Goal: Entertainment & Leisure: Browse casually

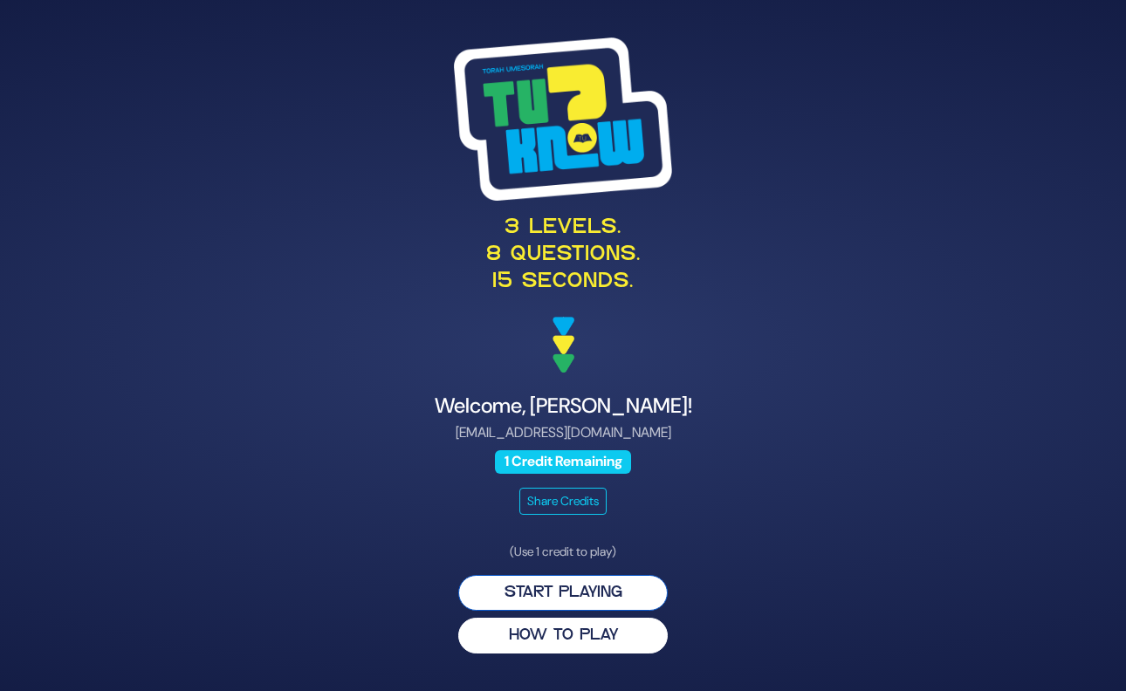
click at [558, 587] on button "Start Playing" at bounding box center [562, 593] width 209 height 36
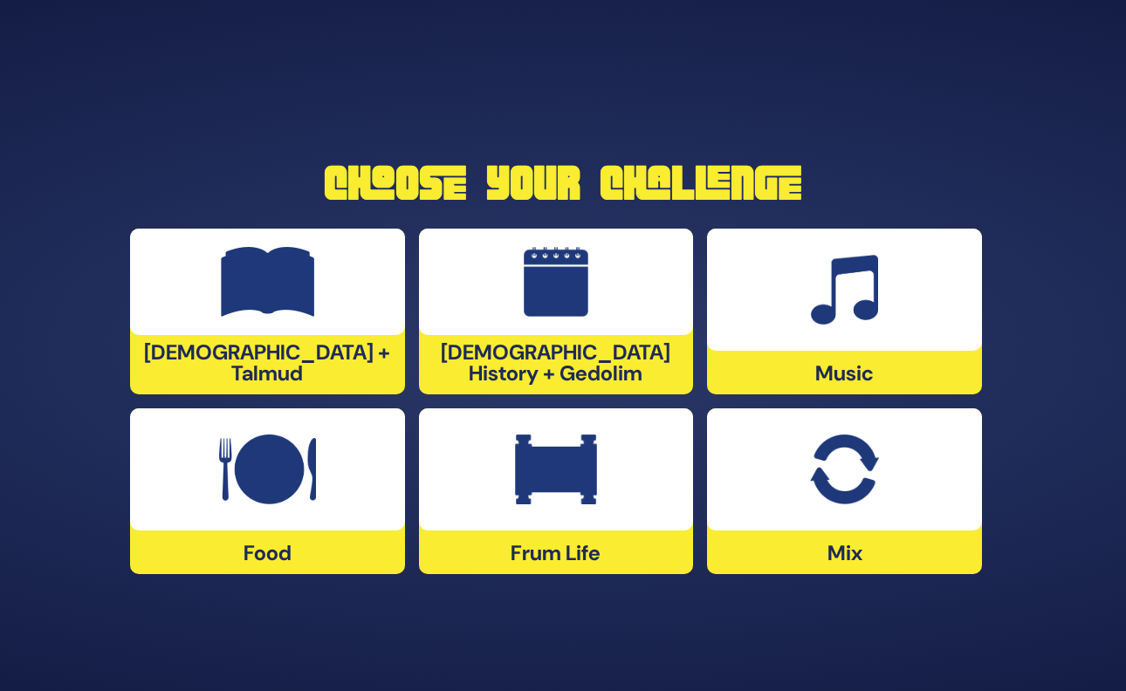
click at [786, 512] on div at bounding box center [844, 470] width 275 height 122
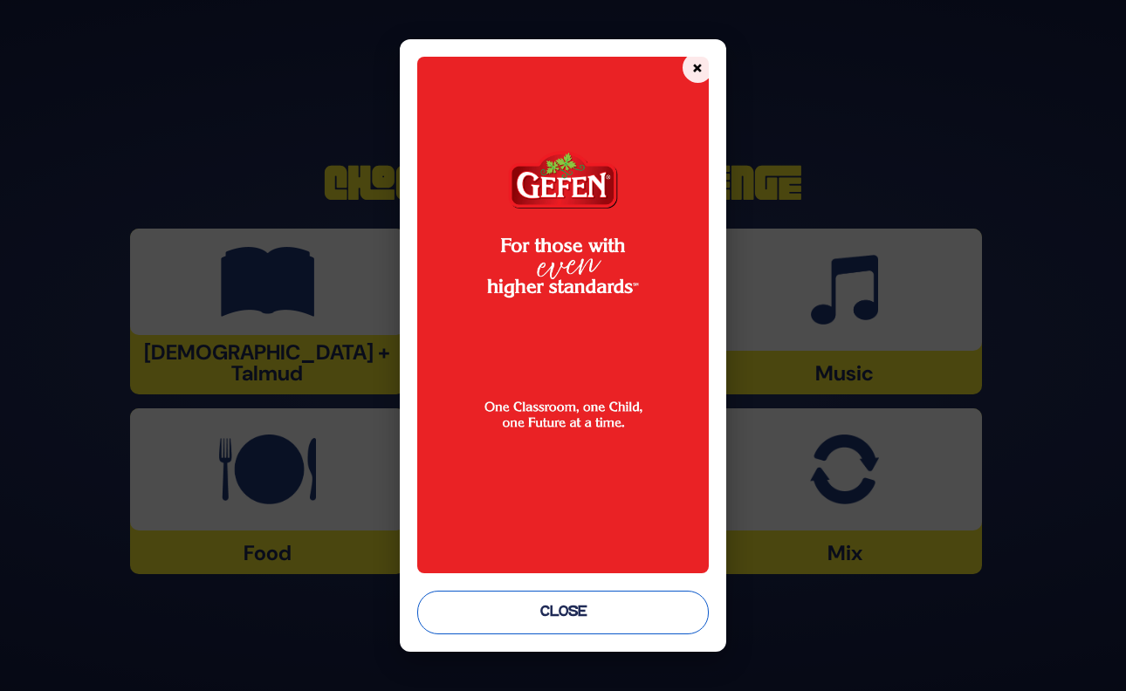
click at [556, 617] on button "Close" at bounding box center [562, 613] width 291 height 44
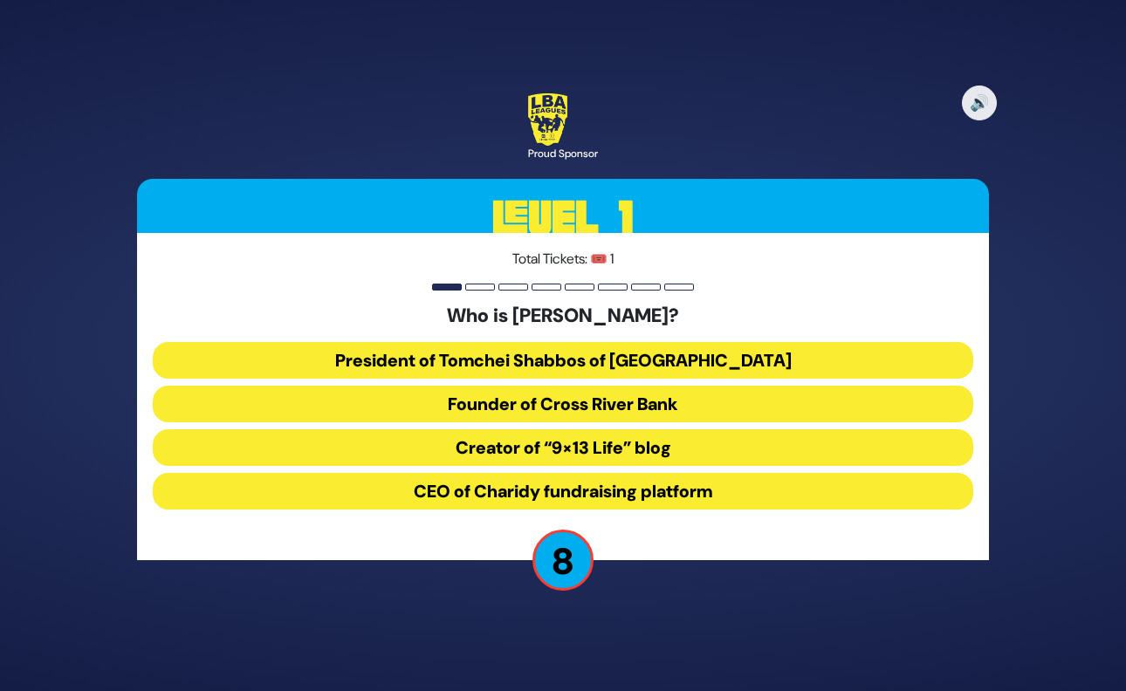
click at [662, 486] on button "CEO of Charidy fundraising platform" at bounding box center [563, 491] width 820 height 37
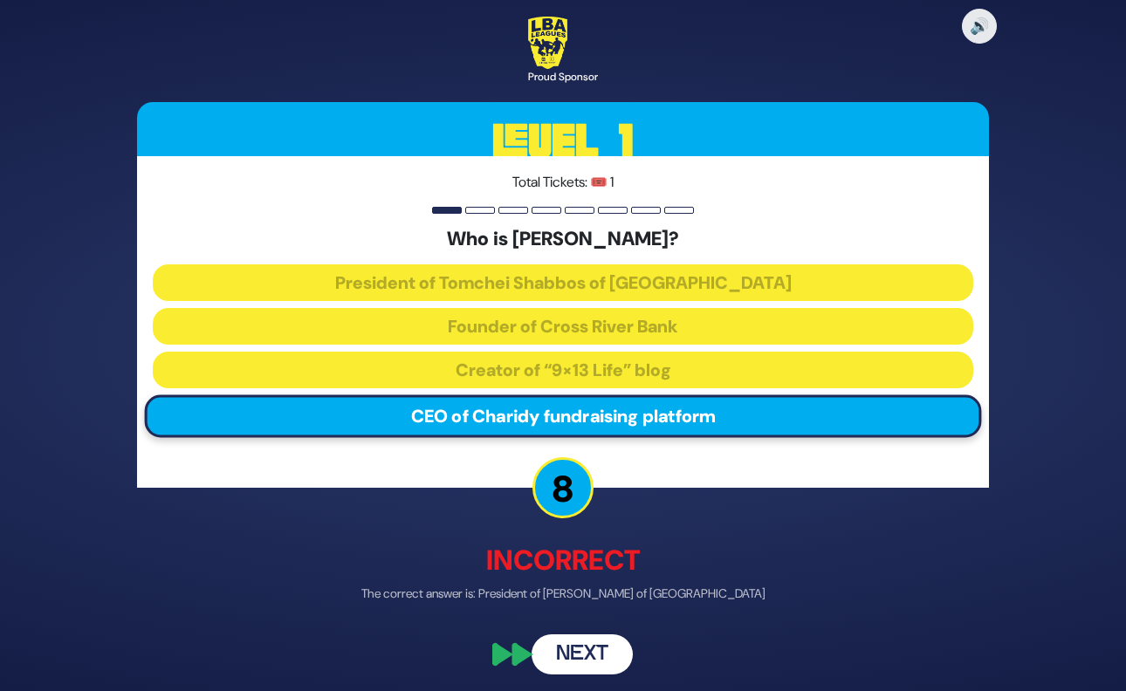
click at [598, 663] on button "Next" at bounding box center [582, 655] width 101 height 40
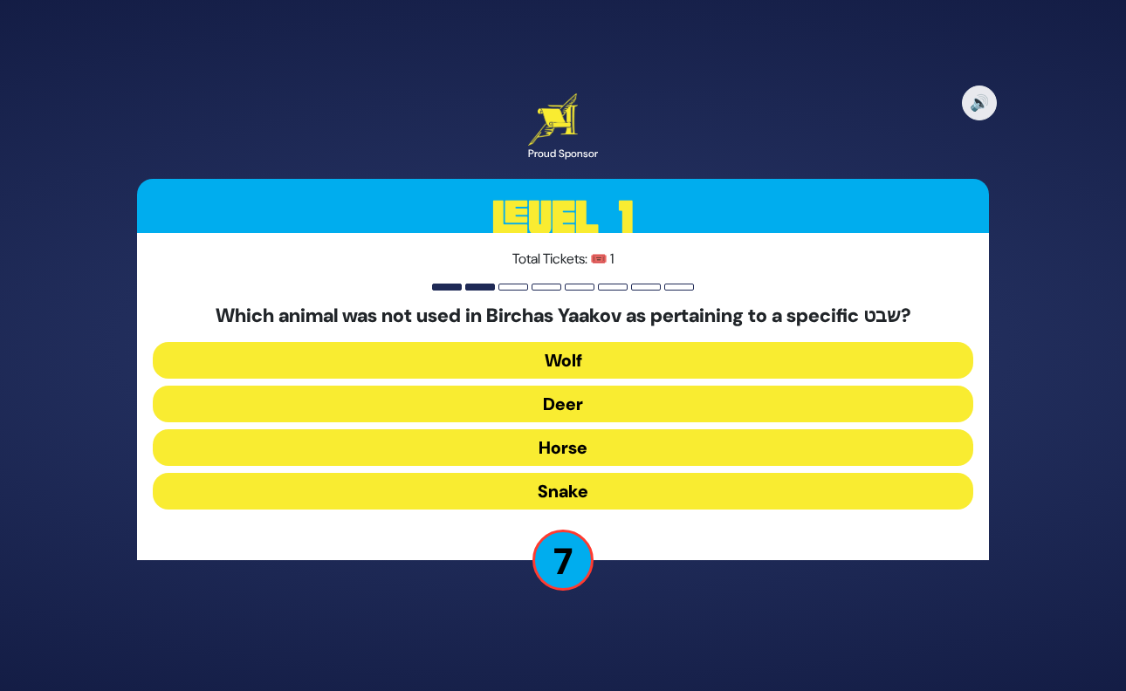
click at [704, 451] on button "Horse" at bounding box center [563, 447] width 820 height 37
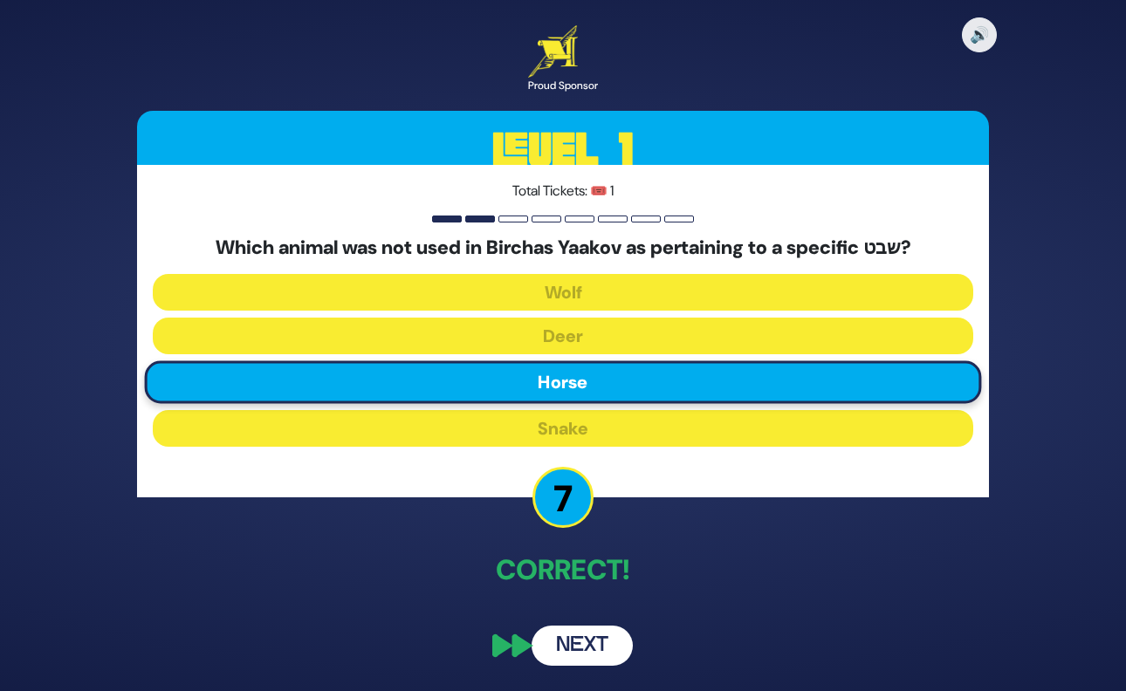
click at [594, 647] on button "Next" at bounding box center [582, 646] width 101 height 40
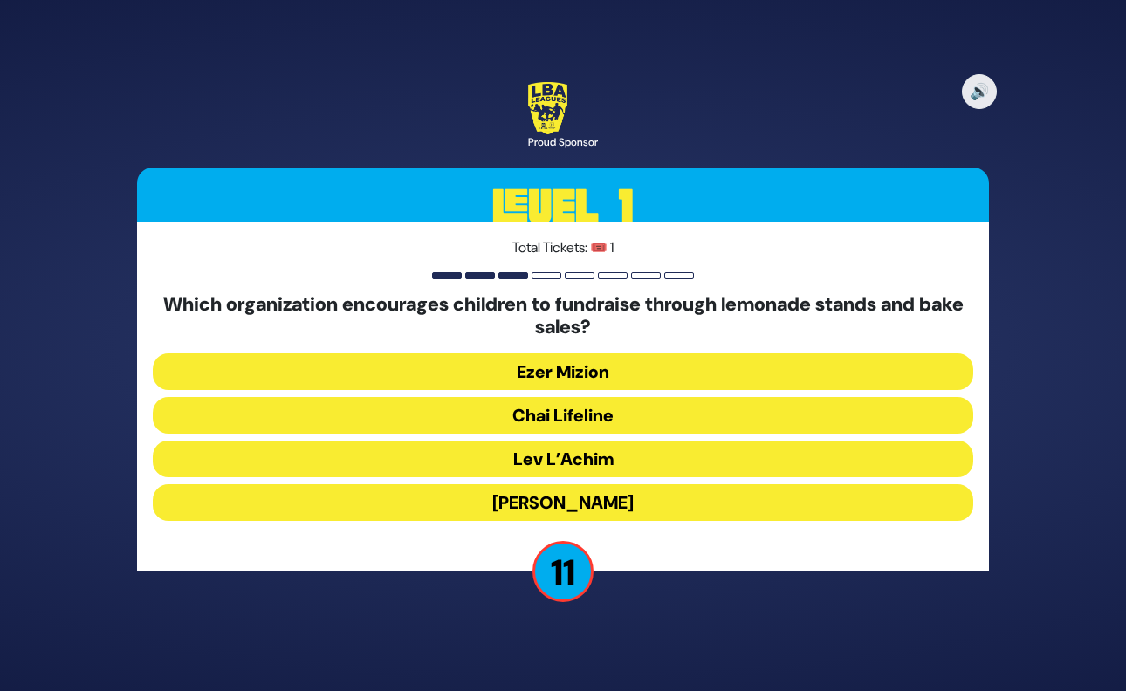
click at [601, 374] on button "Ezer Mizion" at bounding box center [563, 372] width 820 height 37
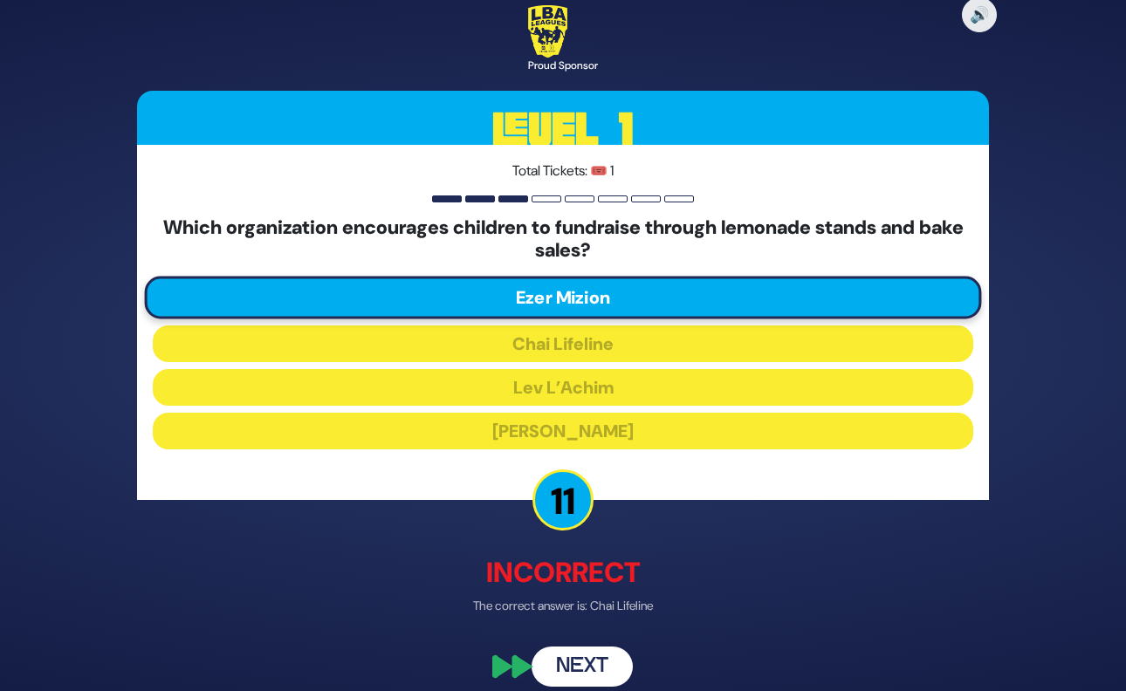
click at [581, 662] on button "Next" at bounding box center [582, 666] width 101 height 40
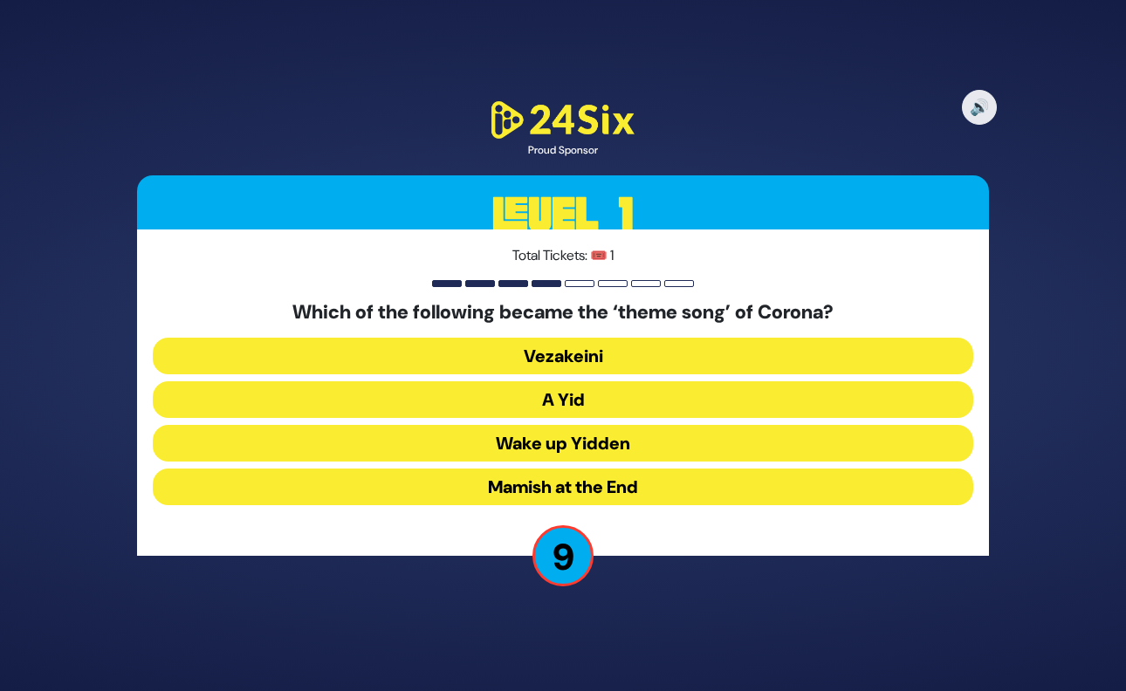
click at [563, 401] on button "A Yid" at bounding box center [563, 399] width 820 height 37
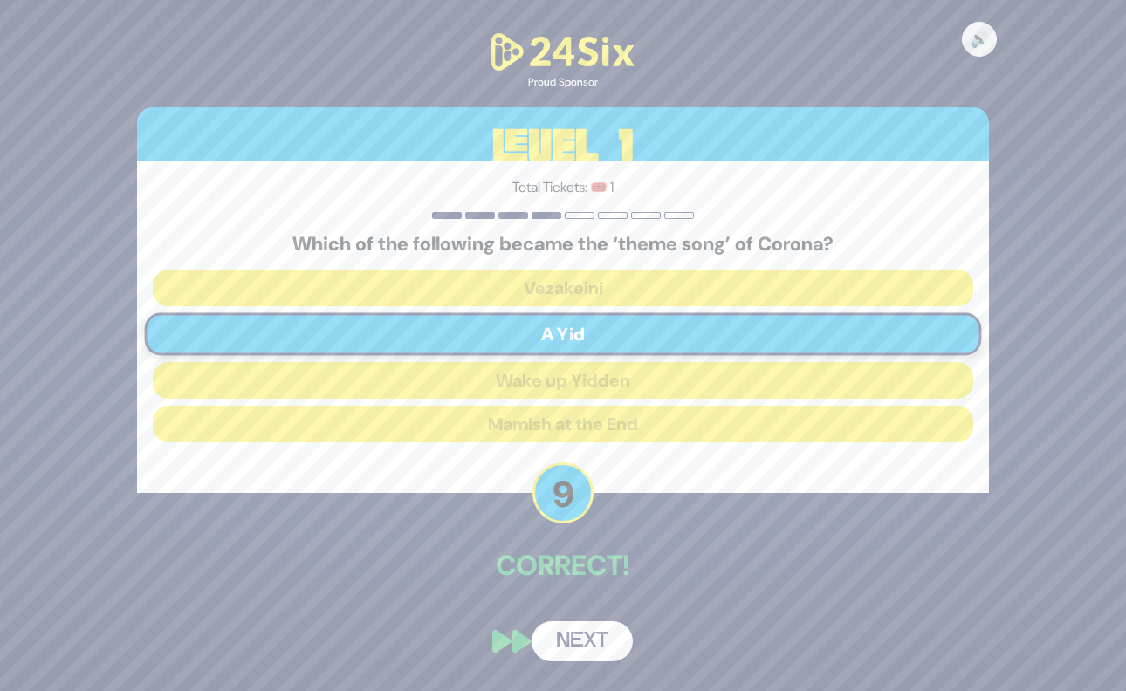
click at [599, 640] on button "Next" at bounding box center [582, 641] width 101 height 40
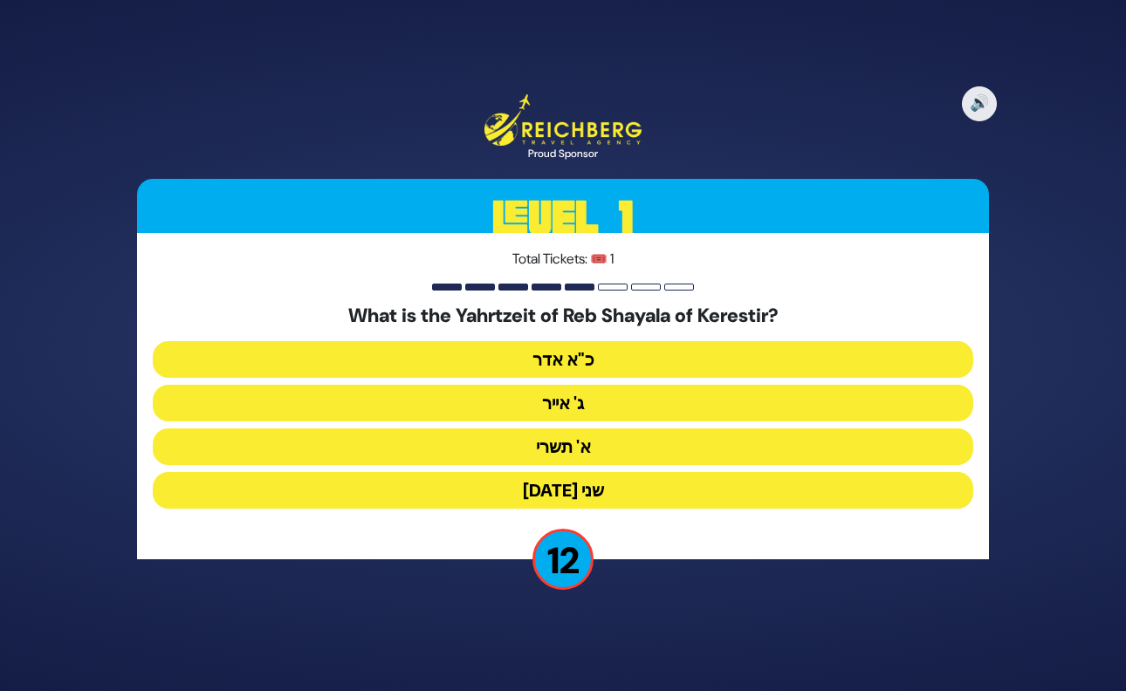
click at [577, 409] on button "ג' אייר" at bounding box center [563, 403] width 820 height 37
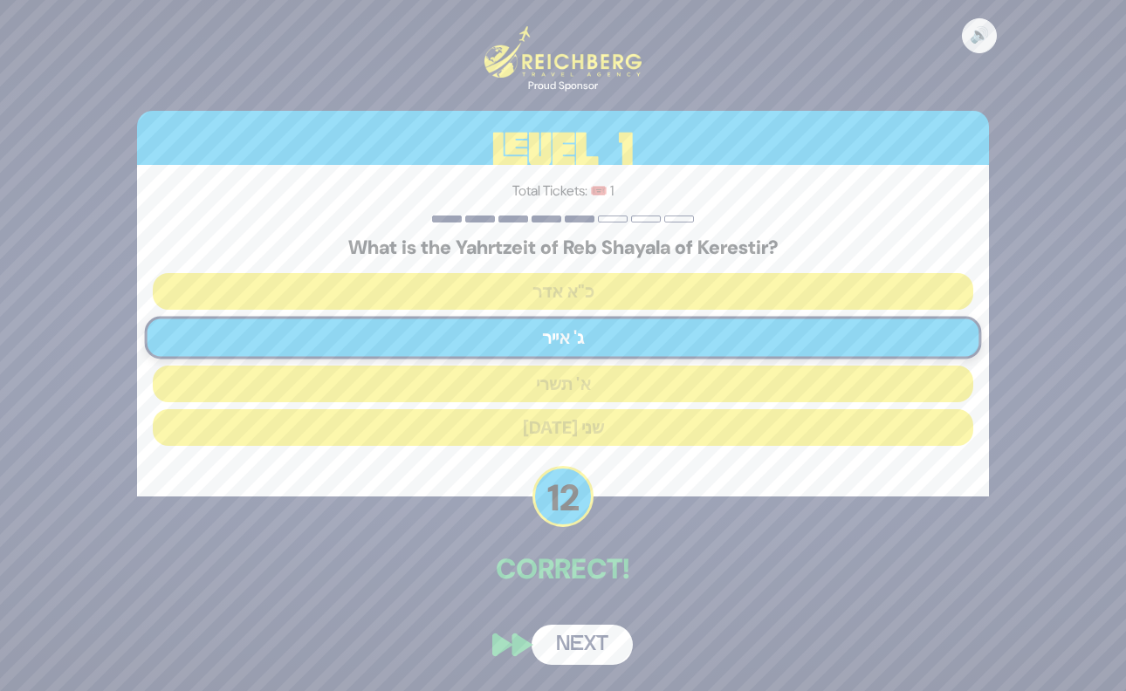
click at [580, 649] on button "Next" at bounding box center [582, 645] width 101 height 40
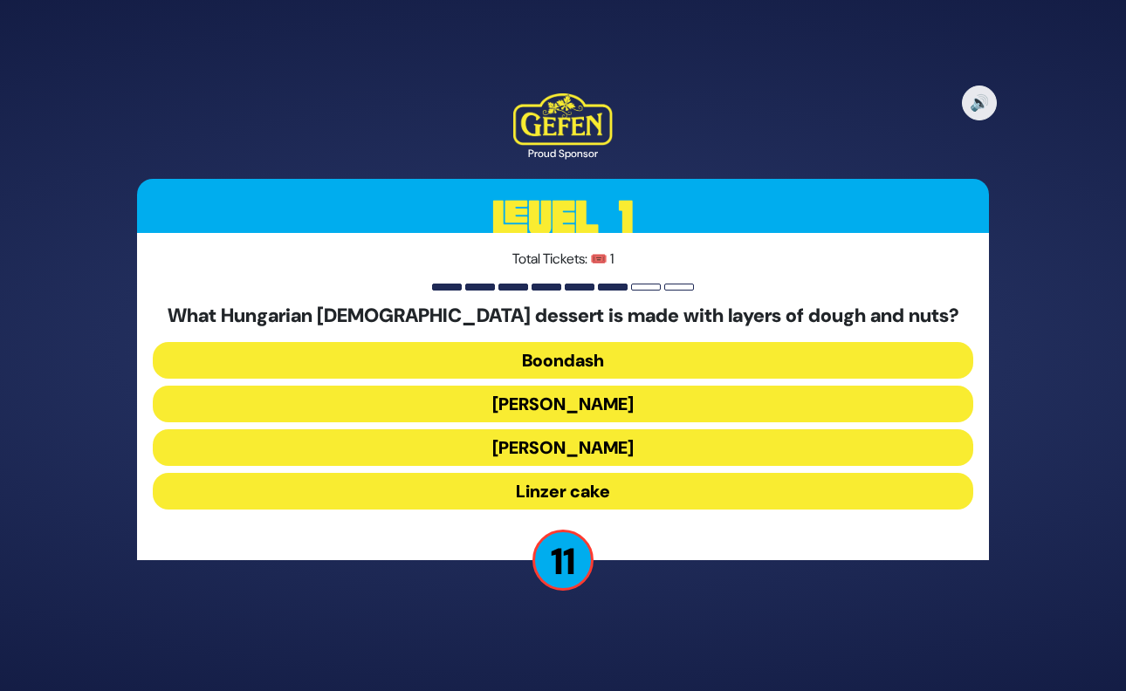
click at [554, 447] on button "Kindel" at bounding box center [563, 447] width 820 height 37
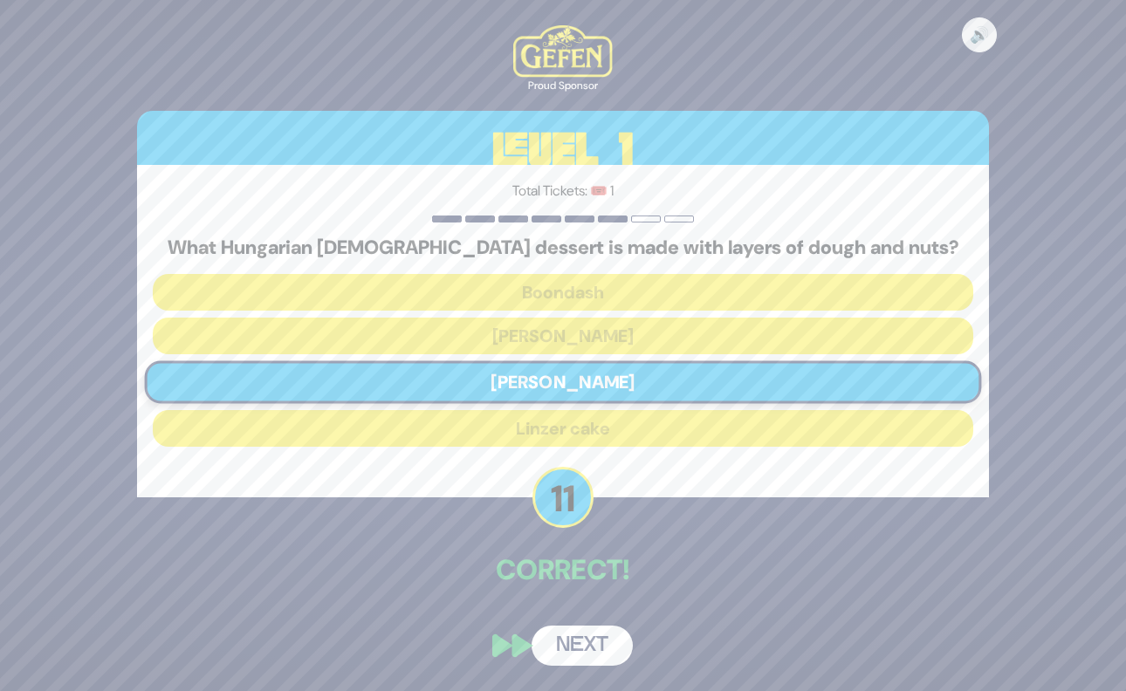
click at [598, 644] on button "Next" at bounding box center [582, 646] width 101 height 40
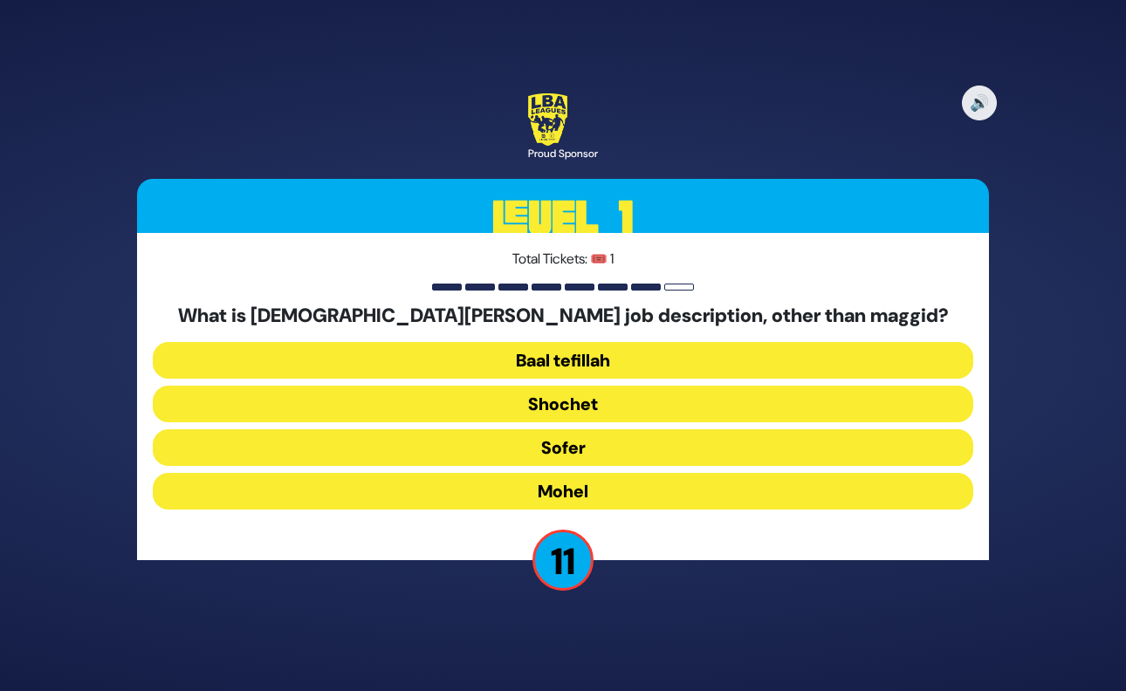
click at [557, 495] on button "Mohel" at bounding box center [563, 491] width 820 height 37
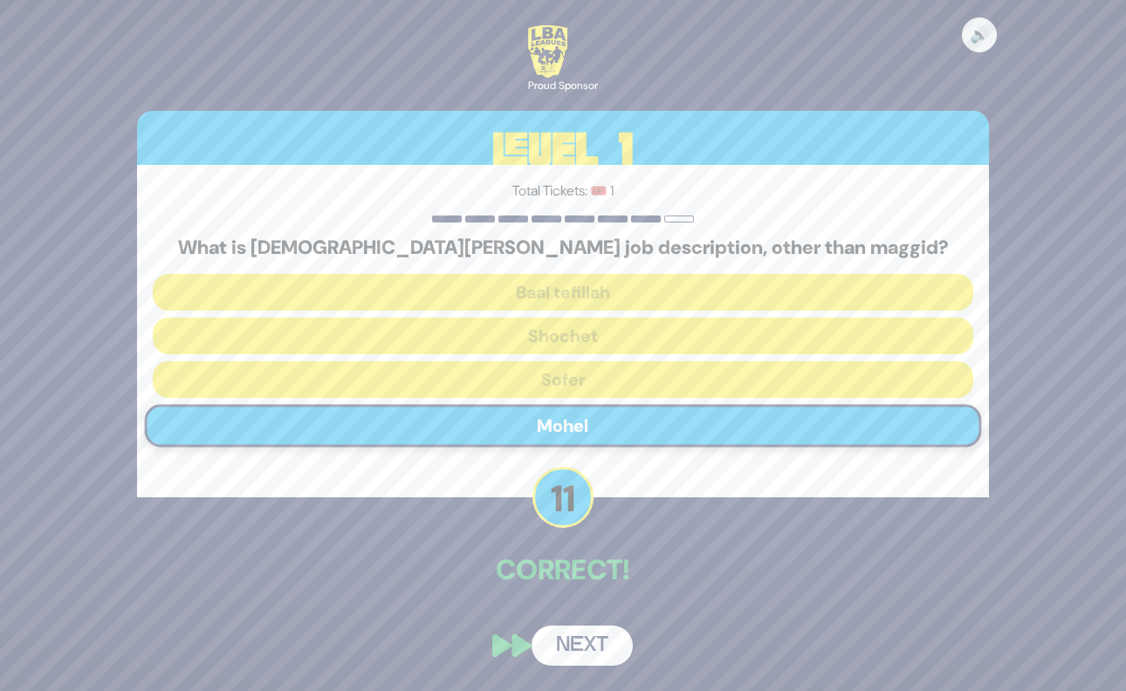
click at [595, 651] on button "Next" at bounding box center [582, 646] width 101 height 40
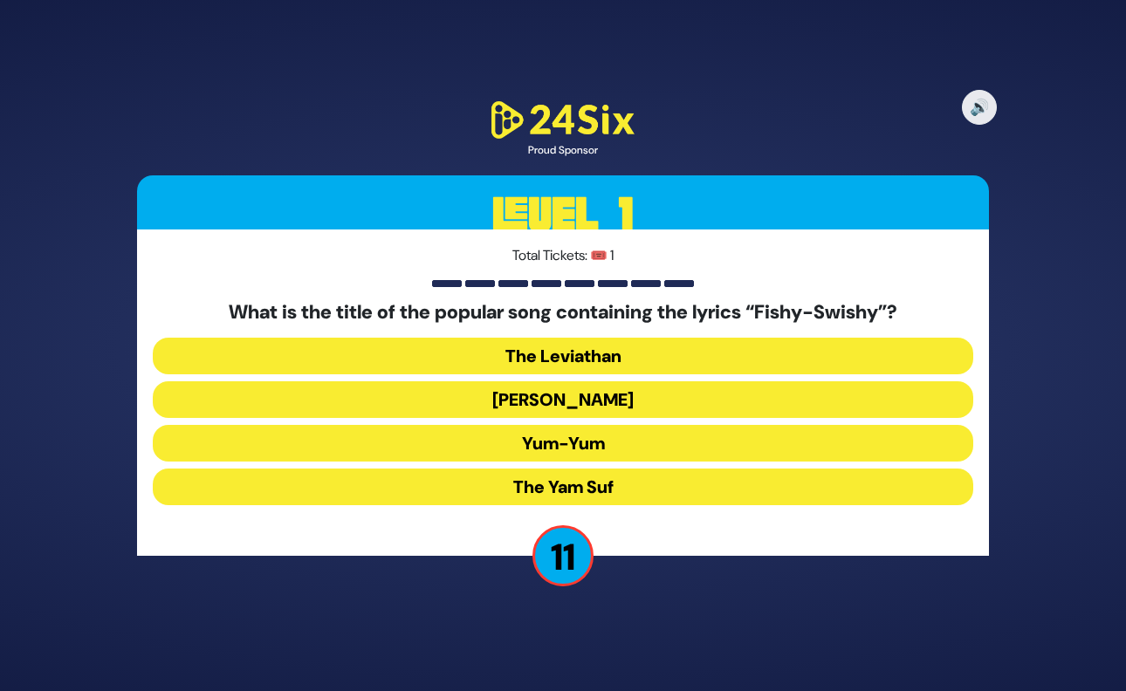
click at [540, 450] on button "Yum-Yum" at bounding box center [563, 443] width 820 height 37
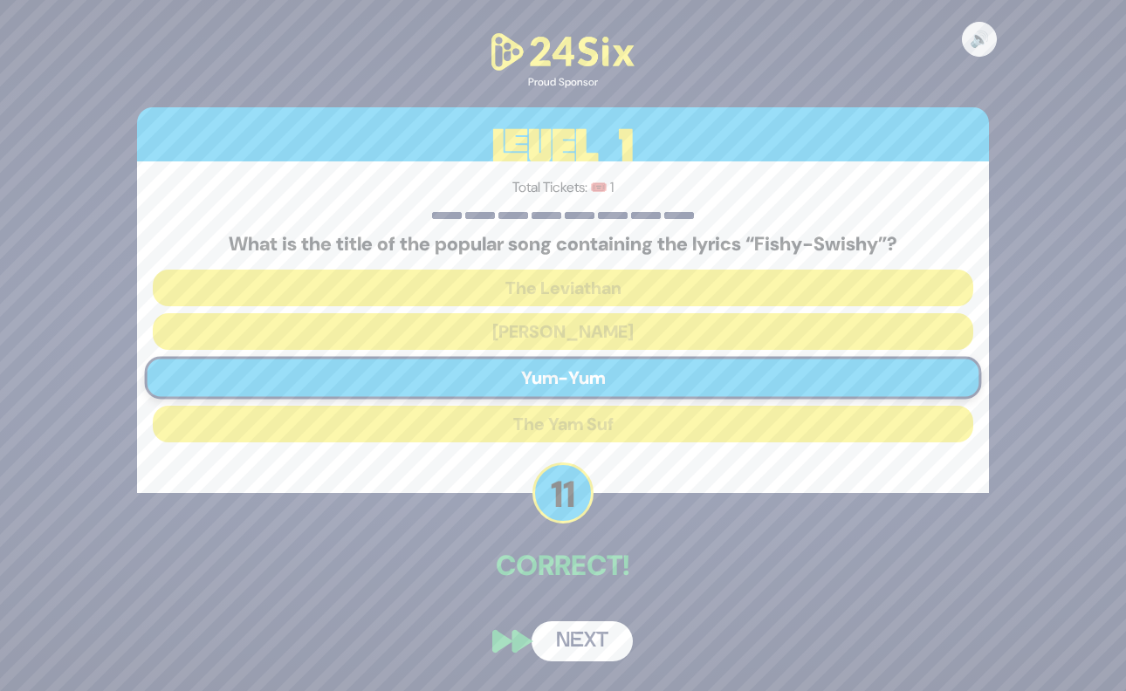
click at [582, 635] on button "Next" at bounding box center [582, 641] width 101 height 40
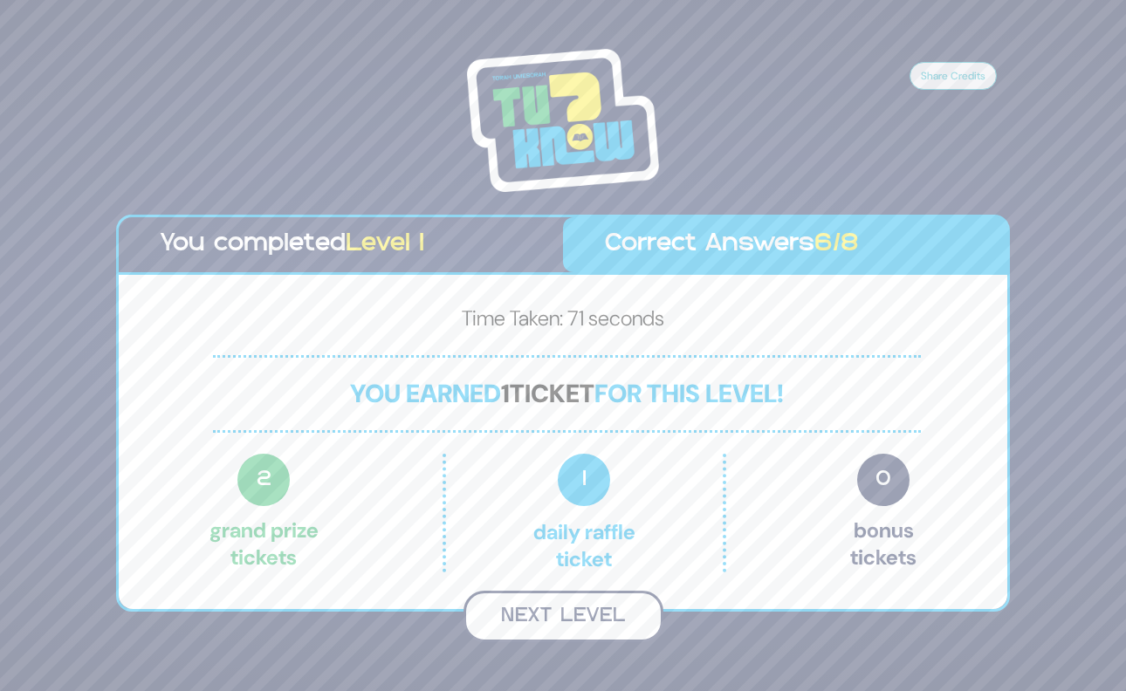
click at [579, 612] on button "Next Level" at bounding box center [563, 616] width 200 height 51
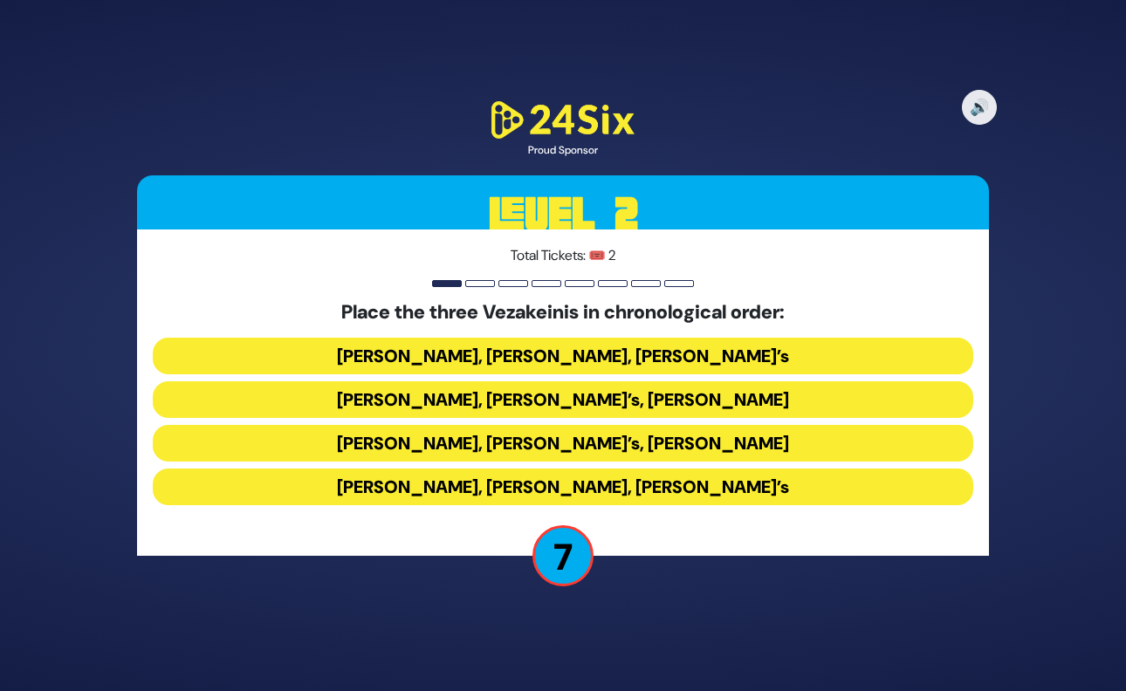
click at [618, 493] on button "Avraham Fried’s, Baruch Levine’s, Bonei Olam’s" at bounding box center [563, 487] width 820 height 37
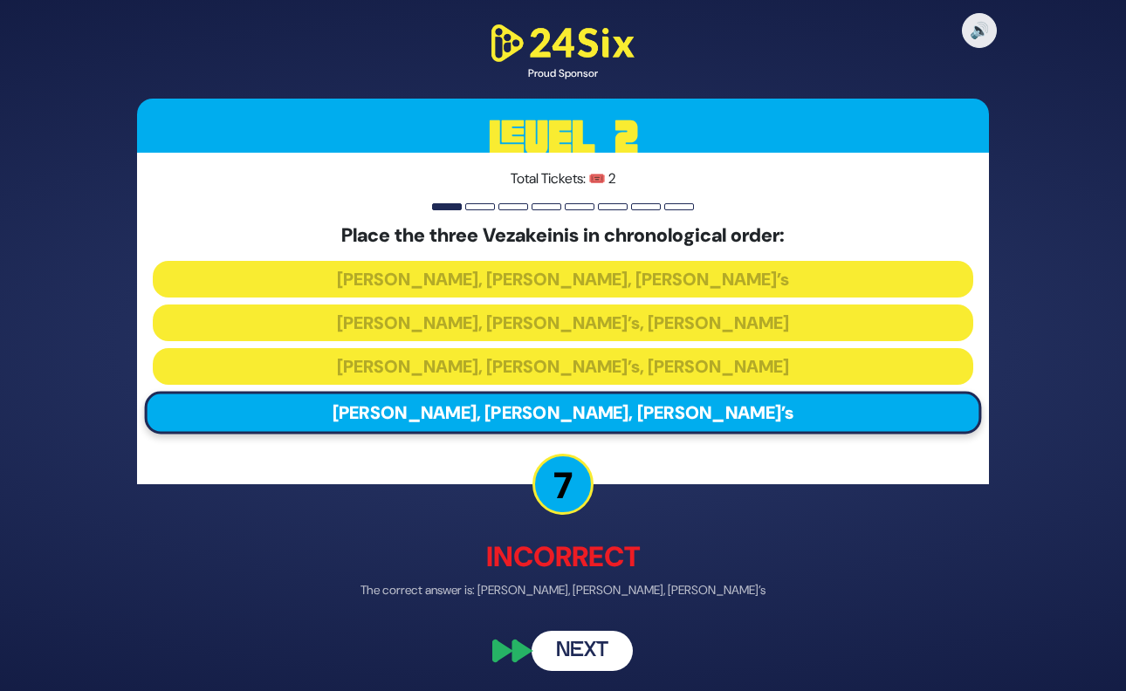
click at [580, 649] on button "Next" at bounding box center [582, 651] width 101 height 40
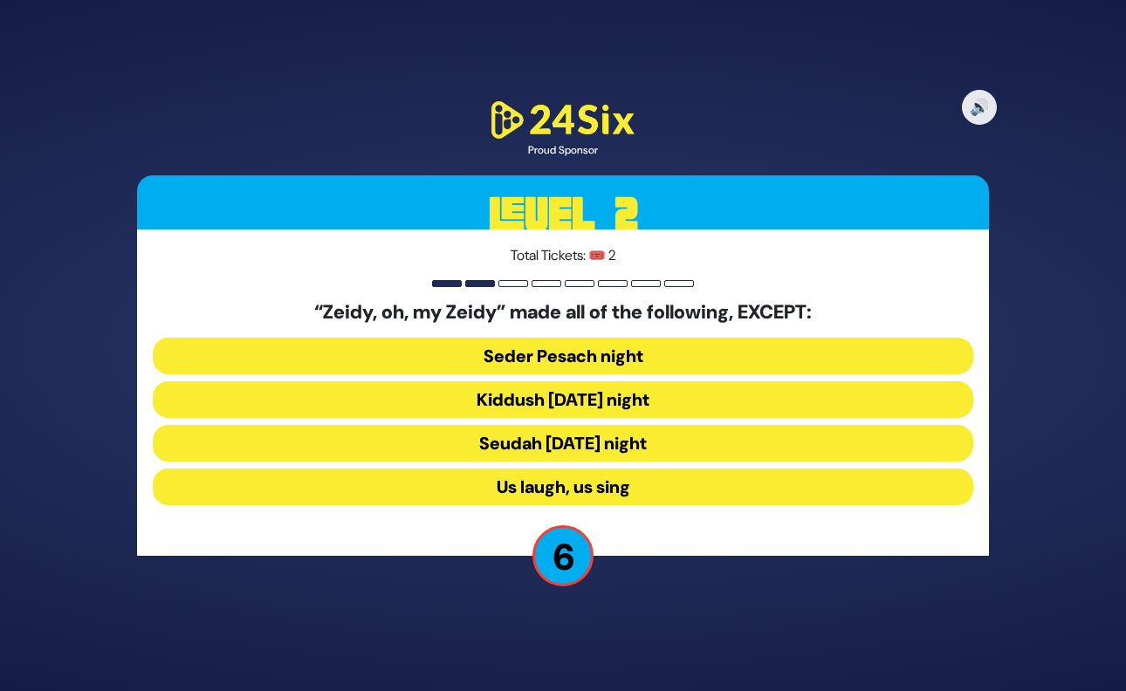
click at [588, 356] on button "Seder Pesach night" at bounding box center [563, 356] width 820 height 37
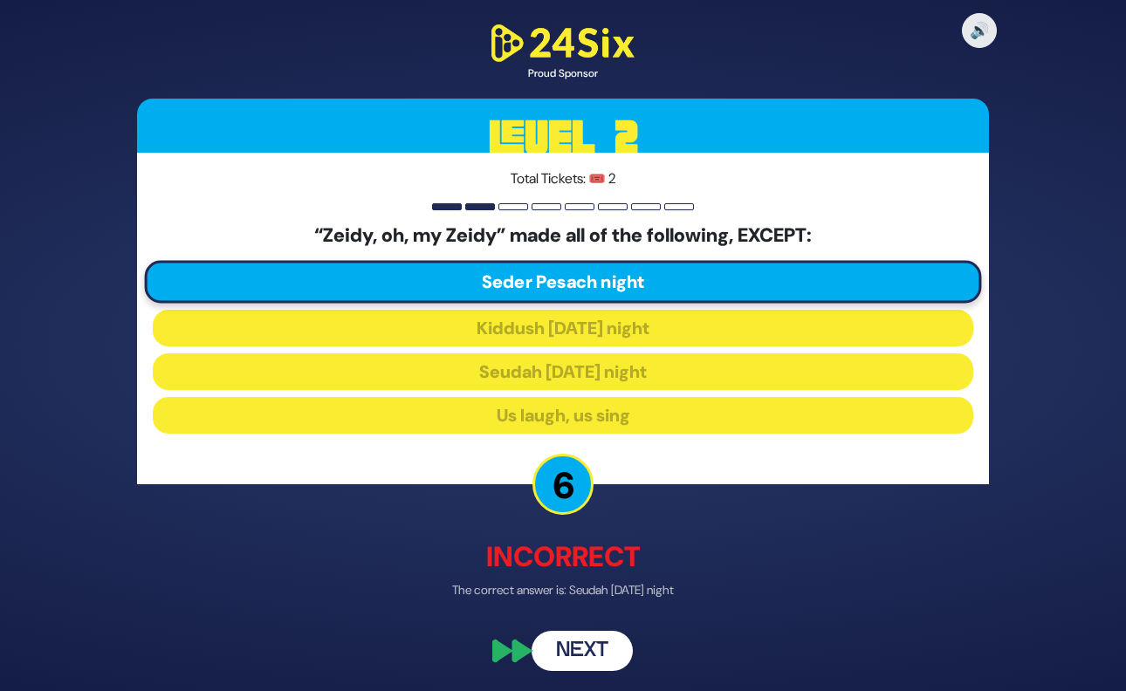
click at [598, 652] on button "Next" at bounding box center [582, 651] width 101 height 40
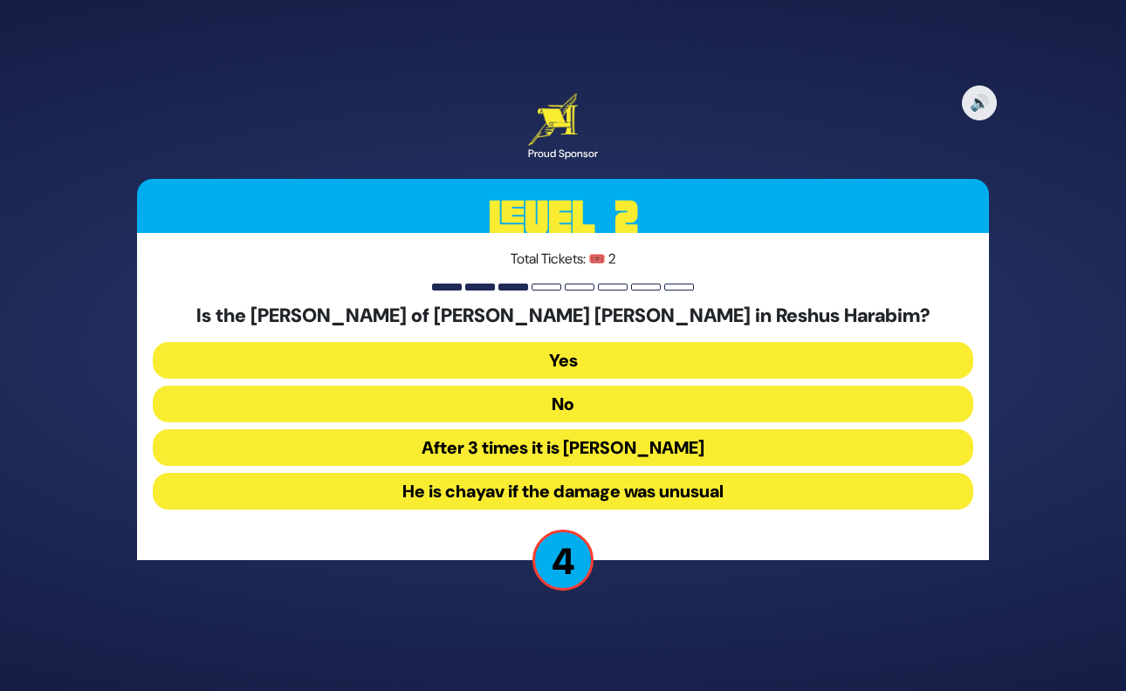
click at [561, 362] on button "Yes" at bounding box center [563, 360] width 820 height 37
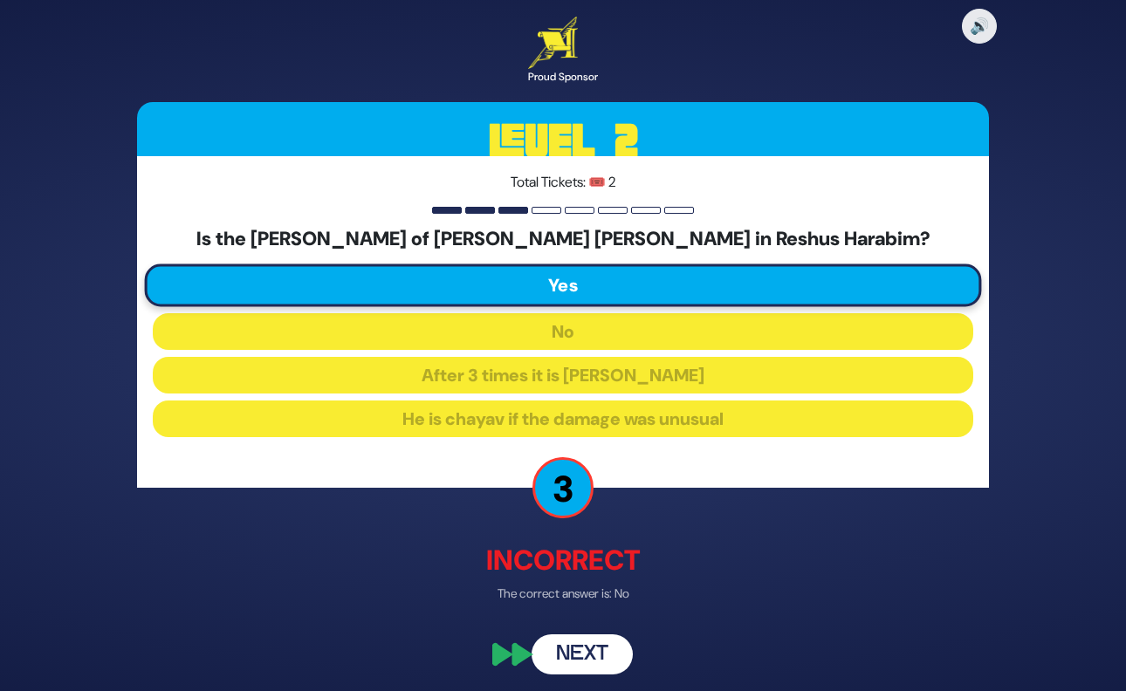
click at [597, 651] on button "Next" at bounding box center [582, 655] width 101 height 40
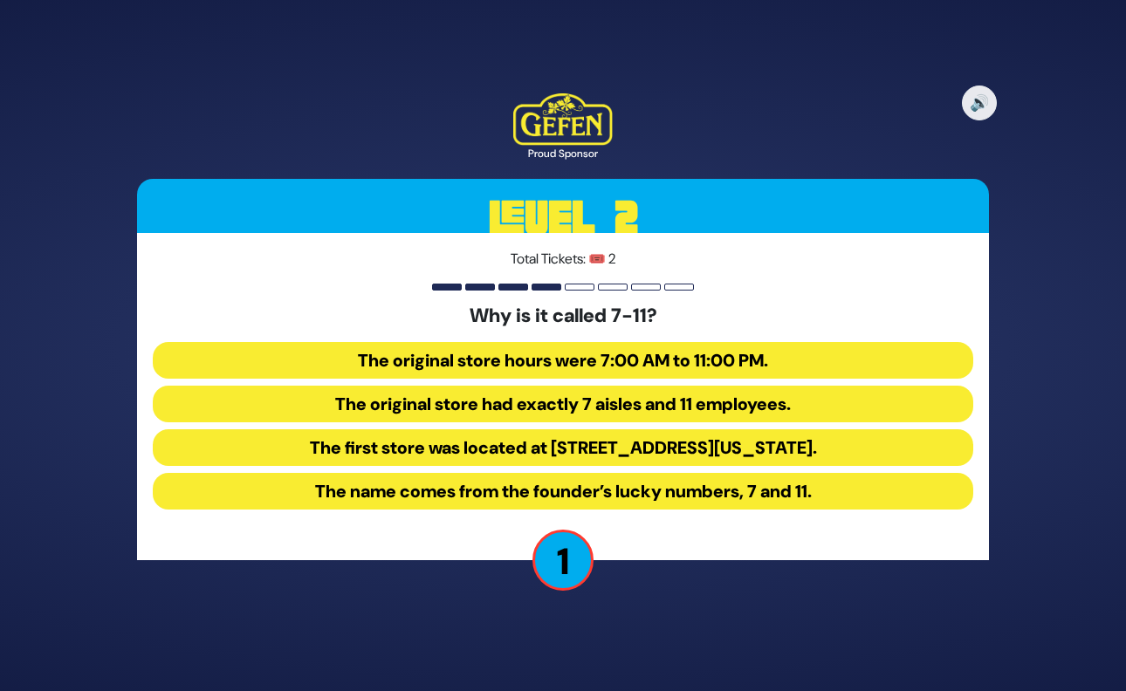
click at [641, 449] on button "The first store was located at 7 Eleventh Street in Dallas, Texas." at bounding box center [563, 447] width 820 height 37
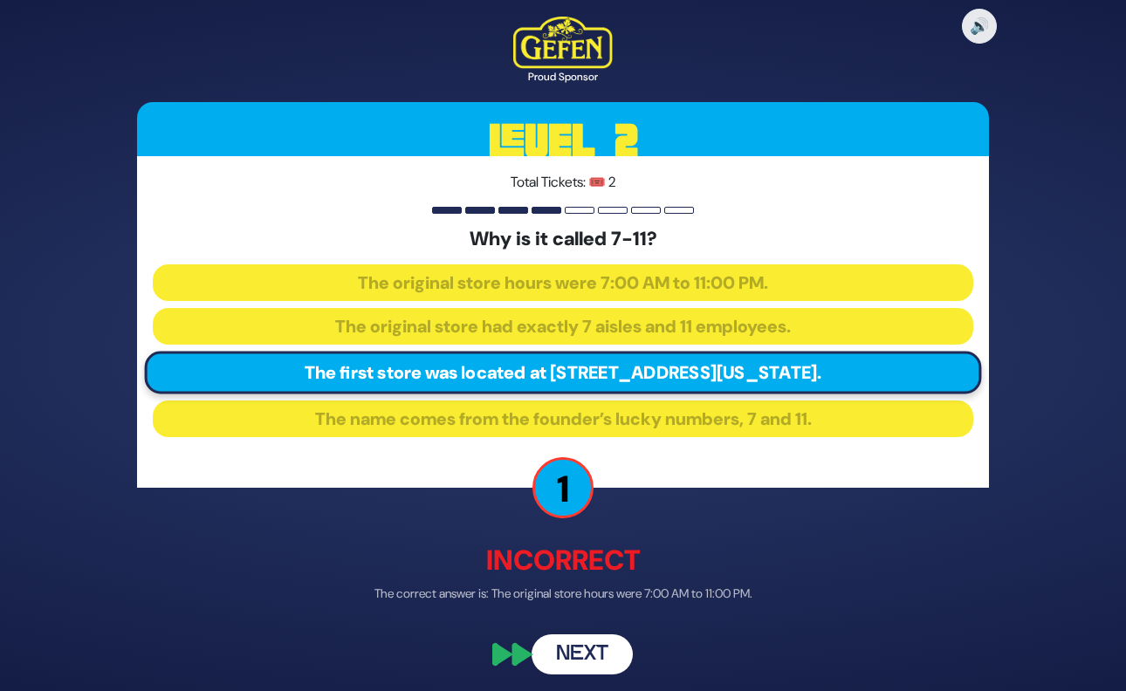
click at [573, 667] on button "Next" at bounding box center [582, 655] width 101 height 40
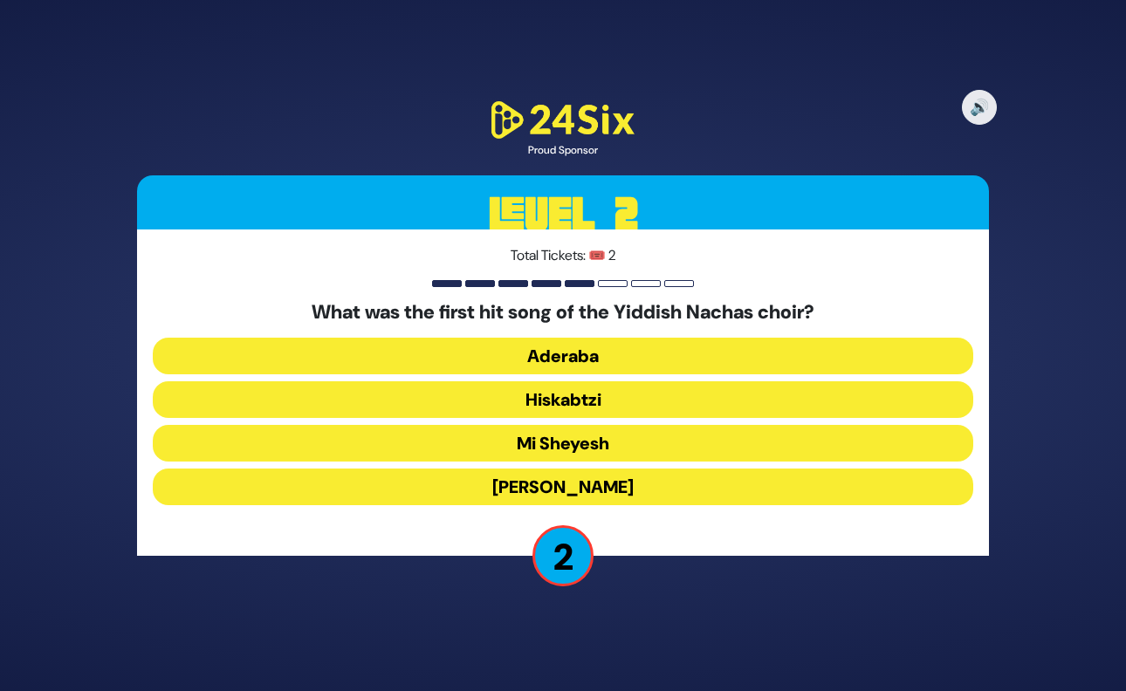
click at [568, 401] on button "Hiskabtzi" at bounding box center [563, 399] width 820 height 37
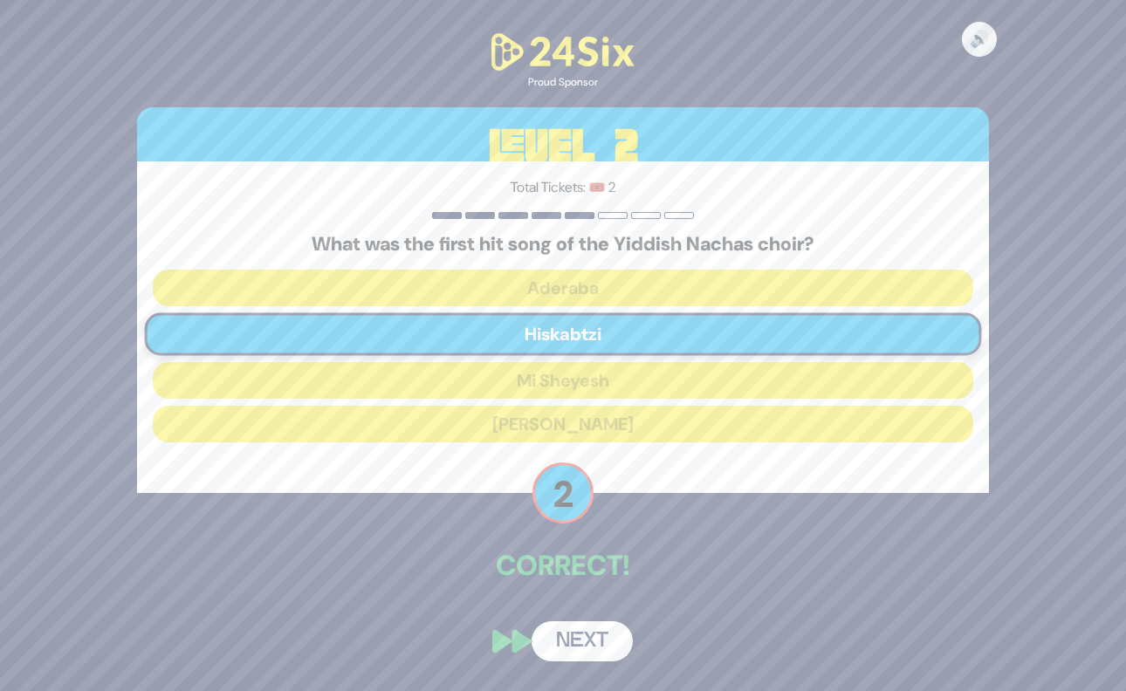
click at [598, 642] on button "Next" at bounding box center [582, 641] width 101 height 40
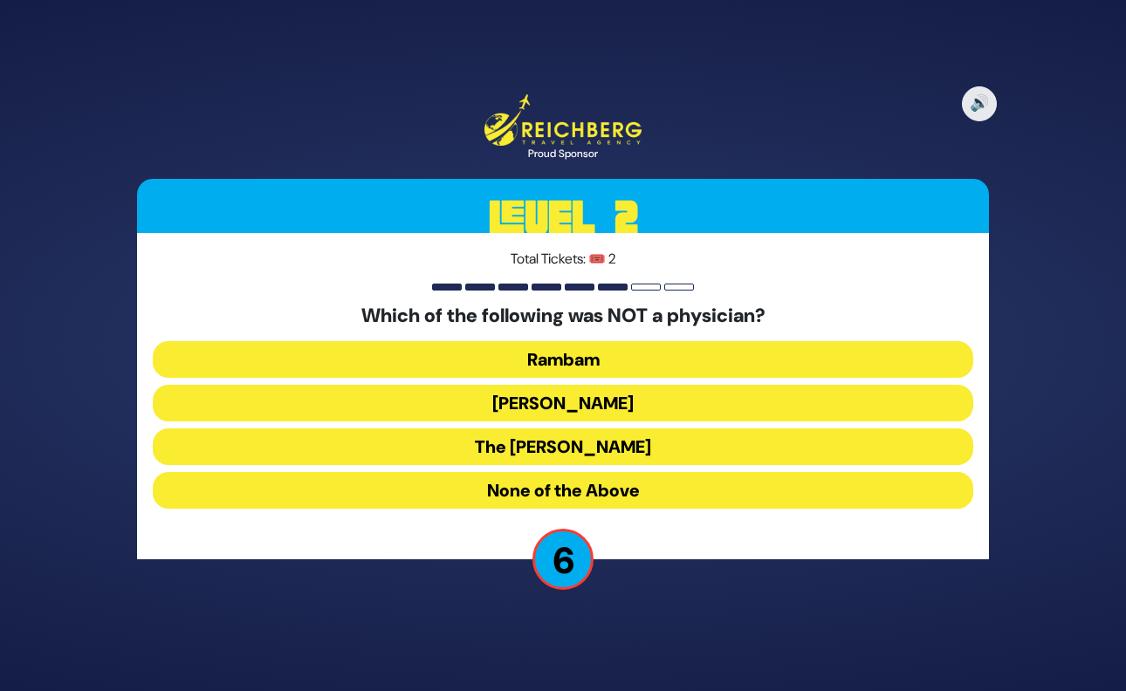
click at [578, 407] on button "Ibn Ezra" at bounding box center [563, 403] width 820 height 37
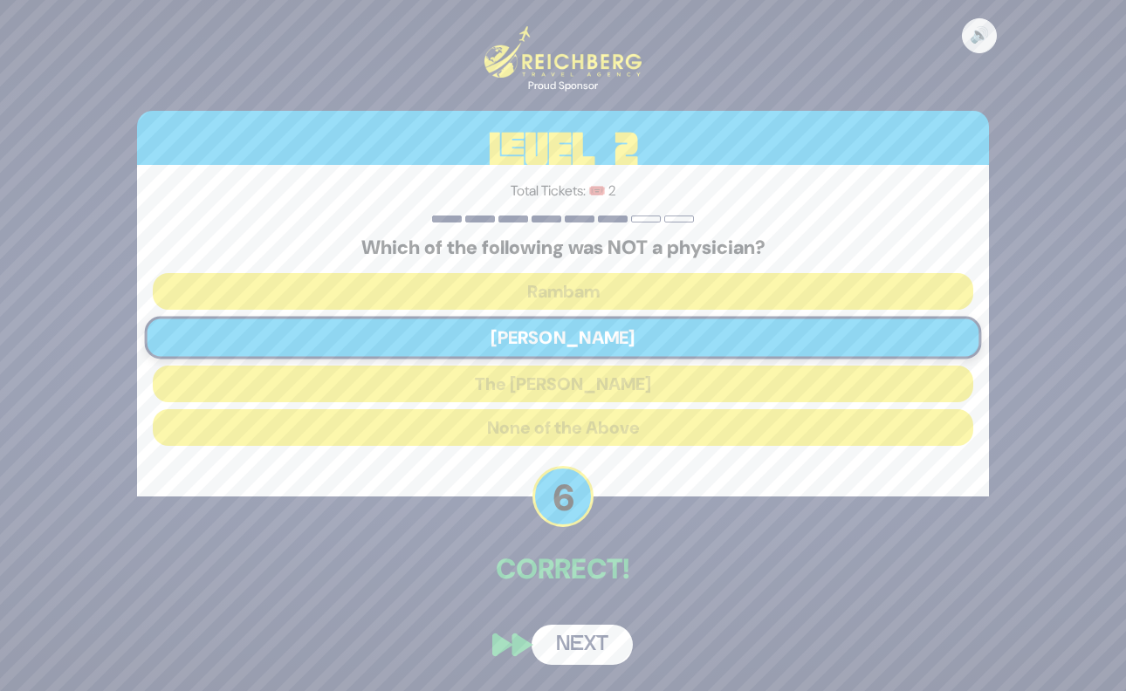
click at [587, 647] on button "Next" at bounding box center [582, 645] width 101 height 40
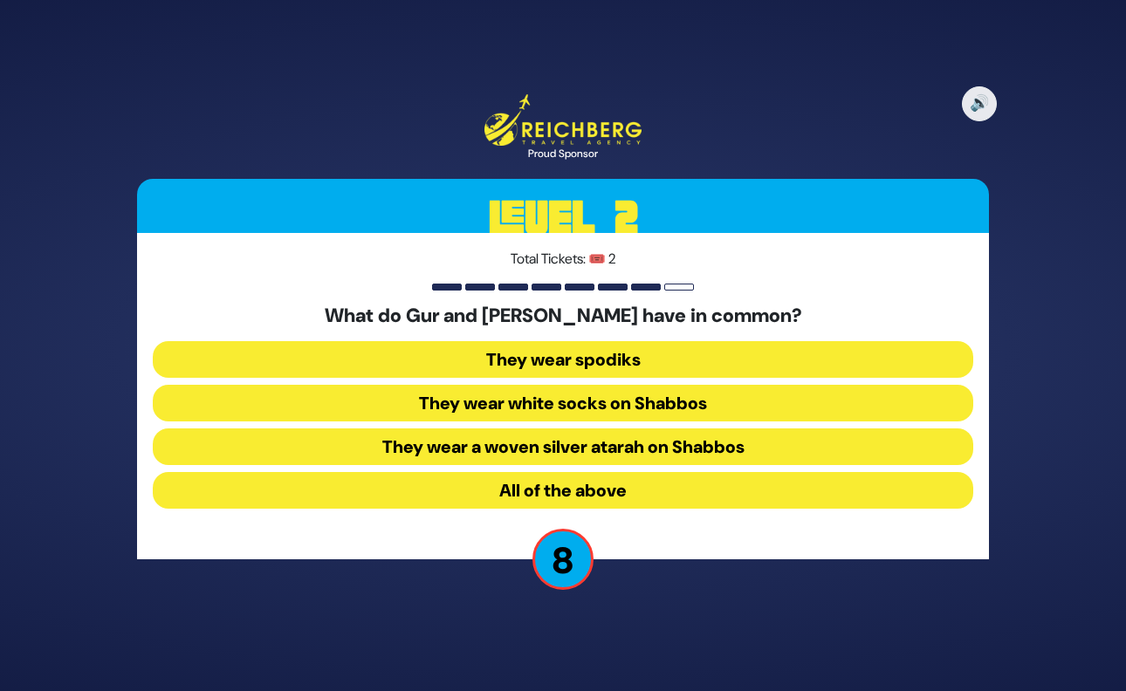
click at [613, 365] on button "They wear spodiks" at bounding box center [563, 359] width 820 height 37
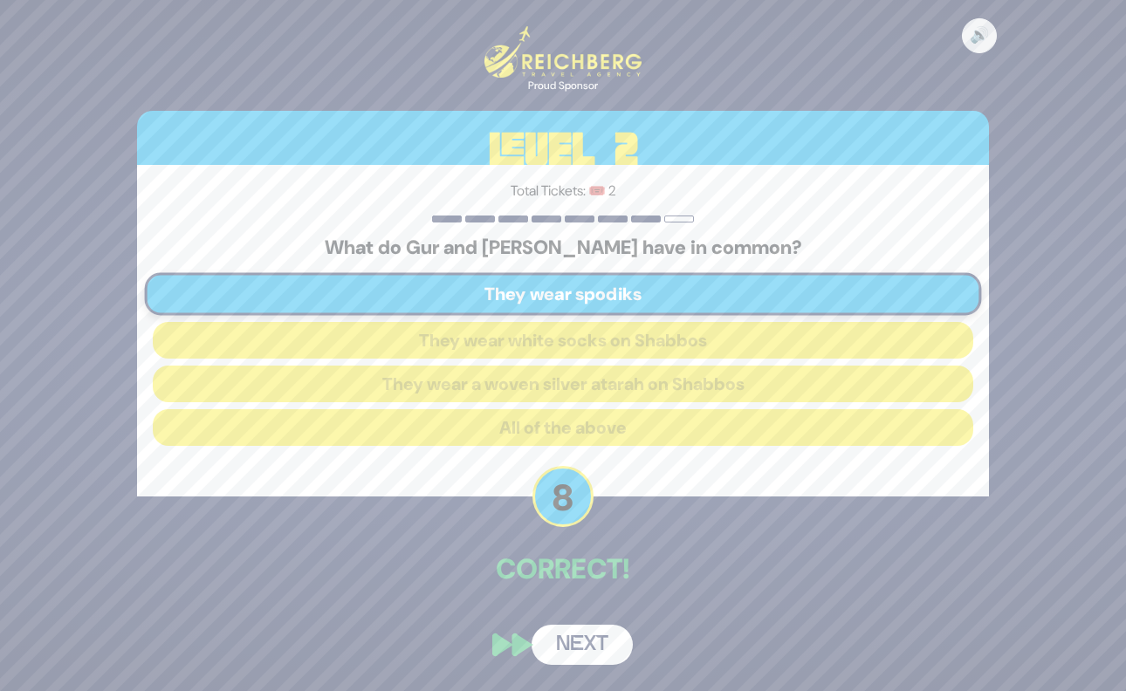
click at [580, 644] on button "Next" at bounding box center [582, 645] width 101 height 40
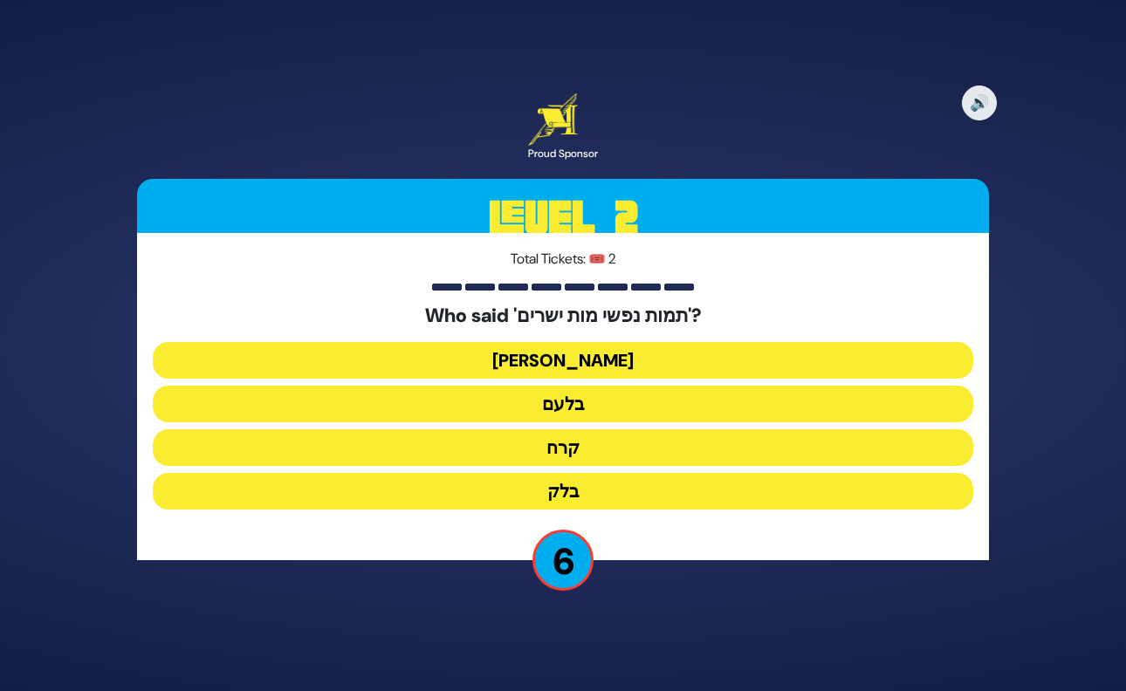
click at [570, 493] on button "בלק" at bounding box center [563, 491] width 820 height 37
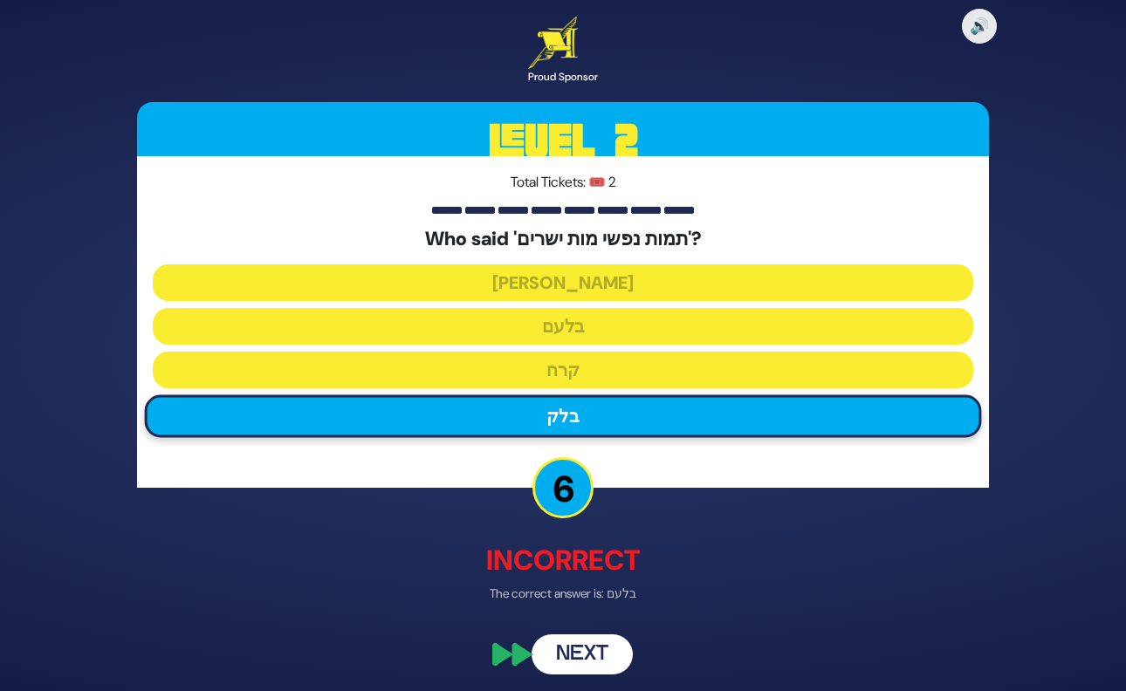
click at [599, 659] on button "Next" at bounding box center [582, 655] width 101 height 40
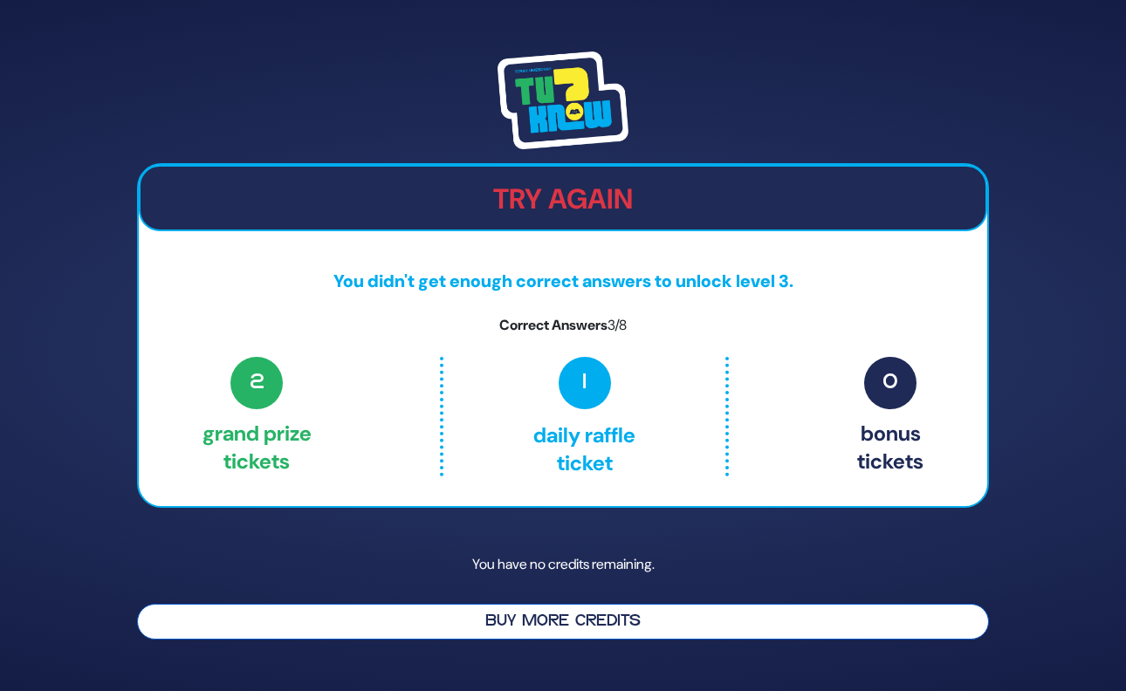
click at [558, 621] on button "Buy More Credits" at bounding box center [563, 622] width 852 height 36
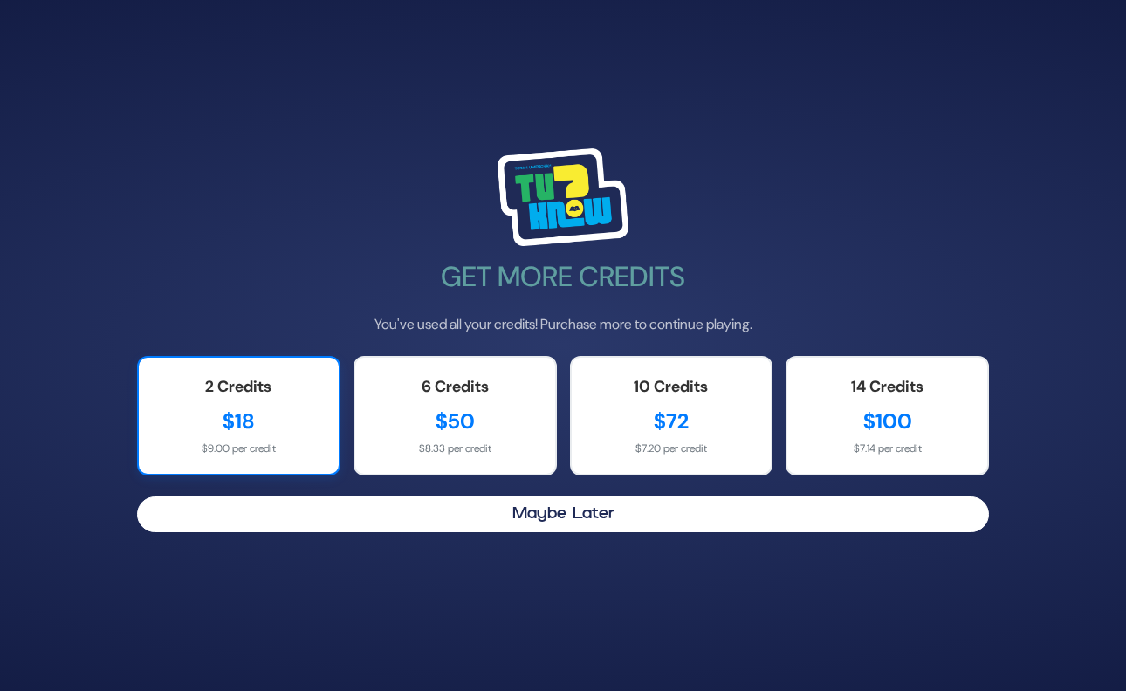
click at [197, 394] on div "2 Credits" at bounding box center [238, 387] width 165 height 24
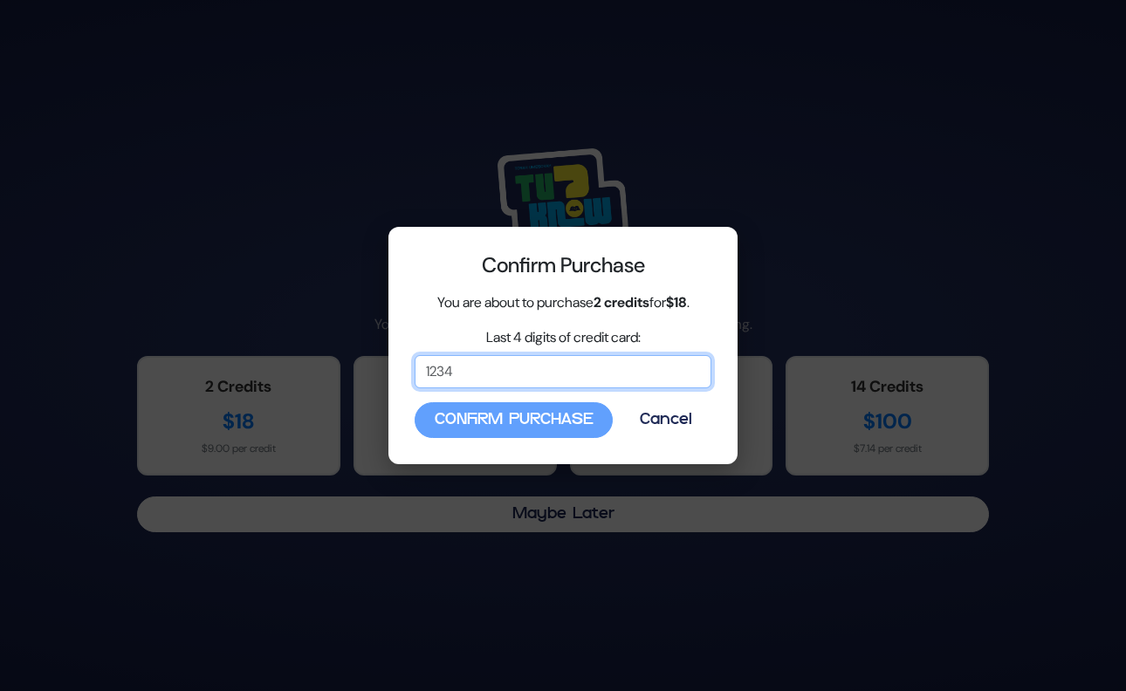
drag, startPoint x: 485, startPoint y: 383, endPoint x: 434, endPoint y: 373, distance: 52.6
click at [434, 373] on input "Last 4 digits of credit card:" at bounding box center [563, 371] width 297 height 33
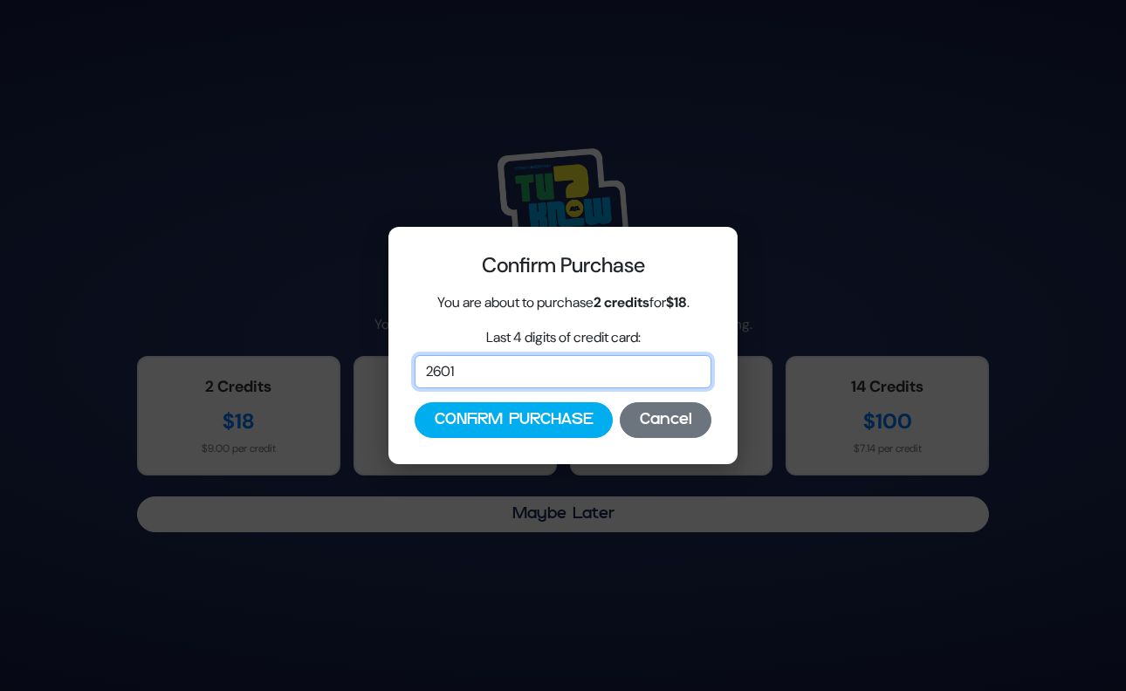
type input "2601"
click at [652, 423] on button "Cancel" at bounding box center [666, 420] width 92 height 36
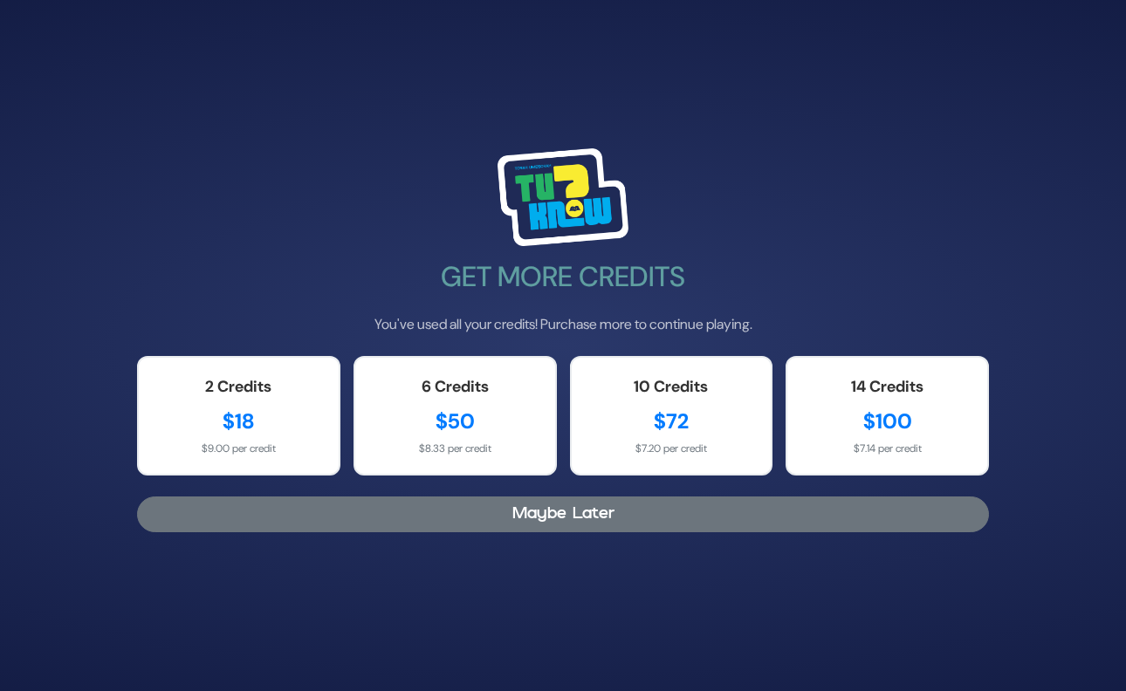
click at [565, 523] on button "Maybe Later" at bounding box center [563, 515] width 852 height 36
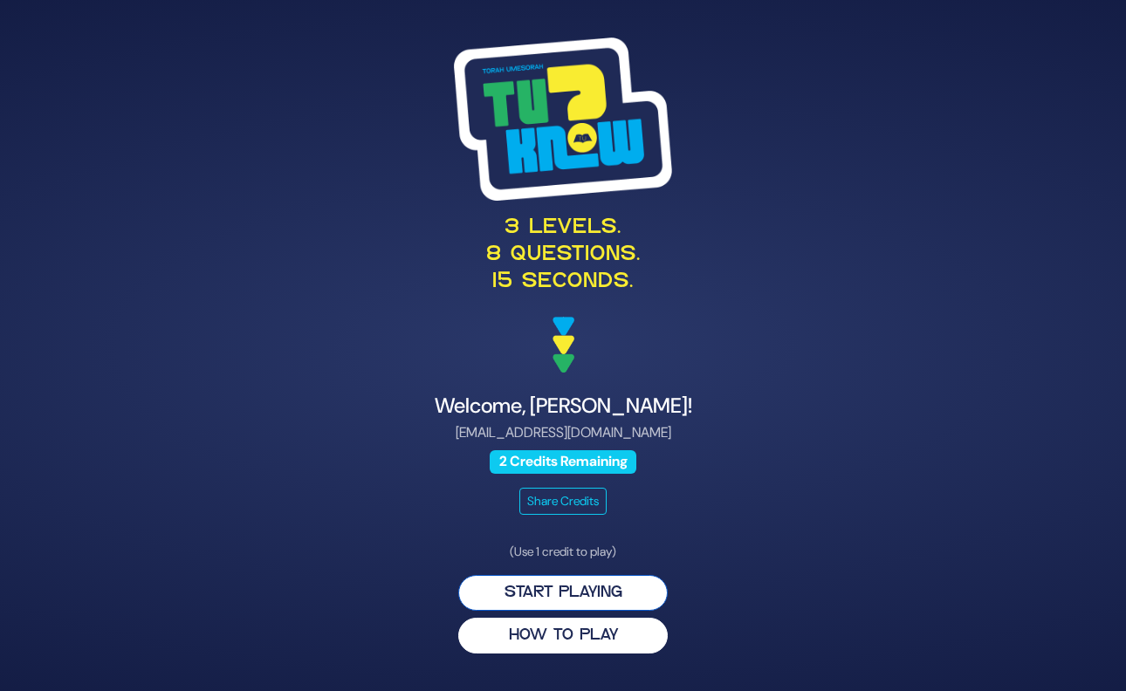
click at [568, 590] on button "Start Playing" at bounding box center [562, 593] width 209 height 36
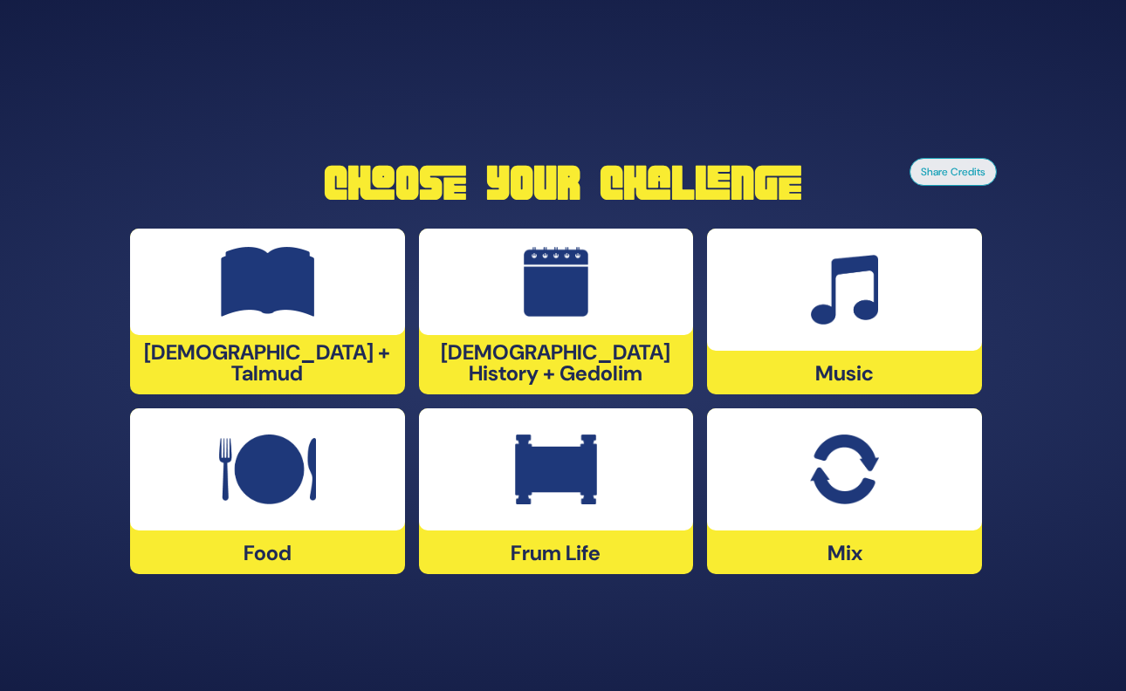
click at [859, 507] on div at bounding box center [844, 470] width 275 height 122
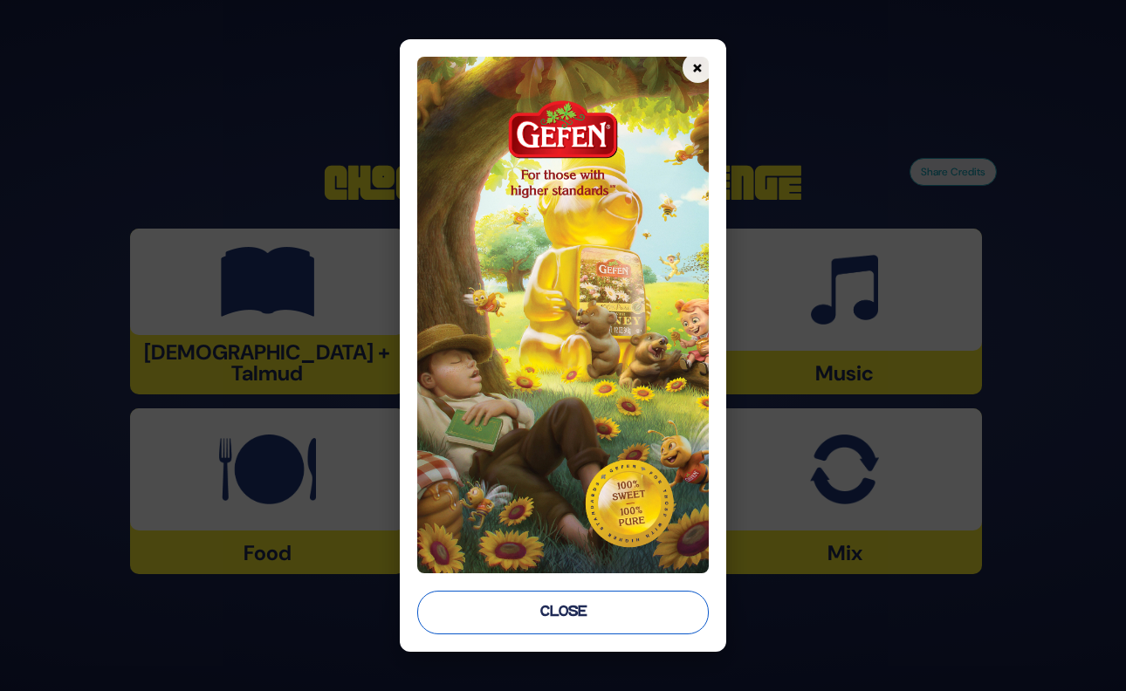
click at [560, 612] on button "Close" at bounding box center [562, 613] width 291 height 44
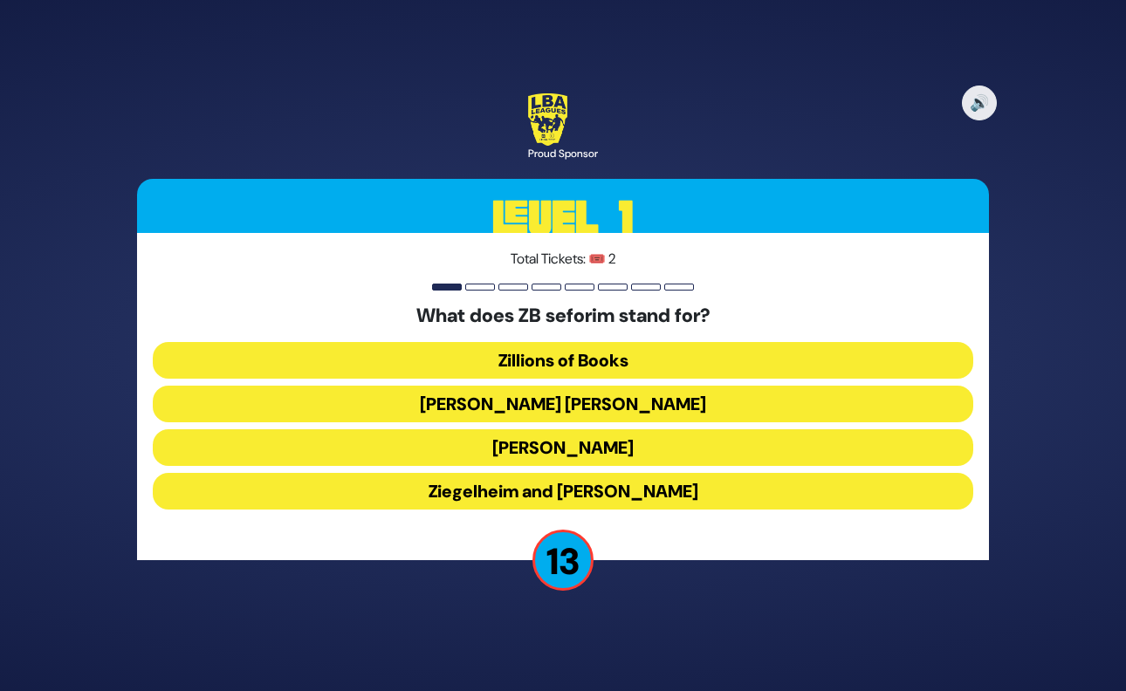
click at [587, 403] on button "Zundel Berman" at bounding box center [563, 404] width 820 height 37
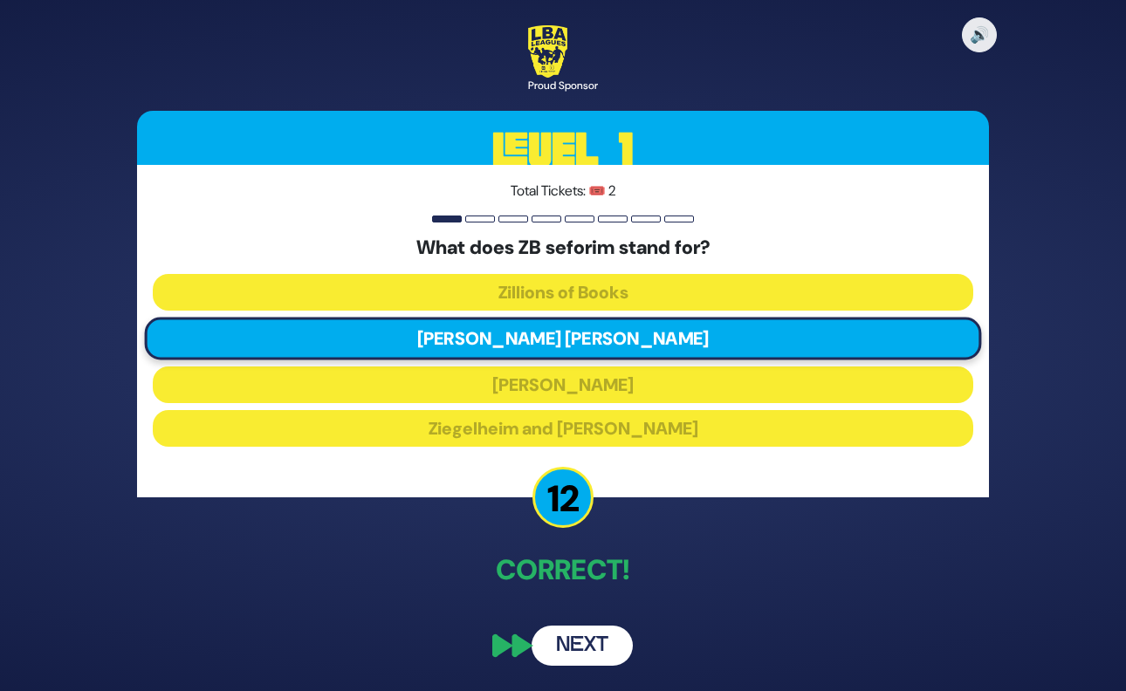
click at [587, 646] on button "Next" at bounding box center [582, 646] width 101 height 40
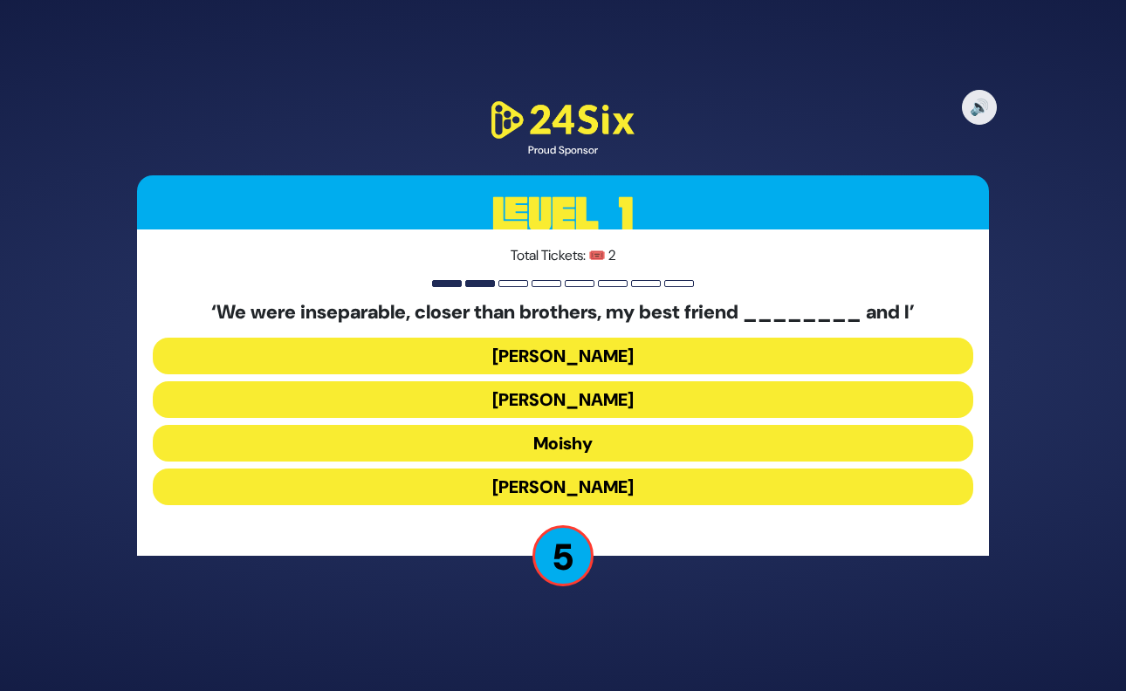
click at [580, 482] on button "Sammy" at bounding box center [563, 487] width 820 height 37
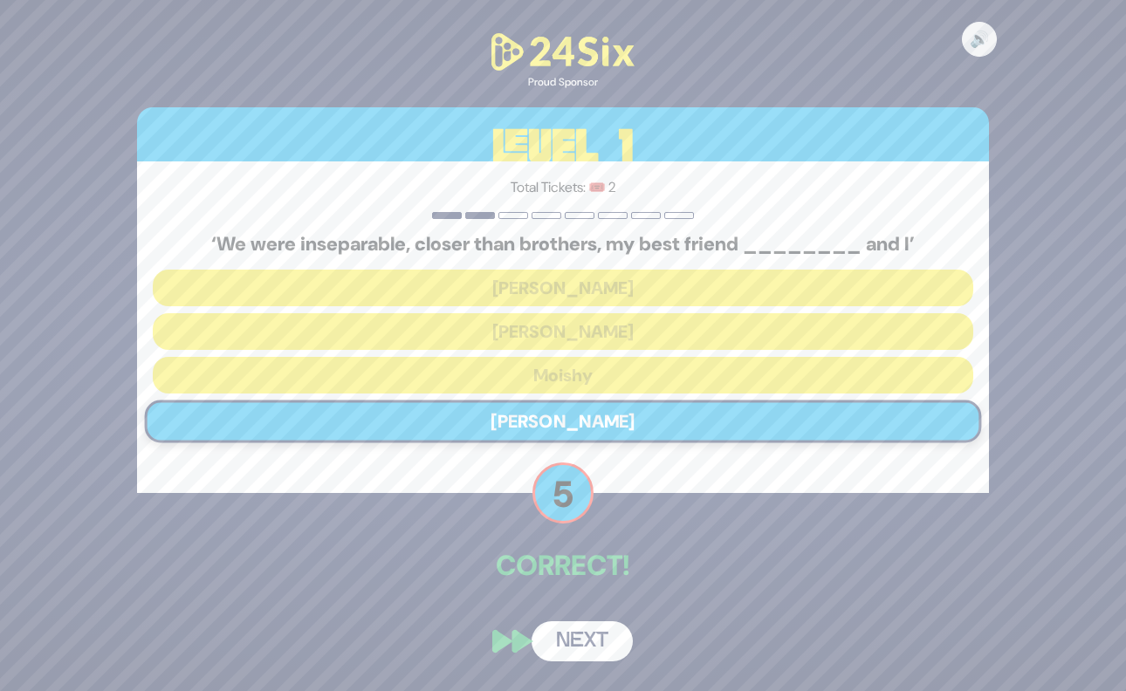
click at [578, 644] on button "Next" at bounding box center [582, 641] width 101 height 40
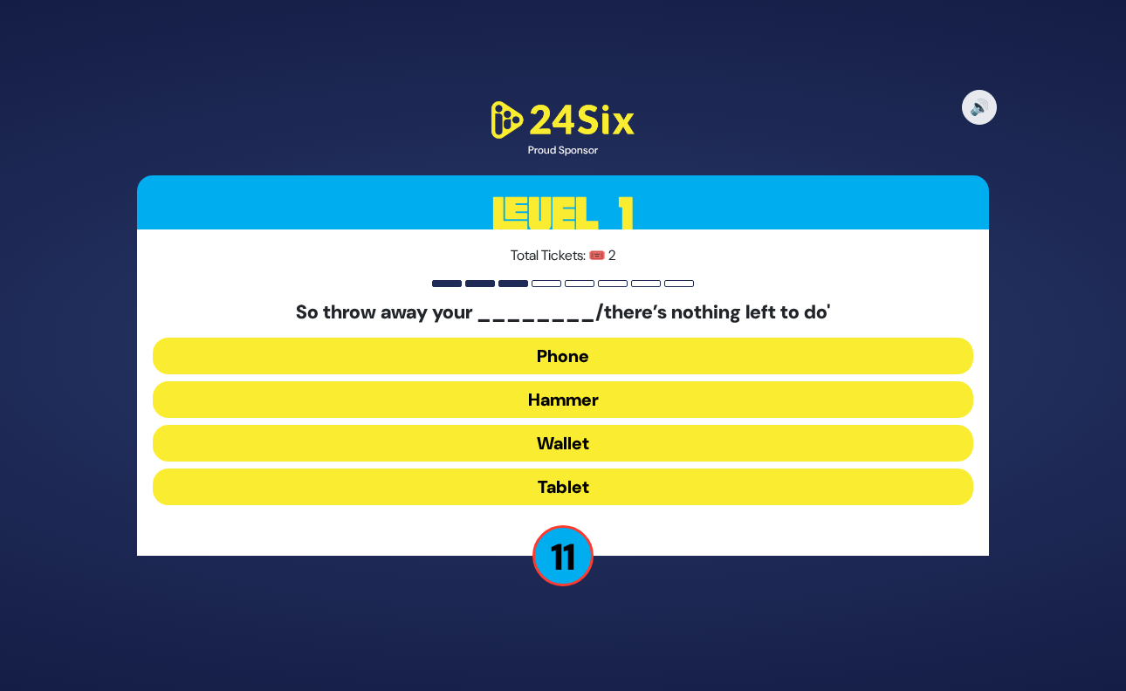
click at [579, 396] on button "Hammer" at bounding box center [563, 399] width 820 height 37
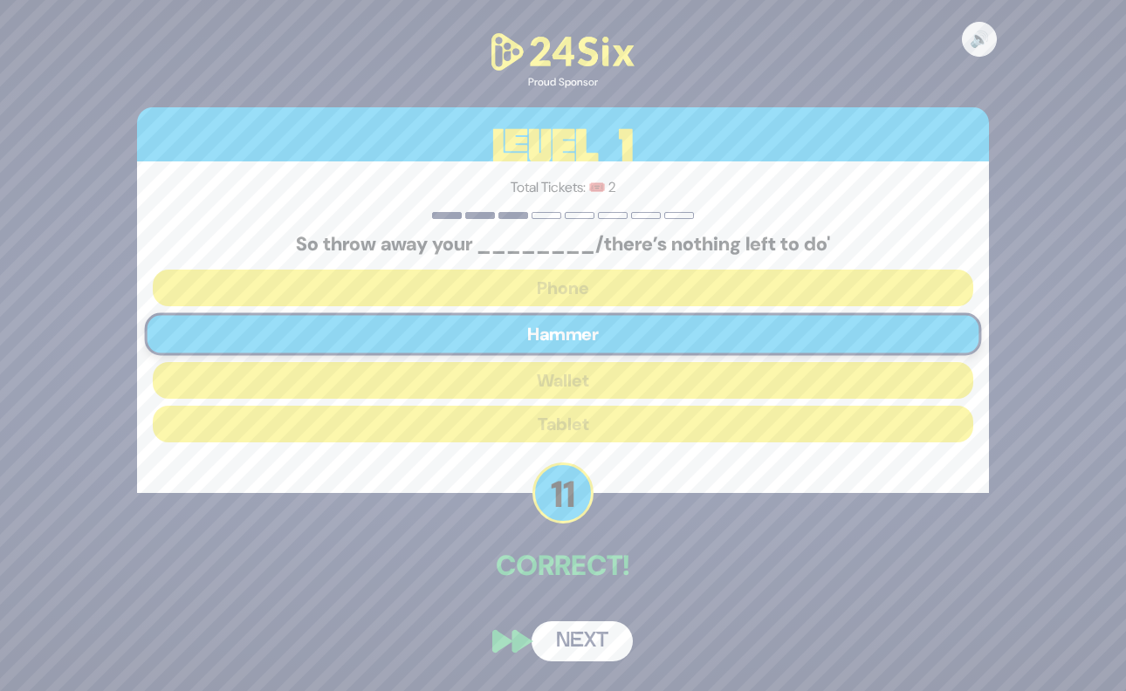
click at [583, 635] on button "Next" at bounding box center [582, 641] width 101 height 40
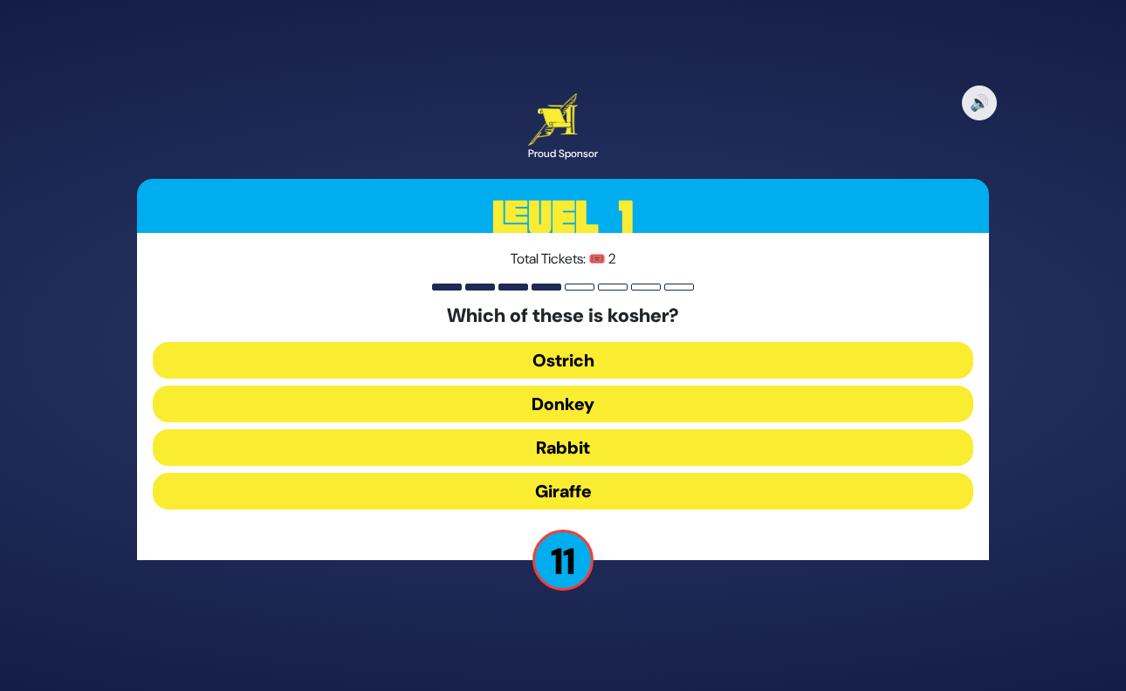
click at [588, 490] on button "Giraffe" at bounding box center [563, 491] width 820 height 37
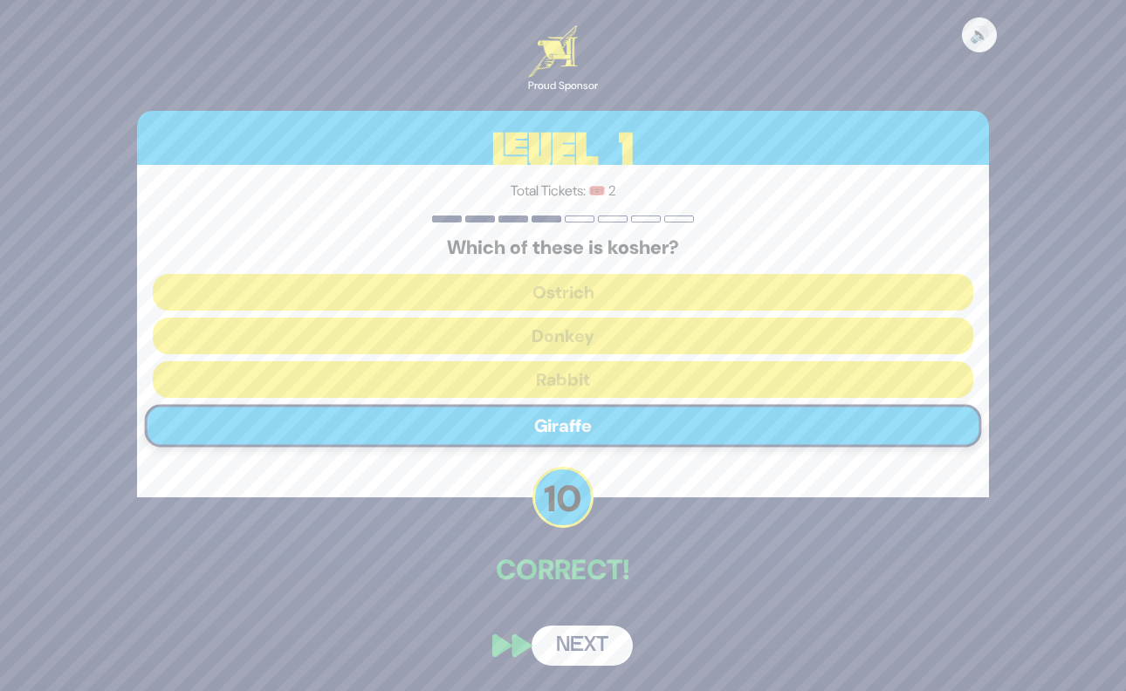
click at [572, 637] on button "Next" at bounding box center [582, 646] width 101 height 40
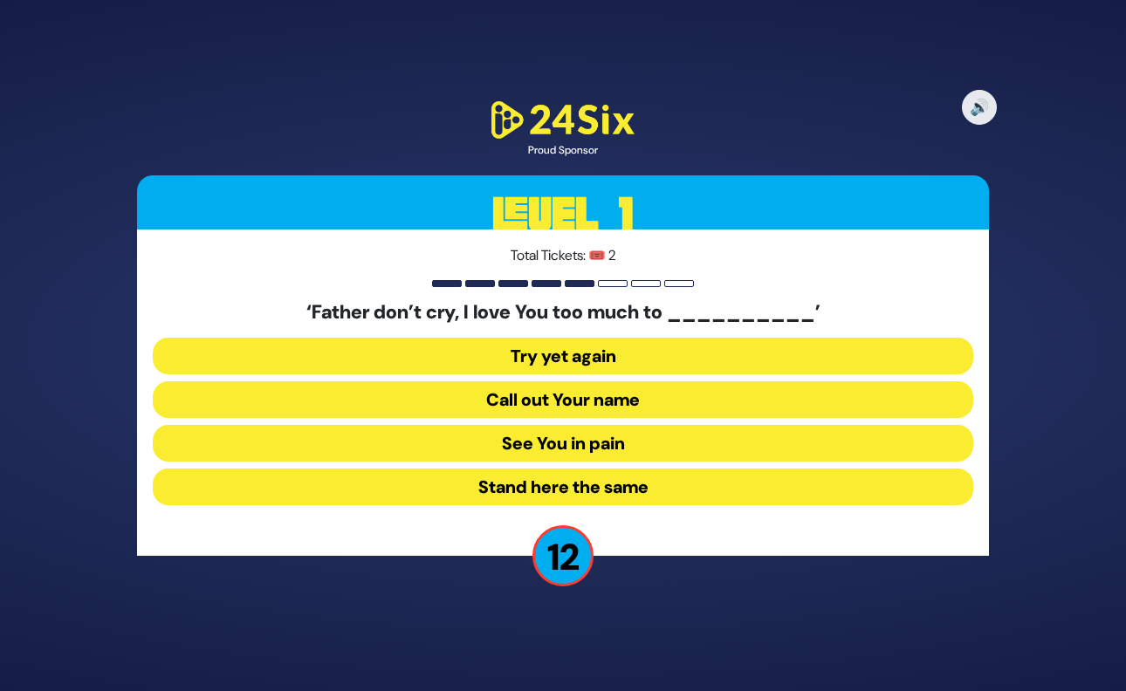
click at [567, 450] on button "See You in pain" at bounding box center [563, 443] width 820 height 37
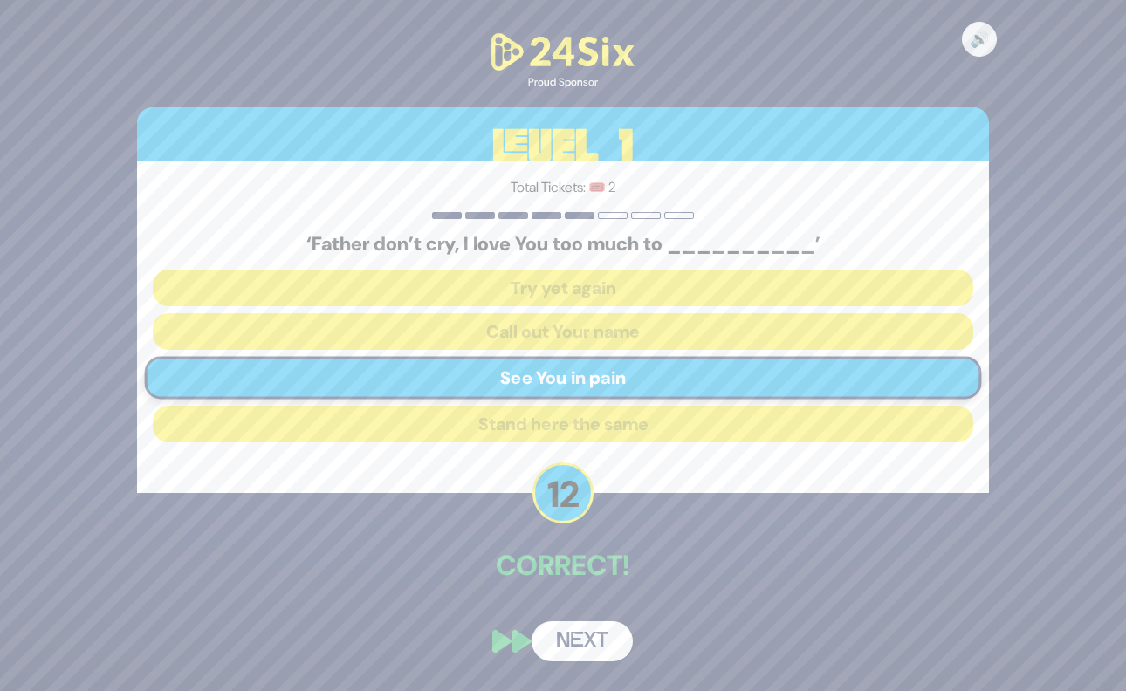
click at [563, 634] on button "Next" at bounding box center [582, 641] width 101 height 40
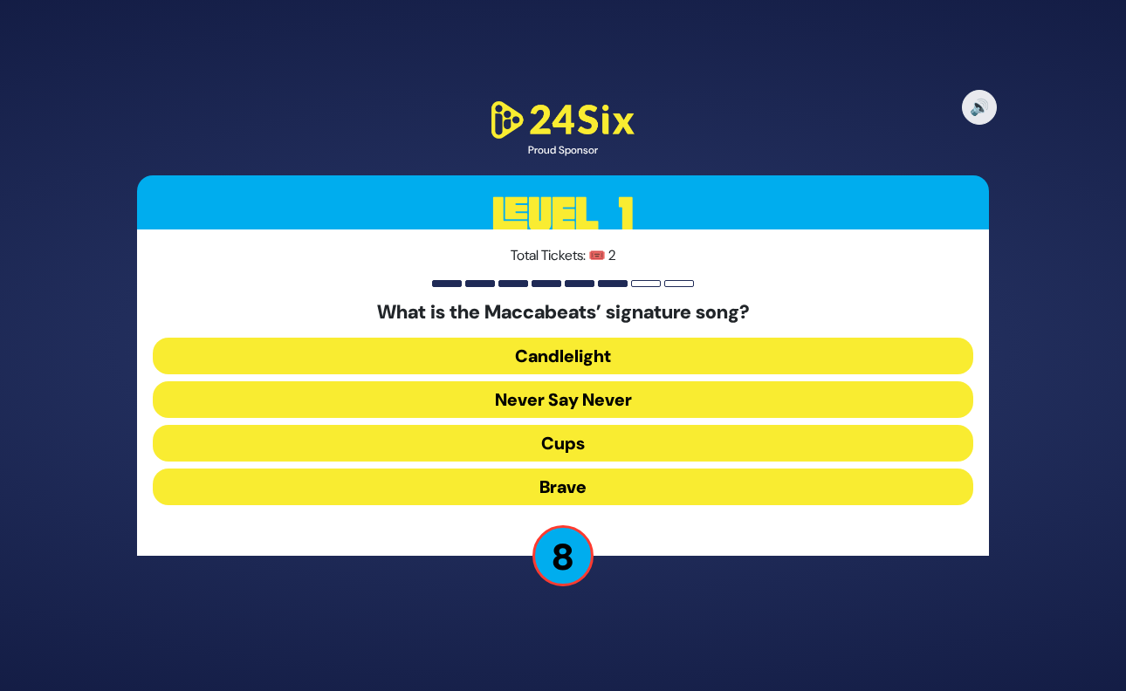
click at [602, 360] on button "Candlelight" at bounding box center [563, 356] width 820 height 37
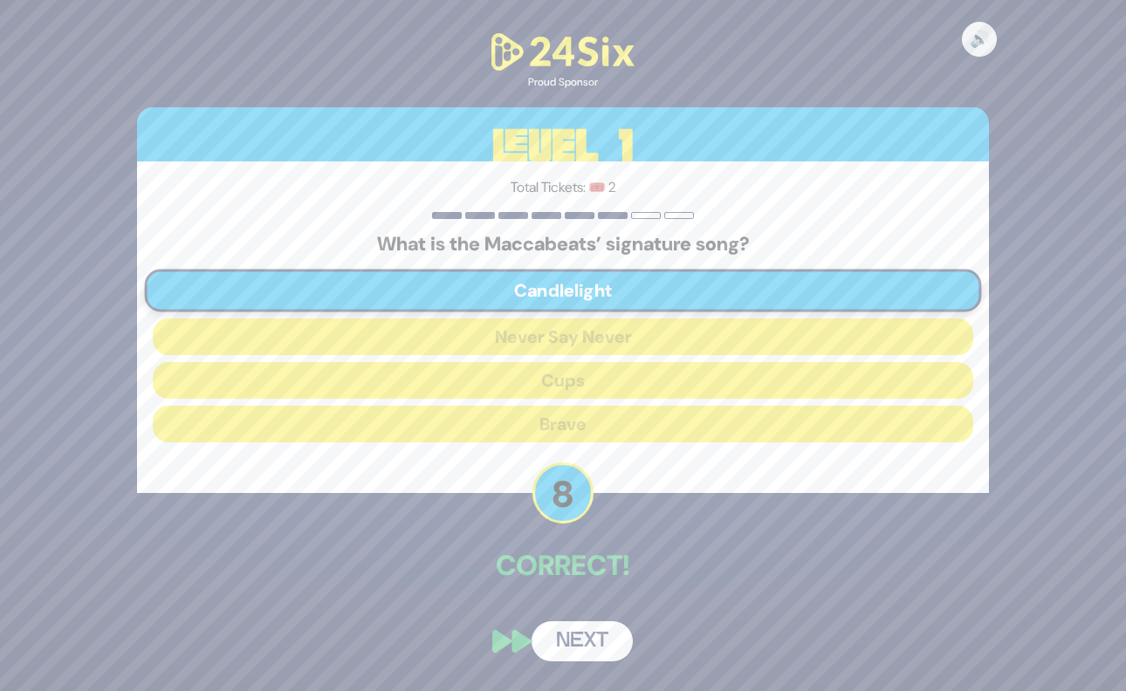
click at [579, 638] on button "Next" at bounding box center [582, 641] width 101 height 40
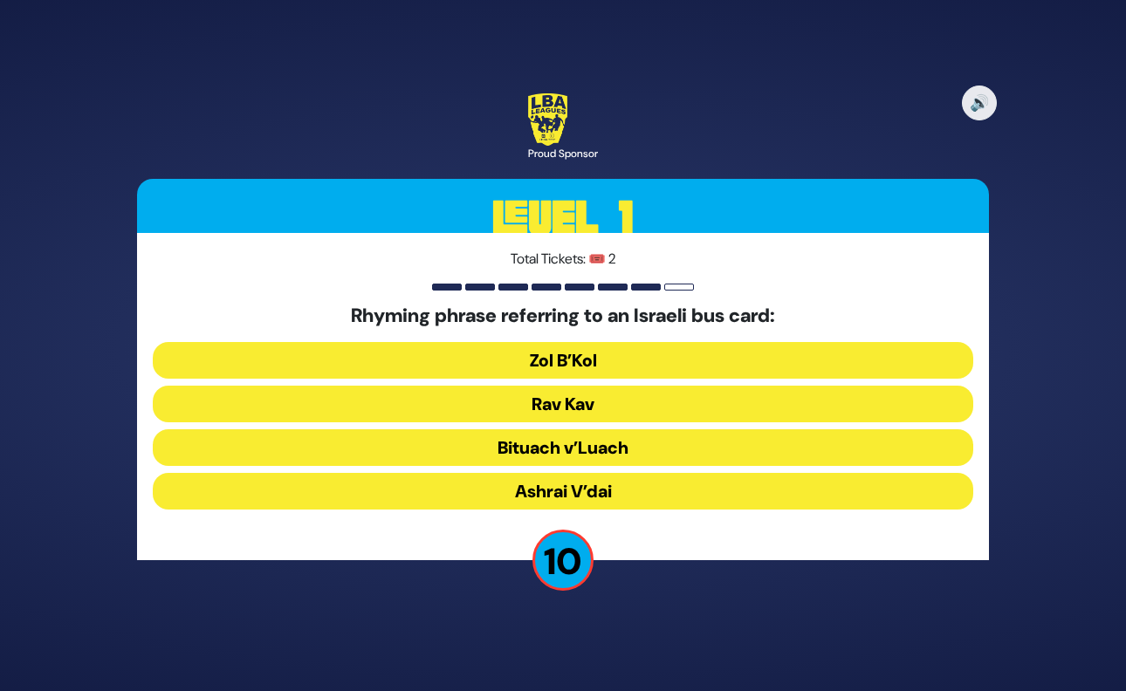
click at [572, 405] on button "Rav Kav" at bounding box center [563, 404] width 820 height 37
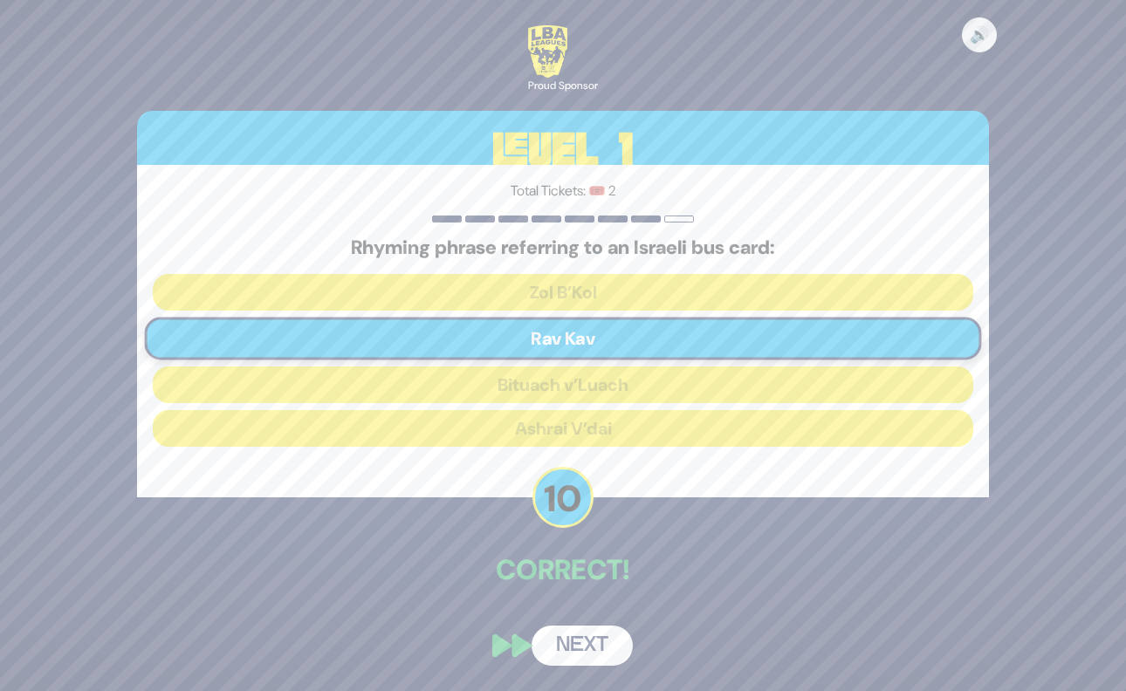
click at [589, 642] on button "Next" at bounding box center [582, 646] width 101 height 40
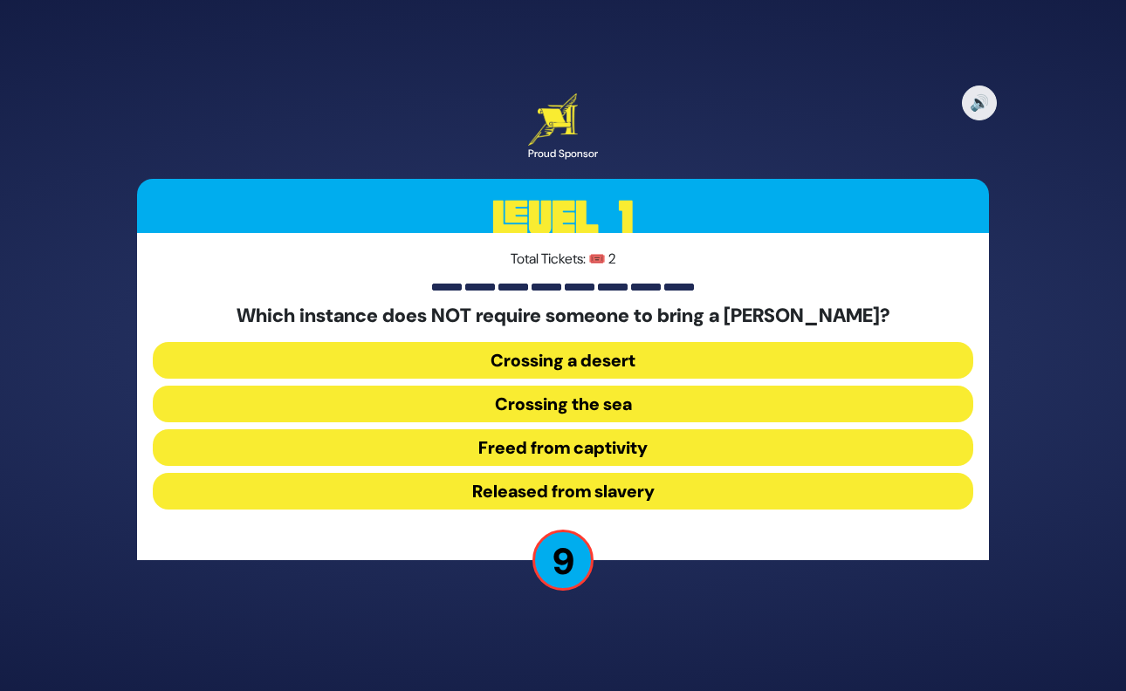
click at [636, 490] on button "Released from slavery" at bounding box center [563, 491] width 820 height 37
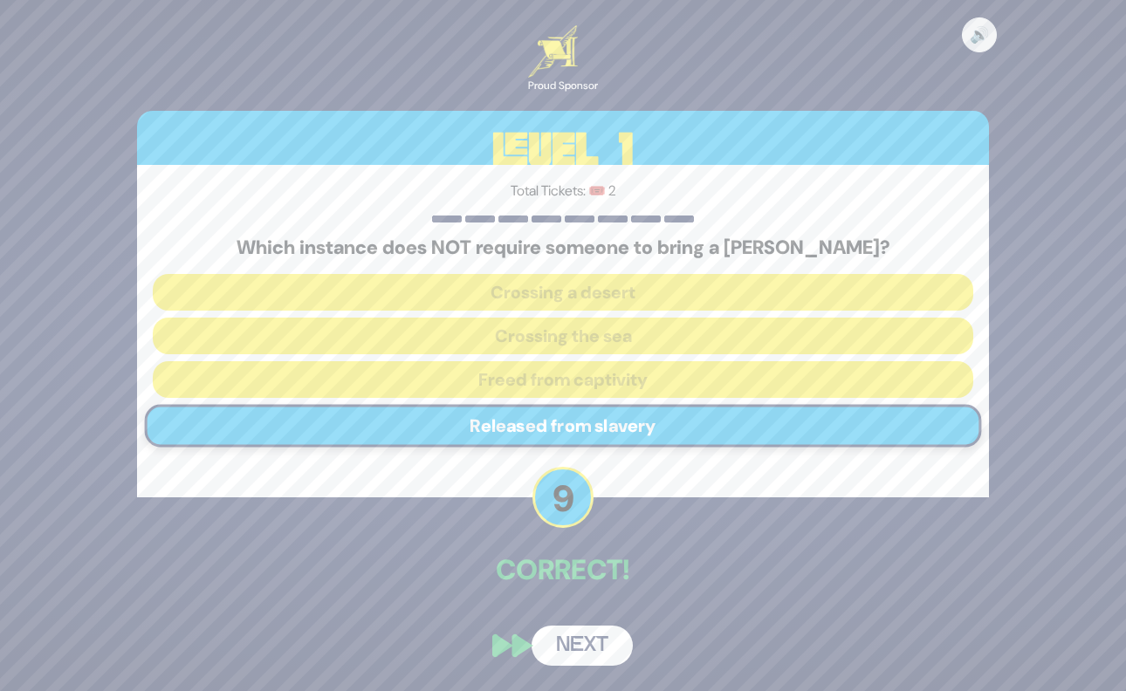
click at [596, 639] on button "Next" at bounding box center [582, 646] width 101 height 40
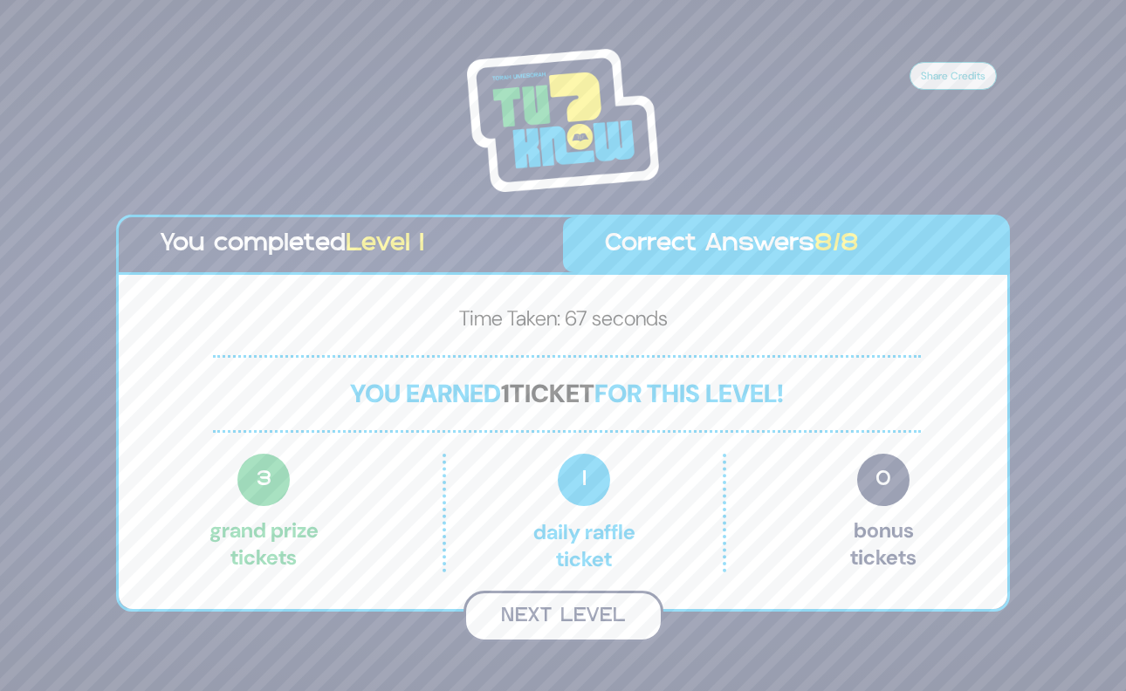
click at [572, 616] on button "Next Level" at bounding box center [563, 616] width 200 height 51
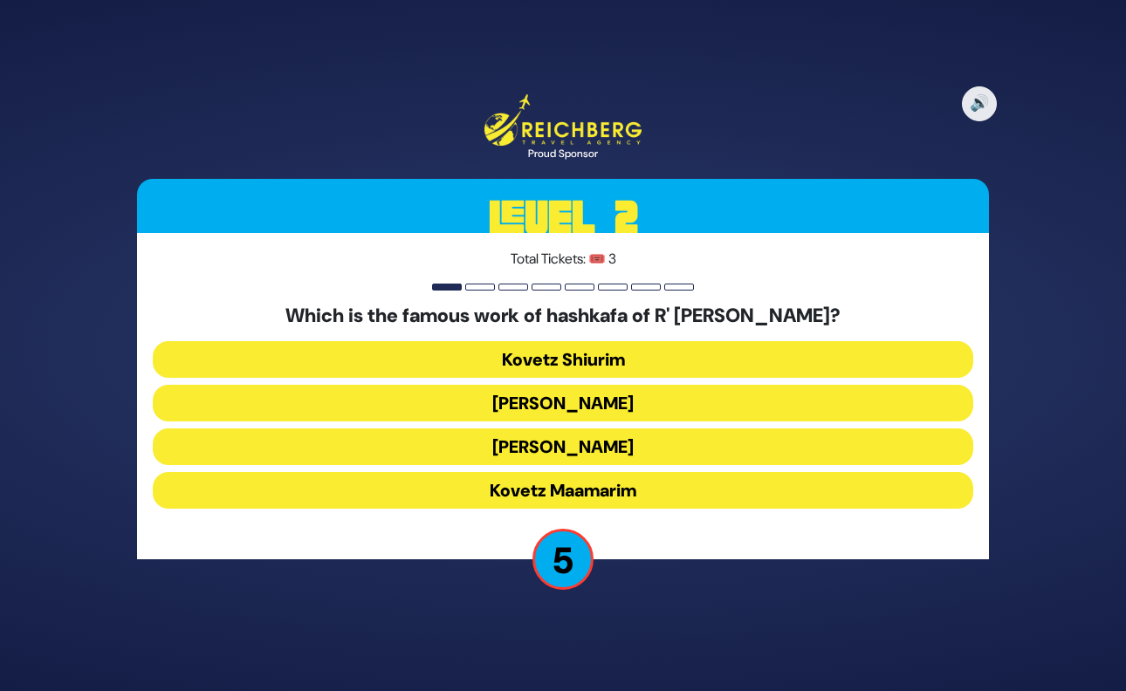
click at [621, 487] on button "Kovetz Maamarim" at bounding box center [563, 490] width 820 height 37
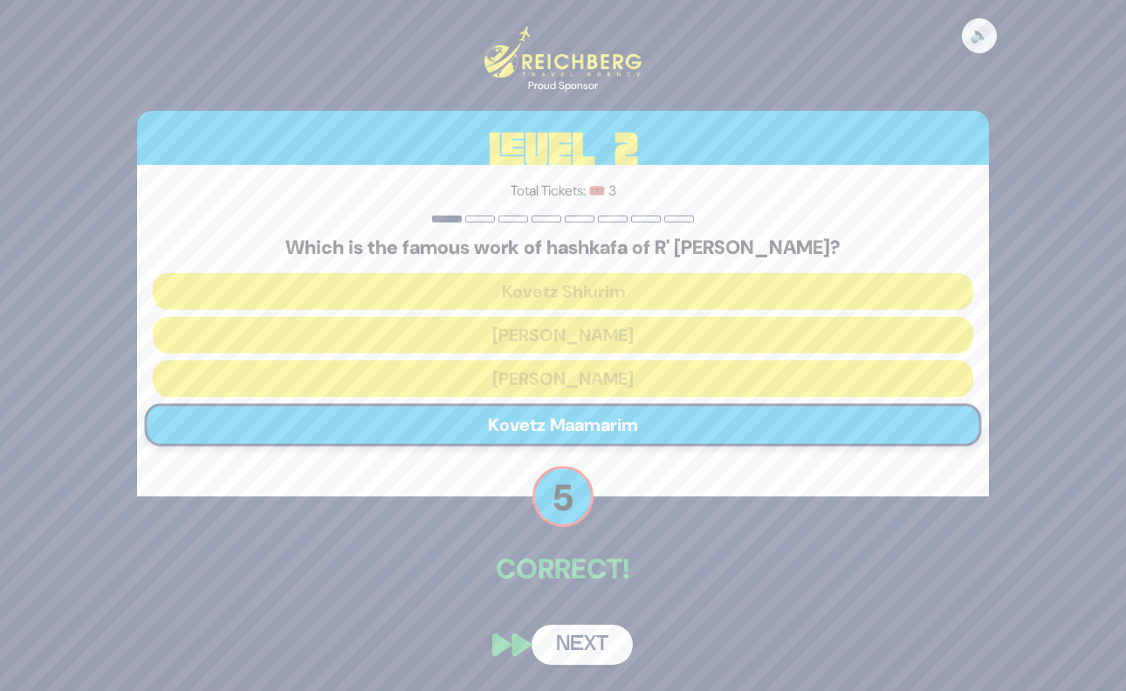
click at [576, 645] on button "Next" at bounding box center [582, 645] width 101 height 40
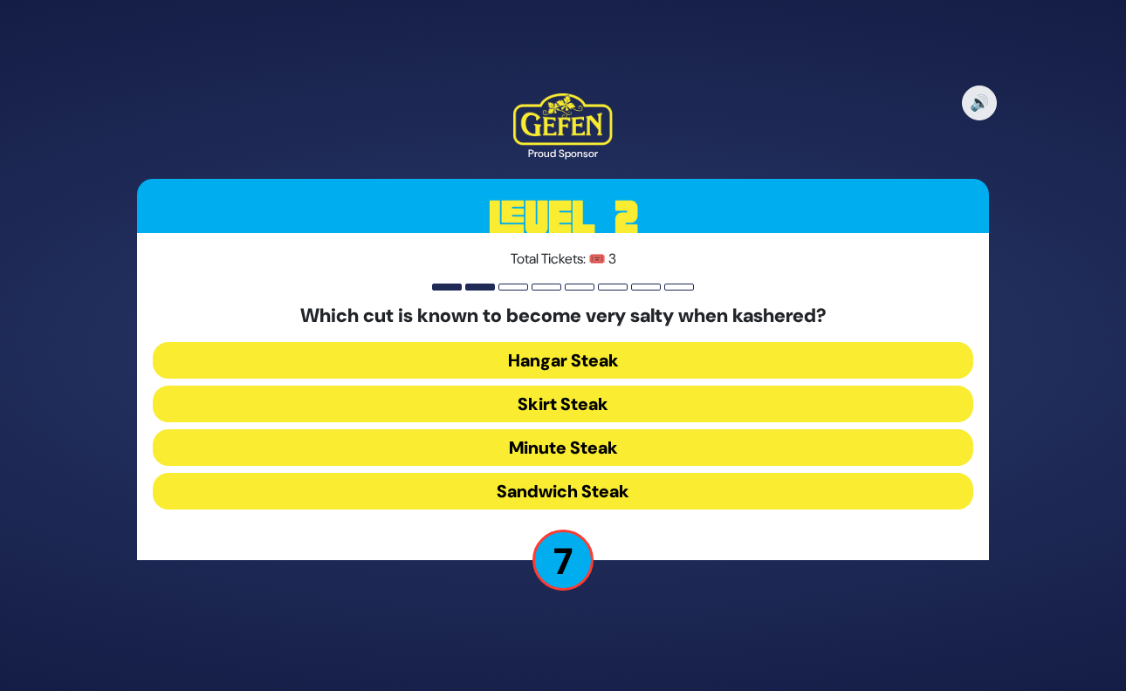
click at [596, 405] on button "Skirt Steak" at bounding box center [563, 404] width 820 height 37
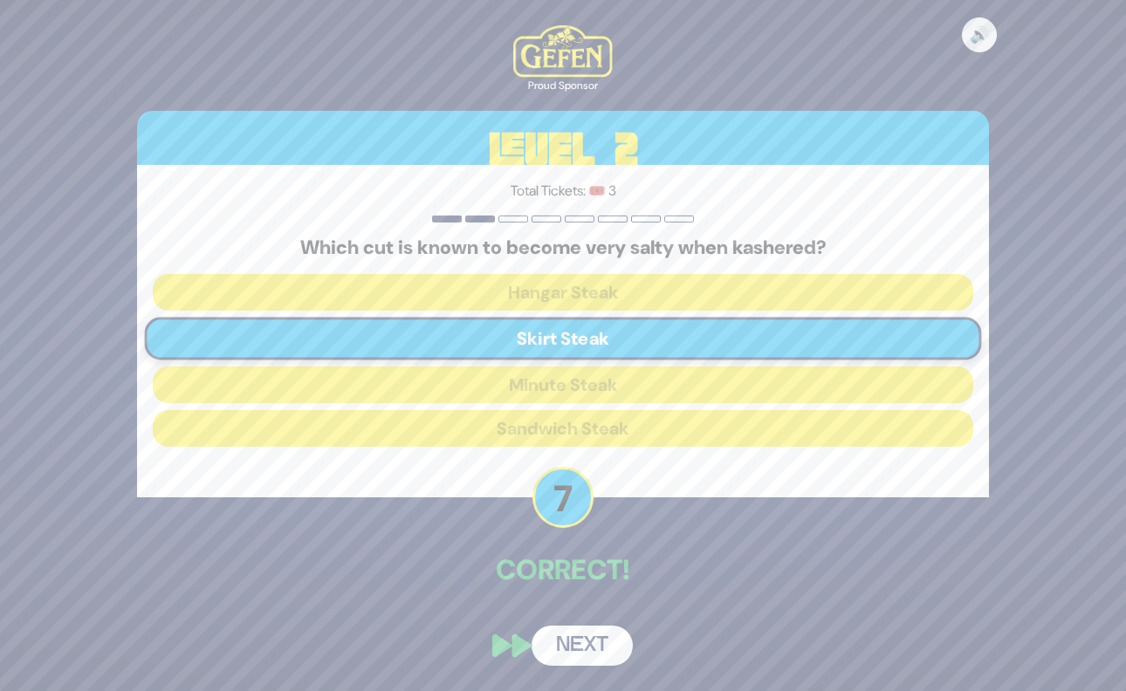
click at [600, 648] on button "Next" at bounding box center [582, 646] width 101 height 40
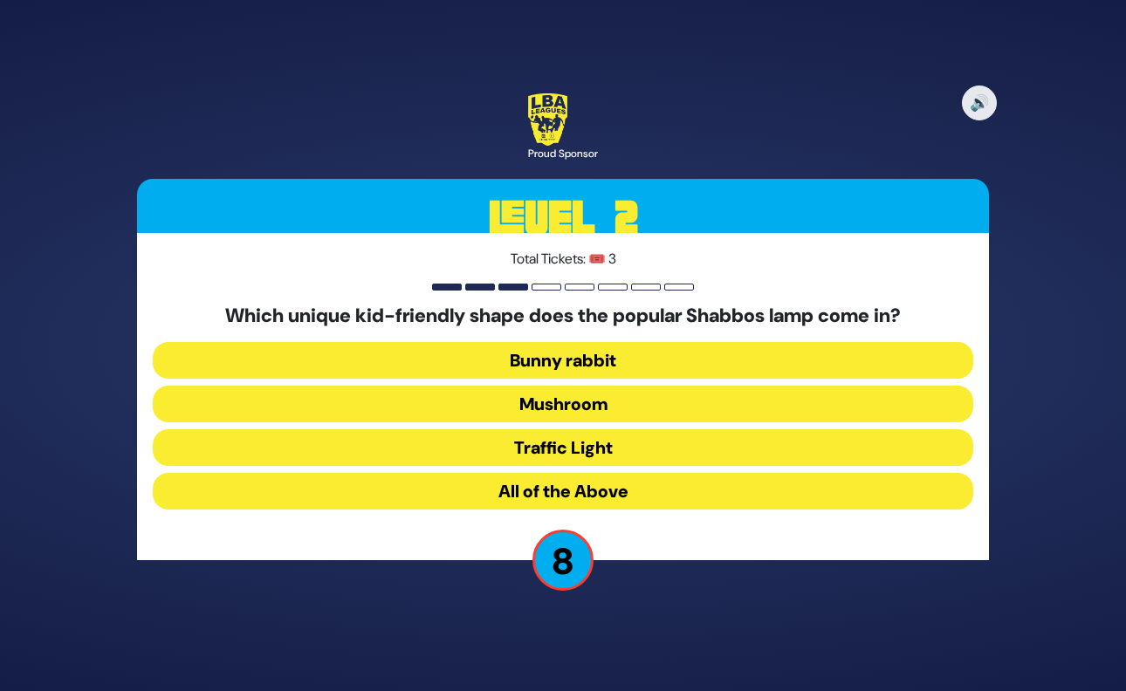
click at [612, 404] on button "Mushroom" at bounding box center [563, 404] width 820 height 37
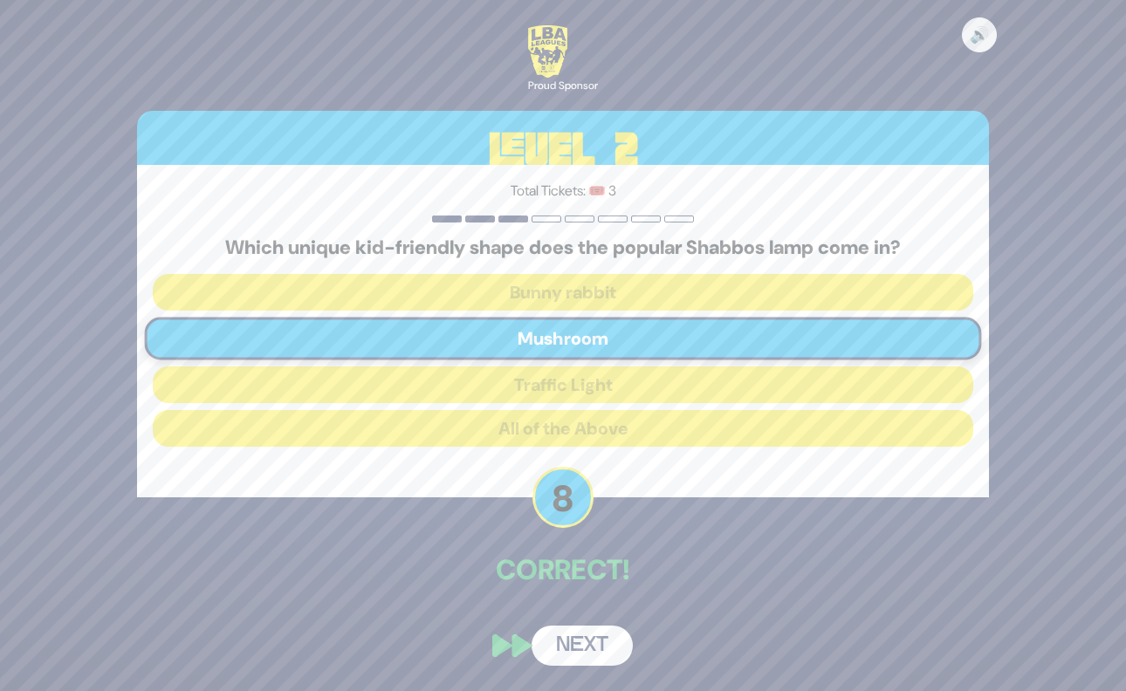
click at [607, 663] on button "Next" at bounding box center [582, 646] width 101 height 40
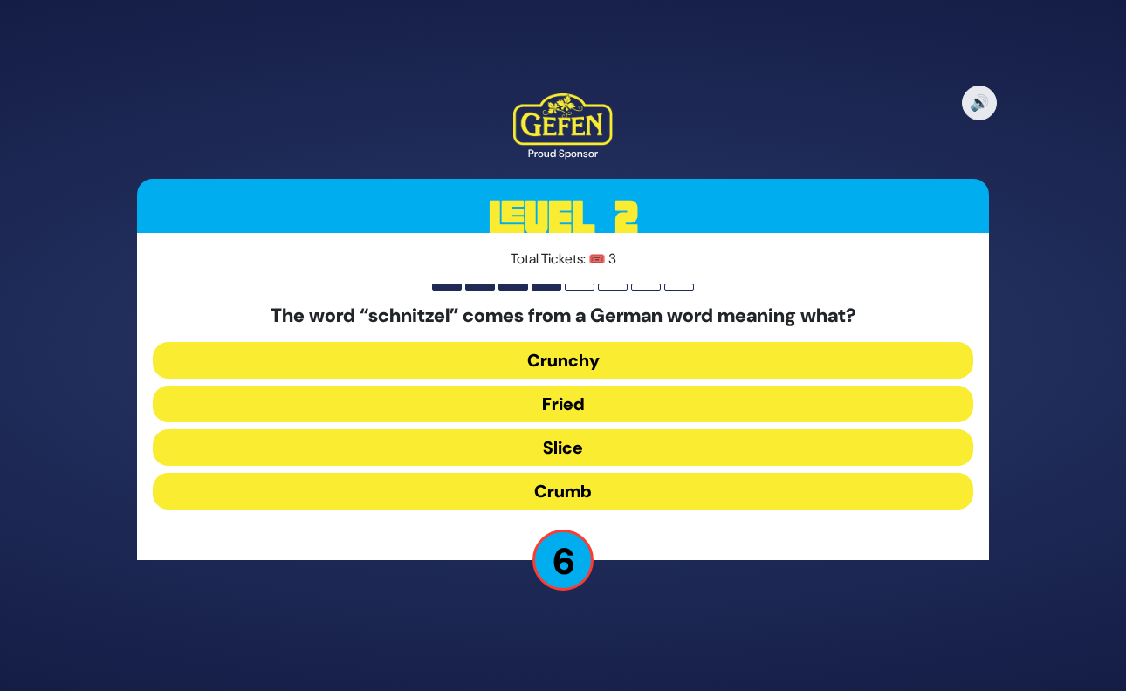
click at [569, 450] on button "Slice" at bounding box center [563, 447] width 820 height 37
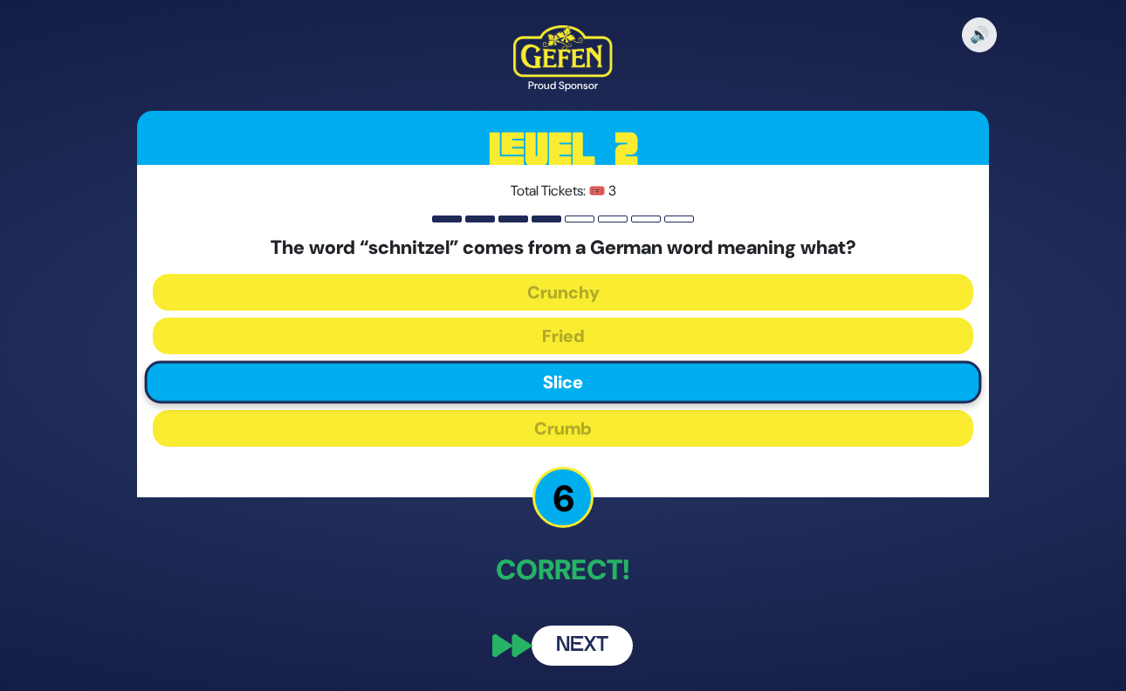
click at [601, 649] on button "Next" at bounding box center [582, 646] width 101 height 40
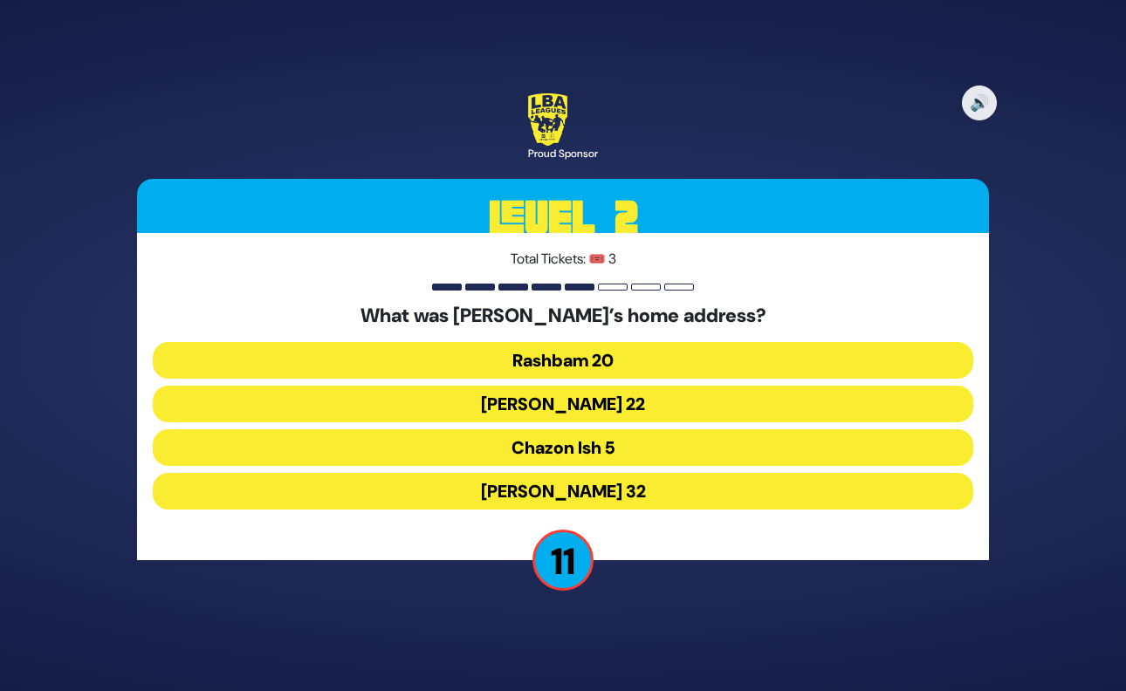
click at [608, 447] on button "Chazon Ish 5" at bounding box center [563, 447] width 820 height 37
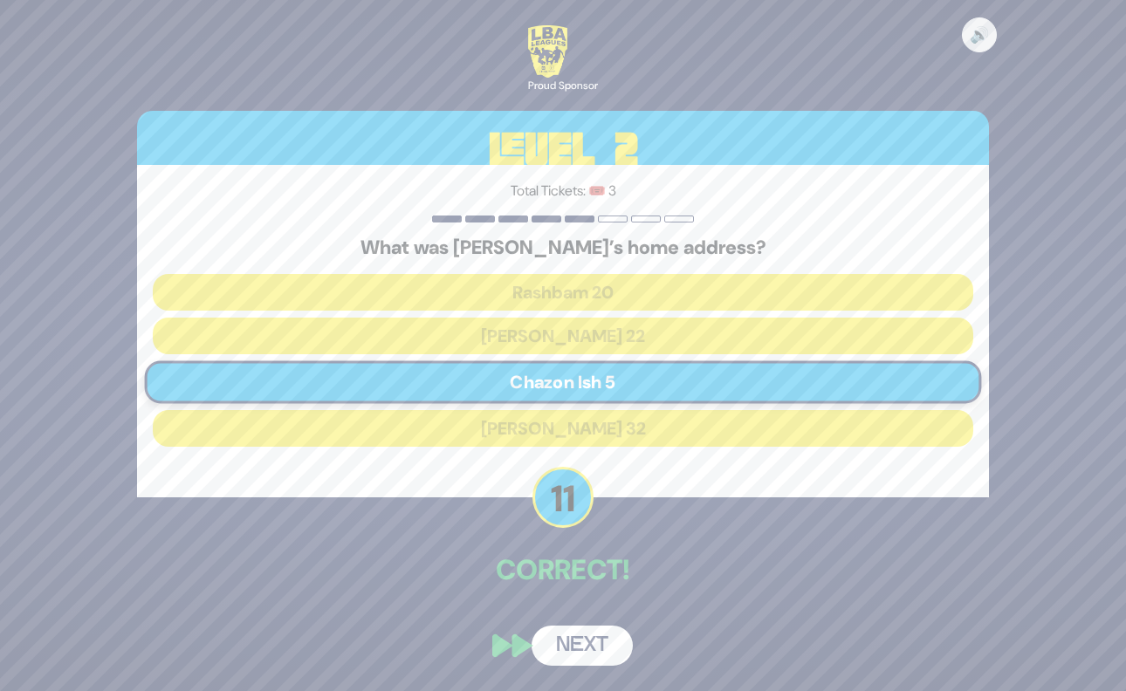
click at [605, 645] on button "Next" at bounding box center [582, 646] width 101 height 40
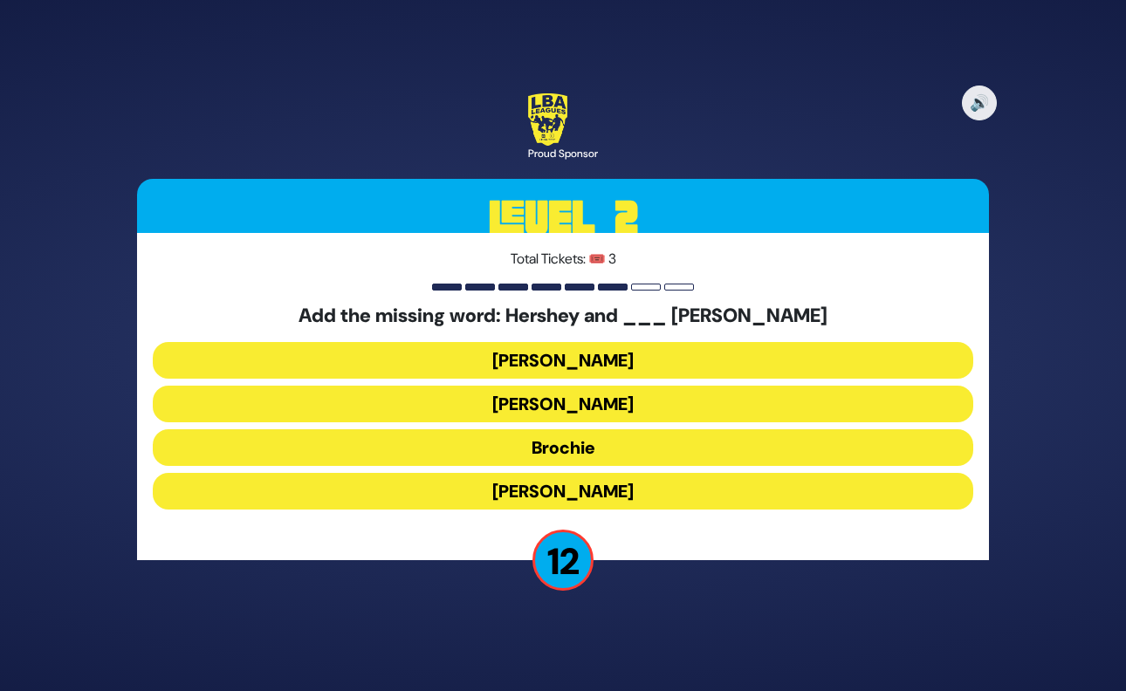
click at [558, 366] on button "Raizy" at bounding box center [563, 360] width 820 height 37
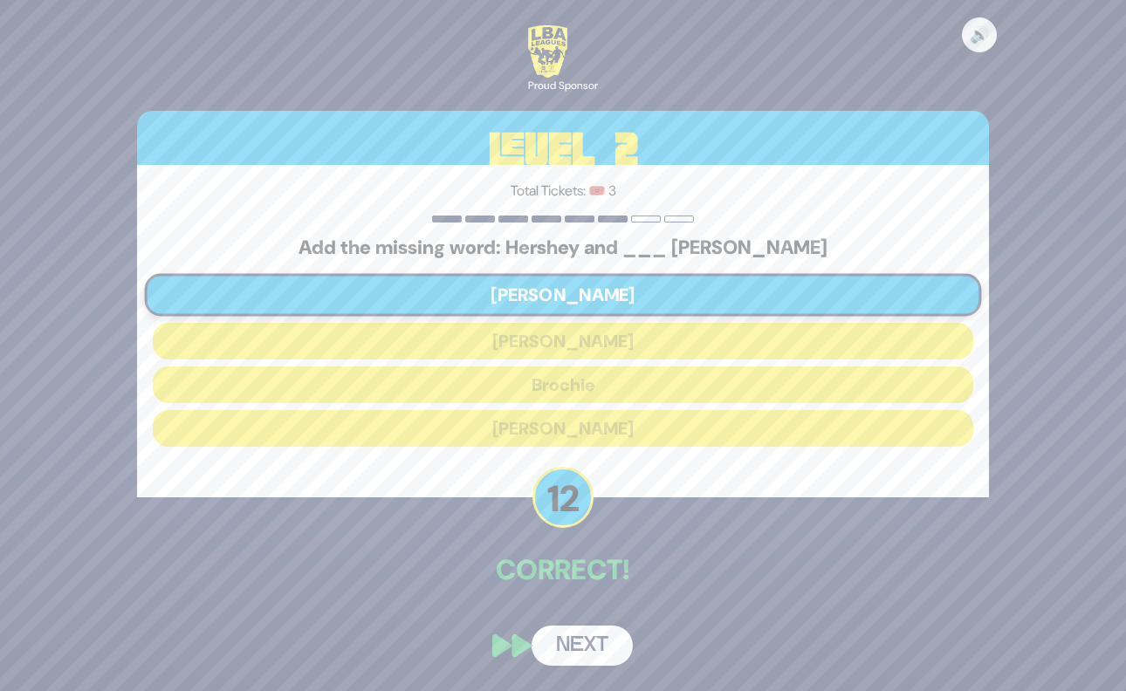
click at [584, 650] on button "Next" at bounding box center [582, 646] width 101 height 40
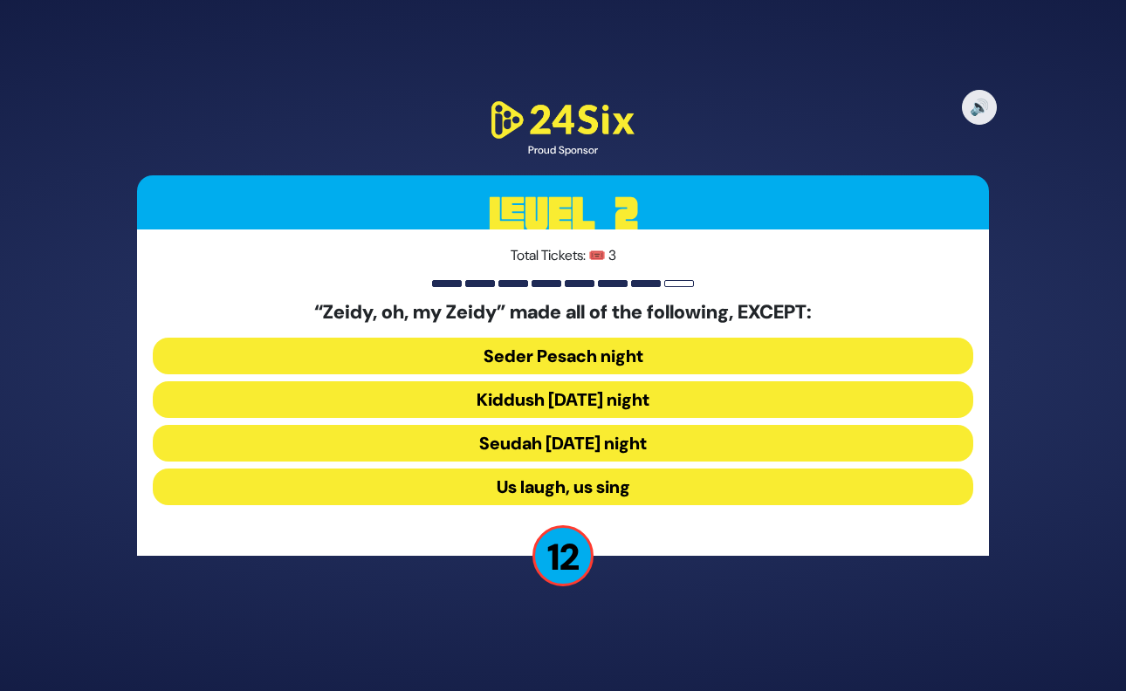
click at [584, 444] on button "Seudah Friday night" at bounding box center [563, 443] width 820 height 37
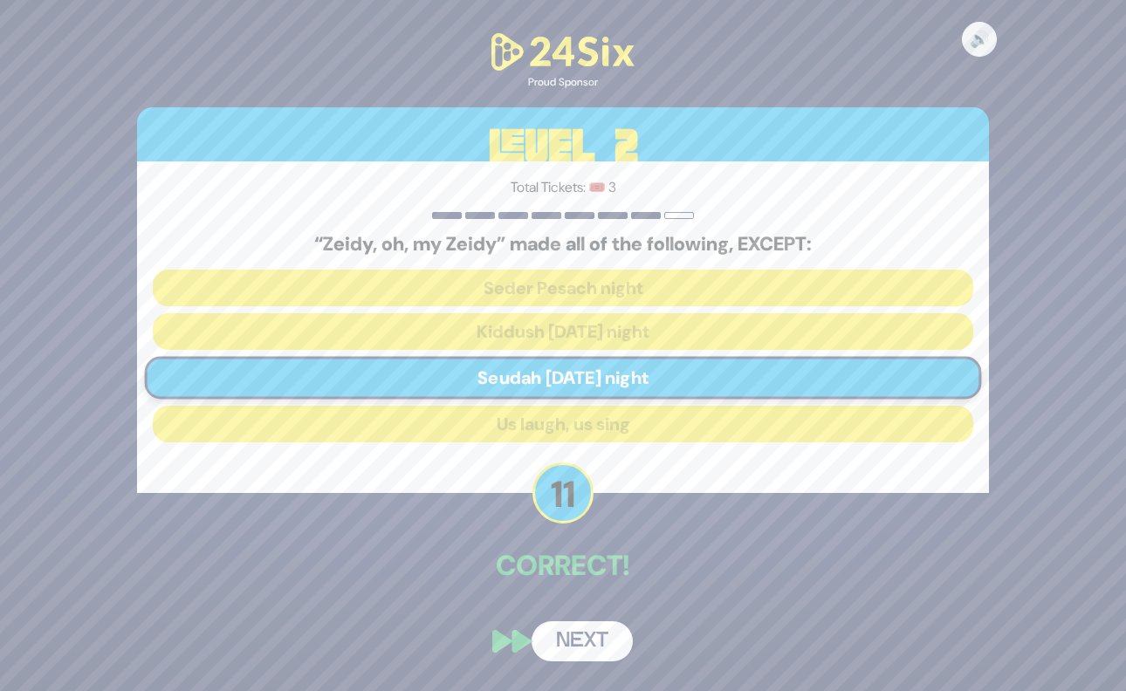
click at [585, 634] on button "Next" at bounding box center [582, 641] width 101 height 40
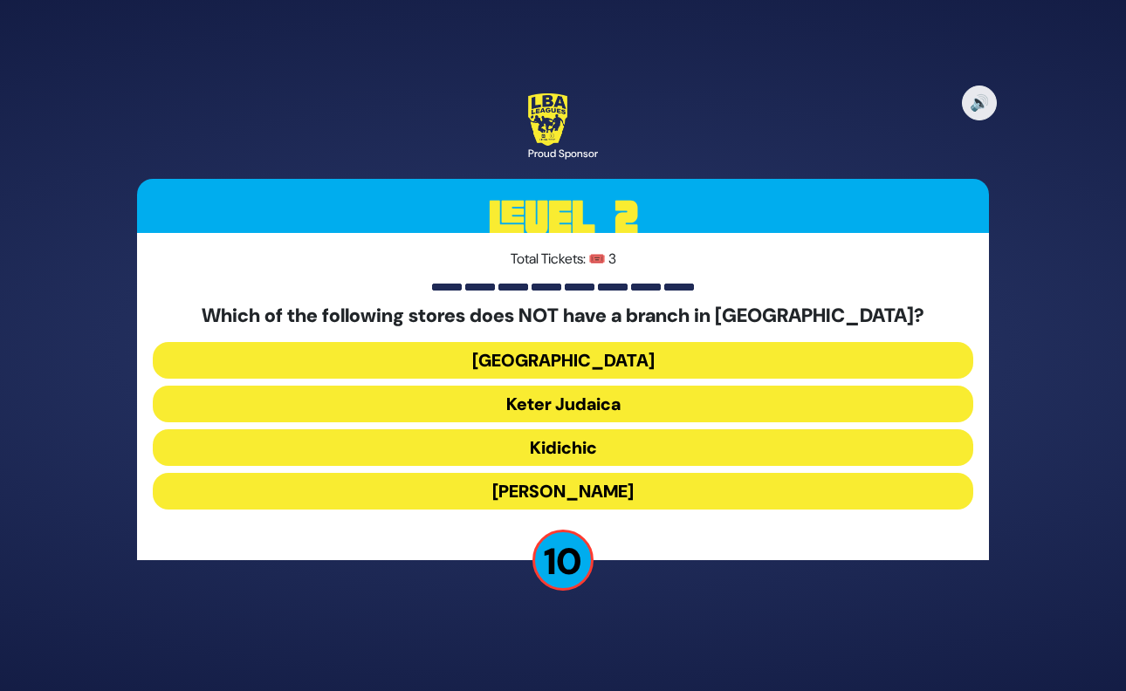
click at [603, 400] on button "Keter Judaica" at bounding box center [563, 404] width 820 height 37
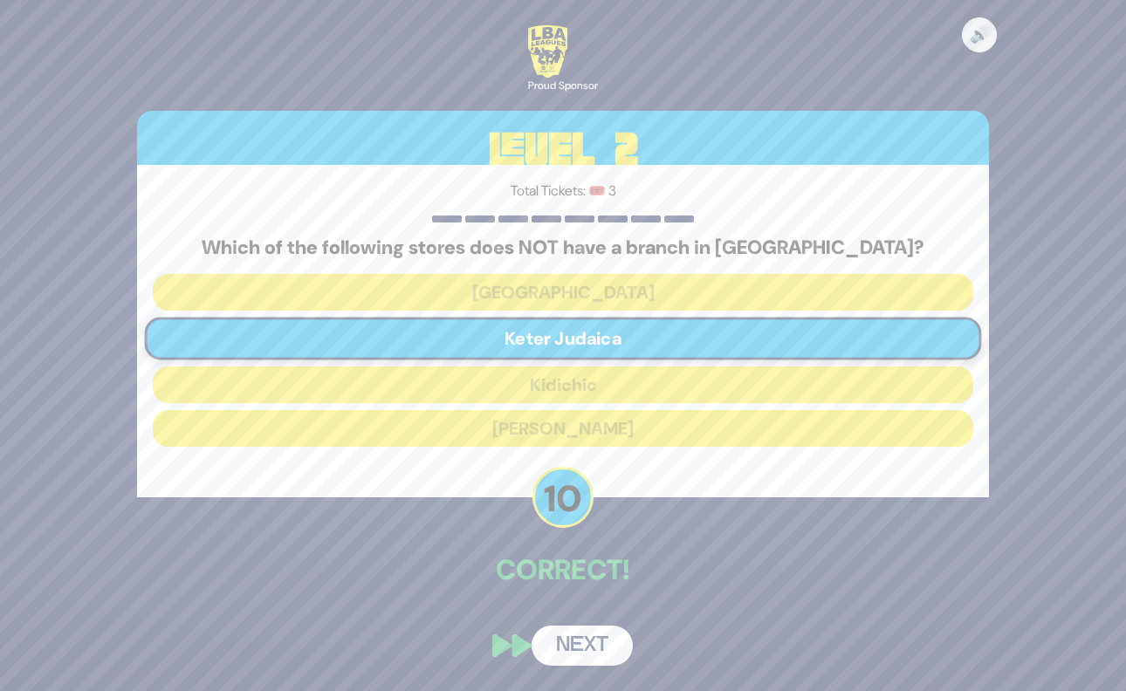
click at [594, 636] on button "Next" at bounding box center [582, 646] width 101 height 40
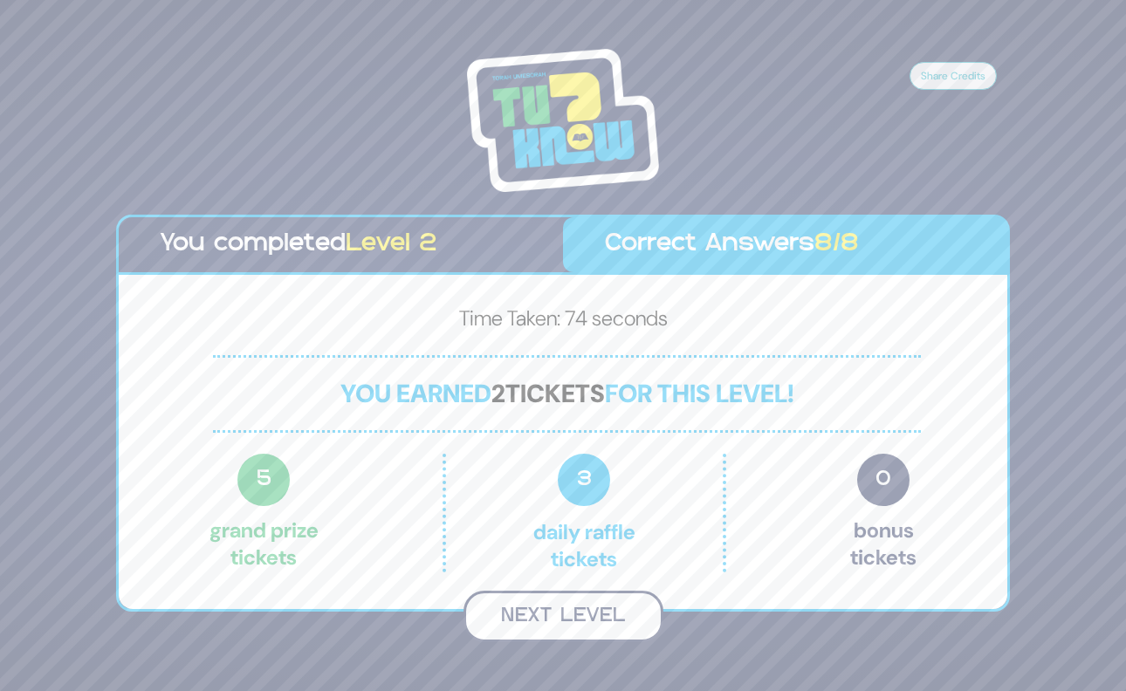
click at [599, 621] on button "Next Level" at bounding box center [563, 616] width 200 height 51
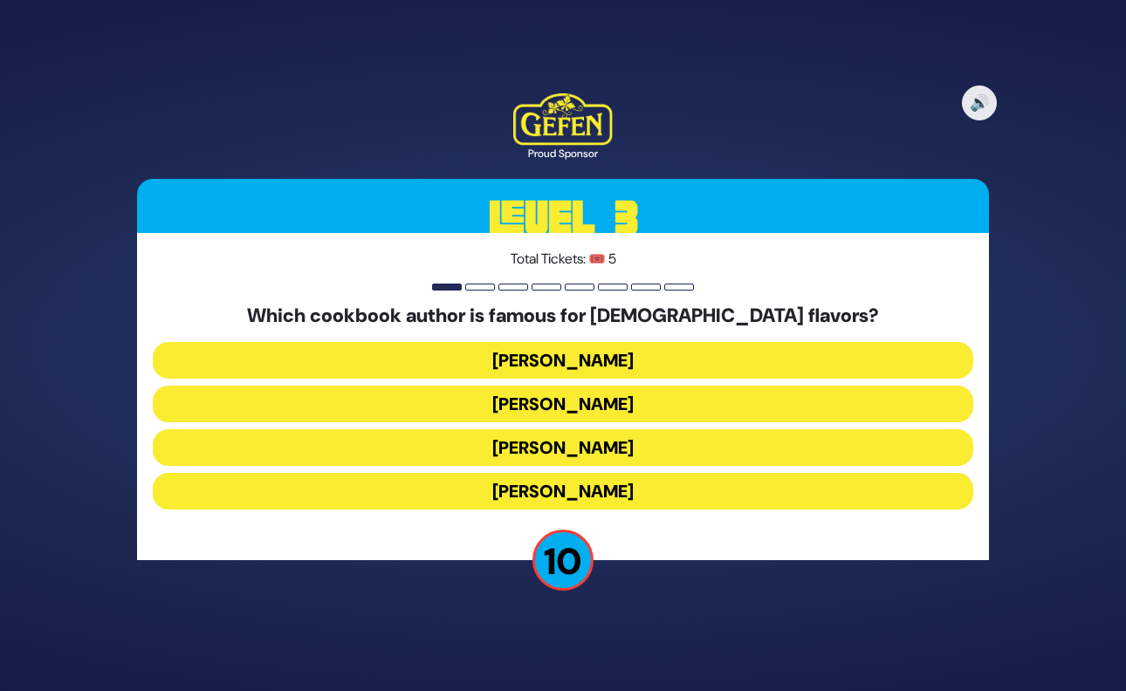
click at [605, 496] on button "Danielle Renov" at bounding box center [563, 491] width 820 height 37
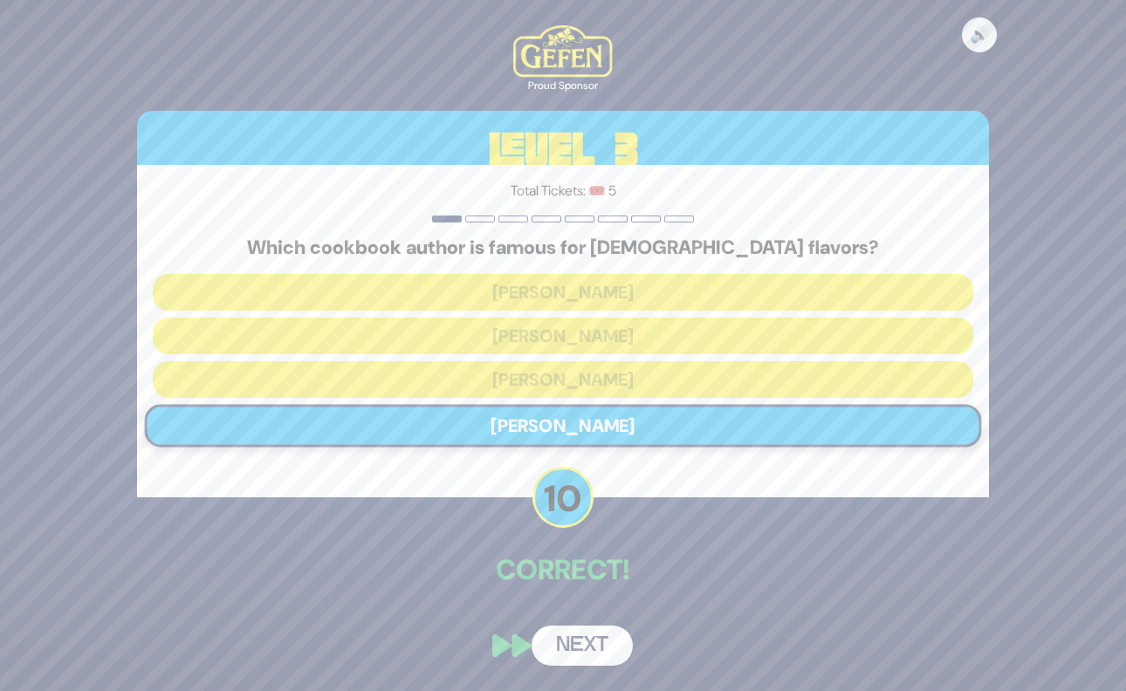
click at [580, 643] on button "Next" at bounding box center [582, 646] width 101 height 40
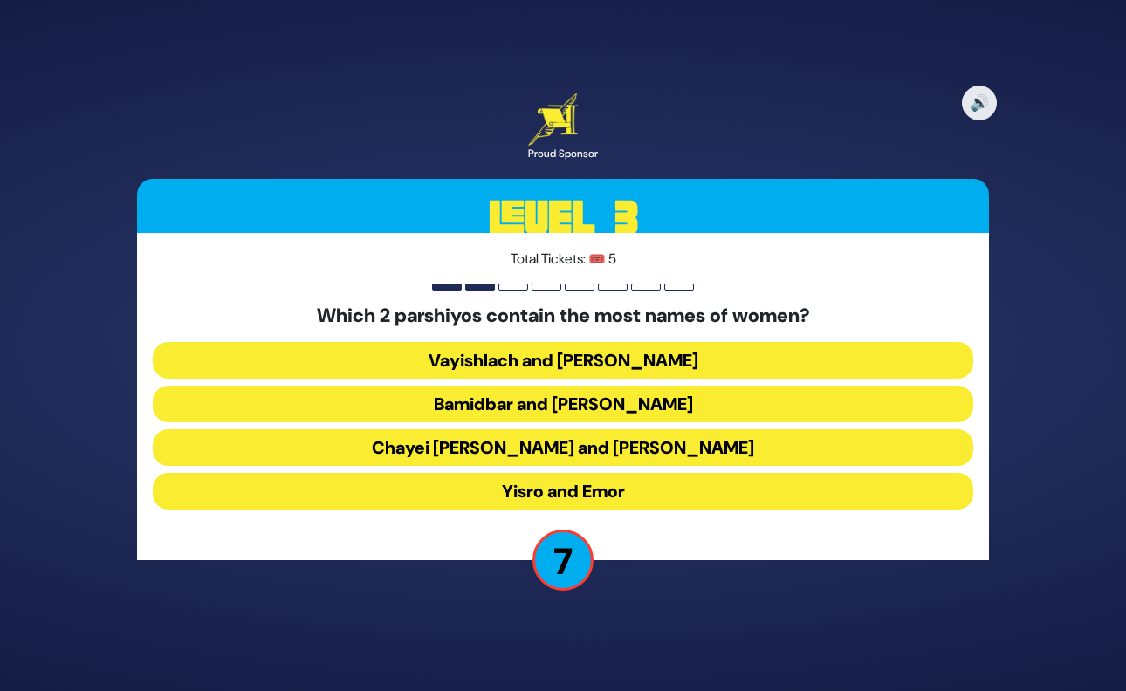
click at [636, 447] on button "Chayei Sara and Vayechi" at bounding box center [563, 447] width 820 height 37
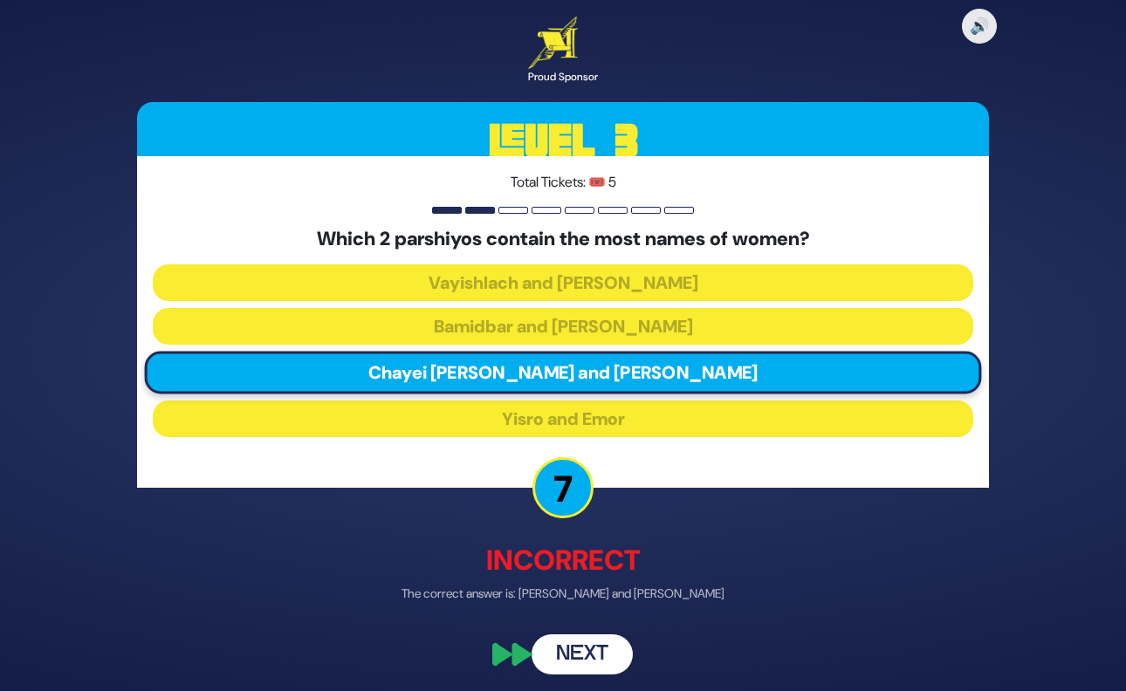
click at [587, 655] on button "Next" at bounding box center [582, 655] width 101 height 40
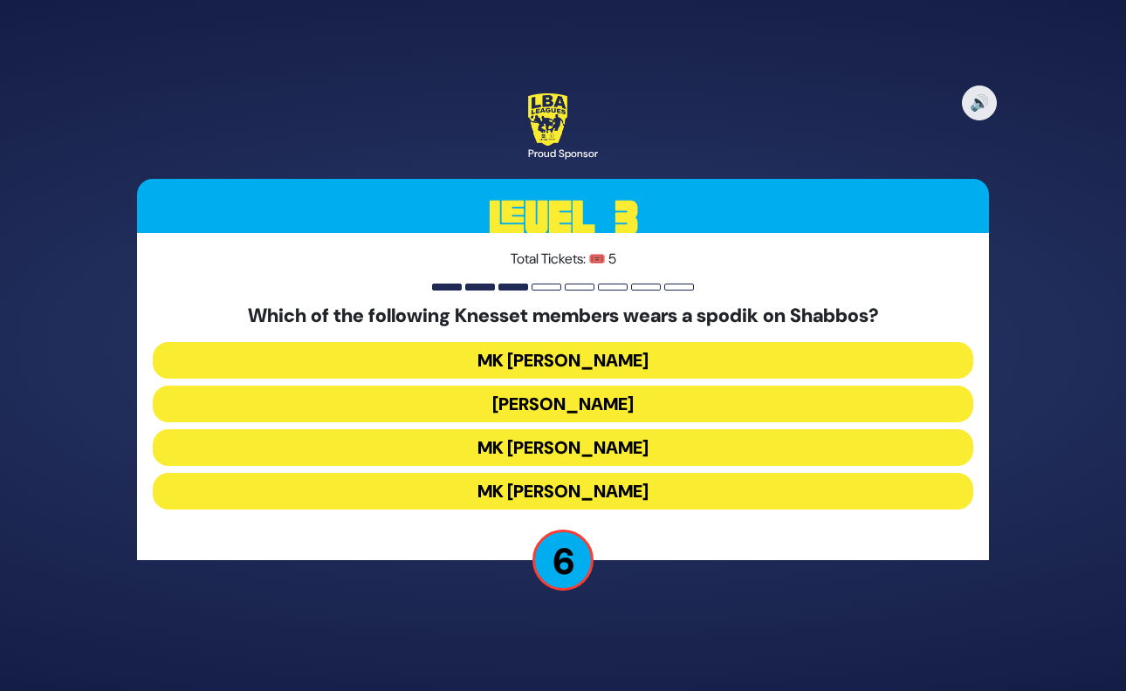
click at [624, 442] on button "MK Chaim Katz" at bounding box center [563, 447] width 820 height 37
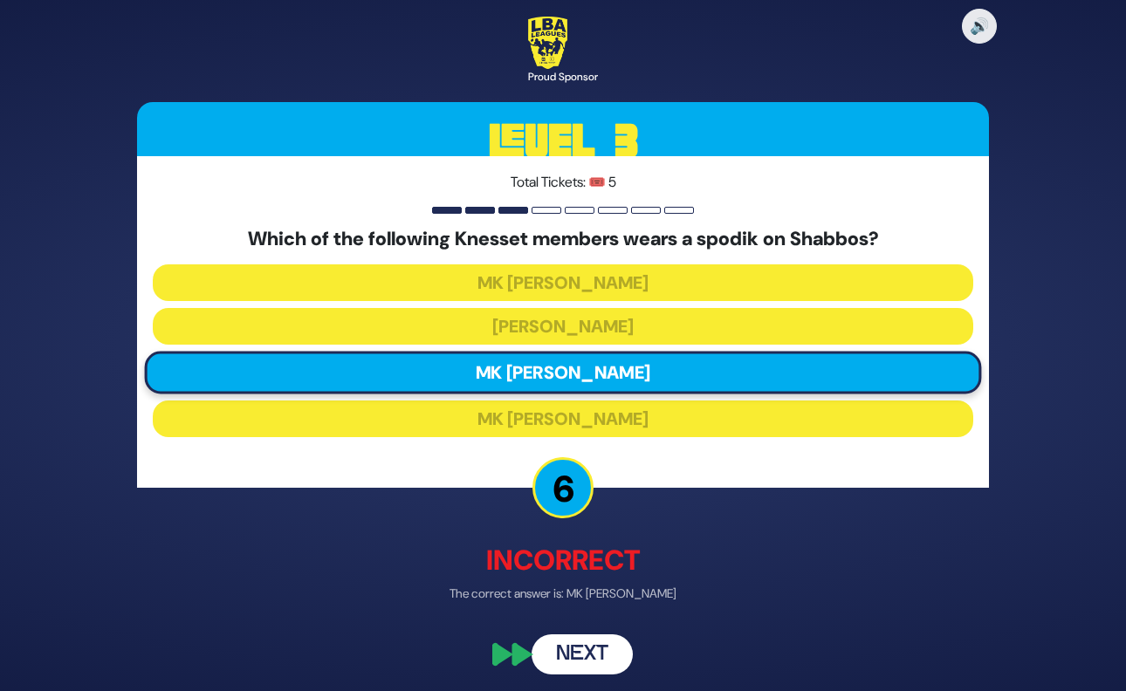
click at [589, 650] on button "Next" at bounding box center [582, 655] width 101 height 40
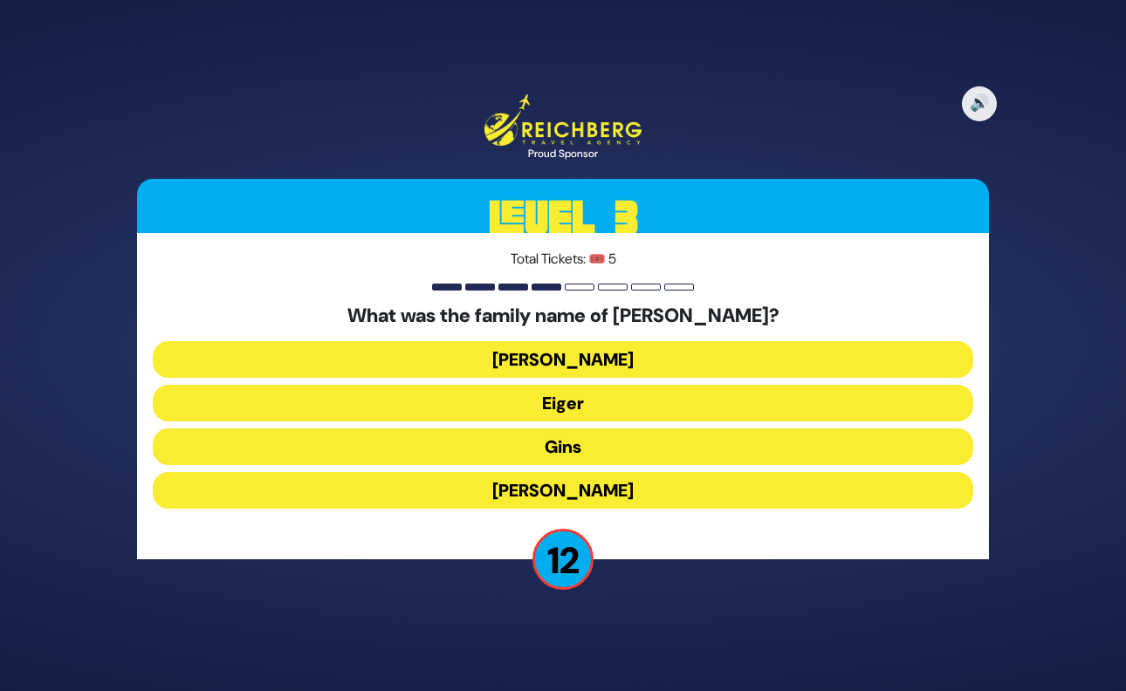
click at [590, 450] on button "Gins" at bounding box center [563, 447] width 820 height 37
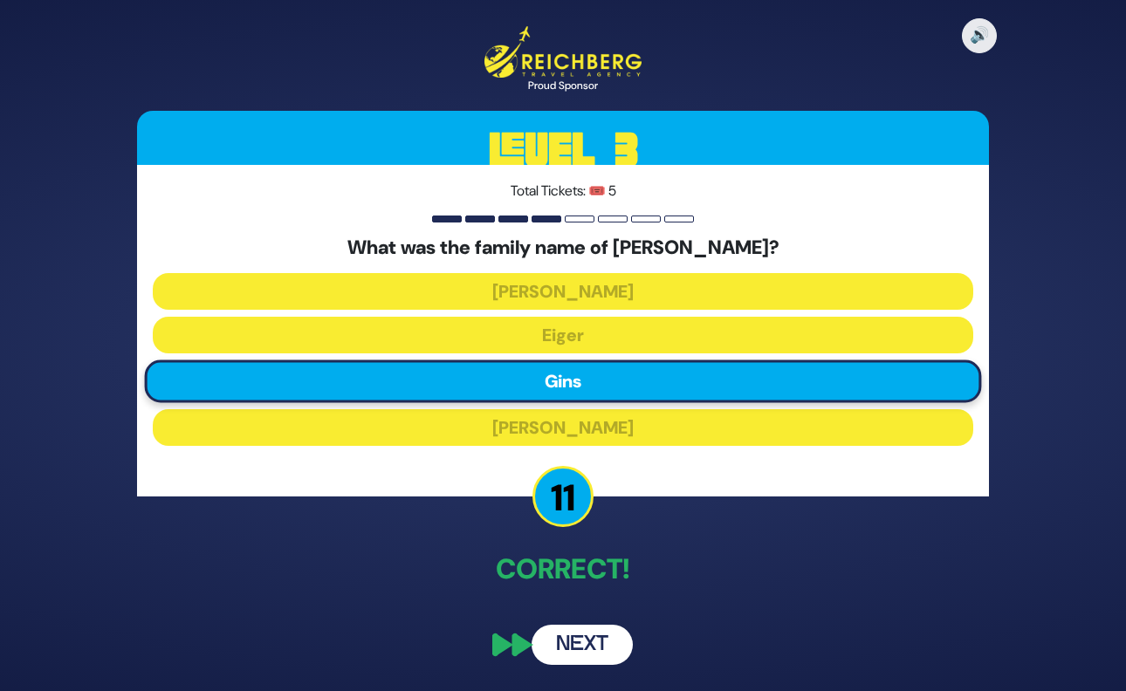
click at [585, 644] on button "Next" at bounding box center [582, 645] width 101 height 40
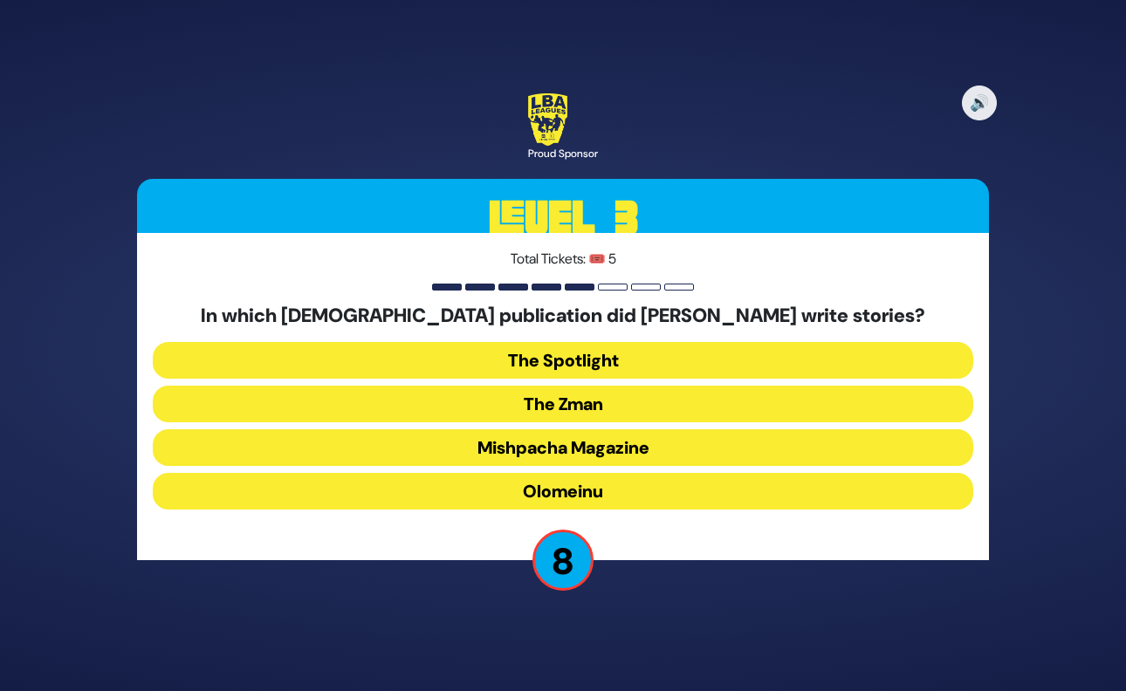
click at [627, 492] on button "Olomeinu" at bounding box center [563, 491] width 820 height 37
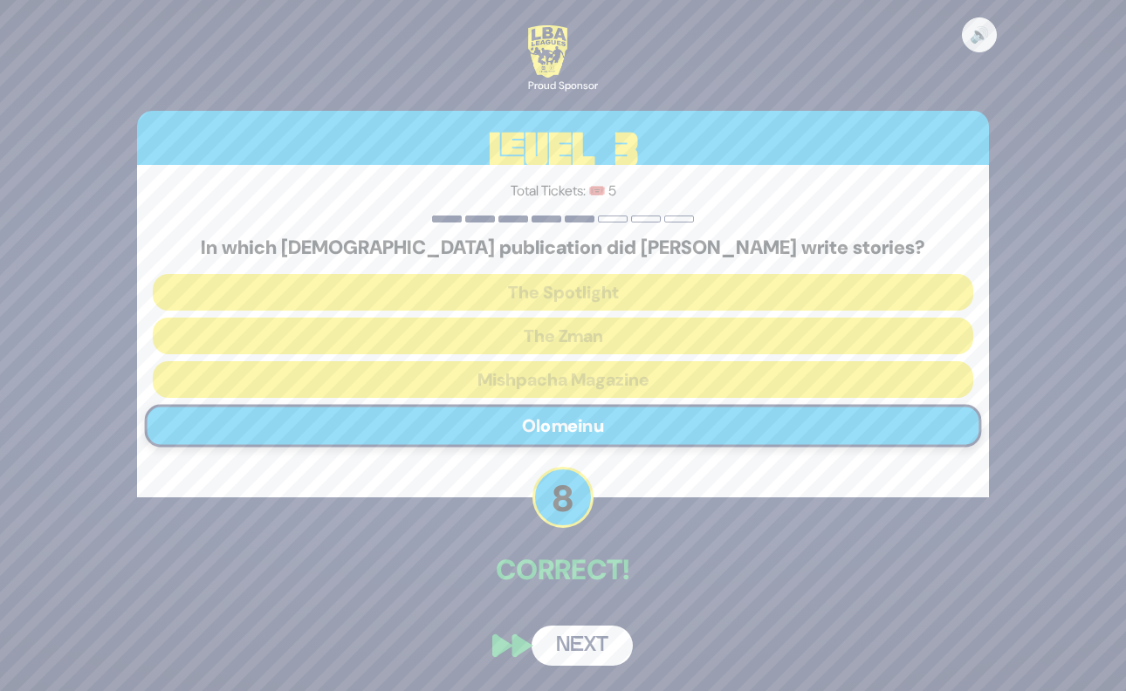
click at [577, 639] on button "Next" at bounding box center [582, 646] width 101 height 40
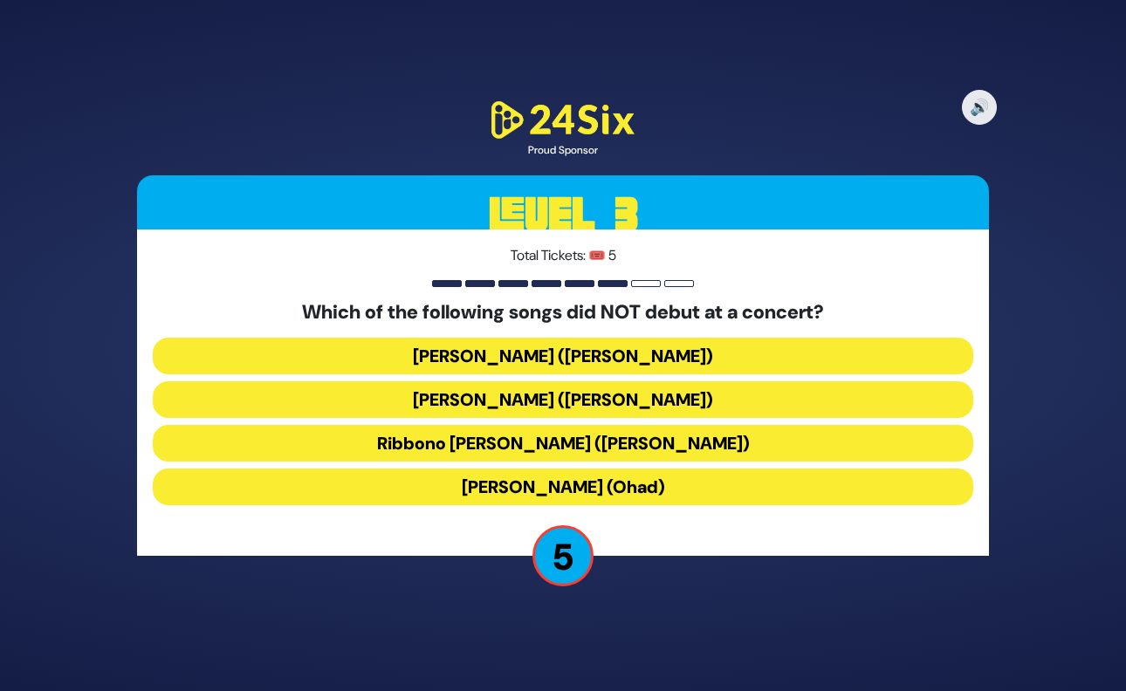
click at [599, 360] on button "Lo Yisa Goy (Yaakov Shwekey)" at bounding box center [563, 356] width 820 height 37
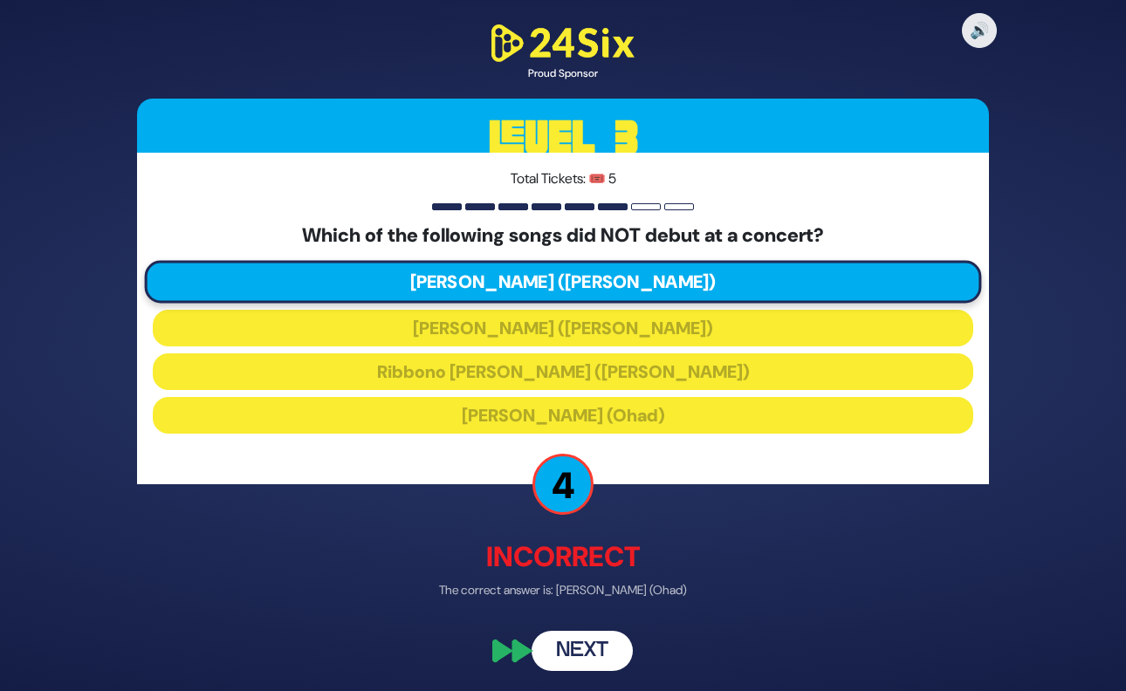
click at [587, 647] on button "Next" at bounding box center [582, 651] width 101 height 40
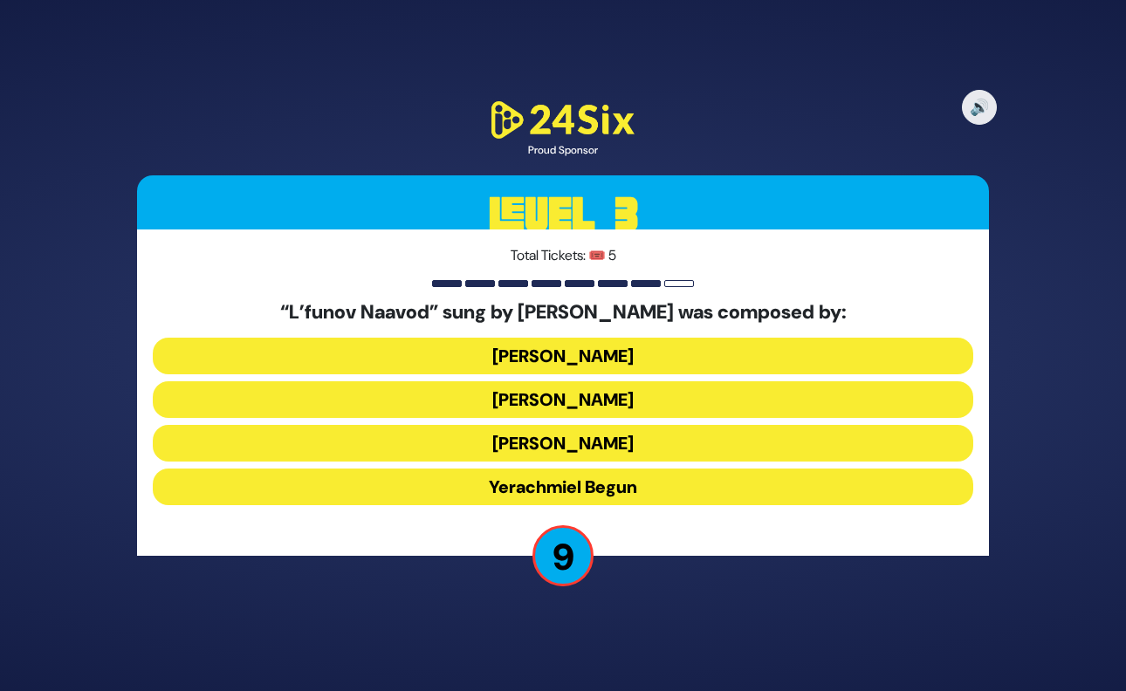
click at [643, 357] on button "Hershy Weinberger" at bounding box center [563, 356] width 820 height 37
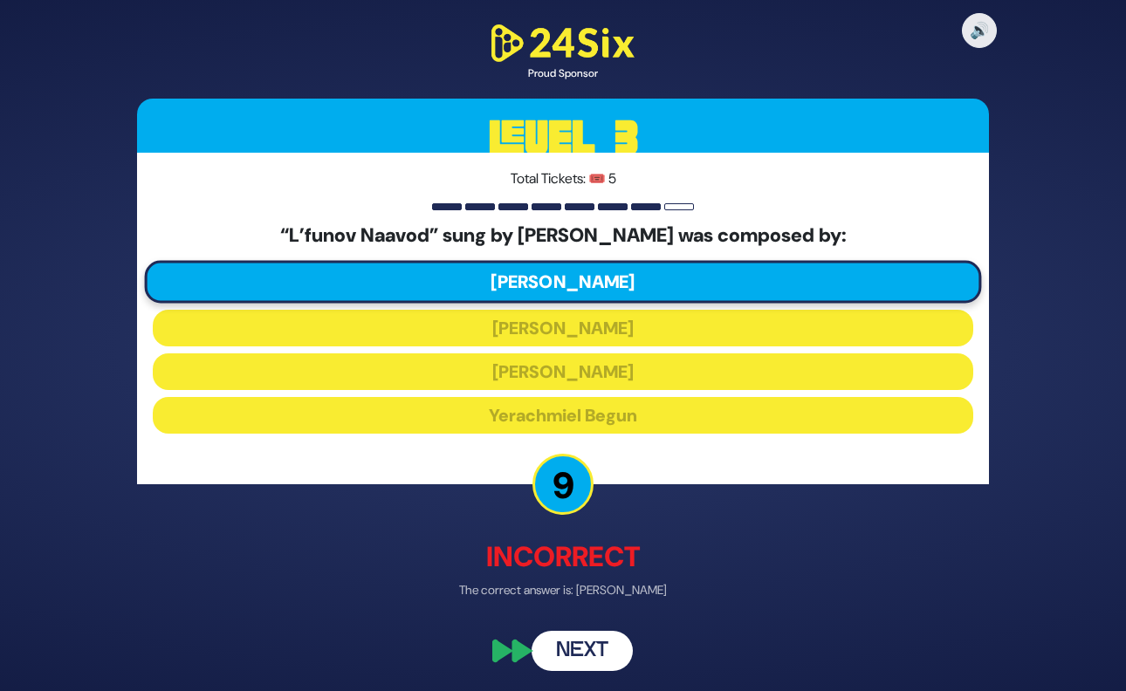
click at [597, 652] on button "Next" at bounding box center [582, 651] width 101 height 40
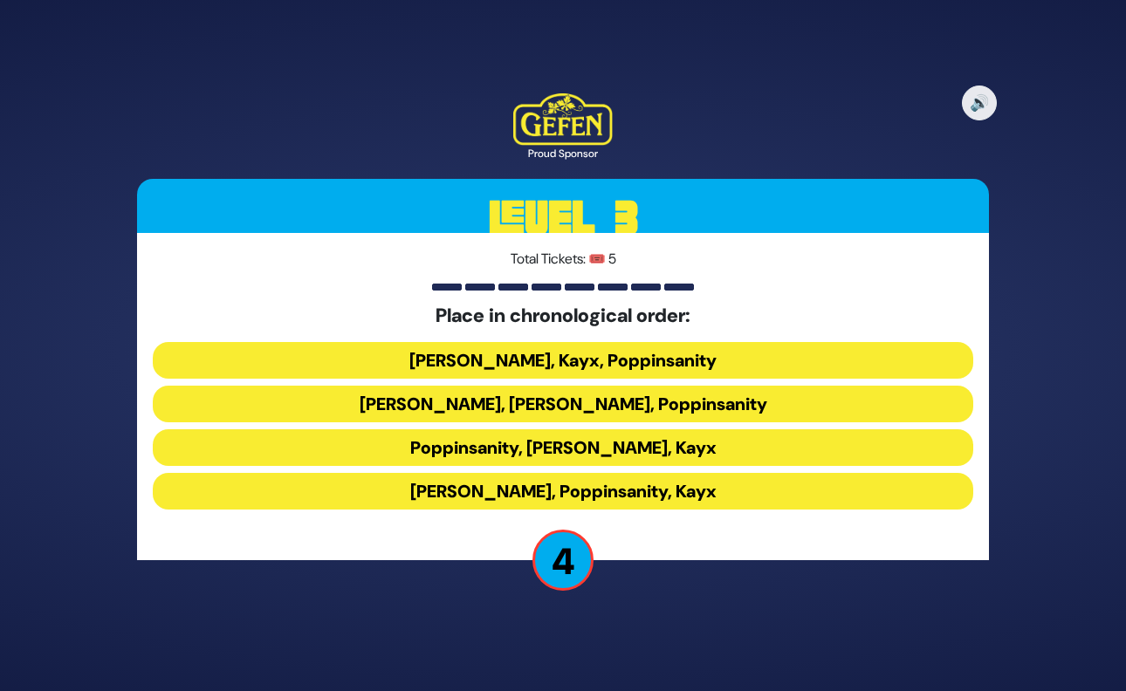
click at [643, 361] on button "Siegelmans, Kayx, Poppinsanity" at bounding box center [563, 360] width 820 height 37
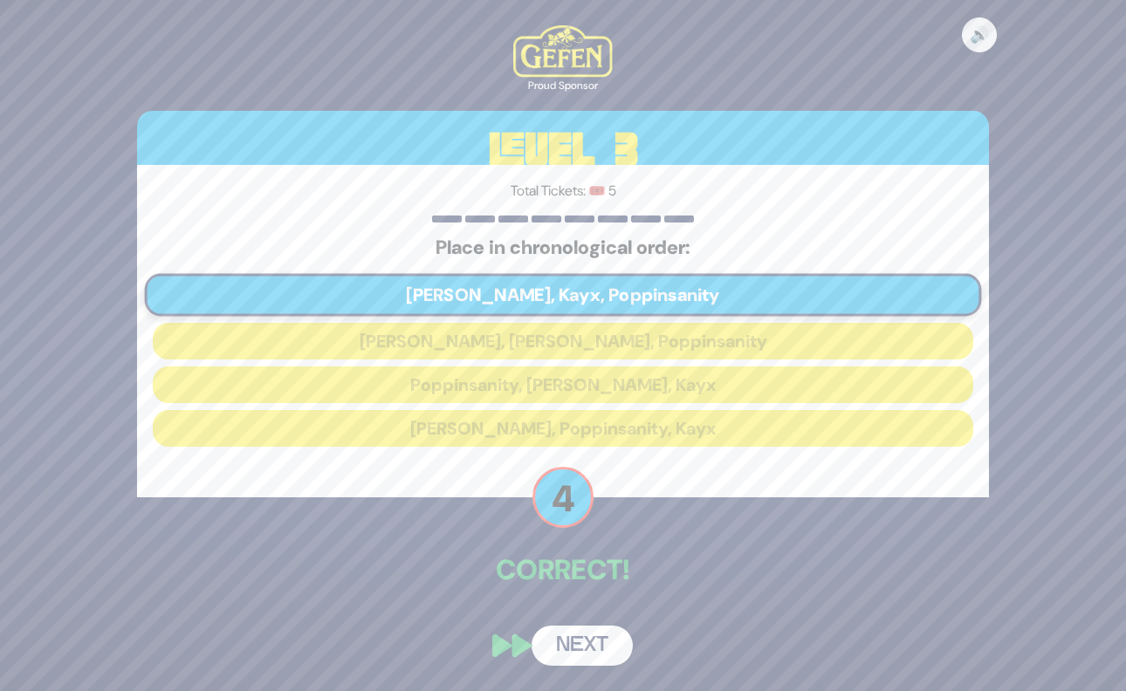
click at [601, 648] on button "Next" at bounding box center [582, 646] width 101 height 40
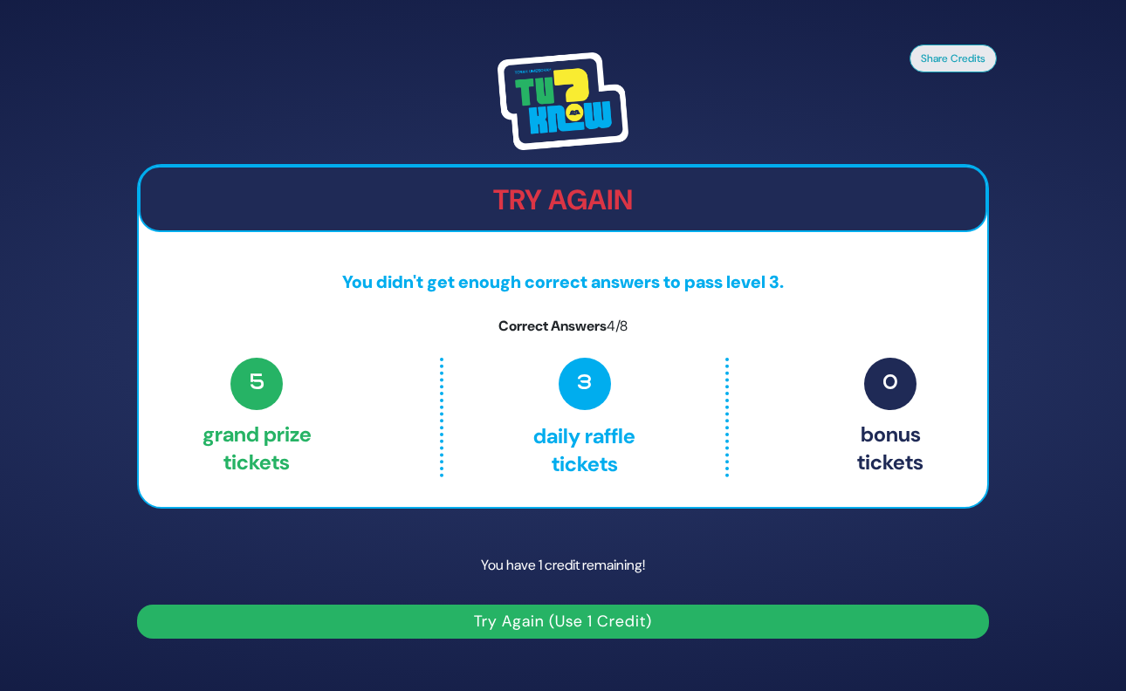
click at [565, 624] on button "Try Again (Use 1 Credit)" at bounding box center [563, 622] width 852 height 34
click at [571, 624] on button "Try Again (Use 1 Credit)" at bounding box center [563, 622] width 852 height 34
click at [588, 616] on button "Try Again (Use 1 Credit)" at bounding box center [563, 622] width 852 height 34
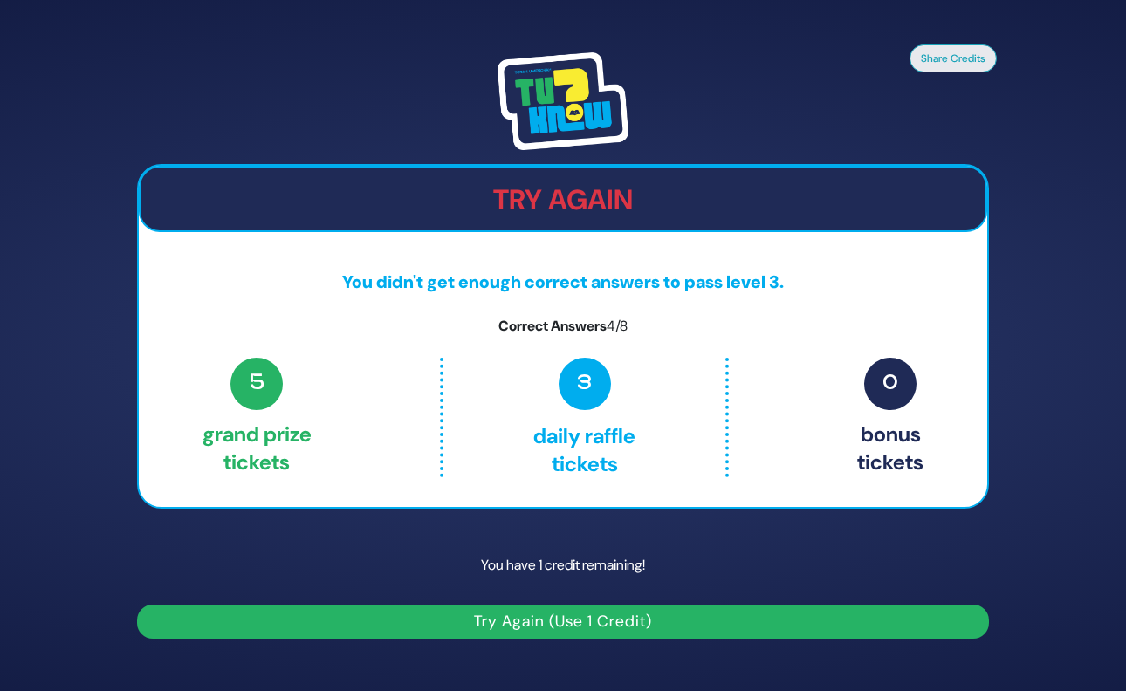
click at [588, 616] on button "Try Again (Use 1 Credit)" at bounding box center [563, 622] width 852 height 34
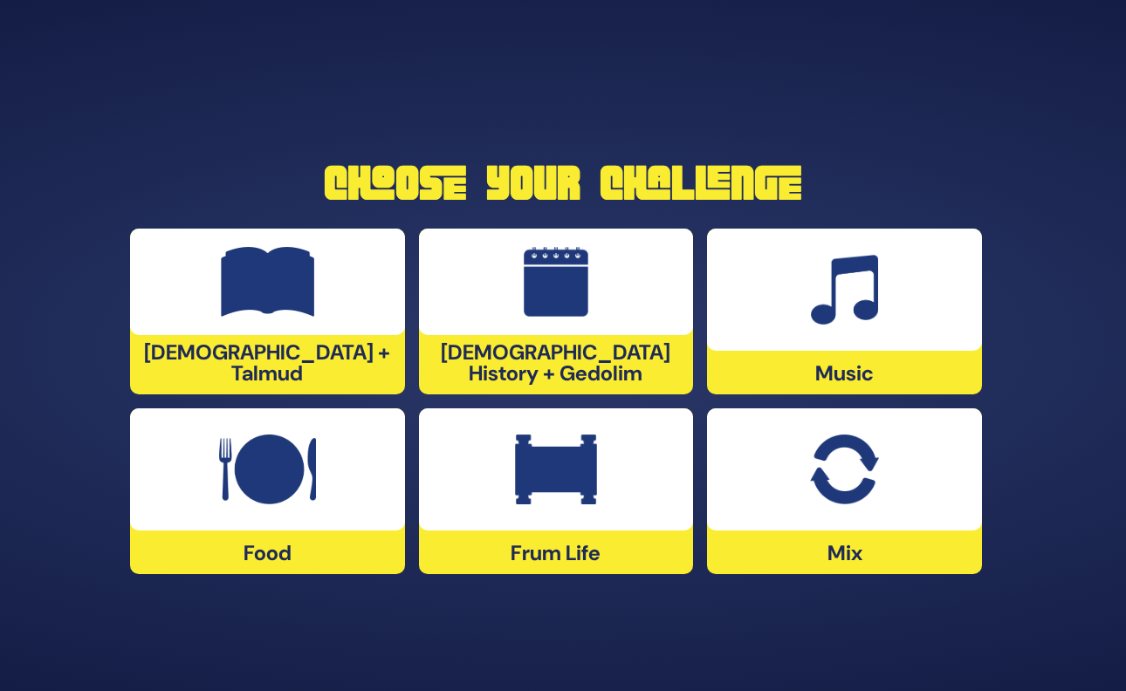
click at [820, 494] on img at bounding box center [844, 470] width 68 height 70
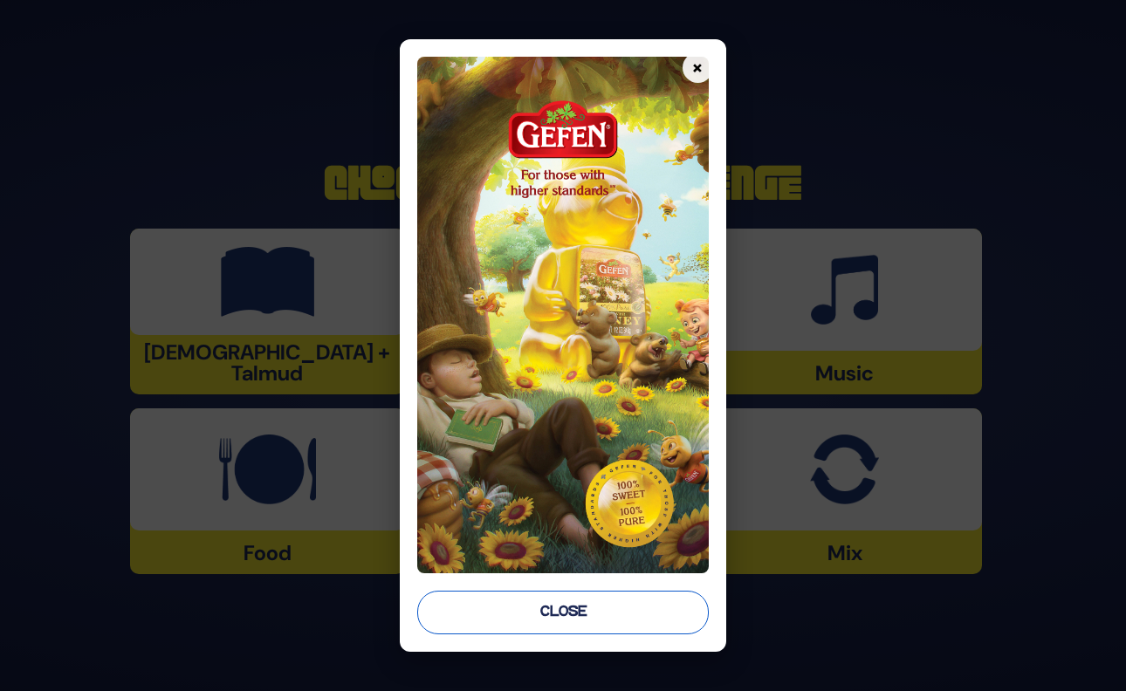
click at [552, 614] on button "Close" at bounding box center [562, 613] width 291 height 44
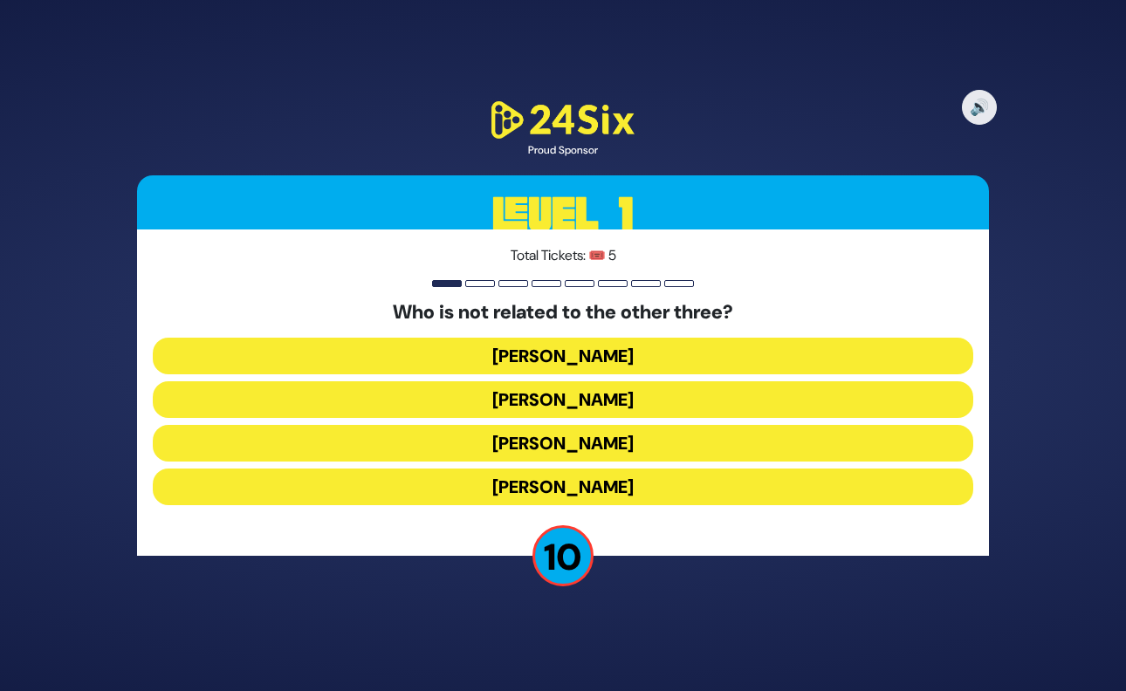
click at [592, 484] on button "Shie Fried" at bounding box center [563, 487] width 820 height 37
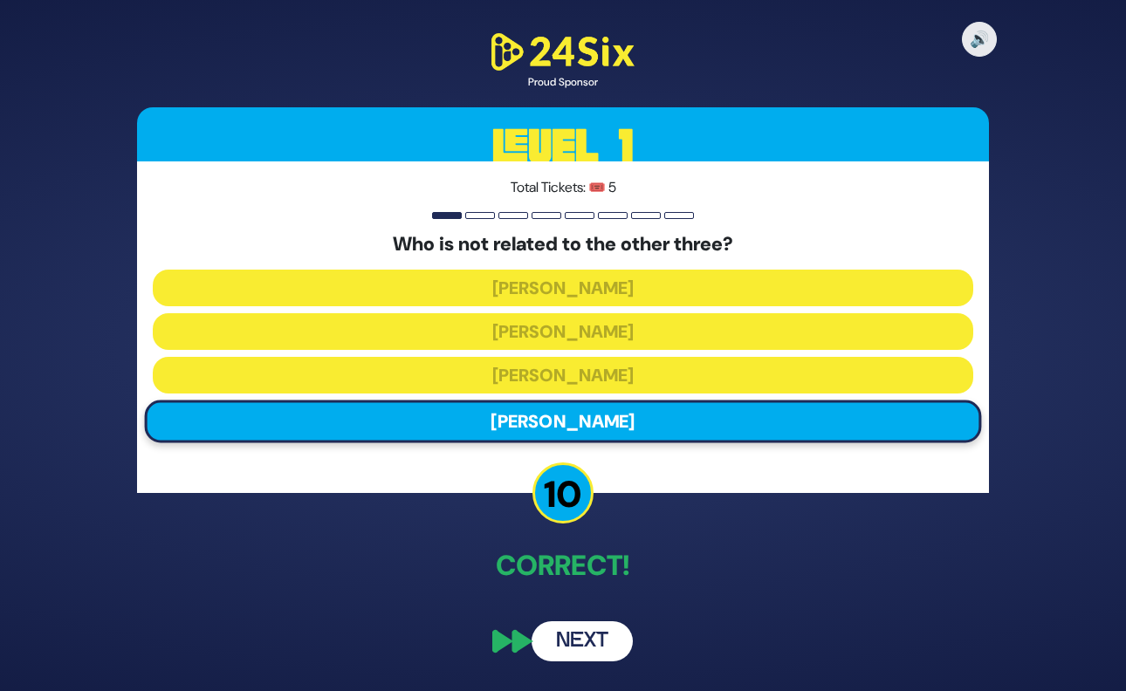
click at [595, 642] on button "Next" at bounding box center [582, 641] width 101 height 40
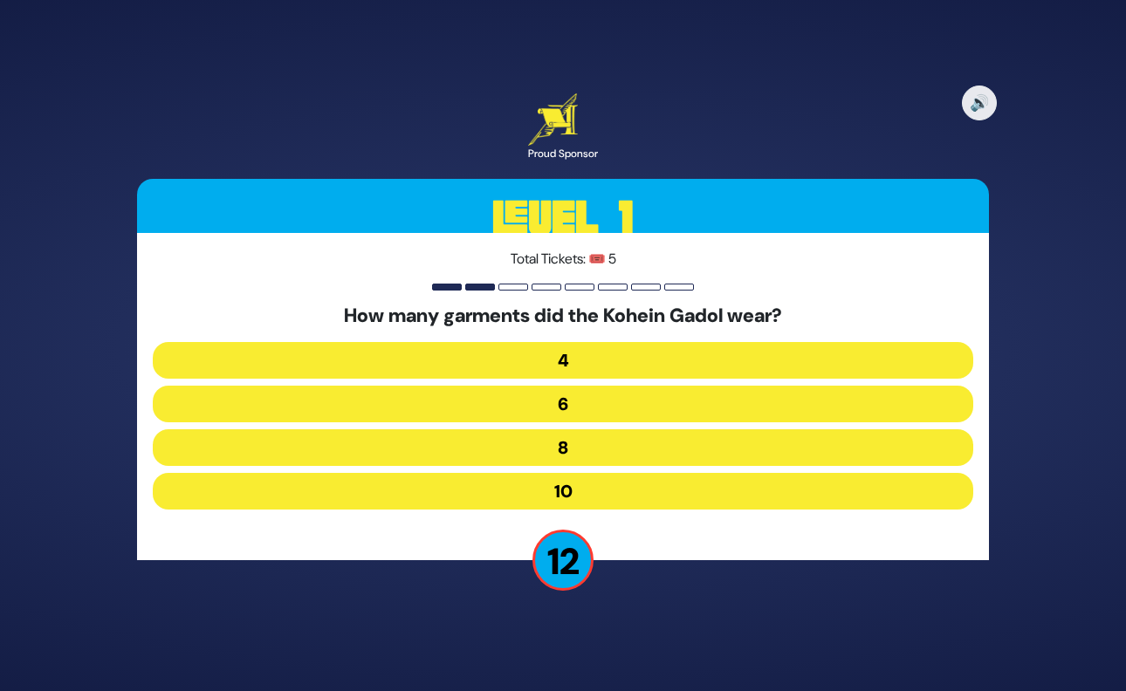
click at [604, 449] on button "8" at bounding box center [563, 447] width 820 height 37
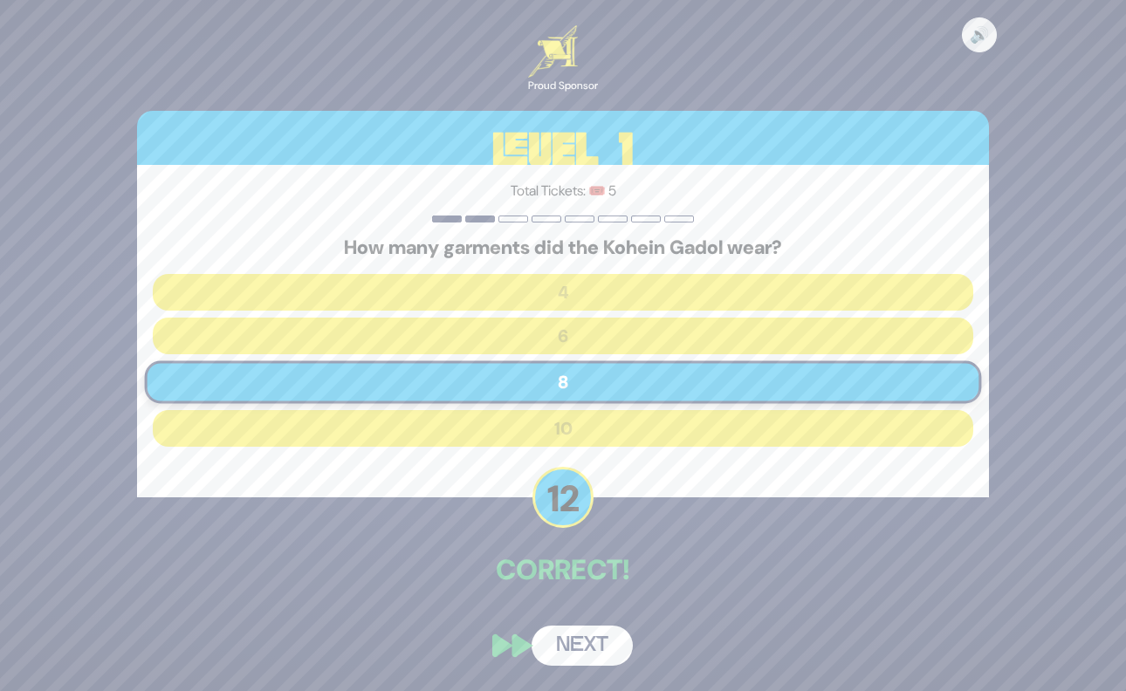
click at [588, 649] on button "Next" at bounding box center [582, 646] width 101 height 40
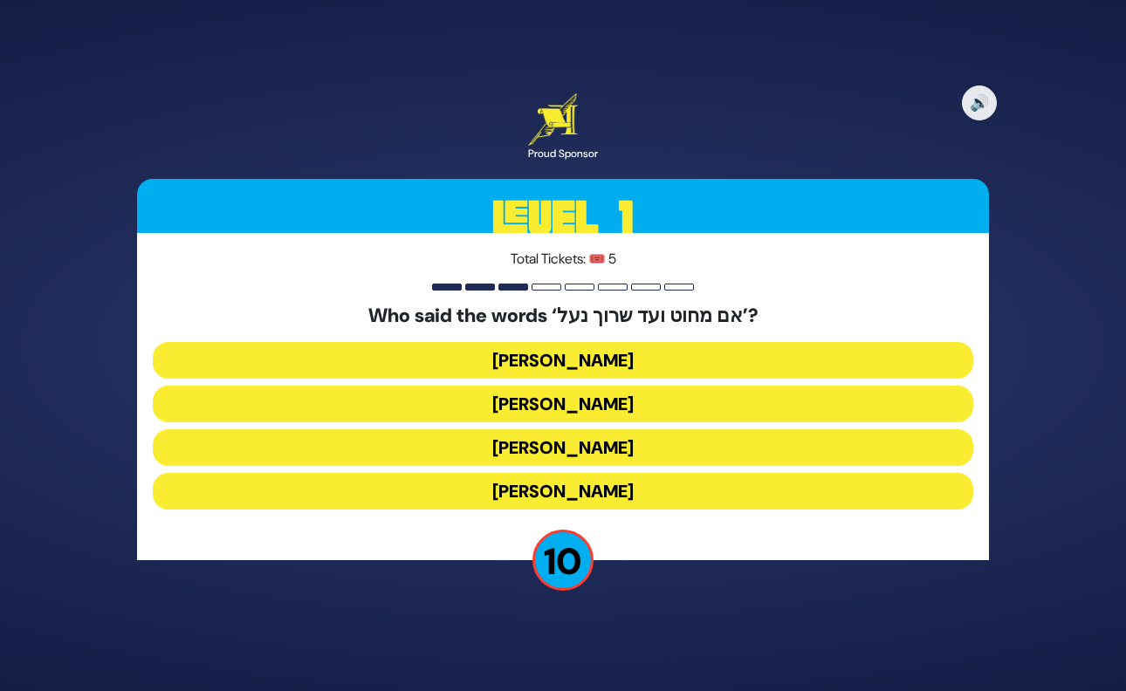
click at [629, 491] on button "Shlomo Hamelech" at bounding box center [563, 491] width 820 height 37
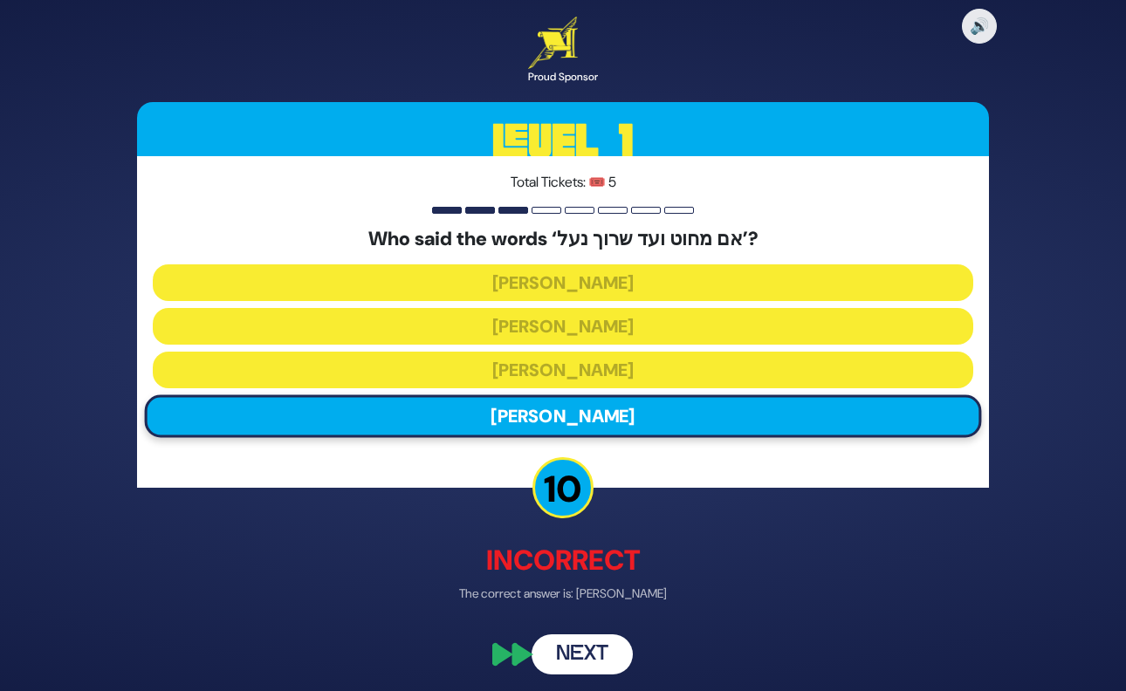
click at [582, 654] on button "Next" at bounding box center [582, 655] width 101 height 40
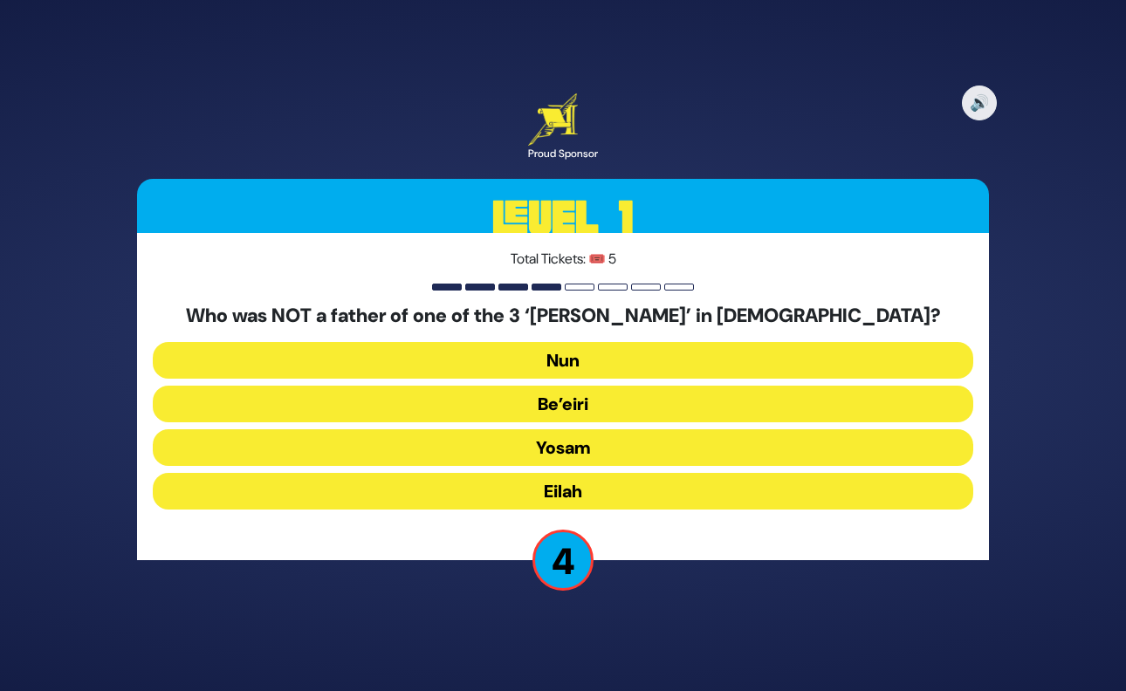
click at [578, 447] on button "Yosam" at bounding box center [563, 447] width 820 height 37
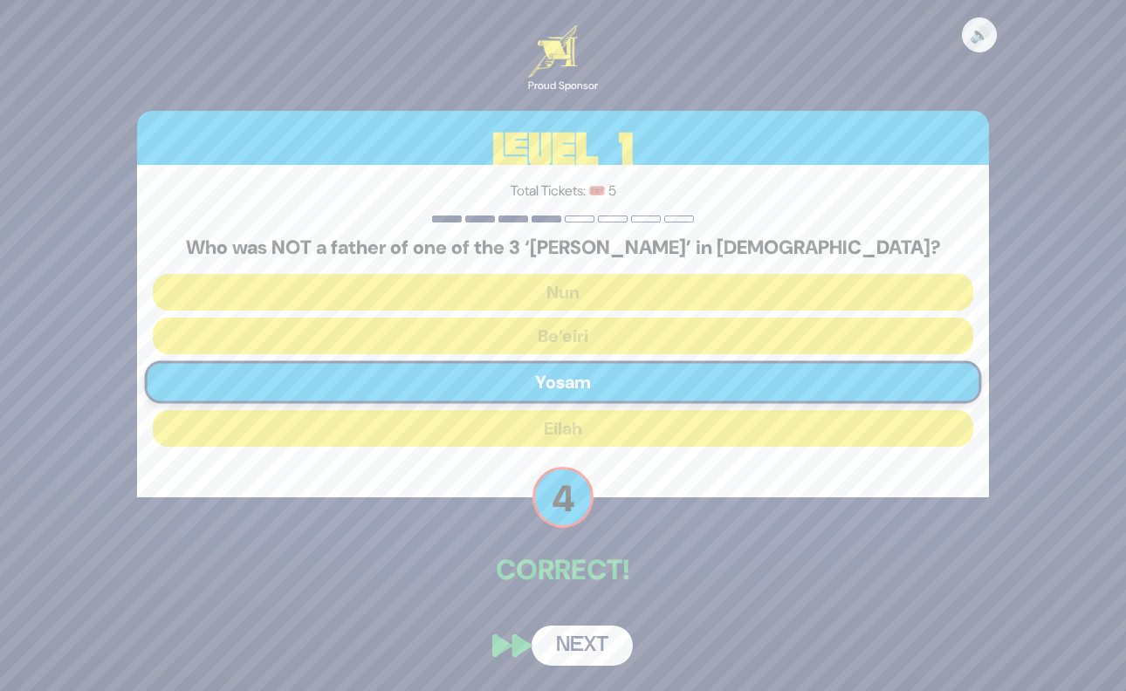
click at [598, 649] on button "Next" at bounding box center [582, 646] width 101 height 40
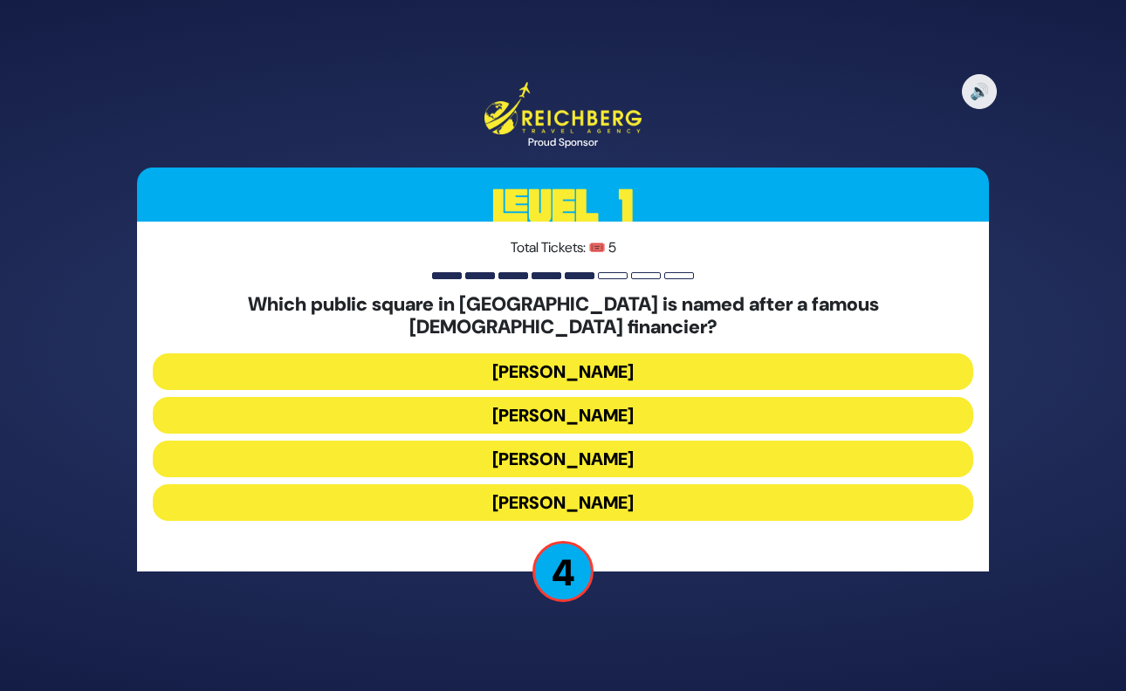
click at [635, 366] on button "Kikar Herzl" at bounding box center [563, 372] width 820 height 37
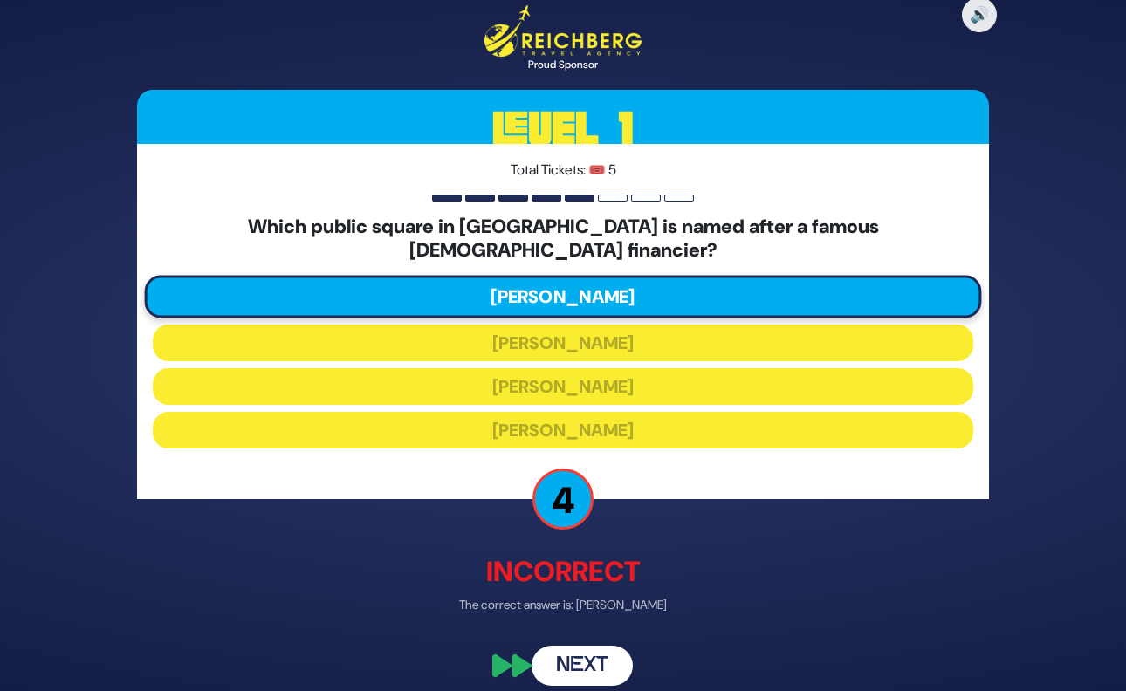
click at [593, 652] on button "Next" at bounding box center [582, 666] width 101 height 40
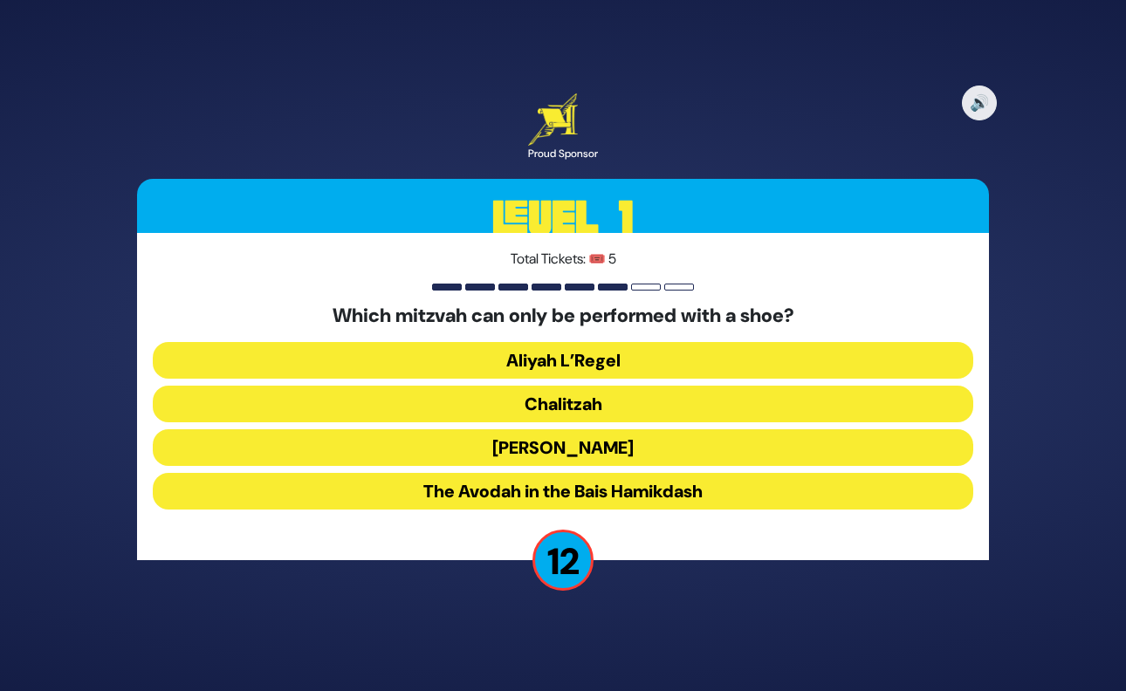
click at [571, 404] on button "Chalitzah" at bounding box center [563, 404] width 820 height 37
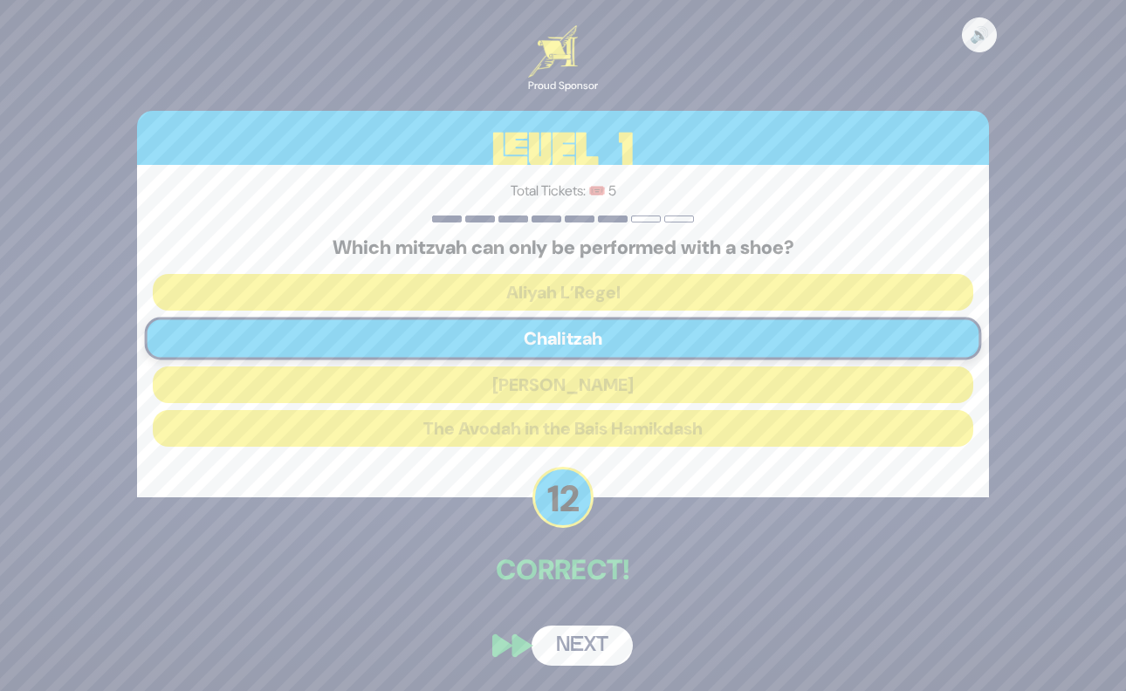
click at [596, 647] on button "Next" at bounding box center [582, 646] width 101 height 40
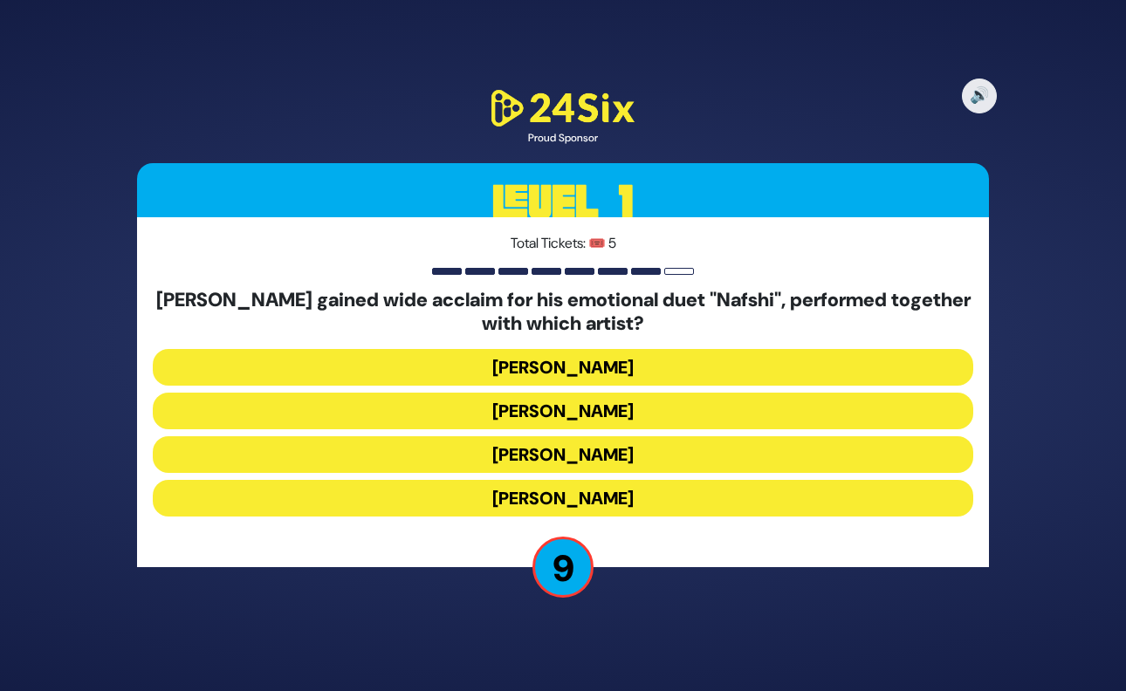
click at [565, 410] on button "Ishay Ribo" at bounding box center [563, 411] width 820 height 37
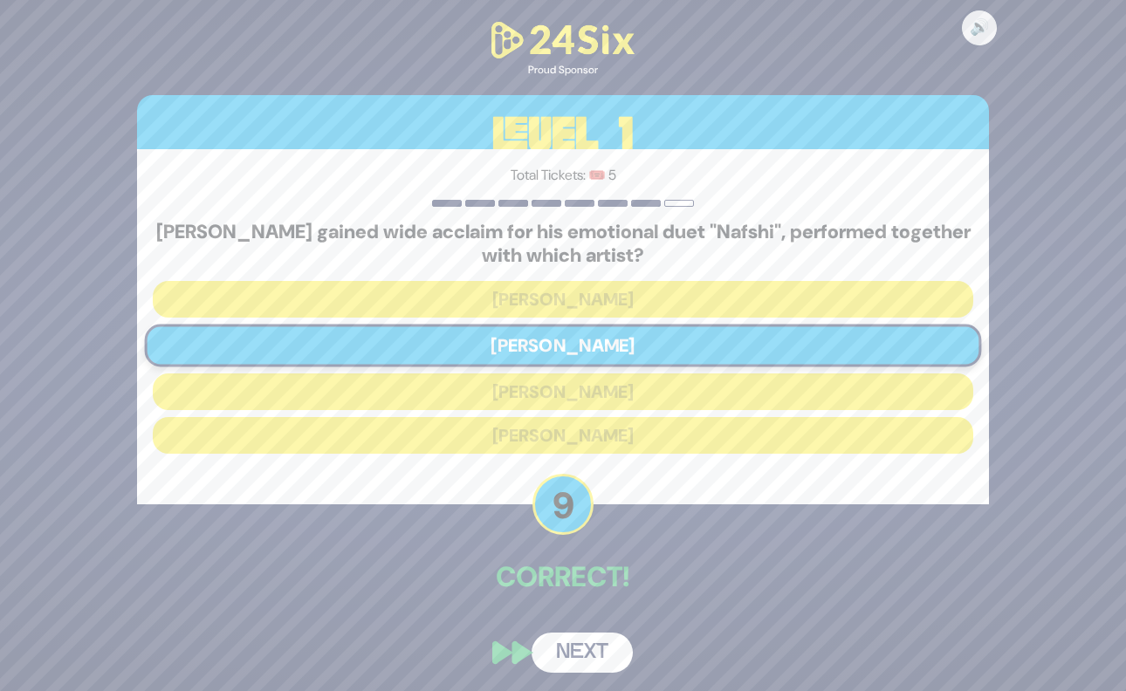
click at [594, 649] on button "Next" at bounding box center [582, 653] width 101 height 40
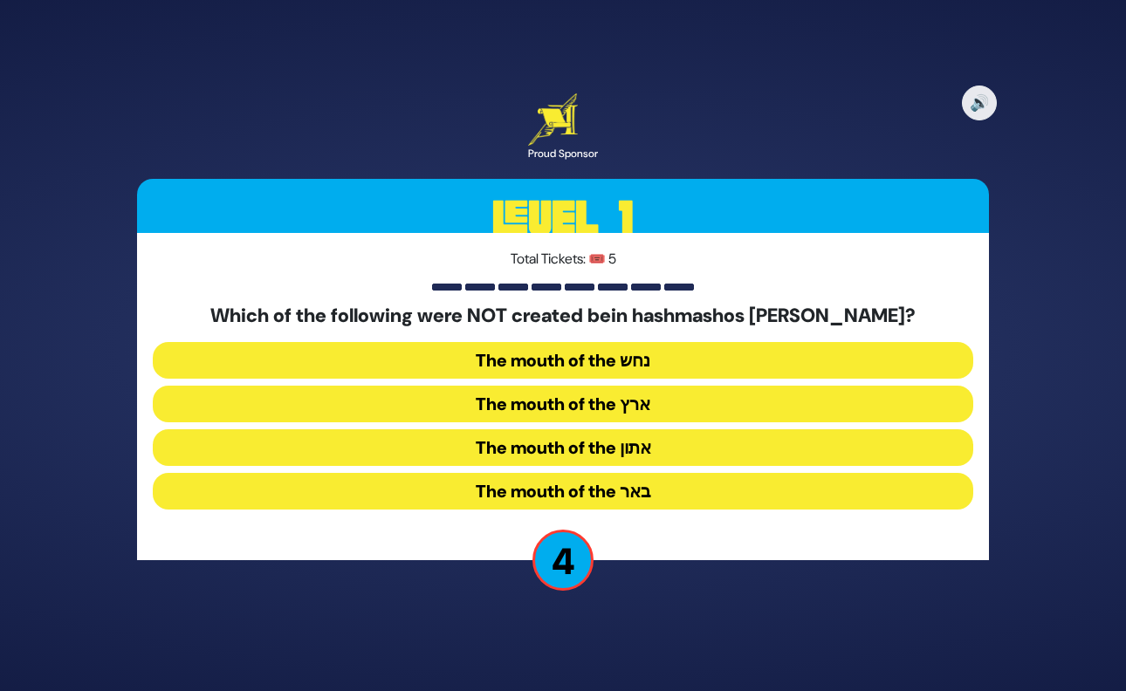
click at [653, 401] on button "The mouth of the ארץ" at bounding box center [563, 404] width 820 height 37
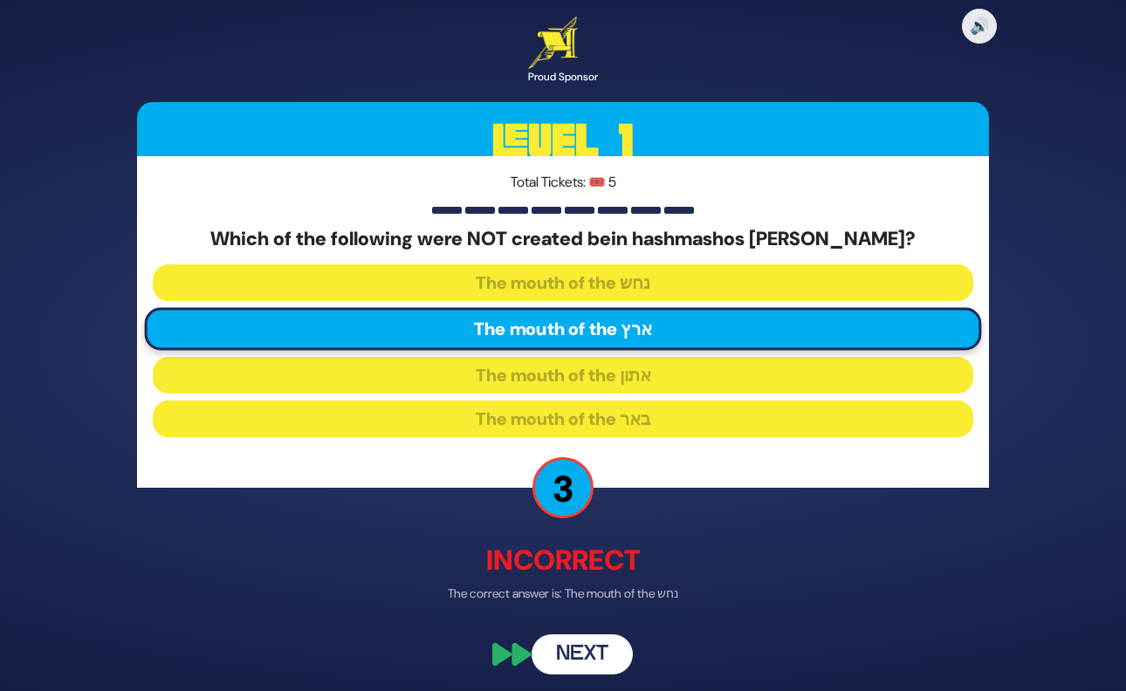
click at [599, 648] on button "Next" at bounding box center [582, 655] width 101 height 40
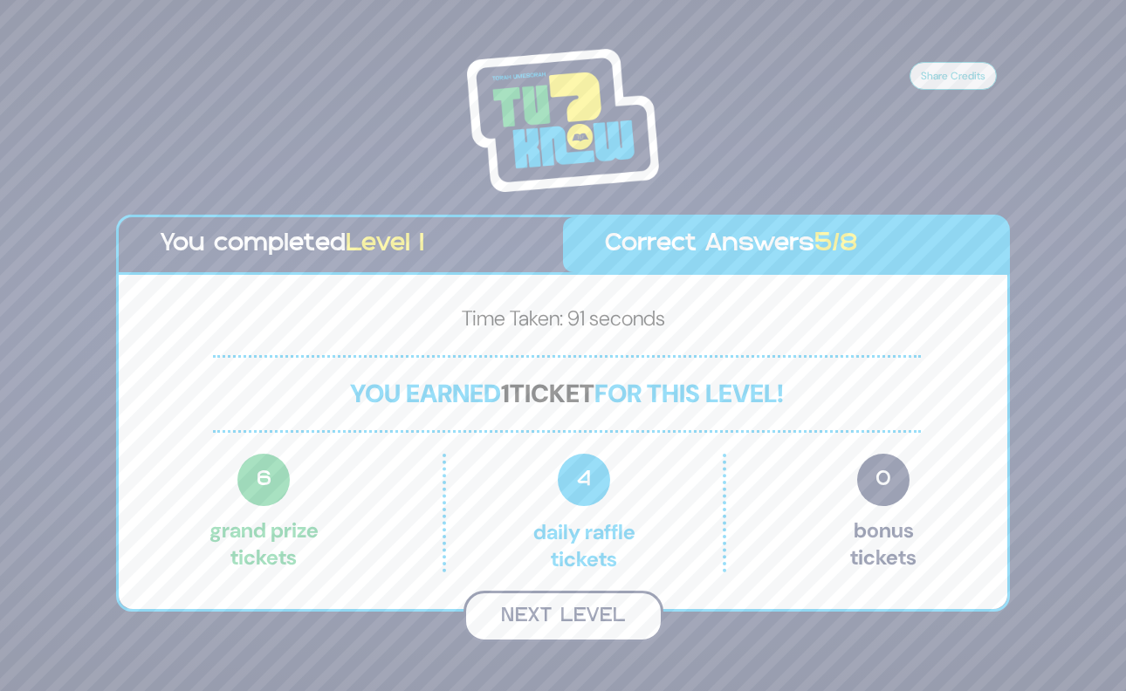
click at [582, 615] on button "Next Level" at bounding box center [563, 616] width 200 height 51
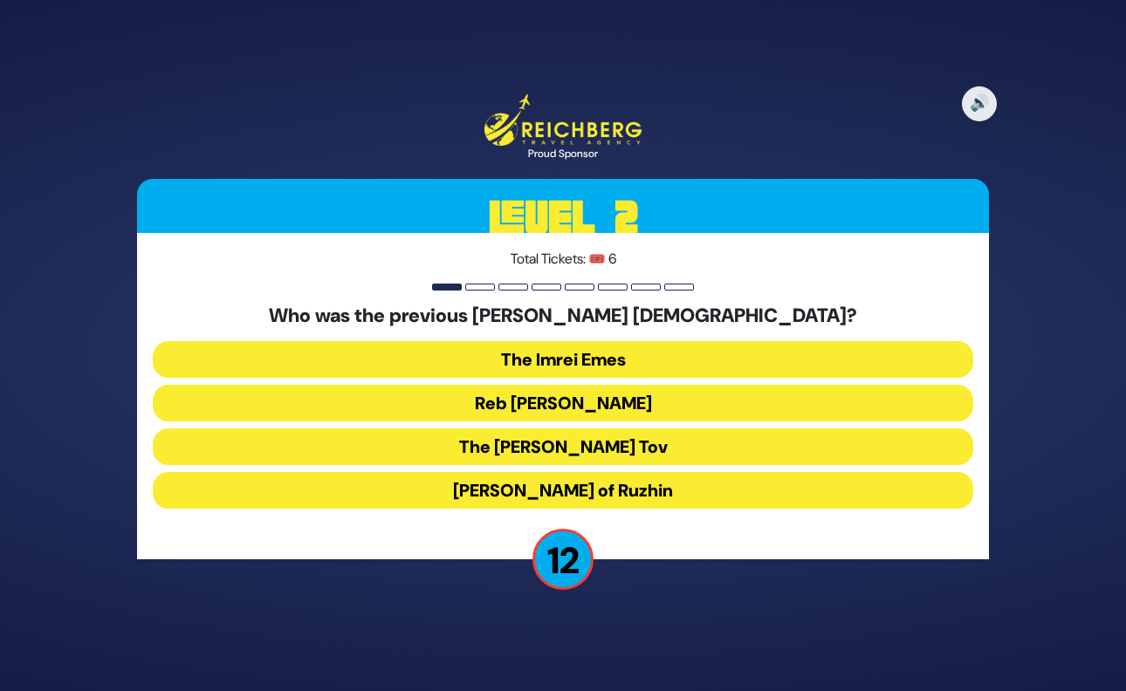
click at [602, 405] on button "Reb Ahron Rokeach" at bounding box center [563, 403] width 820 height 37
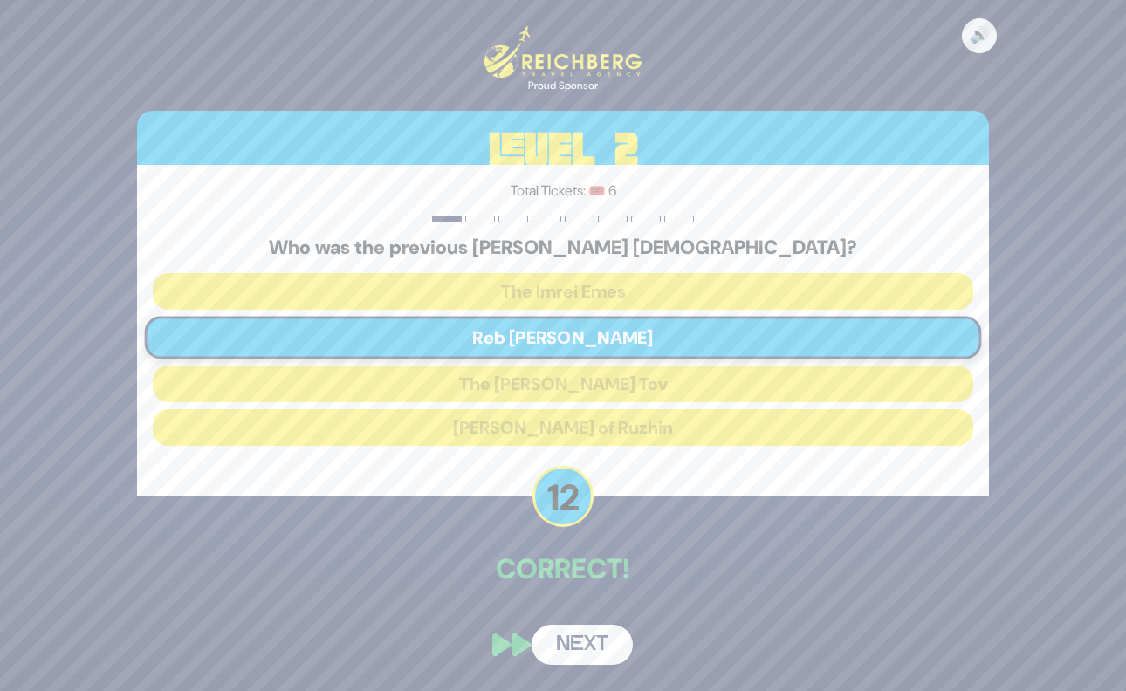
click at [590, 649] on button "Next" at bounding box center [582, 645] width 101 height 40
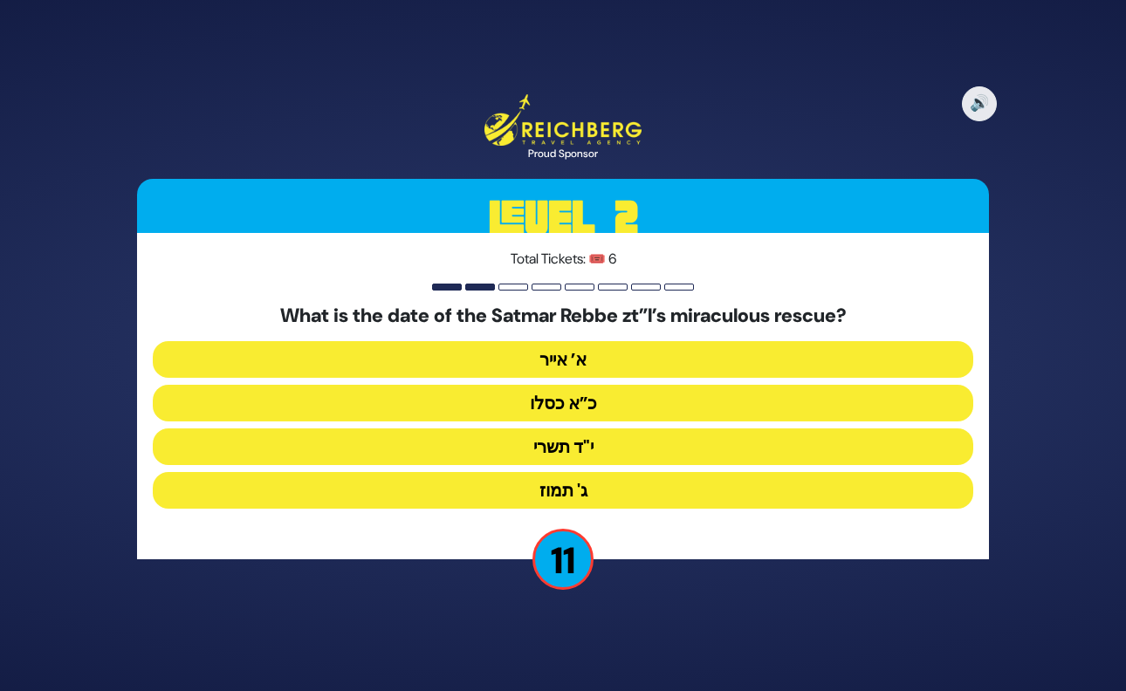
click at [589, 405] on button "כ”א כסלו" at bounding box center [563, 403] width 820 height 37
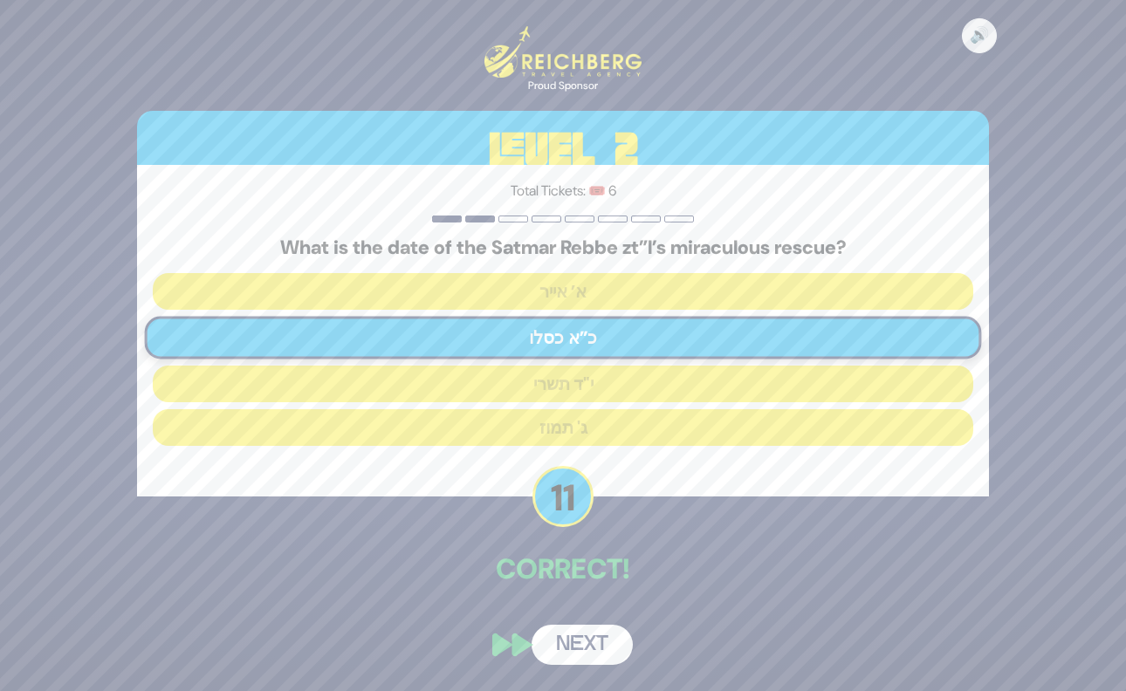
click at [591, 638] on button "Next" at bounding box center [582, 645] width 101 height 40
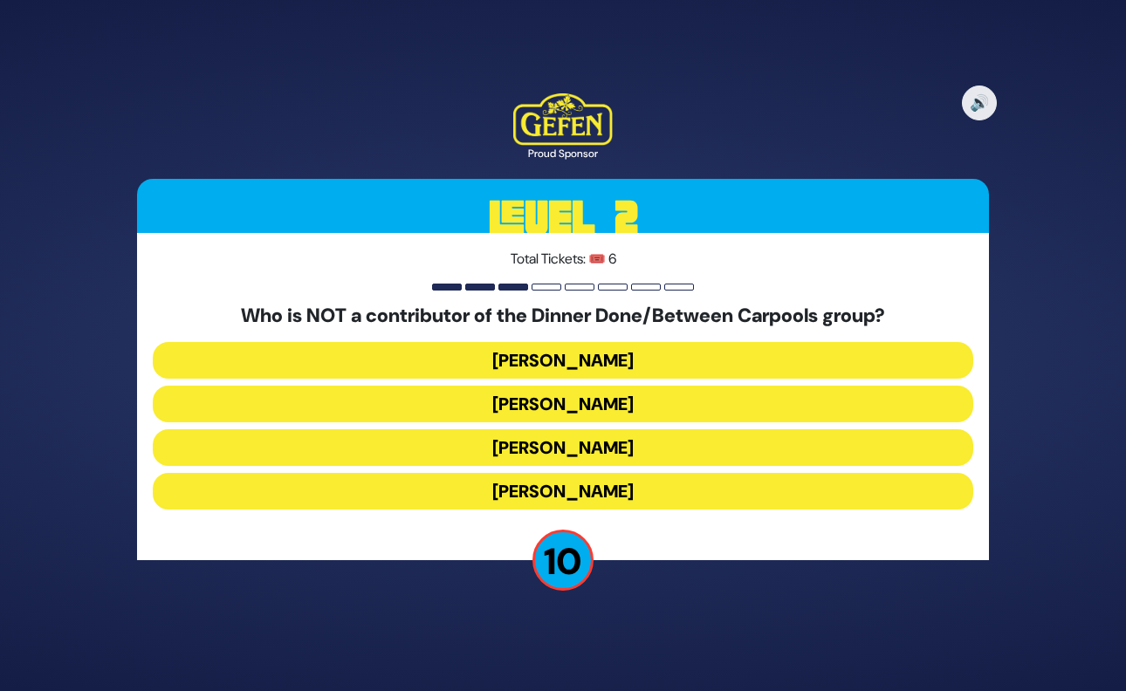
click at [611, 495] on button "Danielle Renov" at bounding box center [563, 491] width 820 height 37
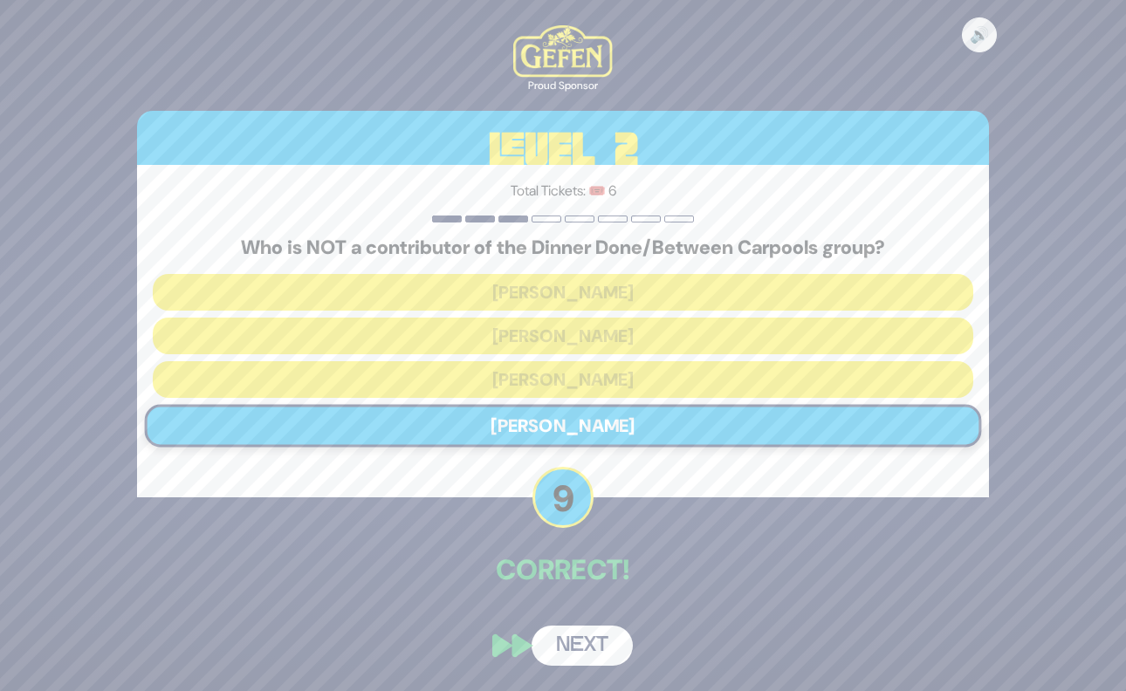
click at [594, 643] on button "Next" at bounding box center [582, 646] width 101 height 40
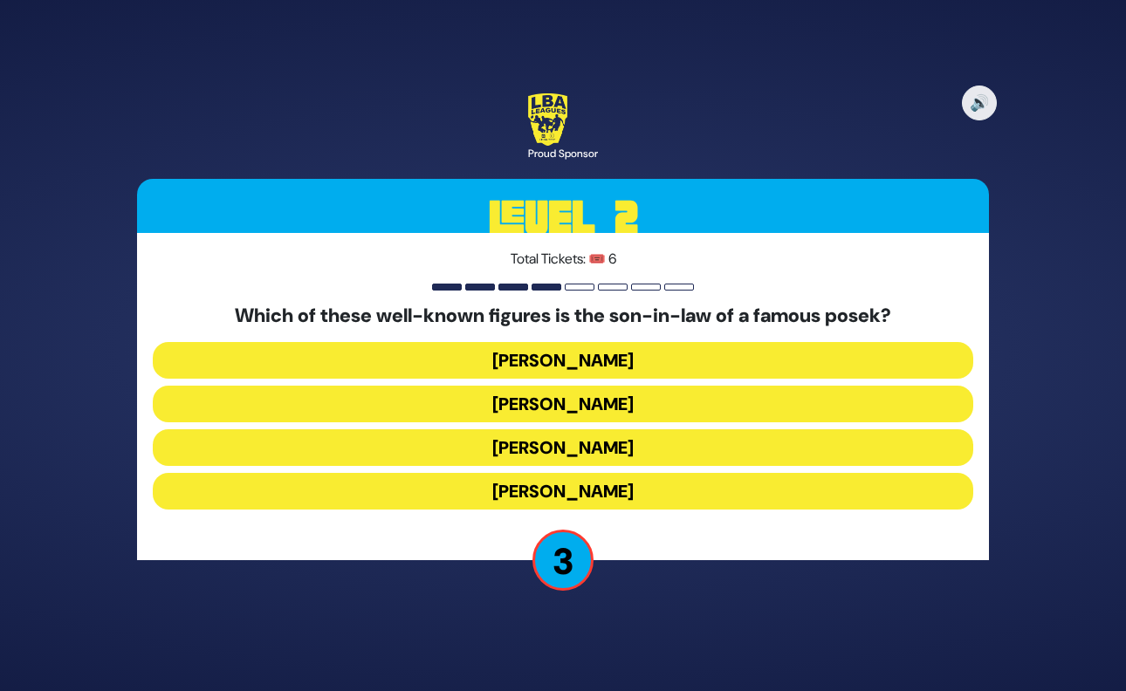
click at [601, 442] on button "Yossel Tabak" at bounding box center [563, 447] width 820 height 37
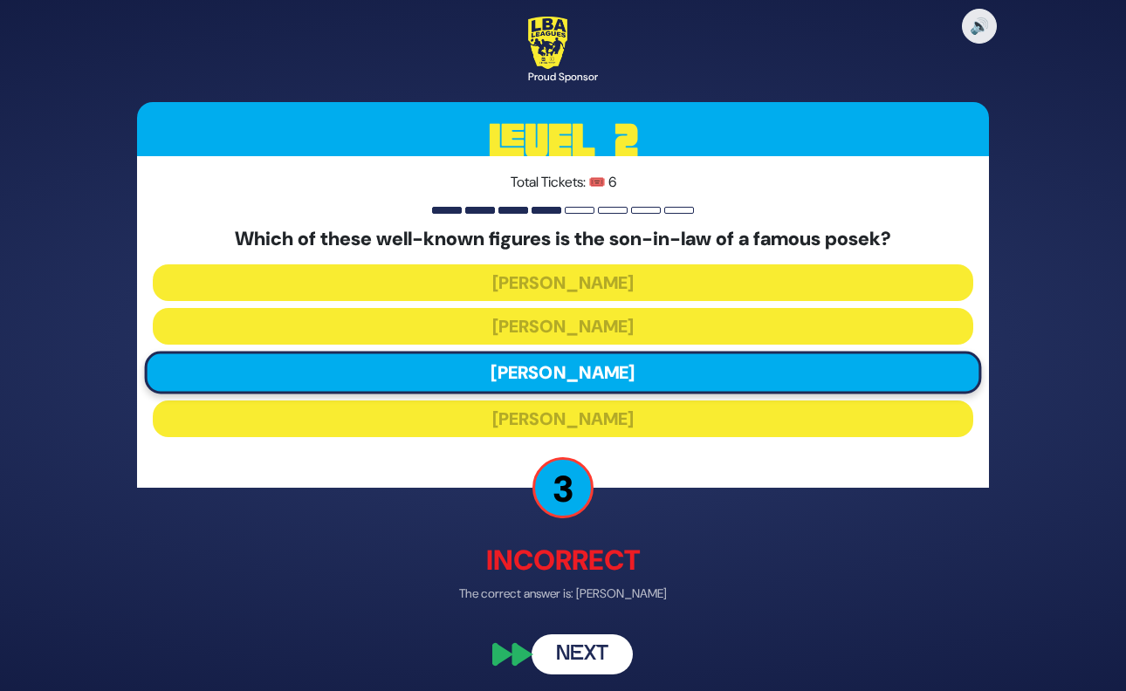
click at [586, 653] on button "Next" at bounding box center [582, 655] width 101 height 40
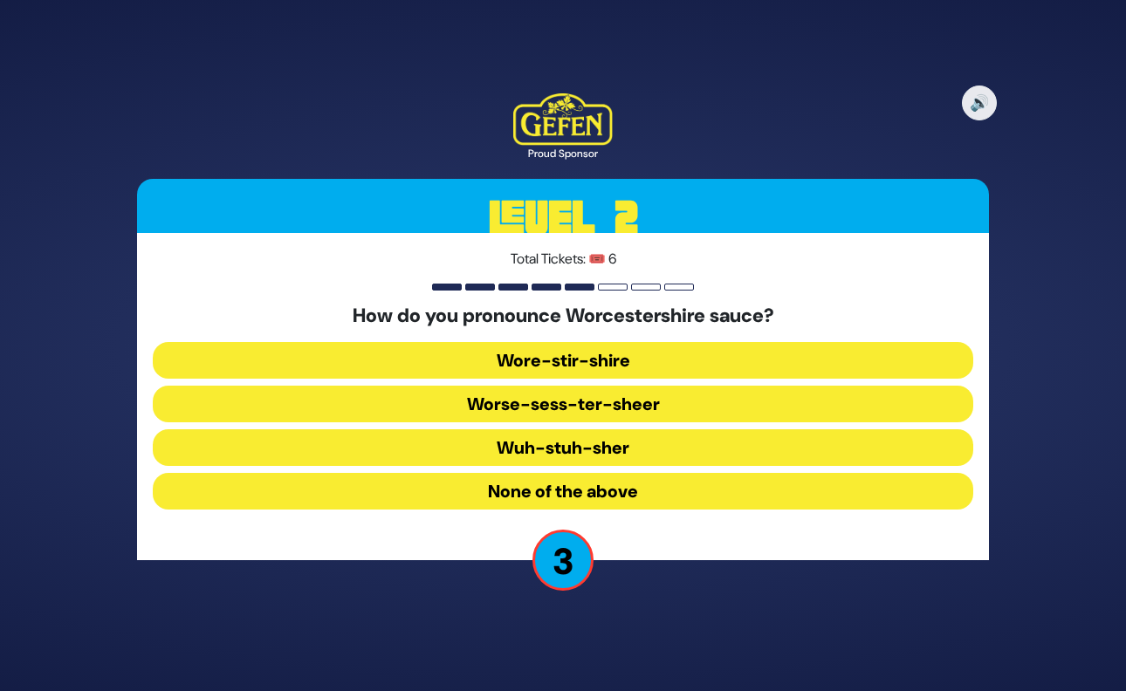
click at [599, 493] on button "None of the above" at bounding box center [563, 491] width 820 height 37
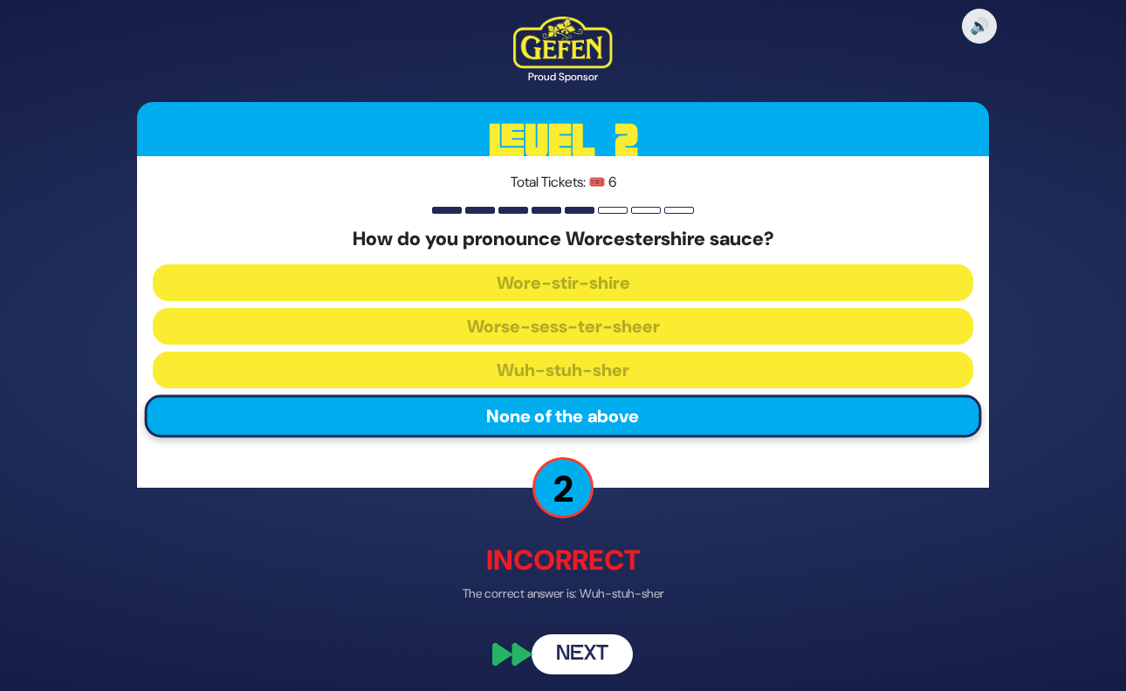
click at [594, 647] on button "Next" at bounding box center [582, 655] width 101 height 40
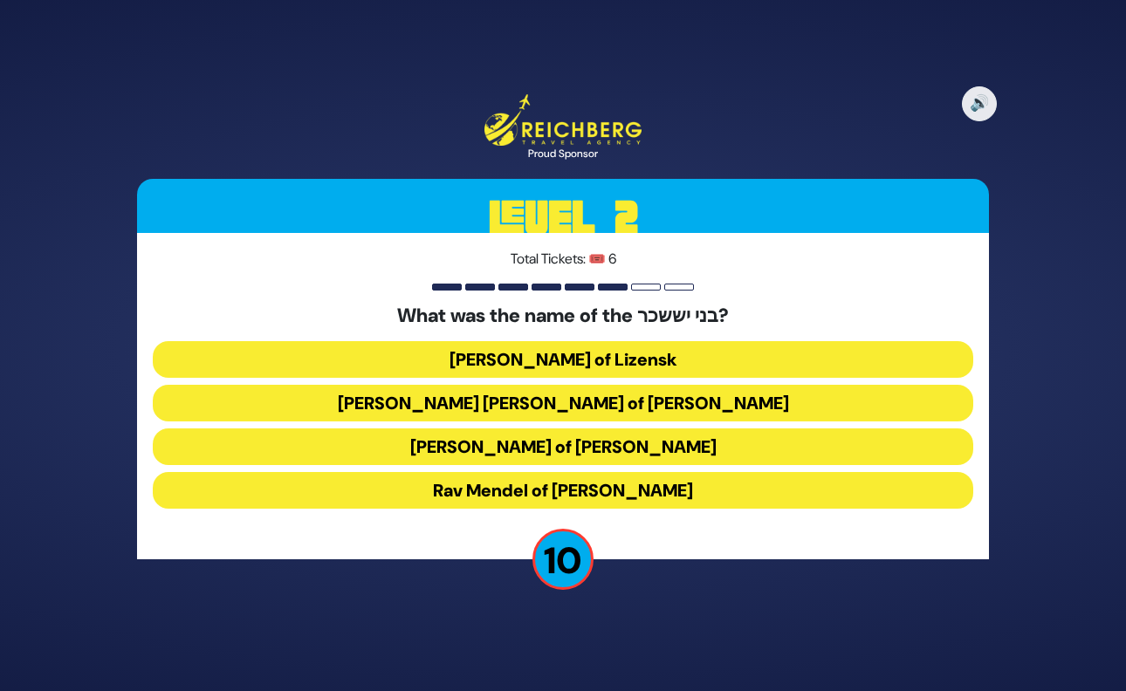
click at [604, 448] on button "Rav Tzvi Elimelech of Dynov" at bounding box center [563, 447] width 820 height 37
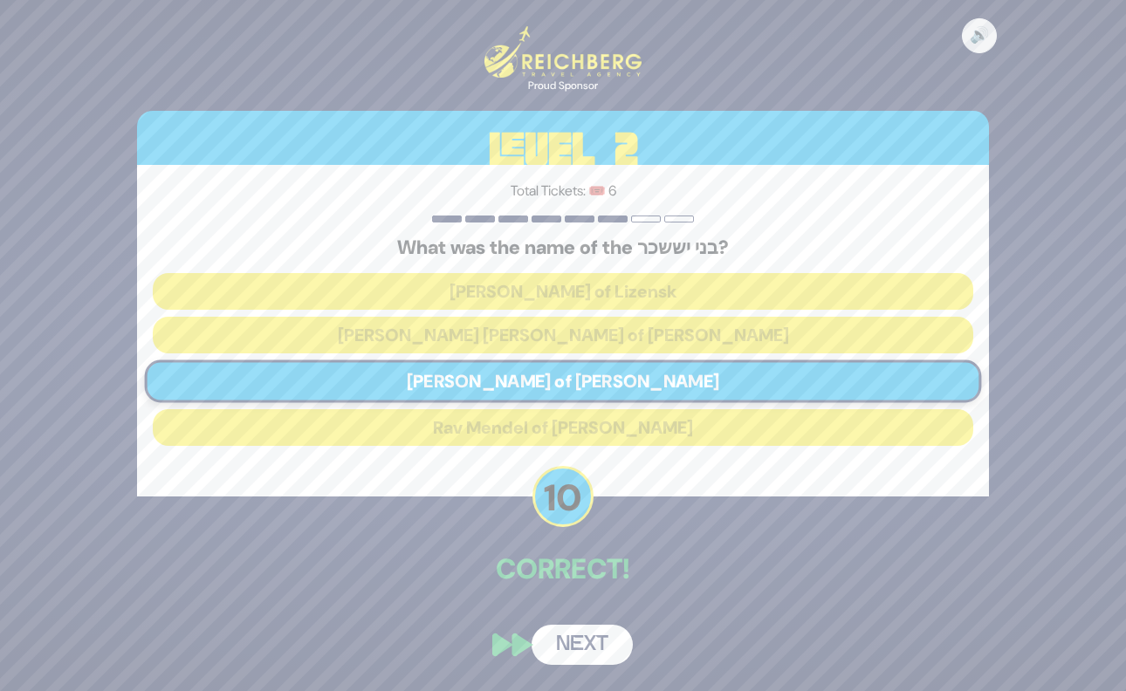
click at [587, 644] on button "Next" at bounding box center [582, 645] width 101 height 40
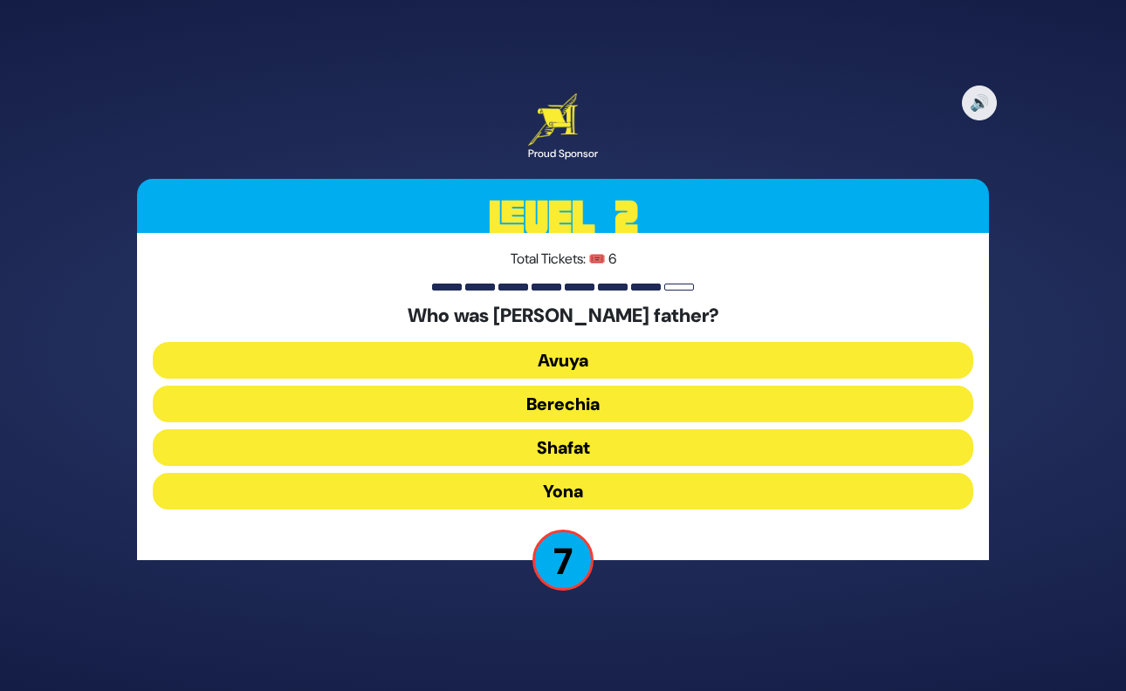
click at [611, 404] on button "Berechia" at bounding box center [563, 404] width 820 height 37
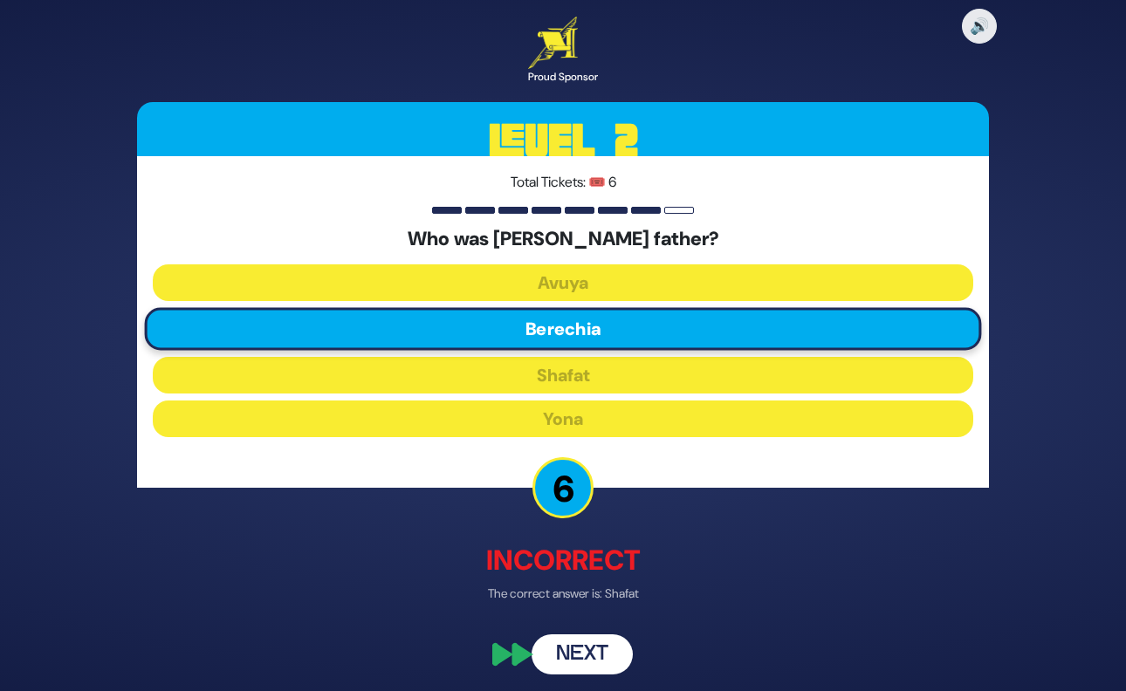
click at [586, 659] on button "Next" at bounding box center [582, 655] width 101 height 40
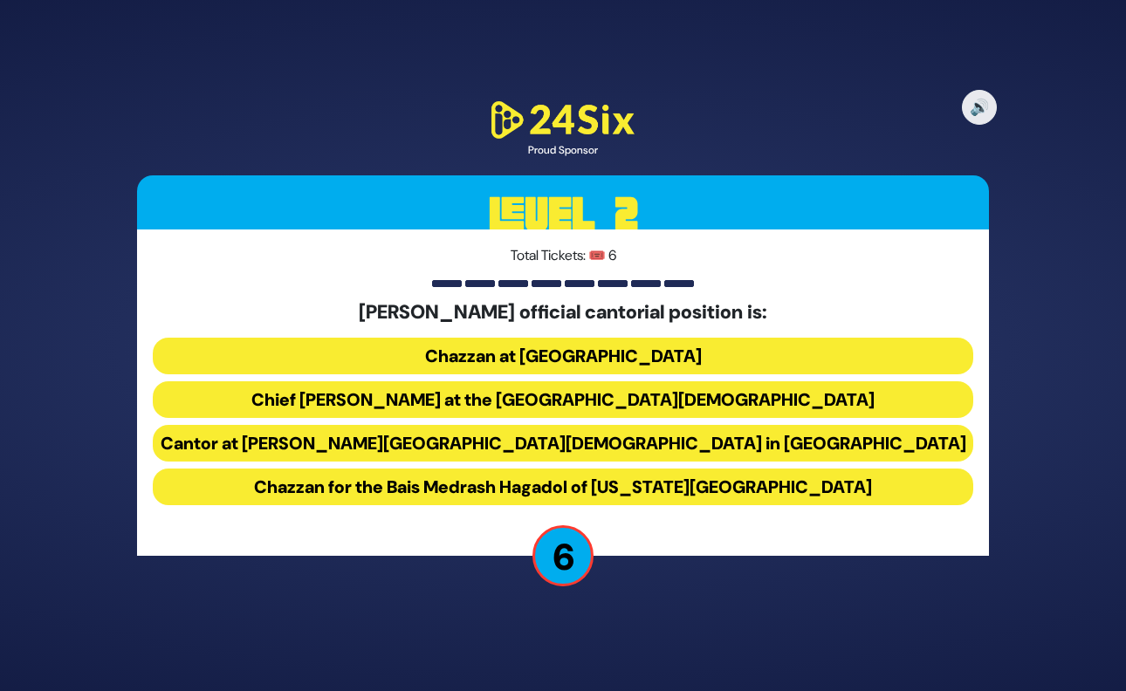
click at [655, 405] on button "Chief Cantor at the Park East Synagogue" at bounding box center [563, 399] width 820 height 37
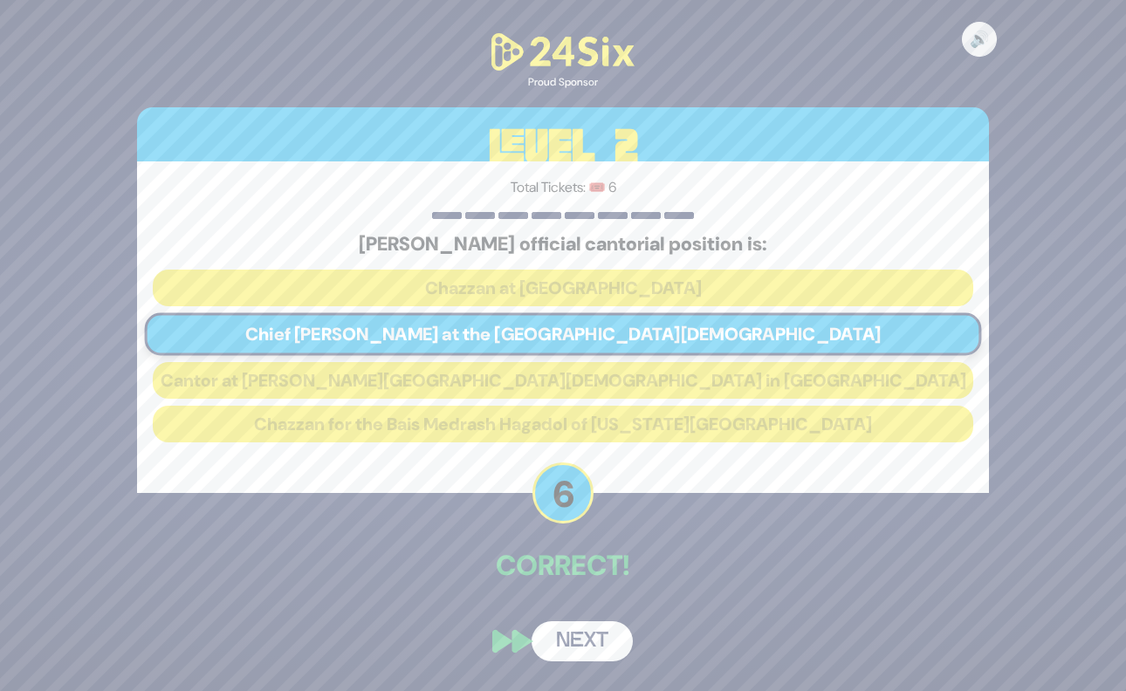
click at [585, 636] on button "Next" at bounding box center [582, 641] width 101 height 40
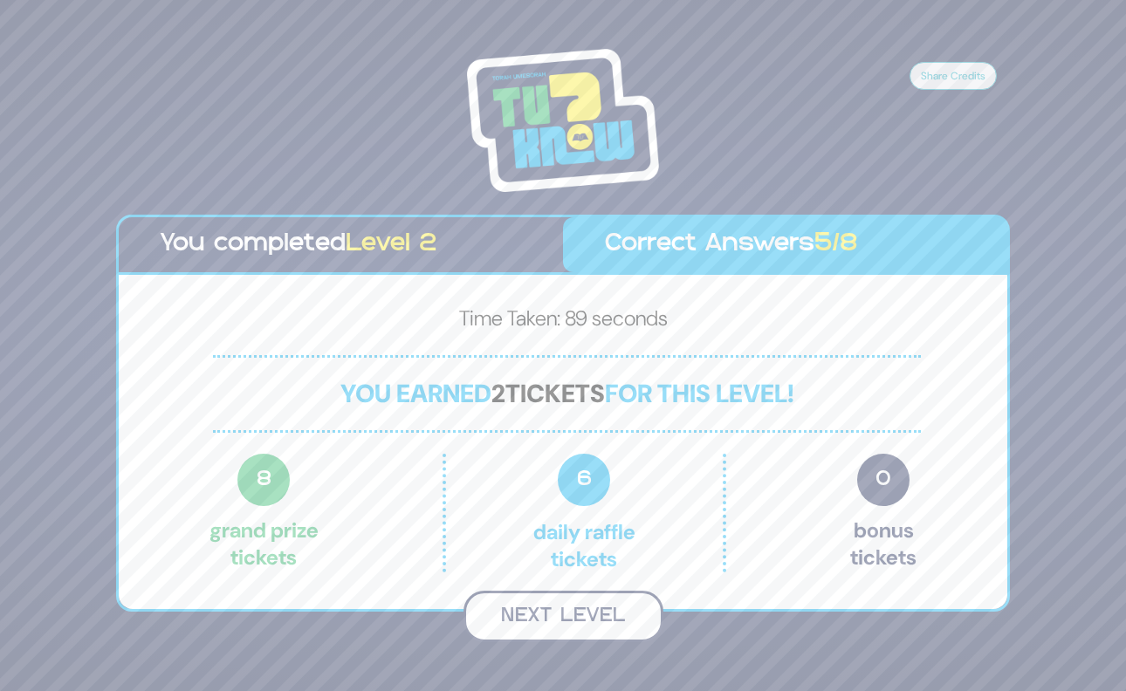
click at [582, 615] on button "Next Level" at bounding box center [563, 616] width 200 height 51
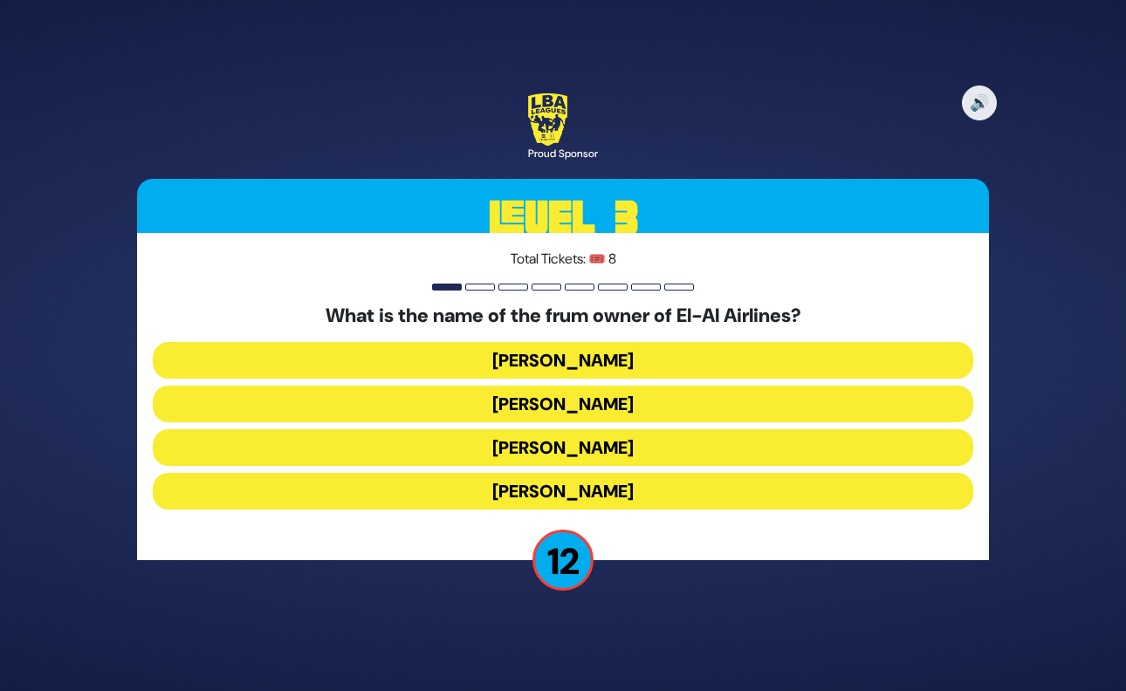
click at [582, 409] on button "Kenny Rosenberg" at bounding box center [563, 404] width 820 height 37
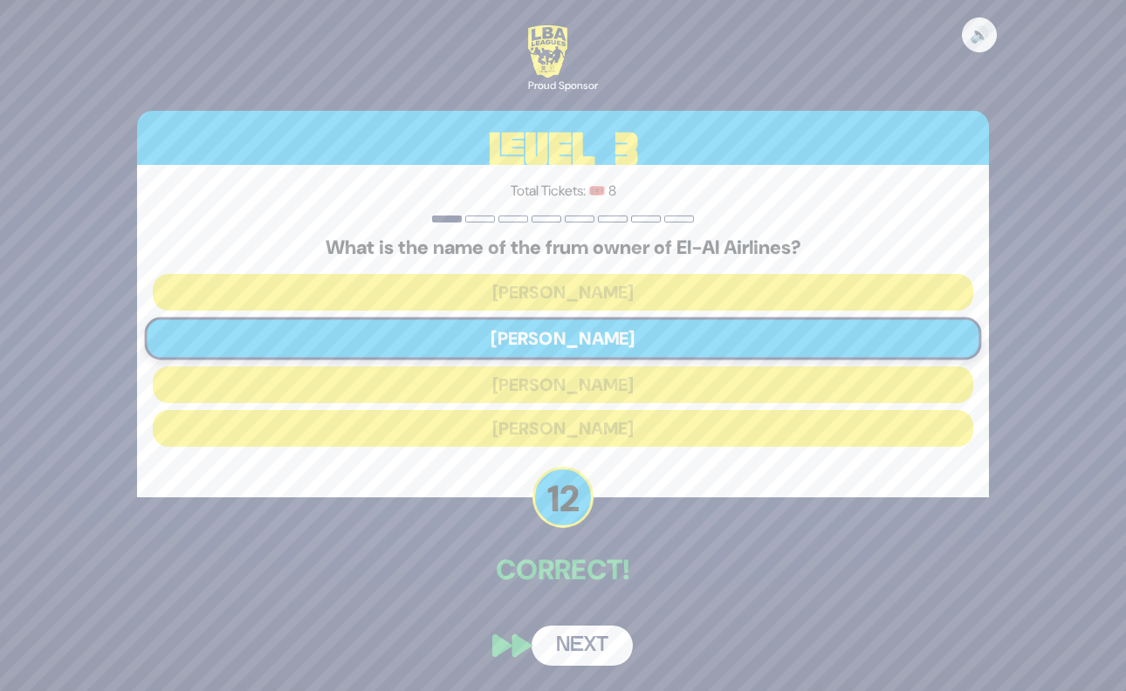
click at [573, 650] on button "Next" at bounding box center [582, 646] width 101 height 40
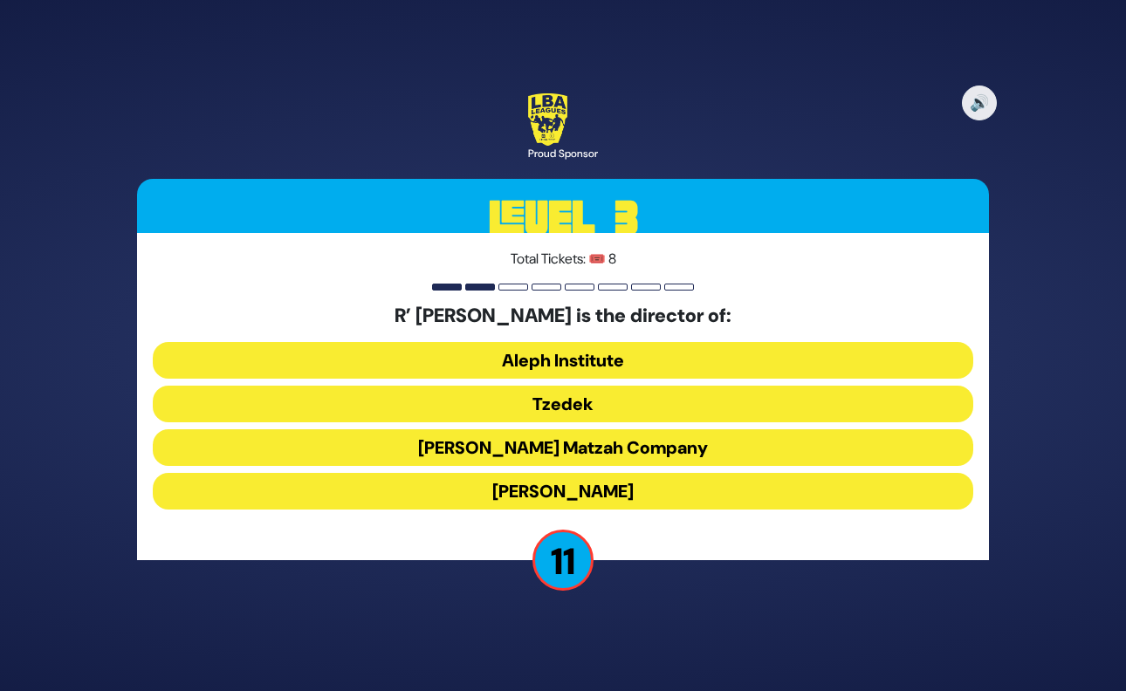
click at [591, 400] on button "Tzedek" at bounding box center [563, 404] width 820 height 37
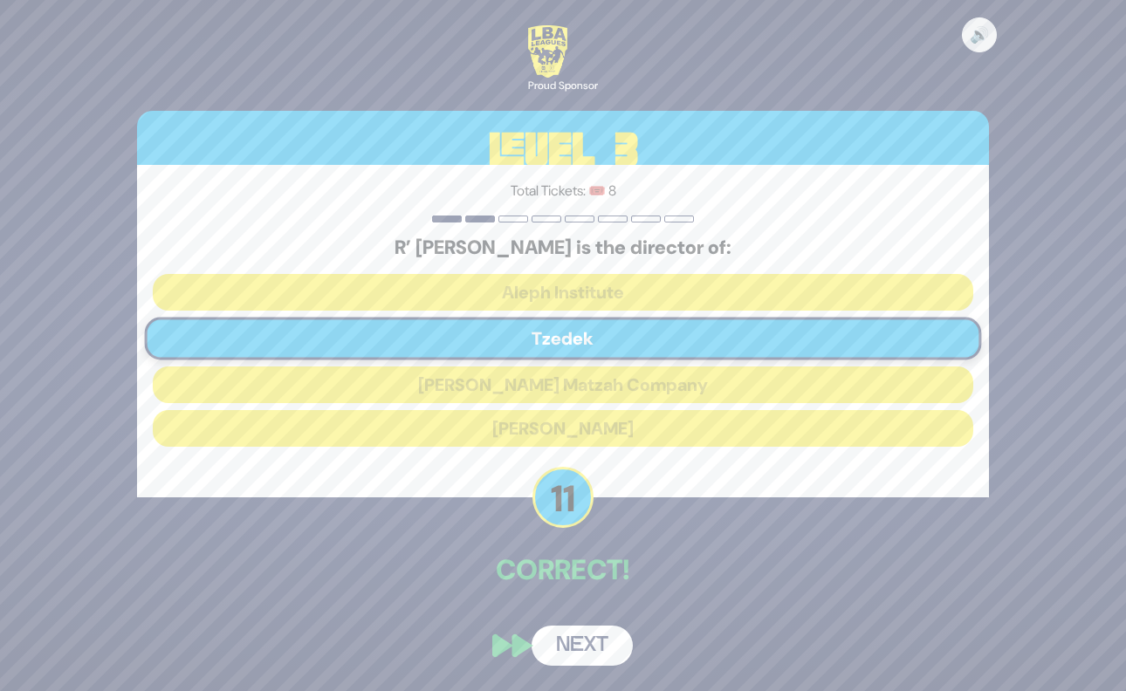
click at [612, 649] on button "Next" at bounding box center [582, 646] width 101 height 40
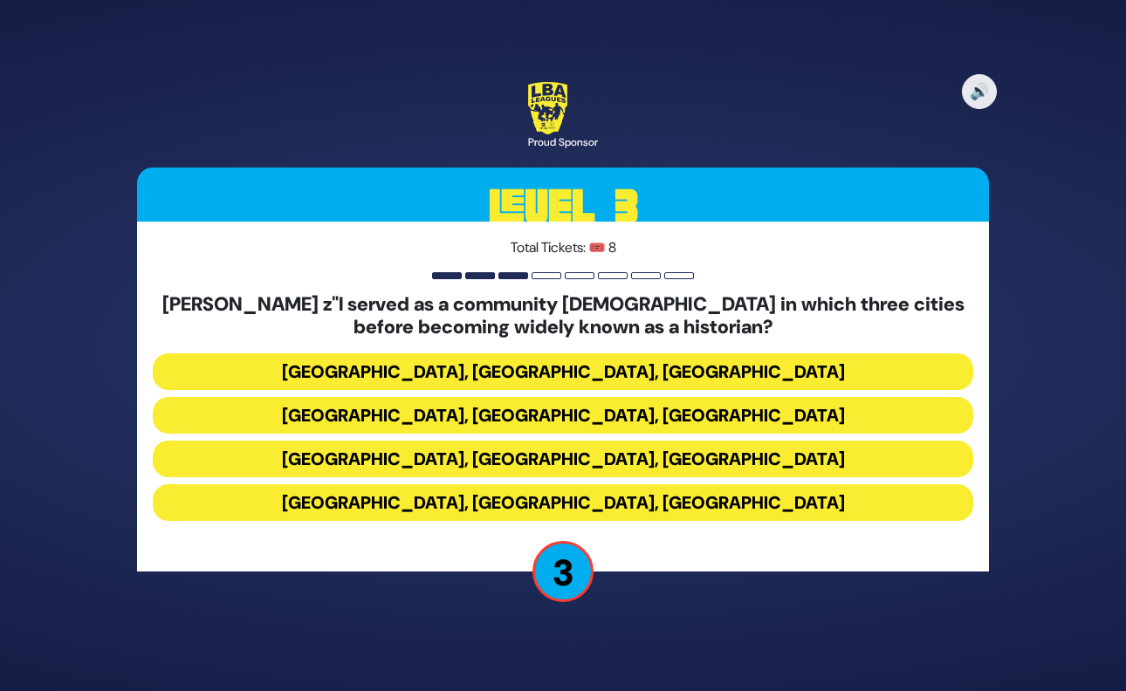
click at [620, 453] on button "Phoenix, Monsey, Chicago" at bounding box center [563, 459] width 820 height 37
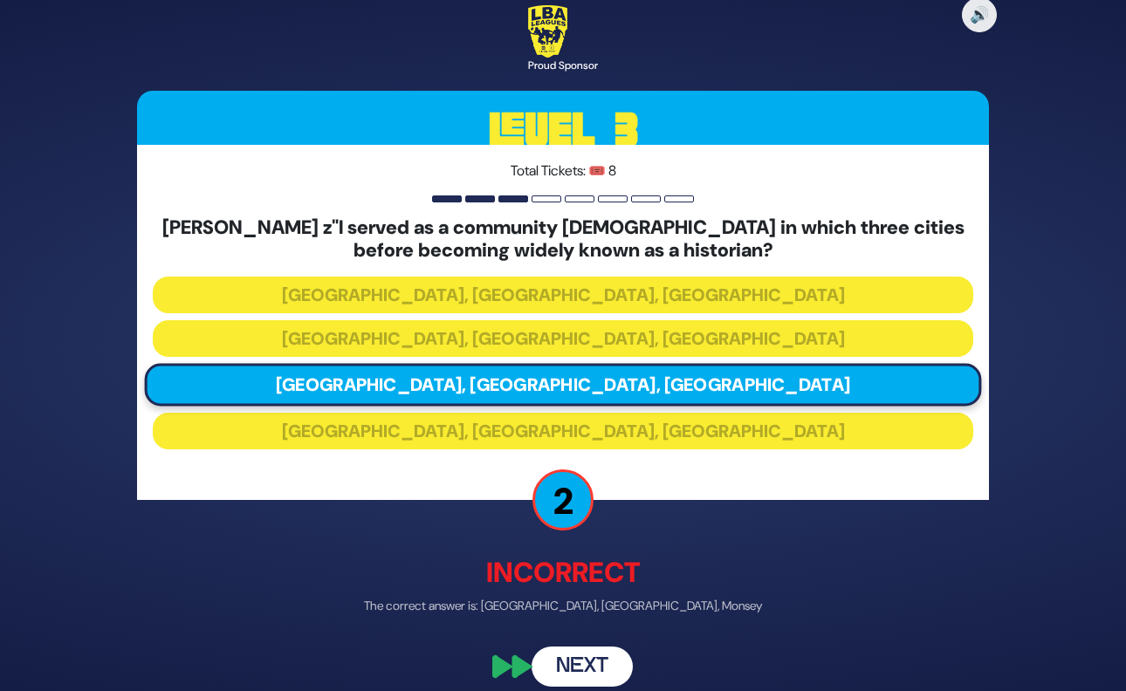
click at [605, 661] on button "Next" at bounding box center [582, 666] width 101 height 40
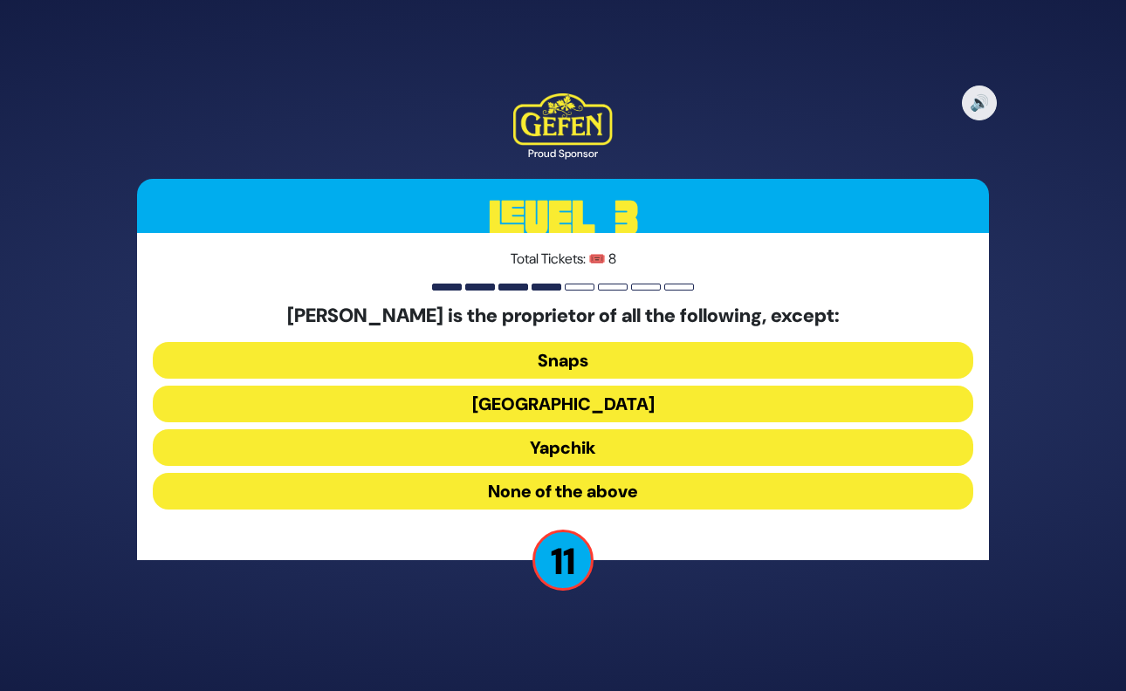
click at [587, 449] on button "Yapchik" at bounding box center [563, 447] width 820 height 37
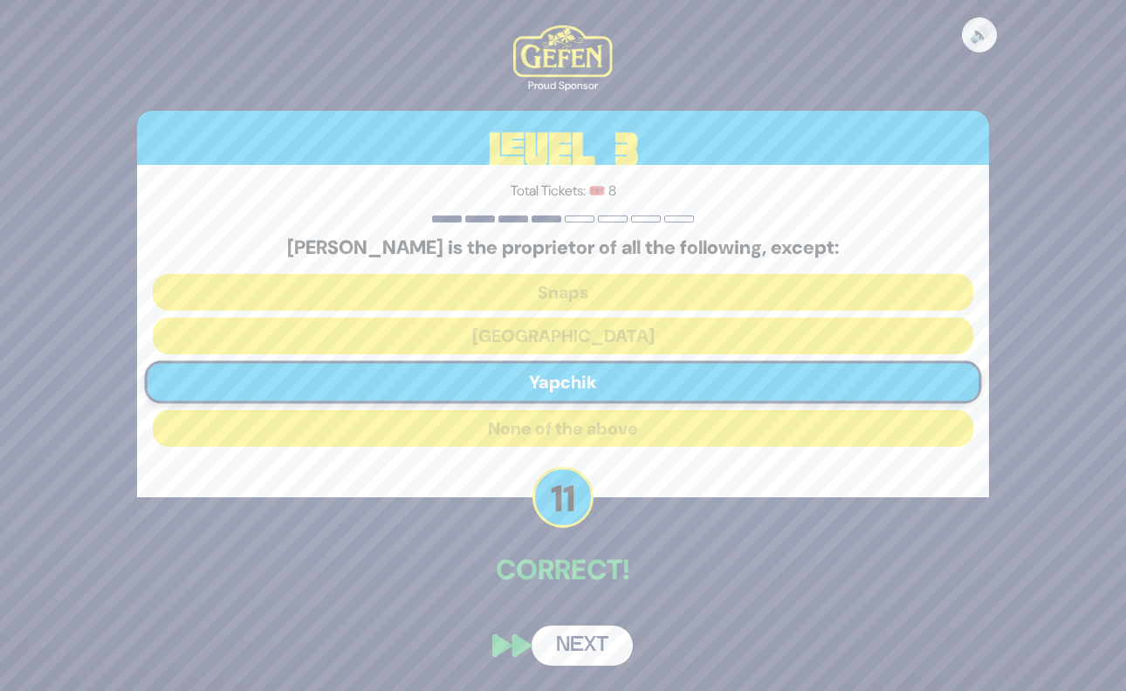
click at [584, 631] on button "Next" at bounding box center [582, 646] width 101 height 40
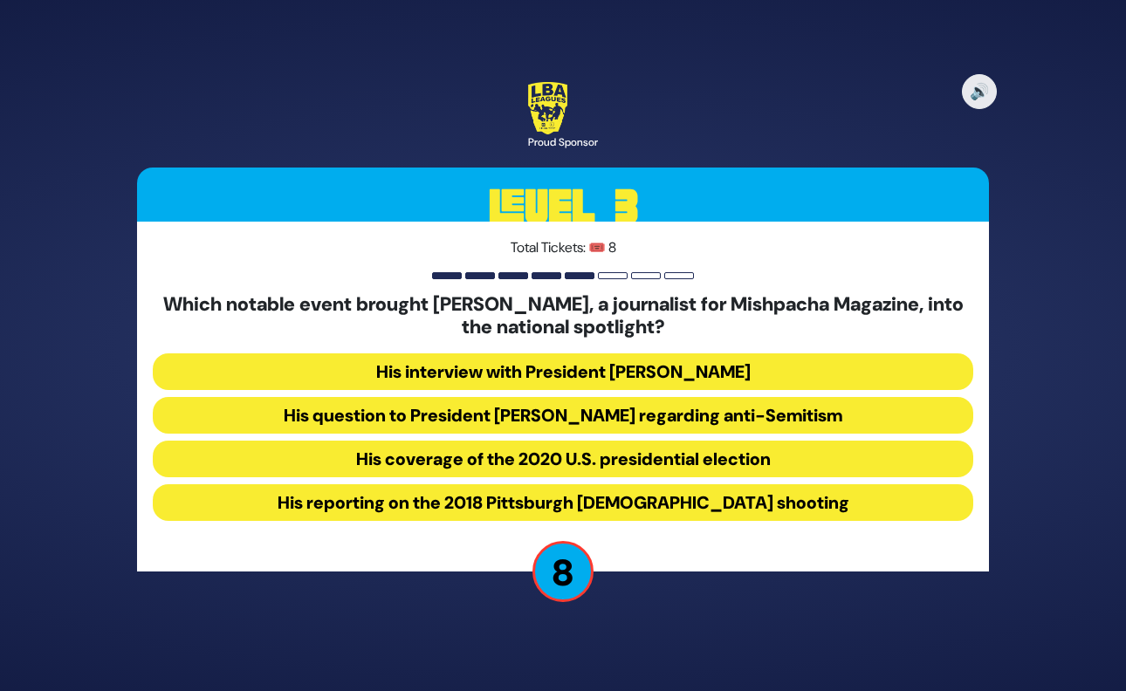
click at [591, 421] on button "His question to President Donald Trump regarding anti-Semitism" at bounding box center [563, 415] width 820 height 37
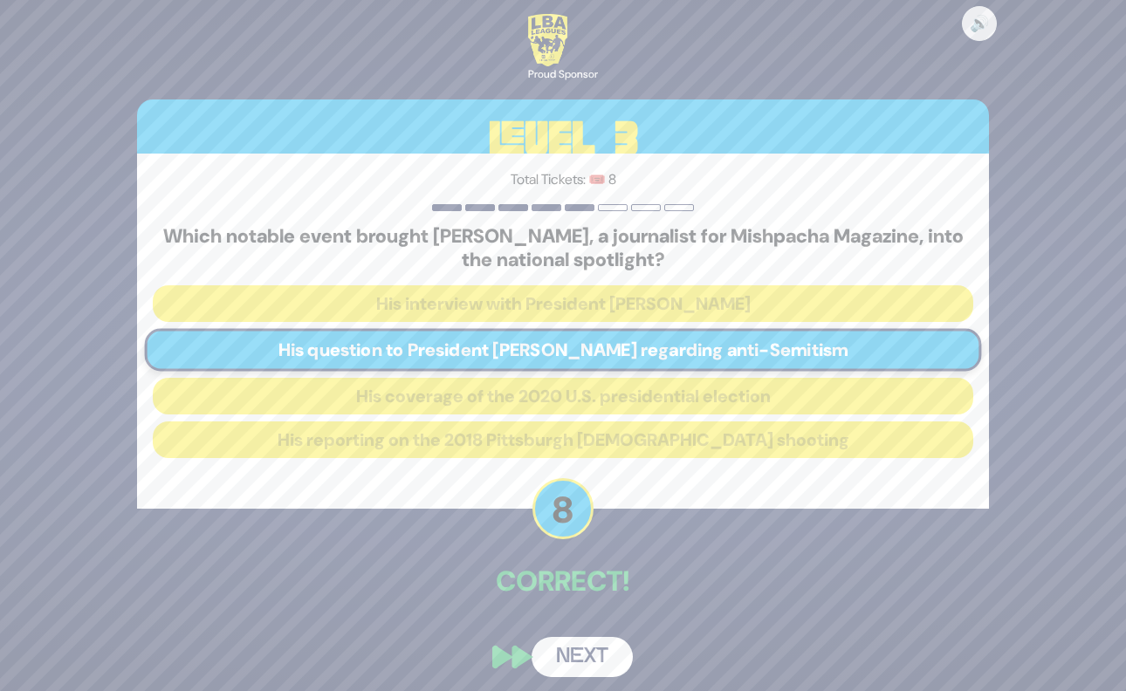
click at [597, 653] on button "Next" at bounding box center [582, 657] width 101 height 40
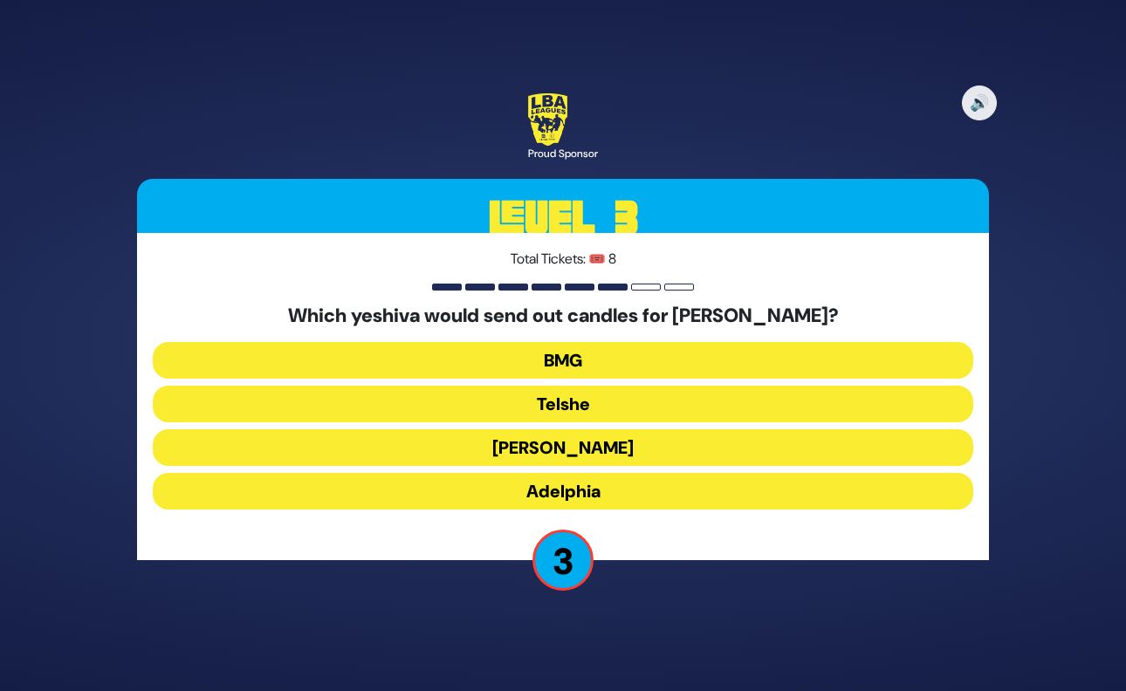
click at [607, 448] on button "Derech Chaim" at bounding box center [563, 447] width 820 height 37
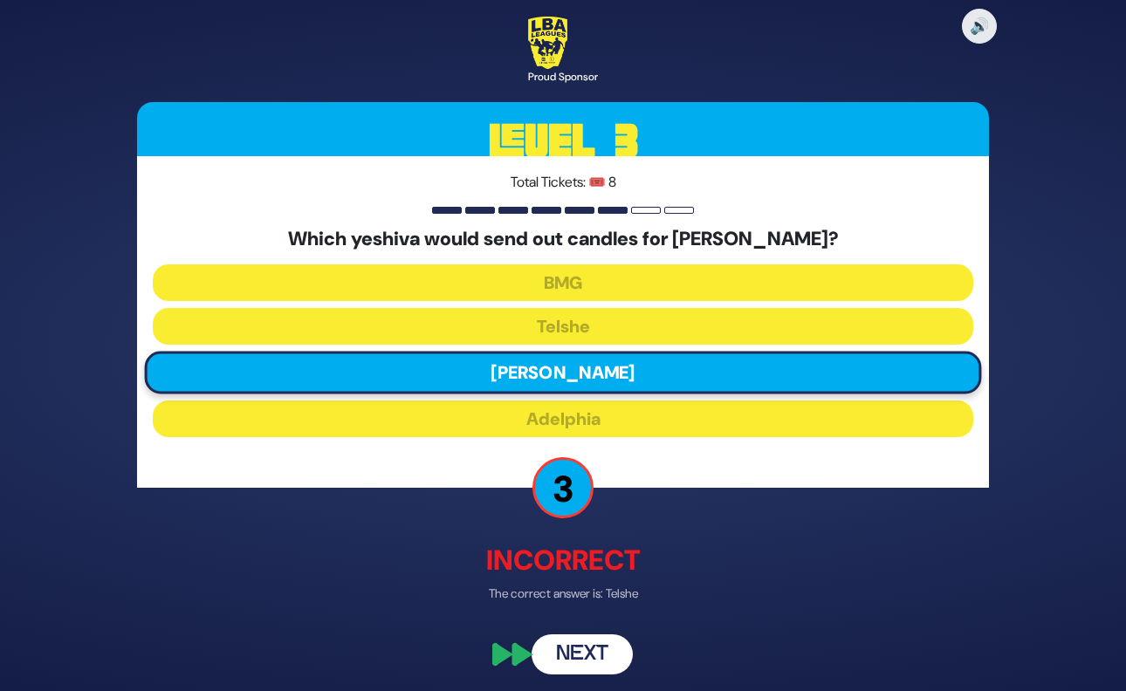
click at [595, 653] on button "Next" at bounding box center [582, 655] width 101 height 40
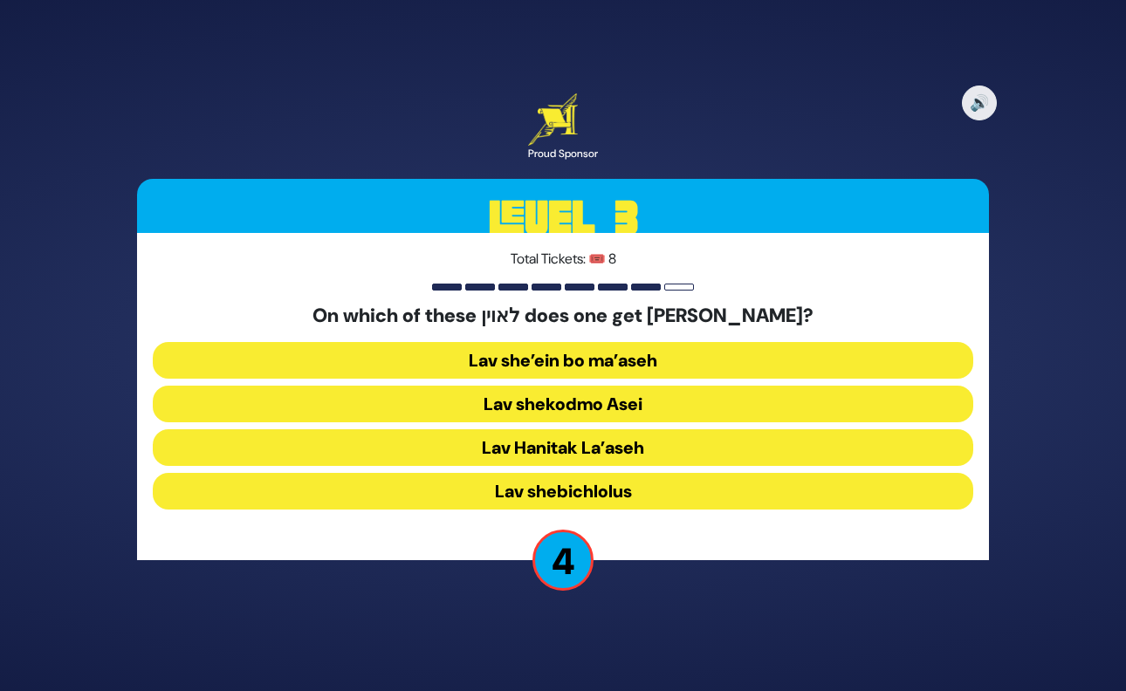
click at [657, 353] on button "Lav she’ein bo ma’aseh" at bounding box center [563, 360] width 820 height 37
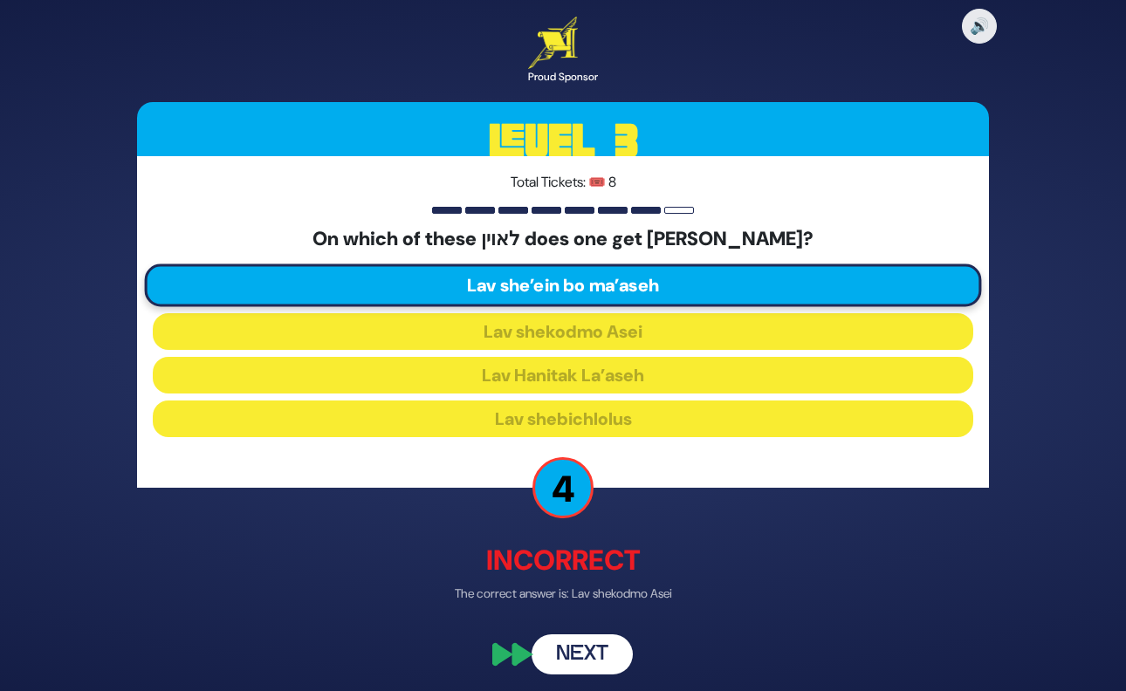
click at [587, 648] on button "Next" at bounding box center [582, 655] width 101 height 40
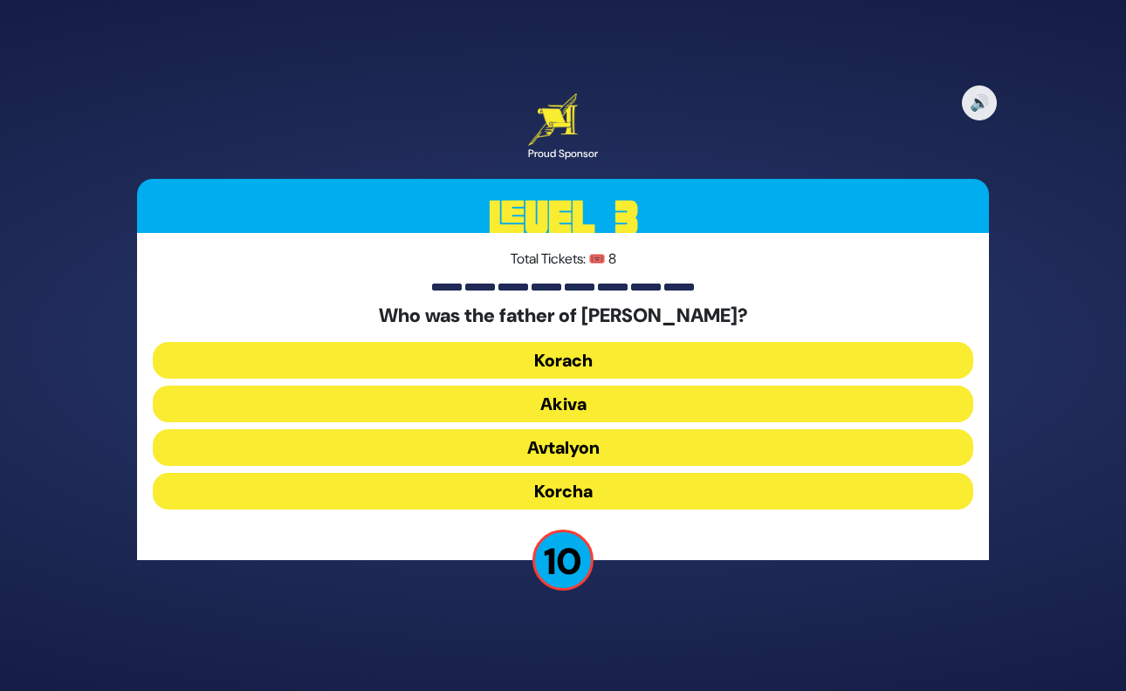
click at [578, 490] on button "Korcha" at bounding box center [563, 491] width 820 height 37
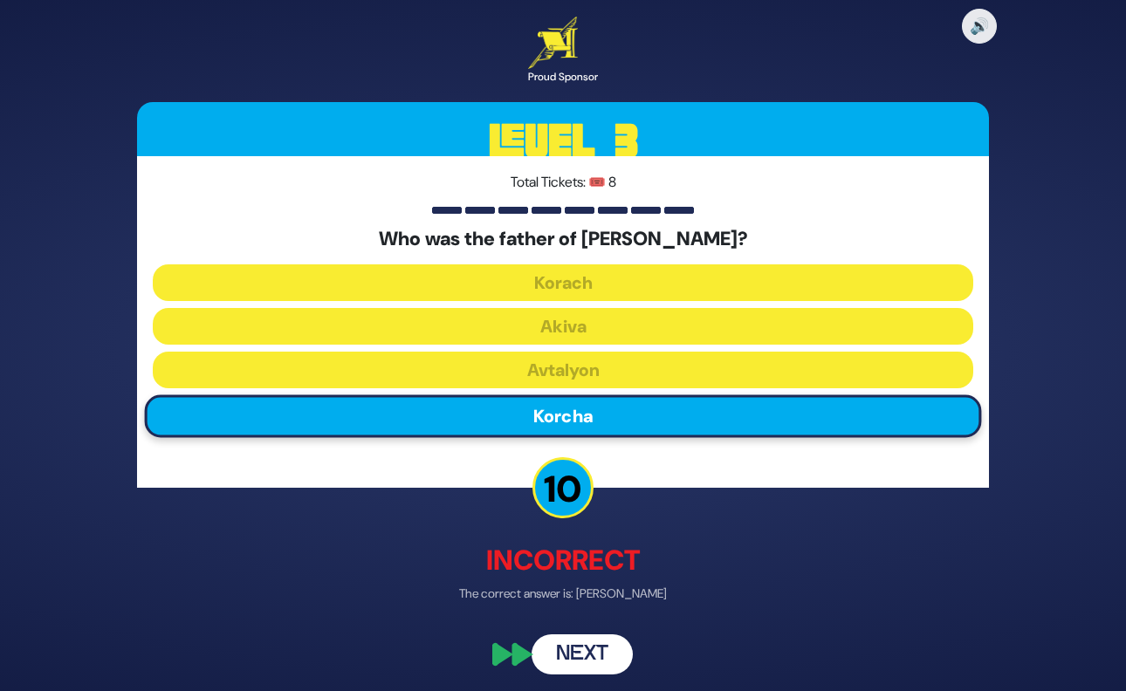
click at [598, 643] on button "Next" at bounding box center [582, 655] width 101 height 40
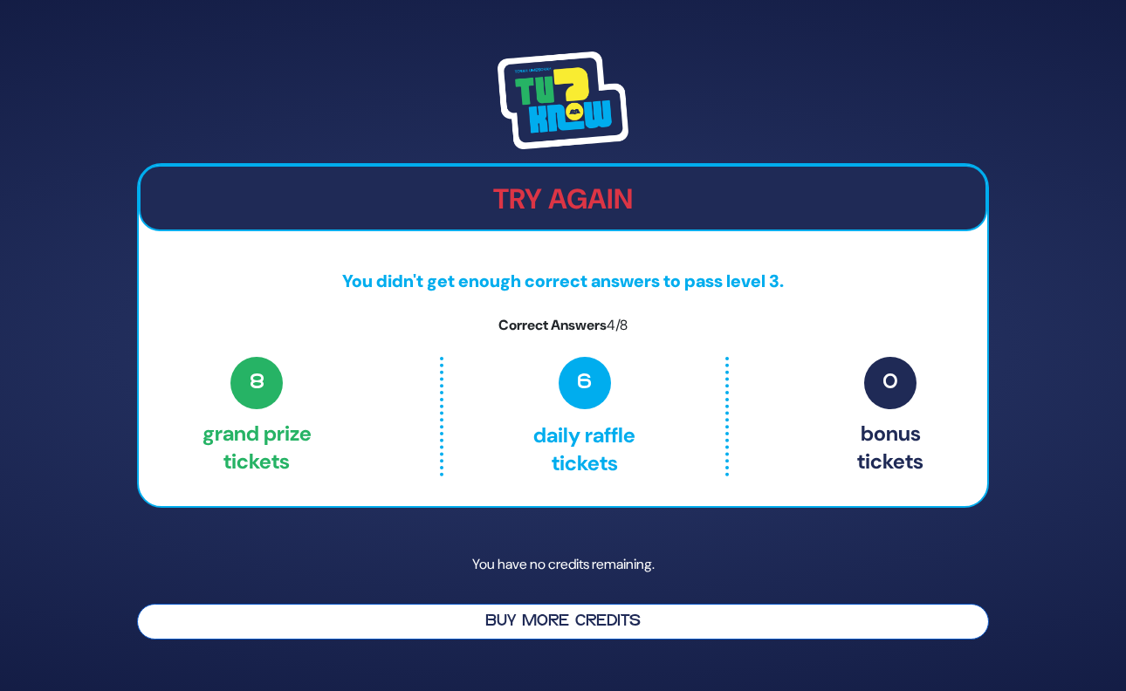
click at [491, 613] on button "Buy More Credits" at bounding box center [563, 622] width 852 height 36
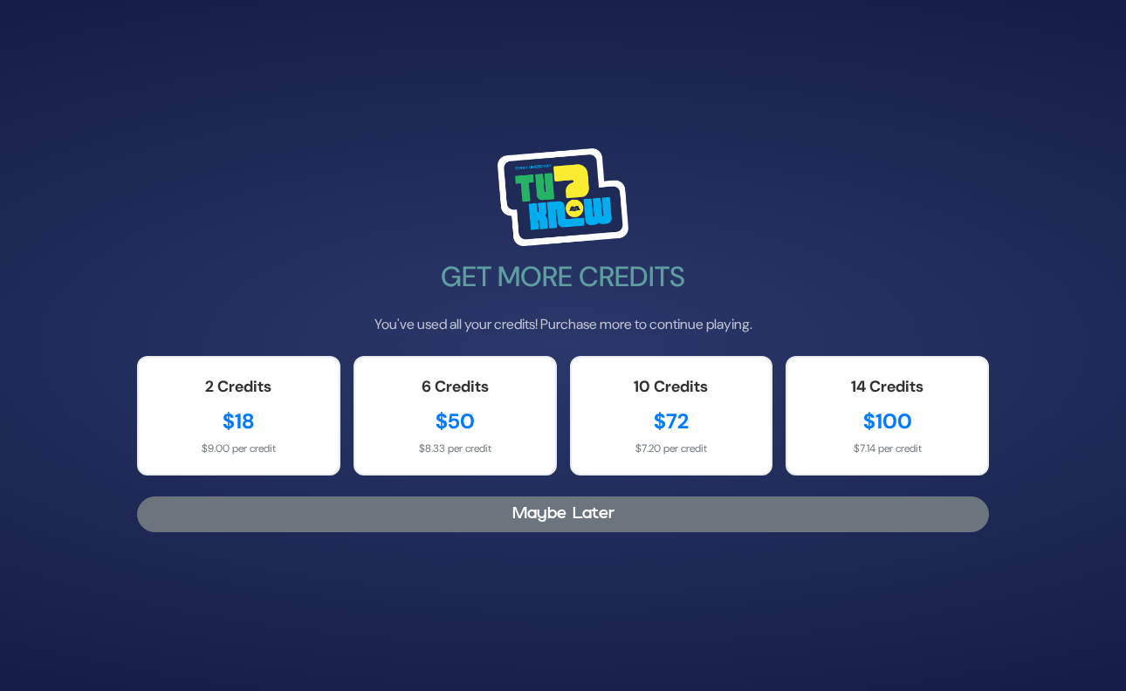
click at [596, 508] on button "Maybe Later" at bounding box center [563, 515] width 852 height 36
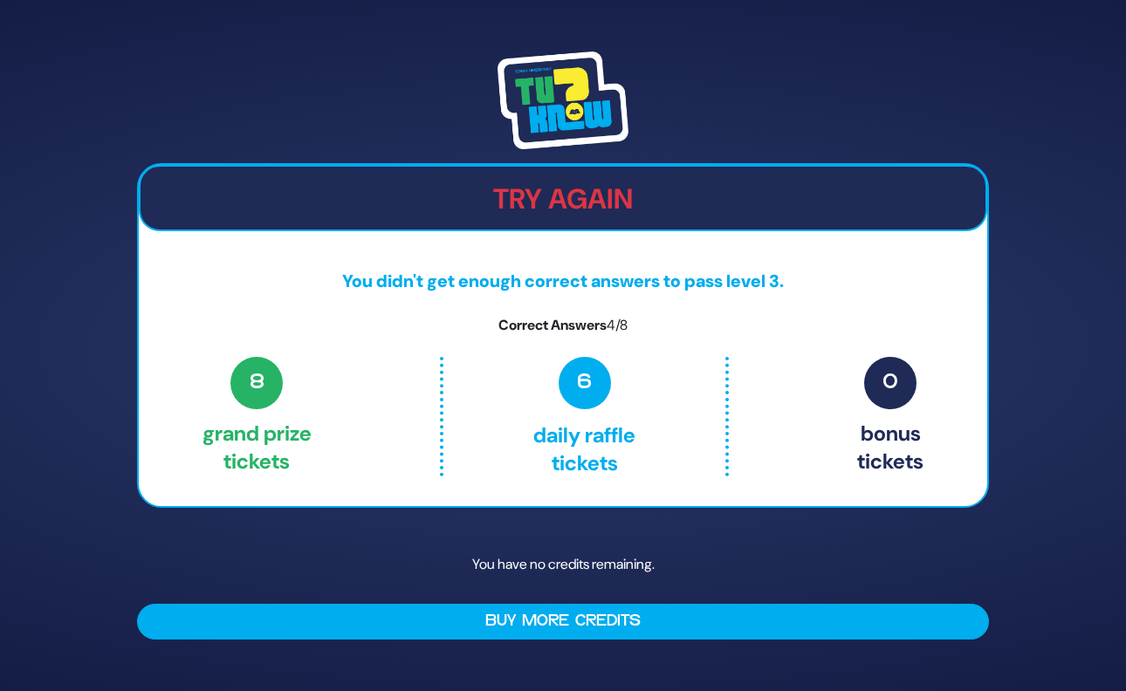
click at [574, 104] on img at bounding box center [563, 100] width 131 height 98
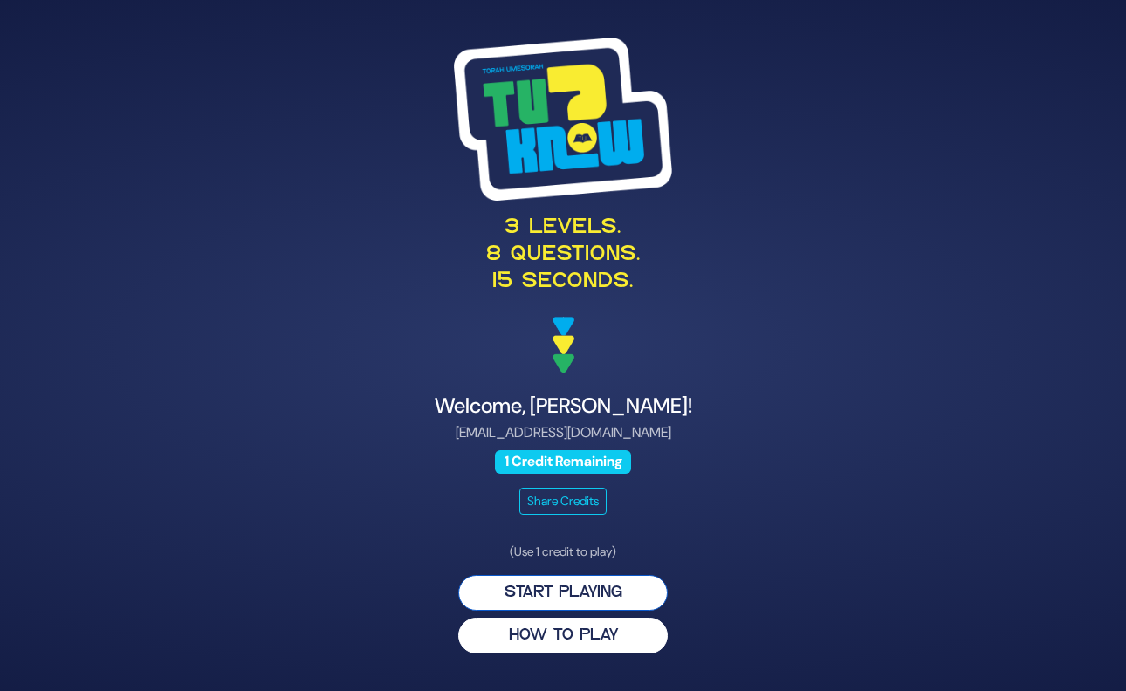
click at [576, 586] on button "Start Playing" at bounding box center [562, 593] width 209 height 36
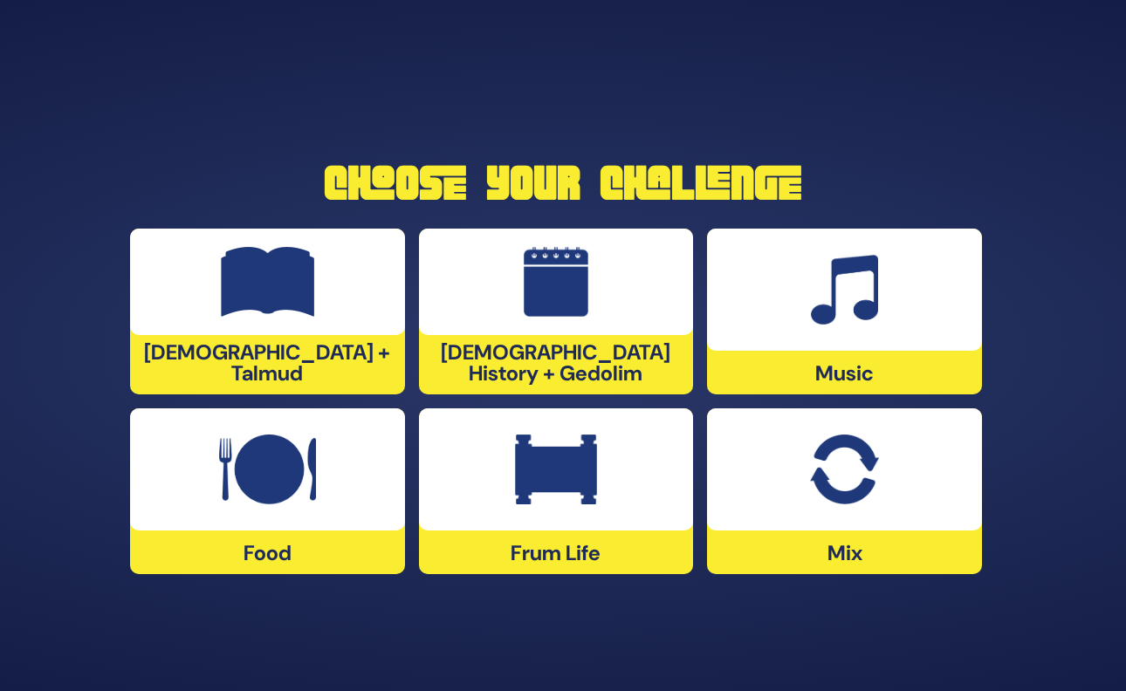
click at [871, 495] on img at bounding box center [844, 470] width 68 height 70
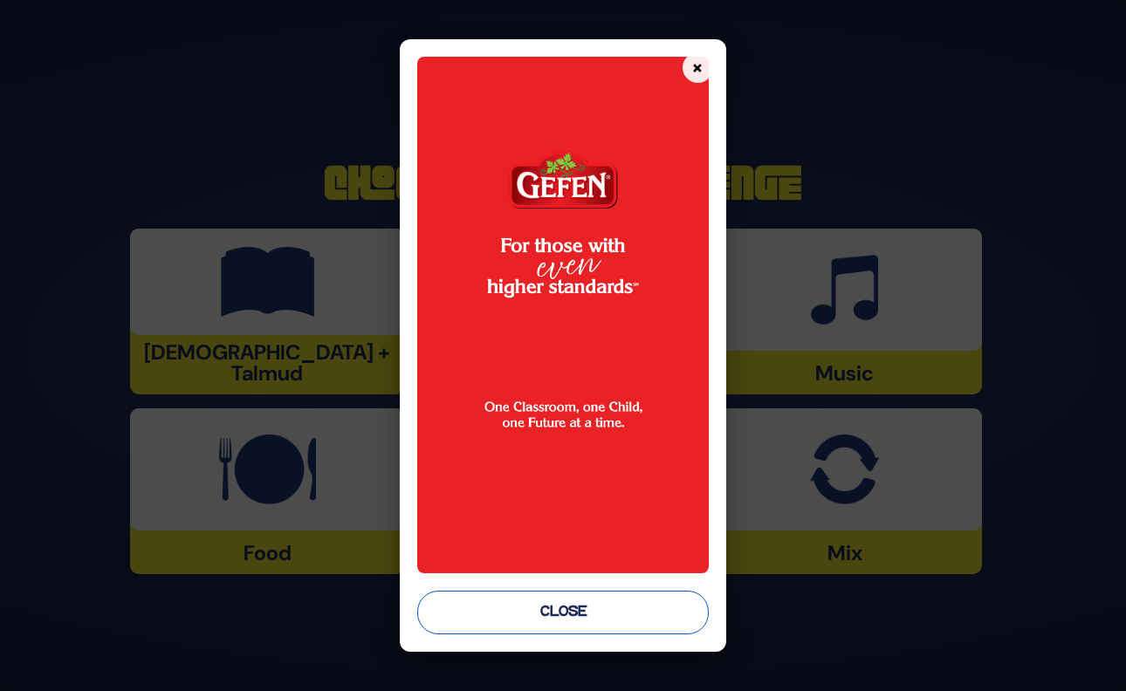
click at [526, 618] on button "Close" at bounding box center [562, 613] width 291 height 44
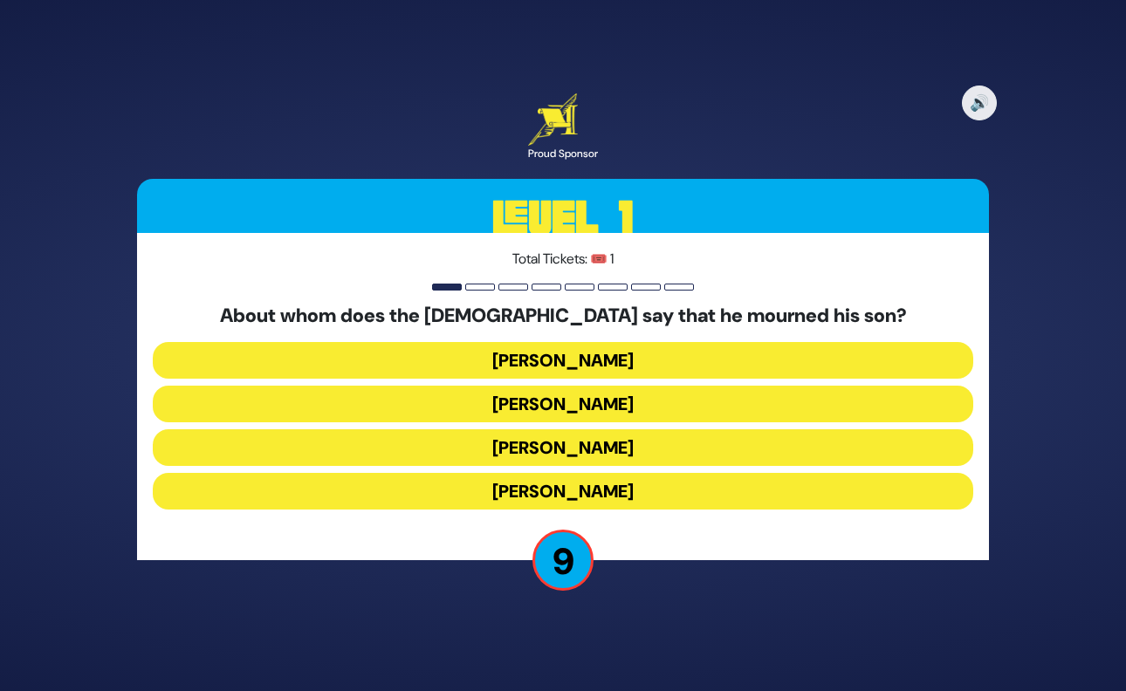
click at [607, 403] on button "[PERSON_NAME]" at bounding box center [563, 404] width 820 height 37
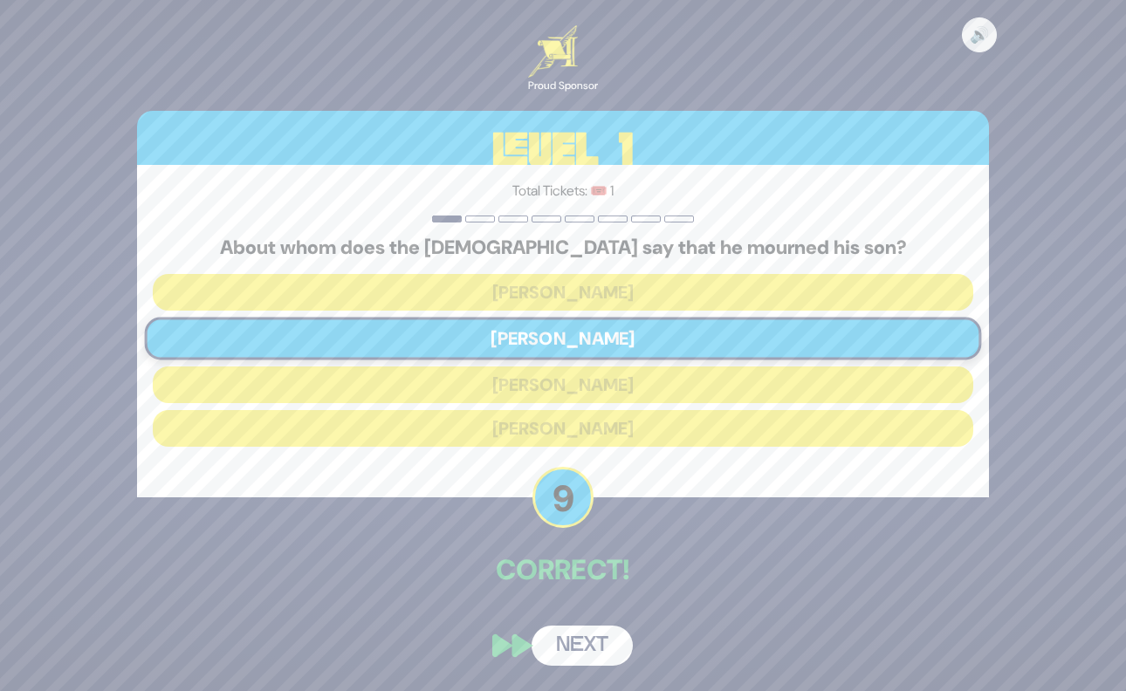
click at [603, 647] on button "Next" at bounding box center [582, 646] width 101 height 40
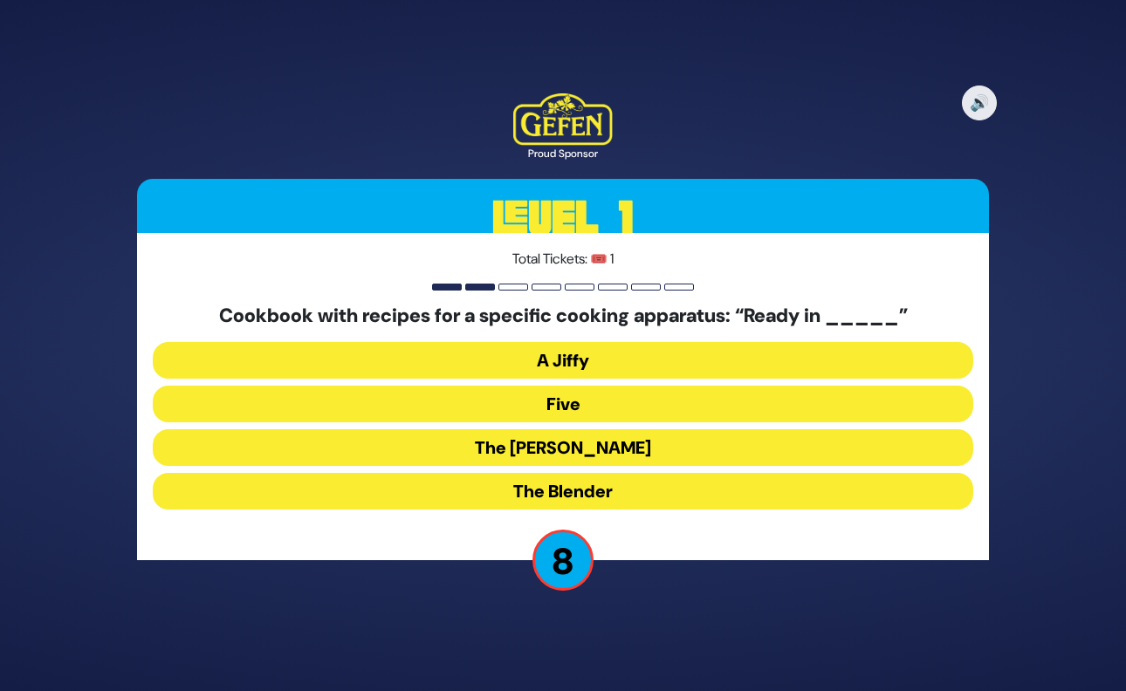
click at [585, 445] on button "The [PERSON_NAME]" at bounding box center [563, 447] width 820 height 37
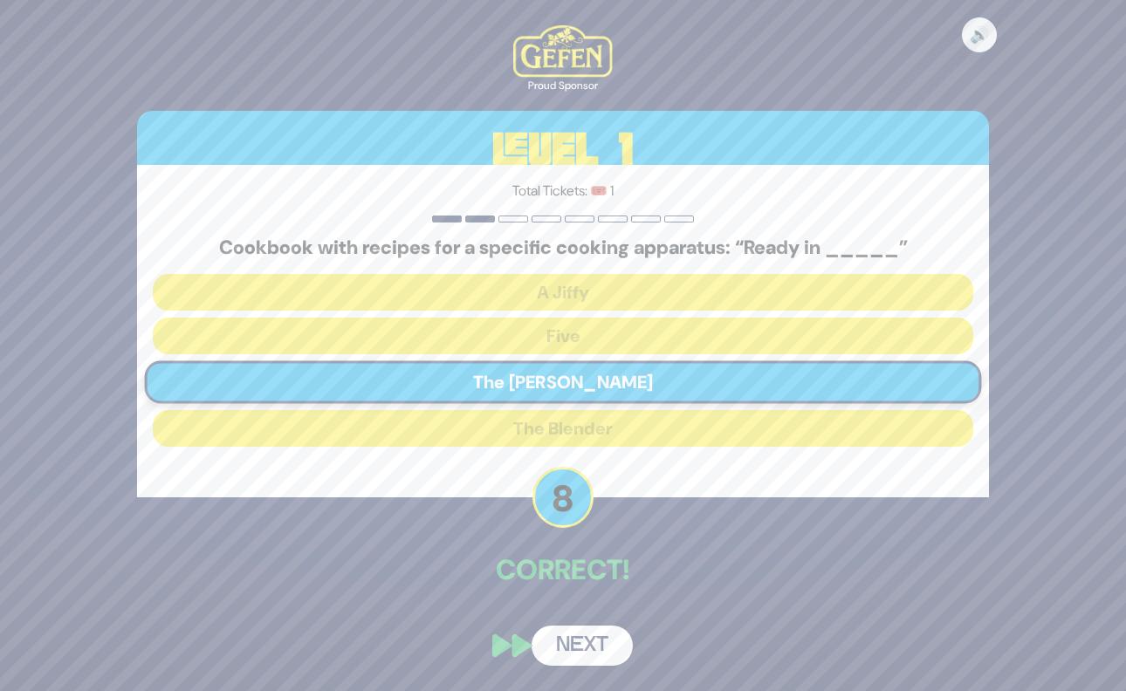
click at [588, 651] on button "Next" at bounding box center [582, 646] width 101 height 40
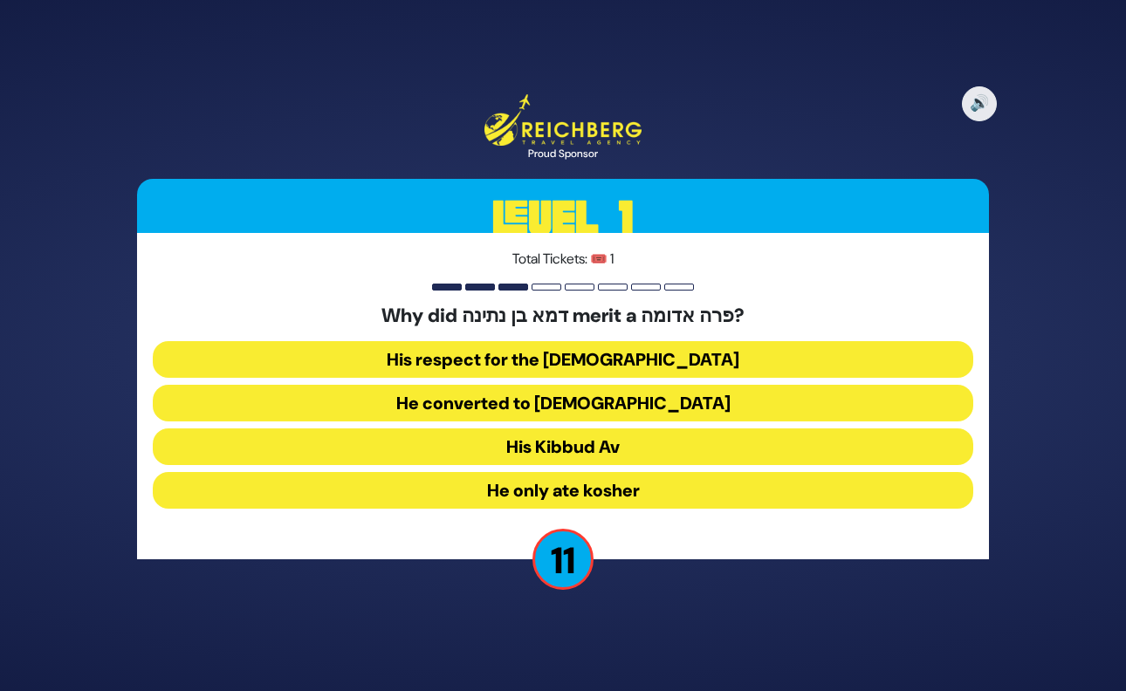
click at [571, 452] on button "His Kibbud Av" at bounding box center [563, 447] width 820 height 37
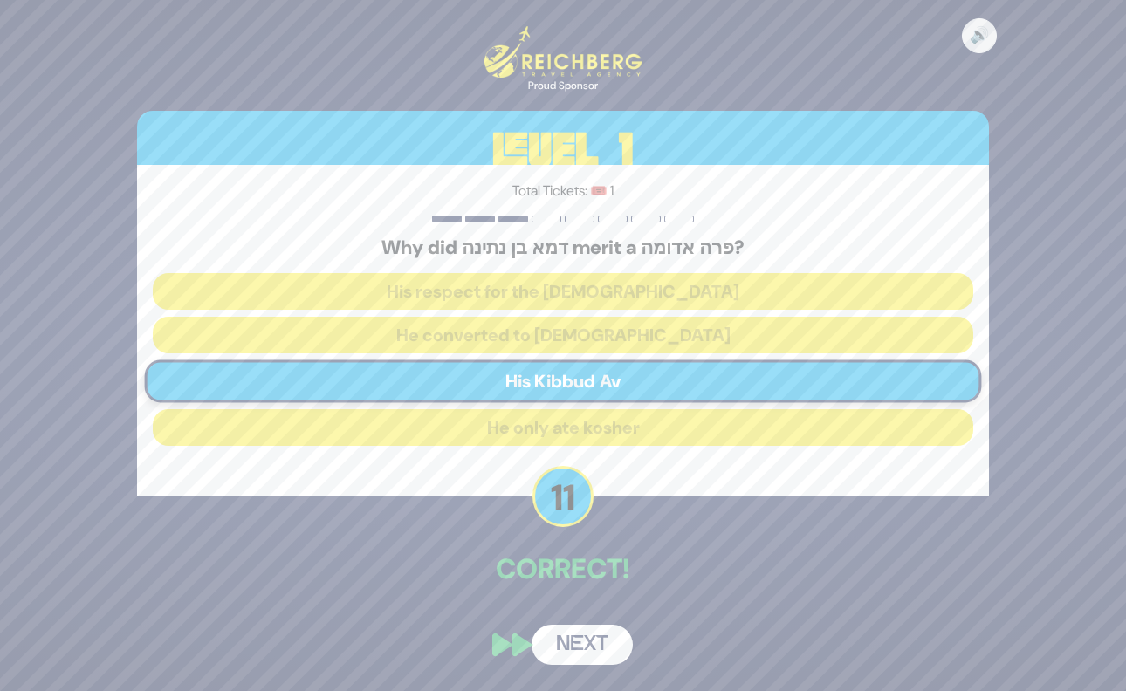
click at [594, 642] on button "Next" at bounding box center [582, 645] width 101 height 40
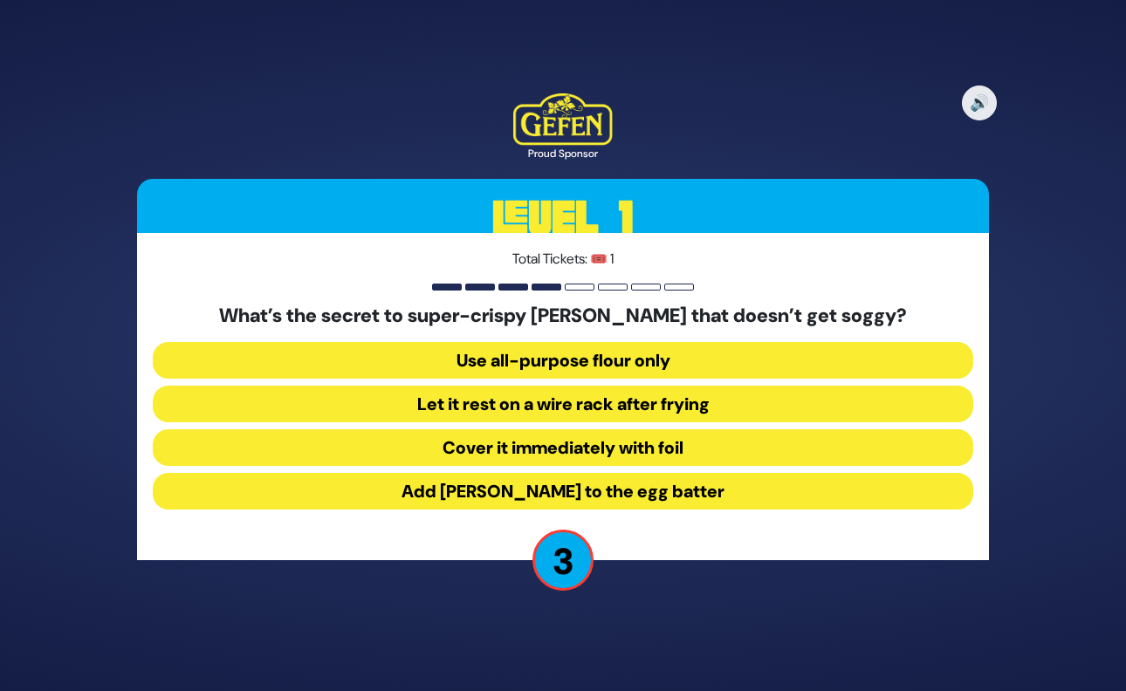
click at [674, 401] on button "Let it rest on a wire rack after frying" at bounding box center [563, 404] width 820 height 37
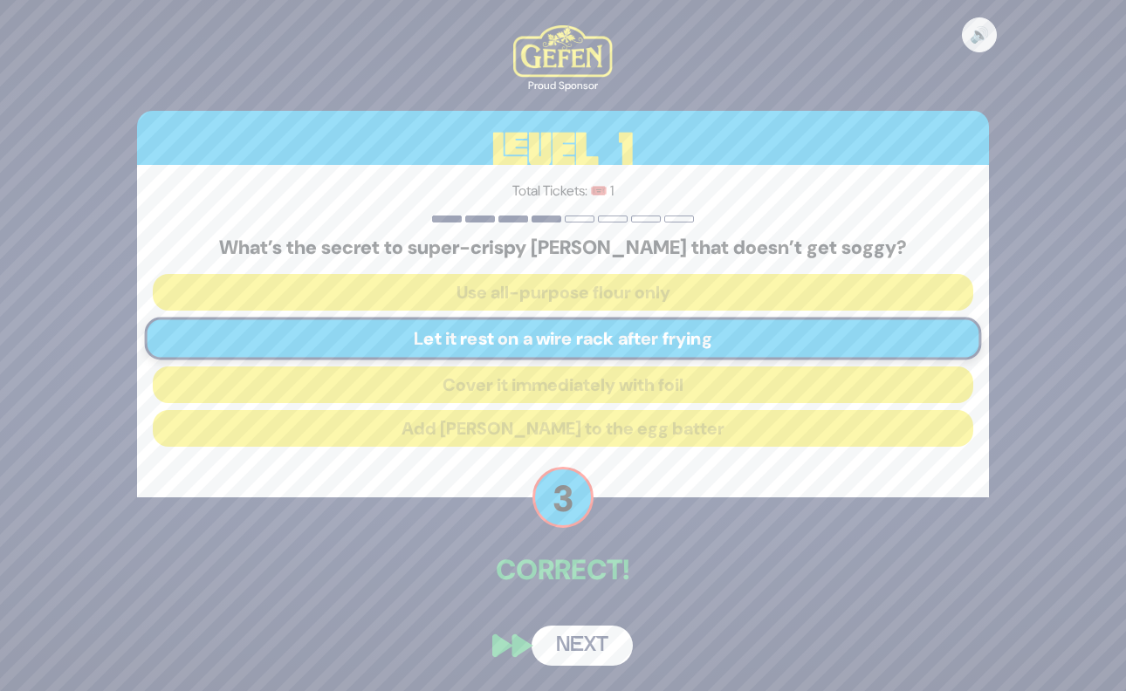
click at [601, 642] on button "Next" at bounding box center [582, 646] width 101 height 40
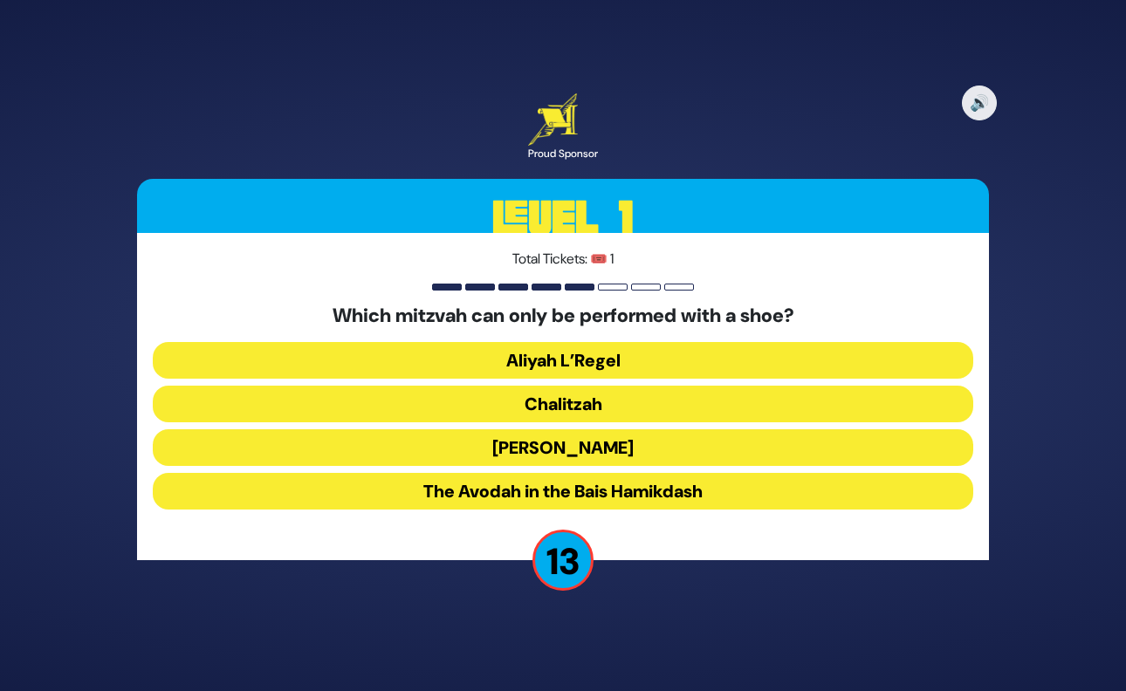
click at [587, 407] on button "Chalitzah" at bounding box center [563, 404] width 820 height 37
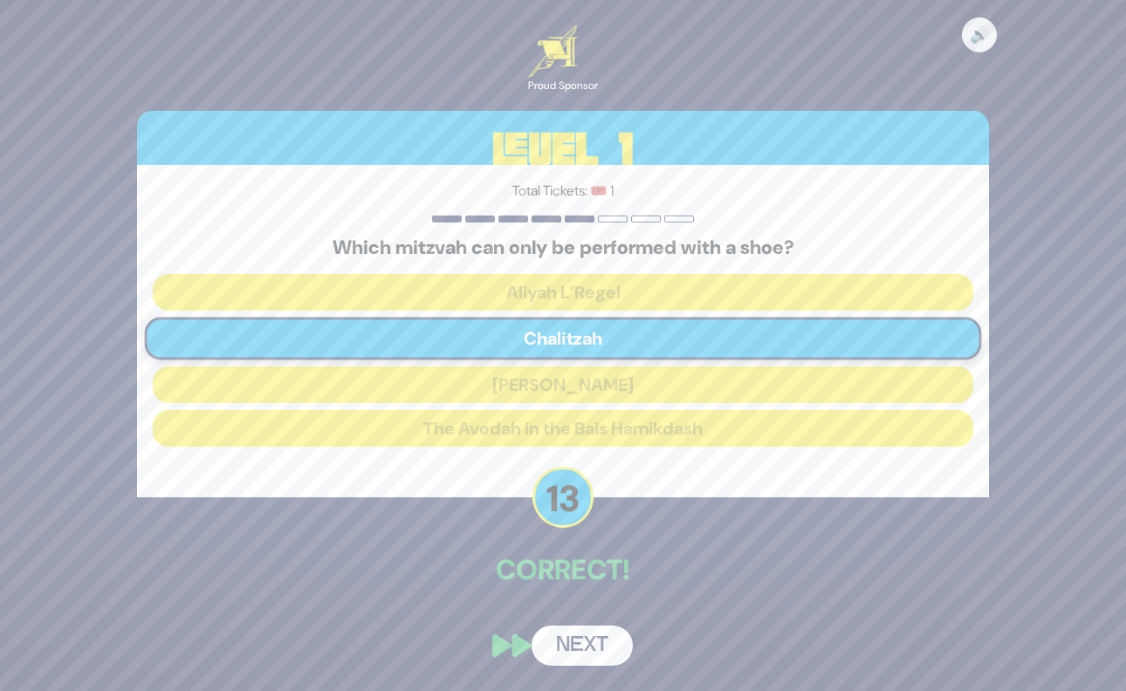
click at [588, 647] on button "Next" at bounding box center [582, 646] width 101 height 40
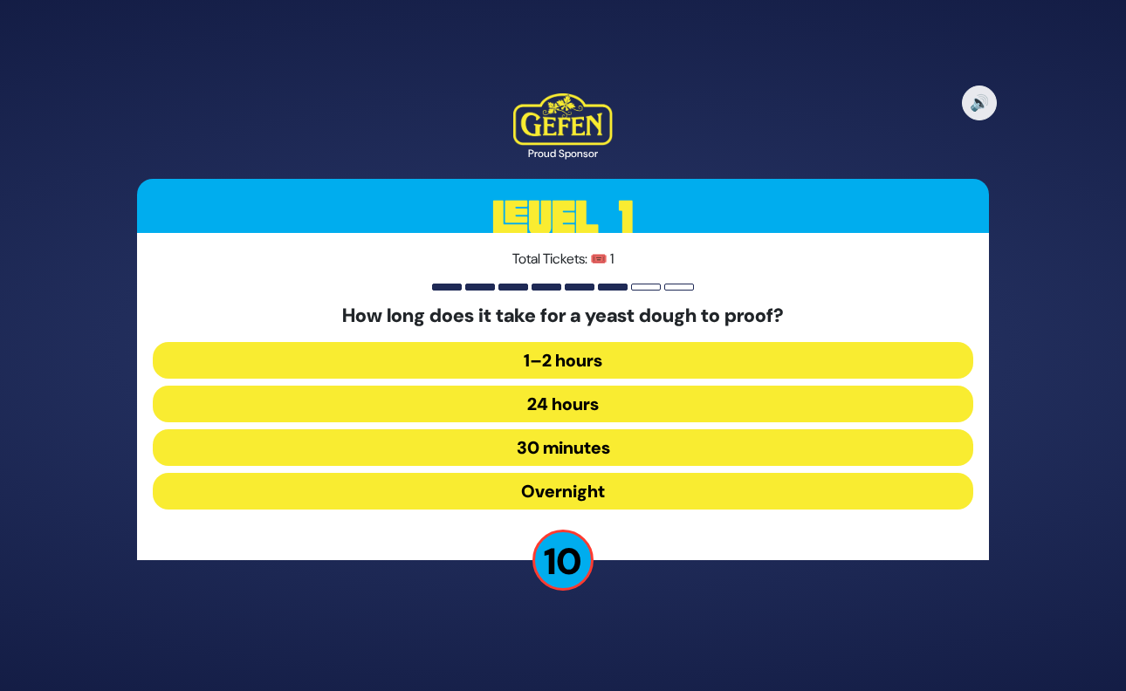
click at [584, 449] on button "30 minutes" at bounding box center [563, 447] width 820 height 37
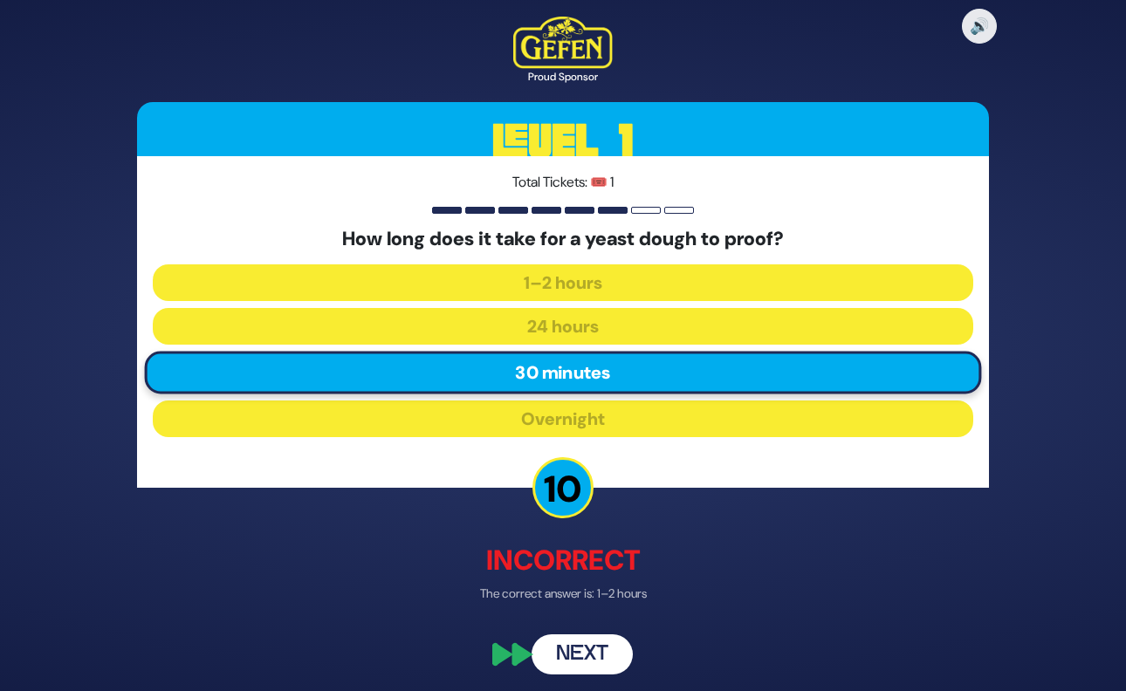
click at [589, 655] on button "Next" at bounding box center [582, 655] width 101 height 40
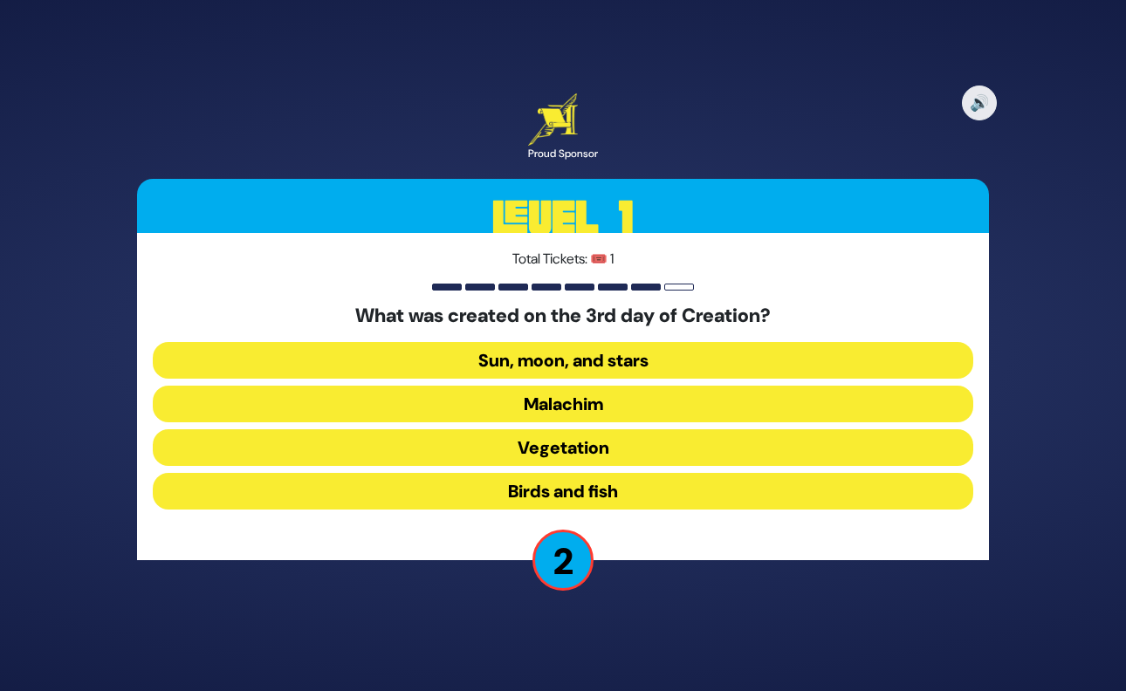
click at [582, 362] on button "Sun, moon, and stars" at bounding box center [563, 360] width 820 height 37
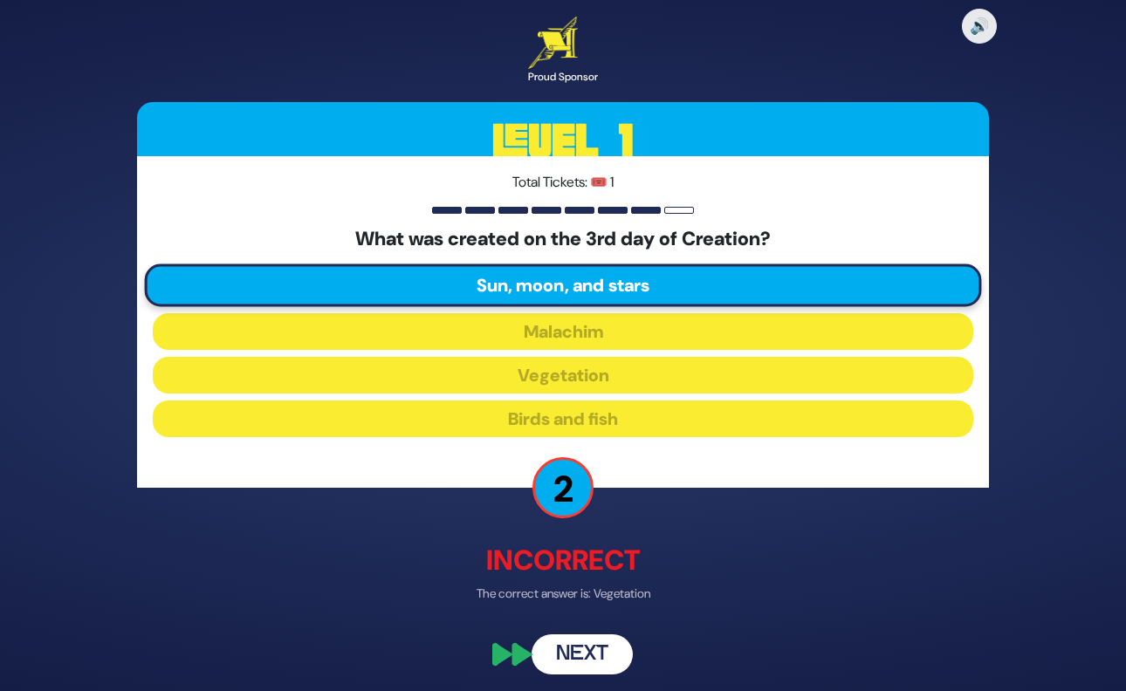
click at [573, 642] on button "Next" at bounding box center [582, 655] width 101 height 40
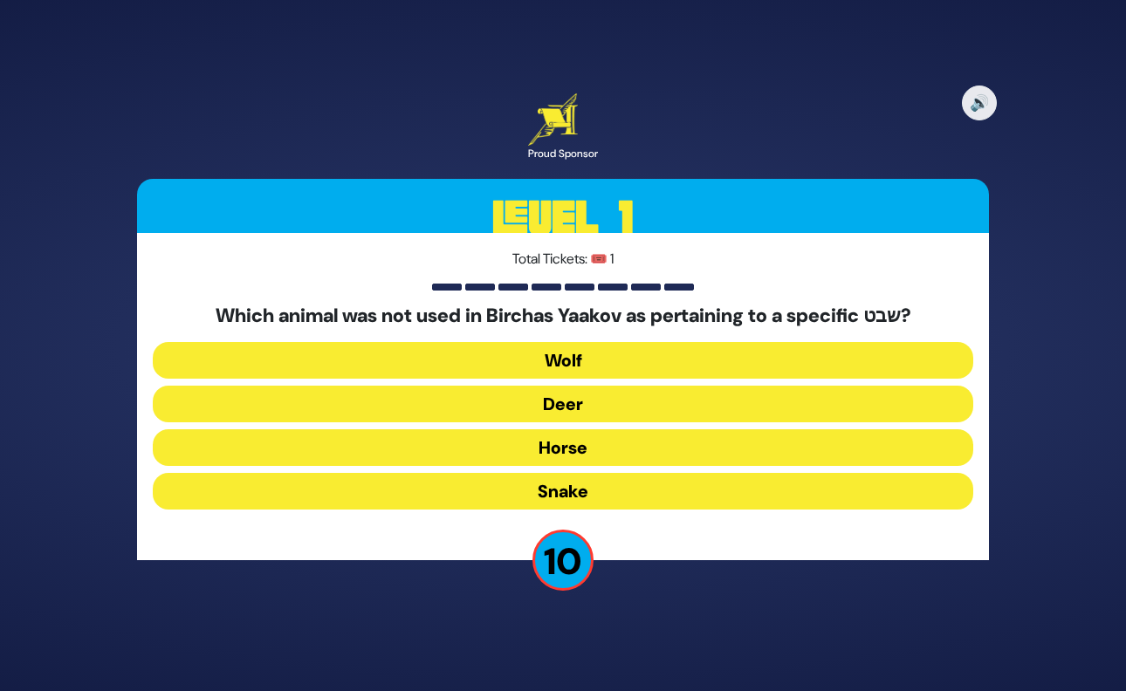
click at [568, 450] on button "Horse" at bounding box center [563, 447] width 820 height 37
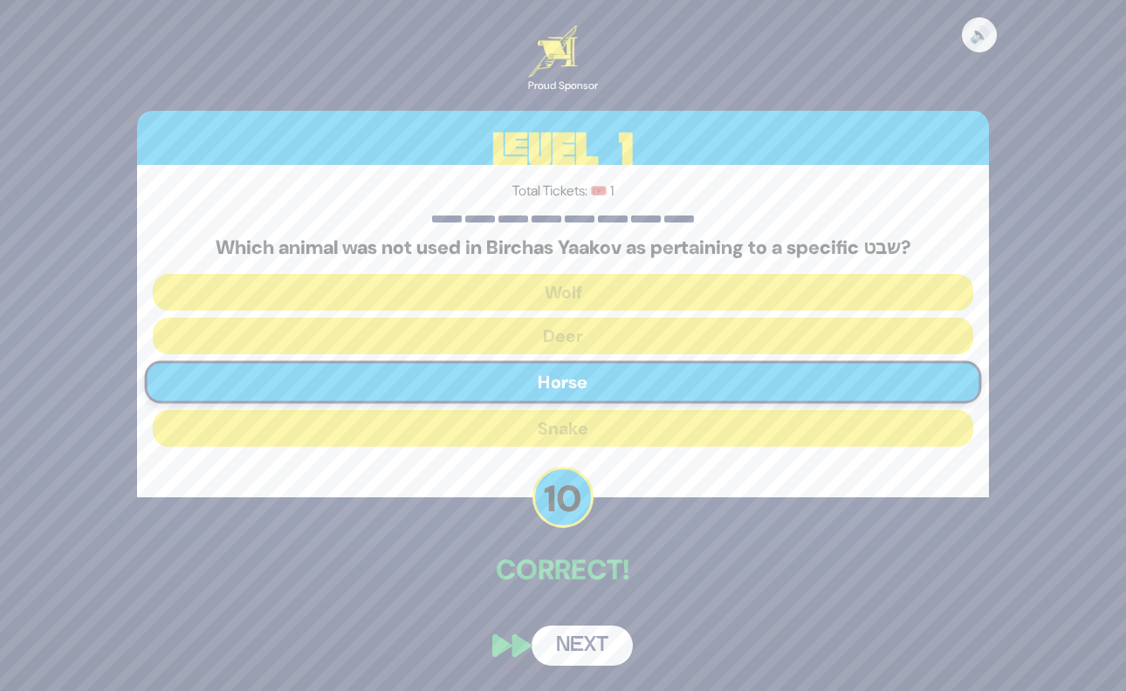
click at [598, 648] on button "Next" at bounding box center [582, 646] width 101 height 40
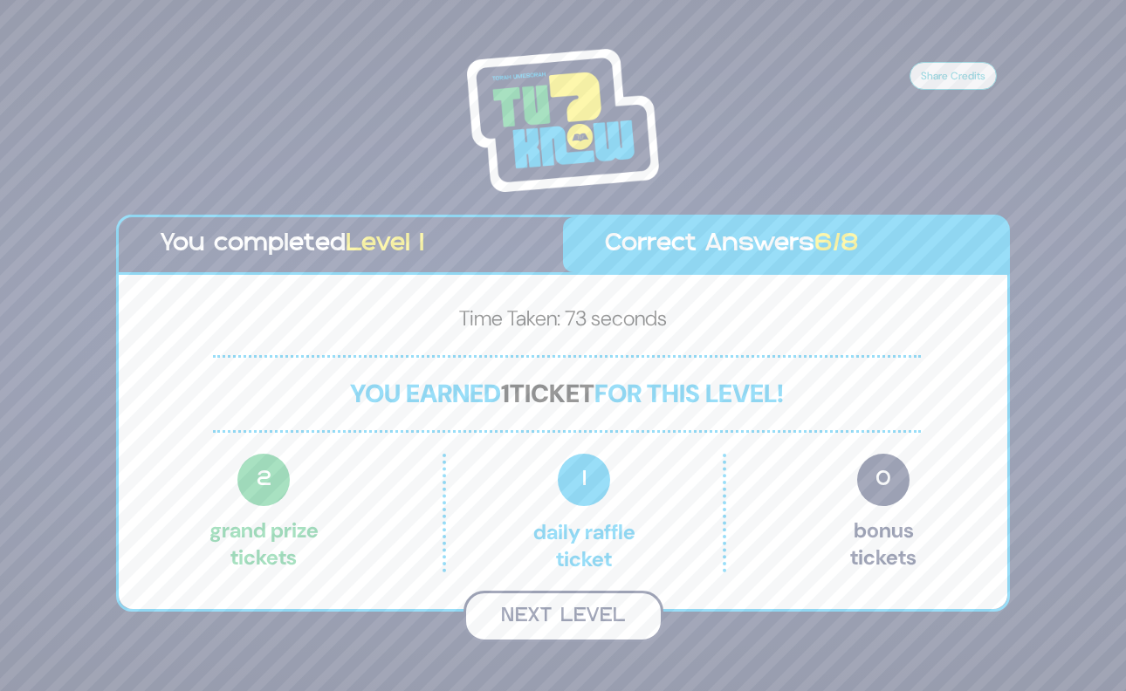
click at [580, 616] on button "Next Level" at bounding box center [563, 616] width 200 height 51
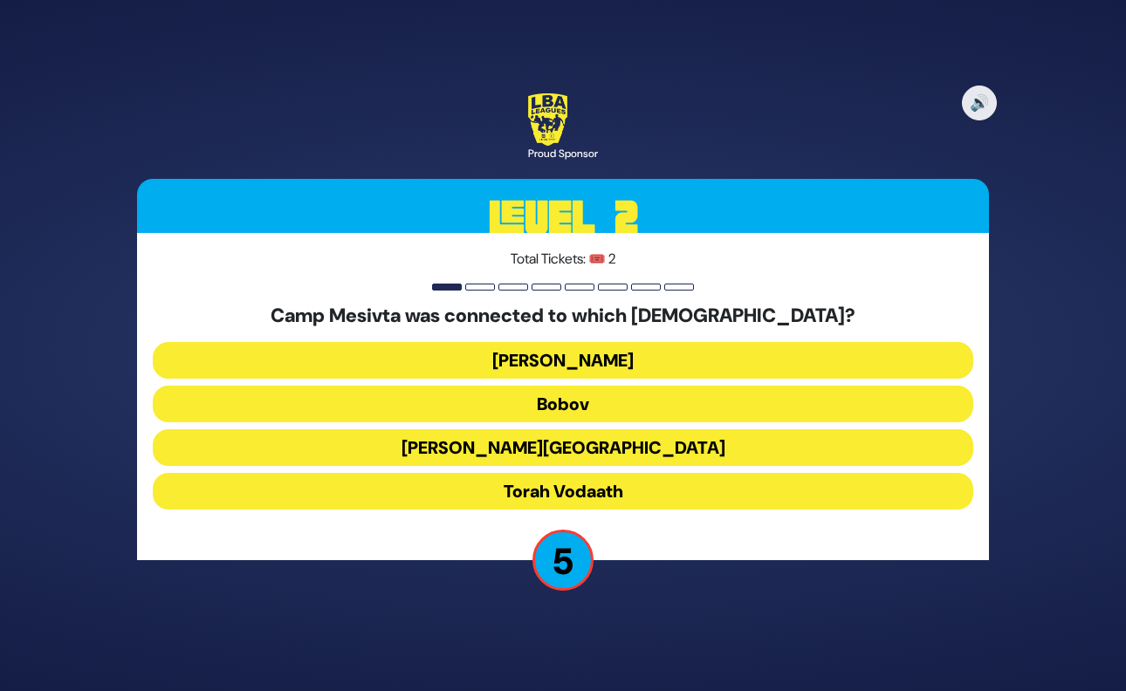
click at [615, 490] on button "Torah Vodaath" at bounding box center [563, 491] width 820 height 37
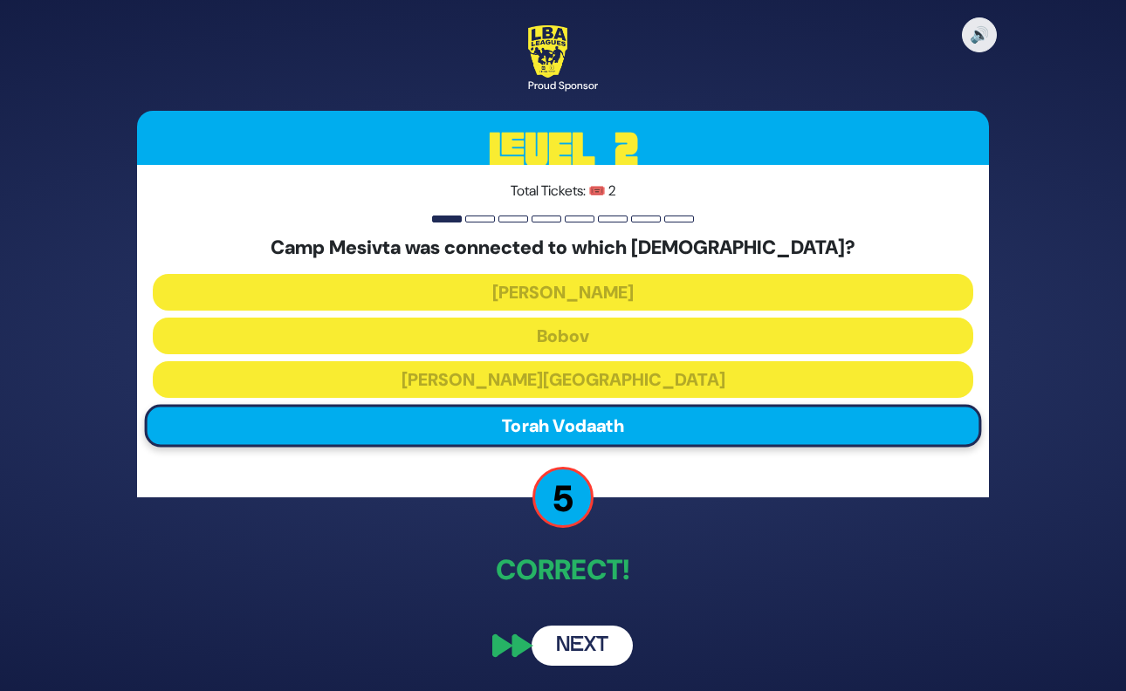
click at [603, 642] on button "Next" at bounding box center [582, 646] width 101 height 40
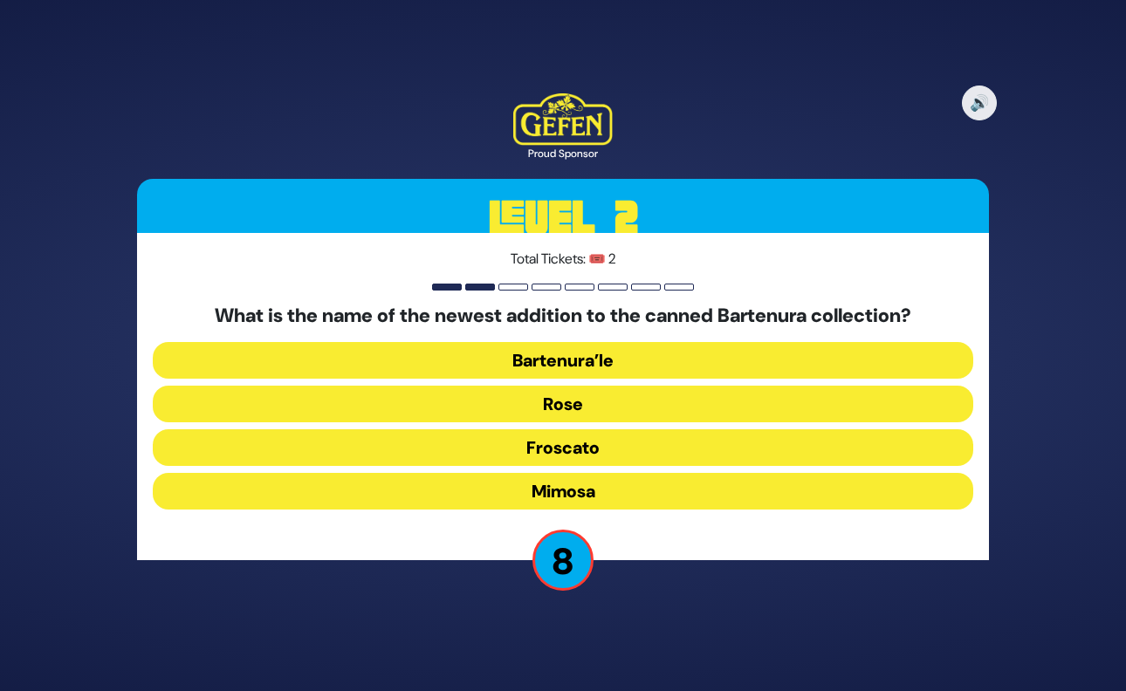
click at [610, 361] on button "Bartenura’le" at bounding box center [563, 360] width 820 height 37
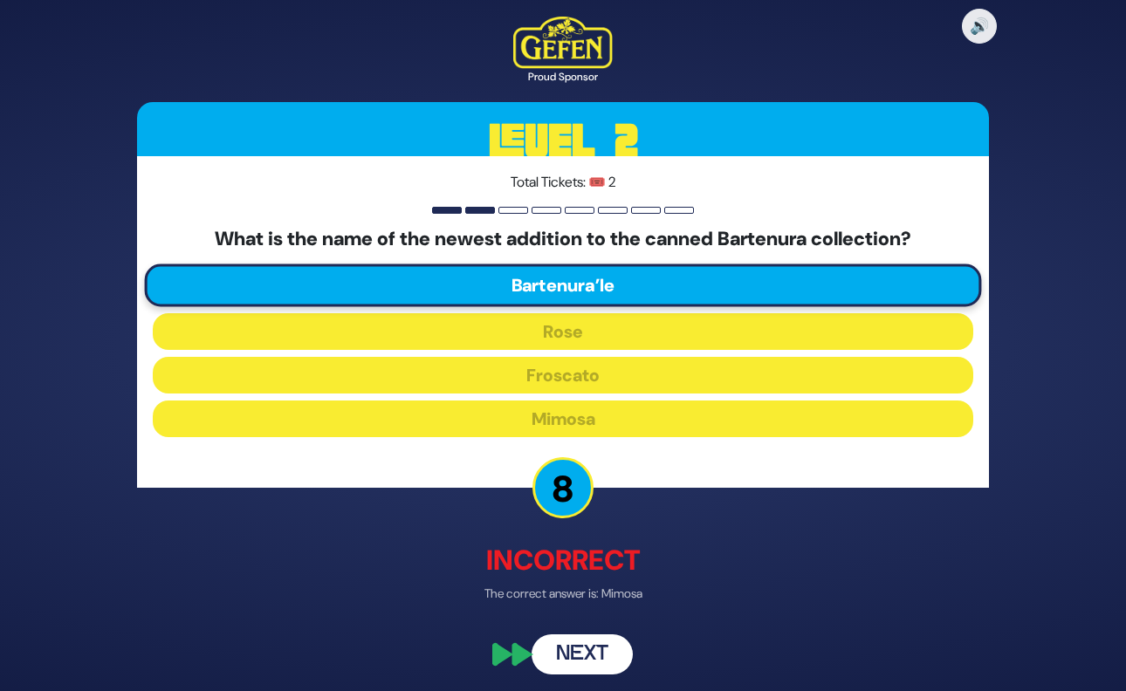
click at [602, 663] on button "Next" at bounding box center [582, 655] width 101 height 40
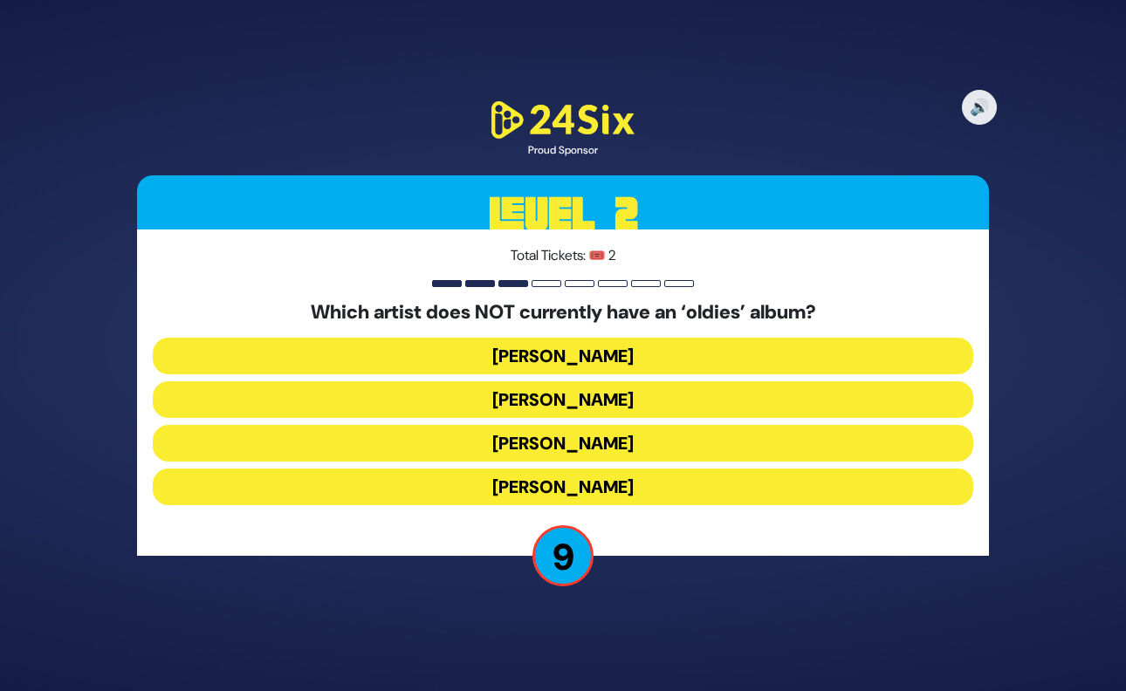
click at [608, 402] on button "[PERSON_NAME]" at bounding box center [563, 399] width 820 height 37
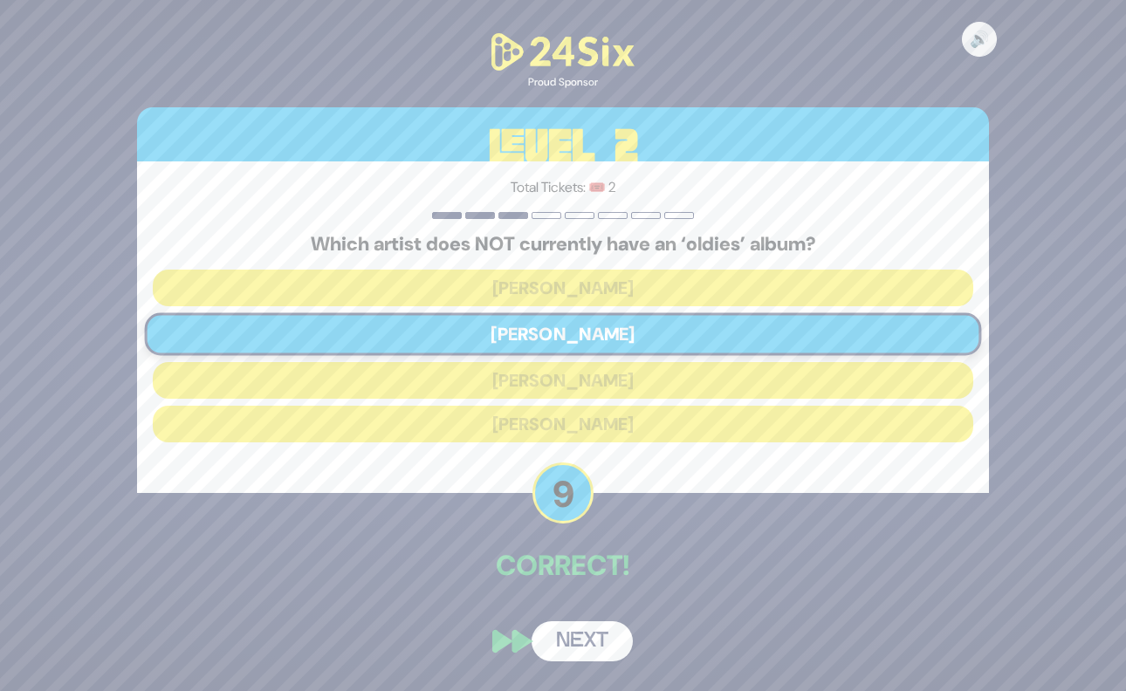
click at [578, 648] on button "Next" at bounding box center [582, 641] width 101 height 40
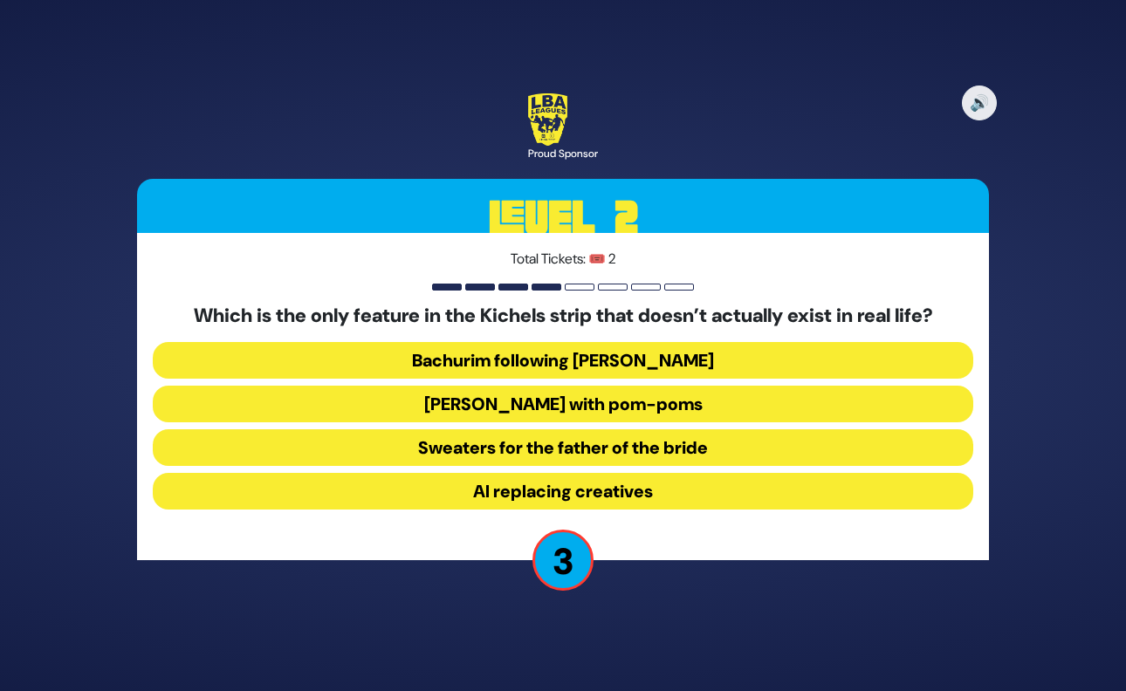
click at [714, 445] on button "Sweaters for the father of the bride" at bounding box center [563, 447] width 820 height 37
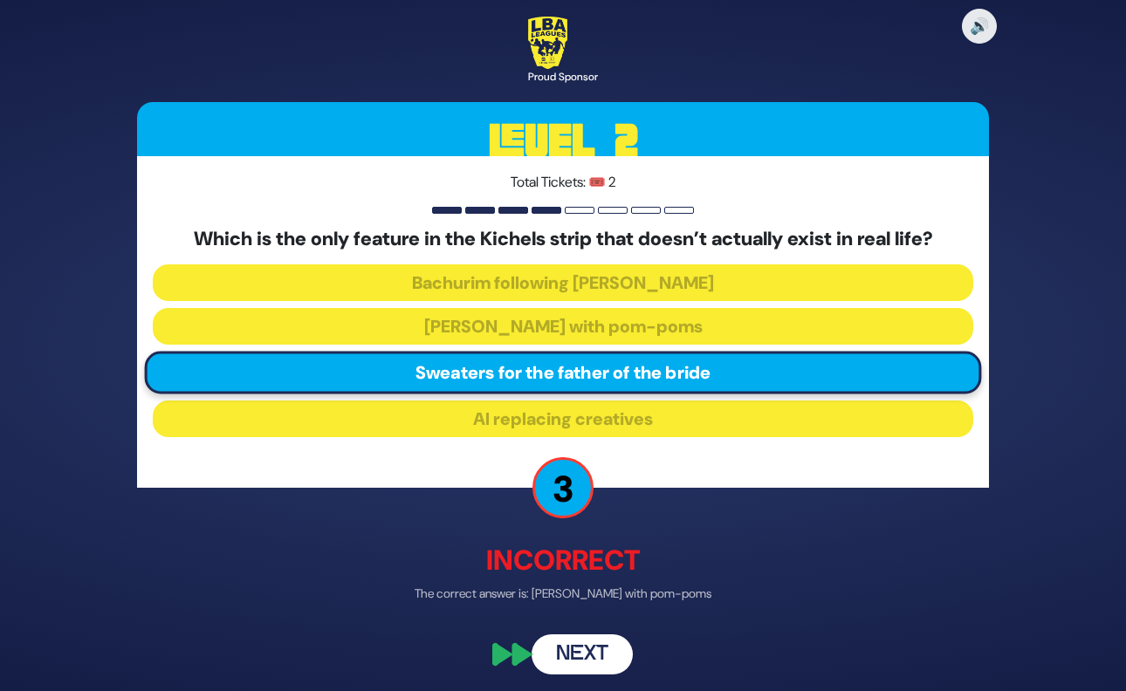
click at [599, 653] on button "Next" at bounding box center [582, 655] width 101 height 40
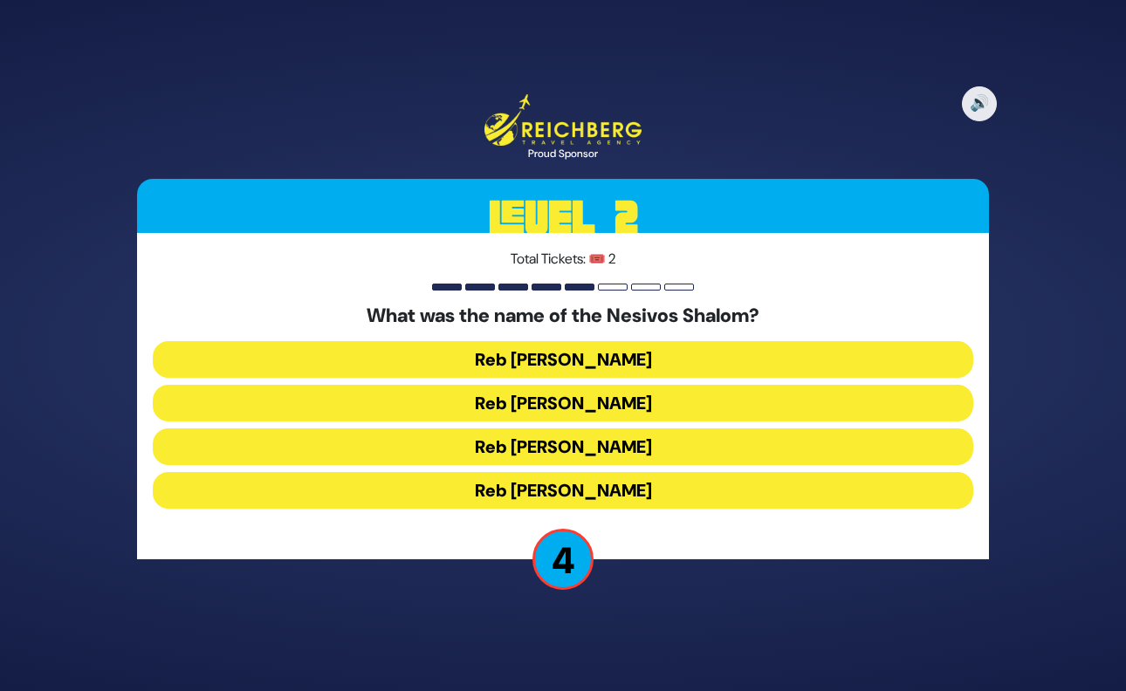
click at [634, 360] on button "Reb [PERSON_NAME]" at bounding box center [563, 359] width 820 height 37
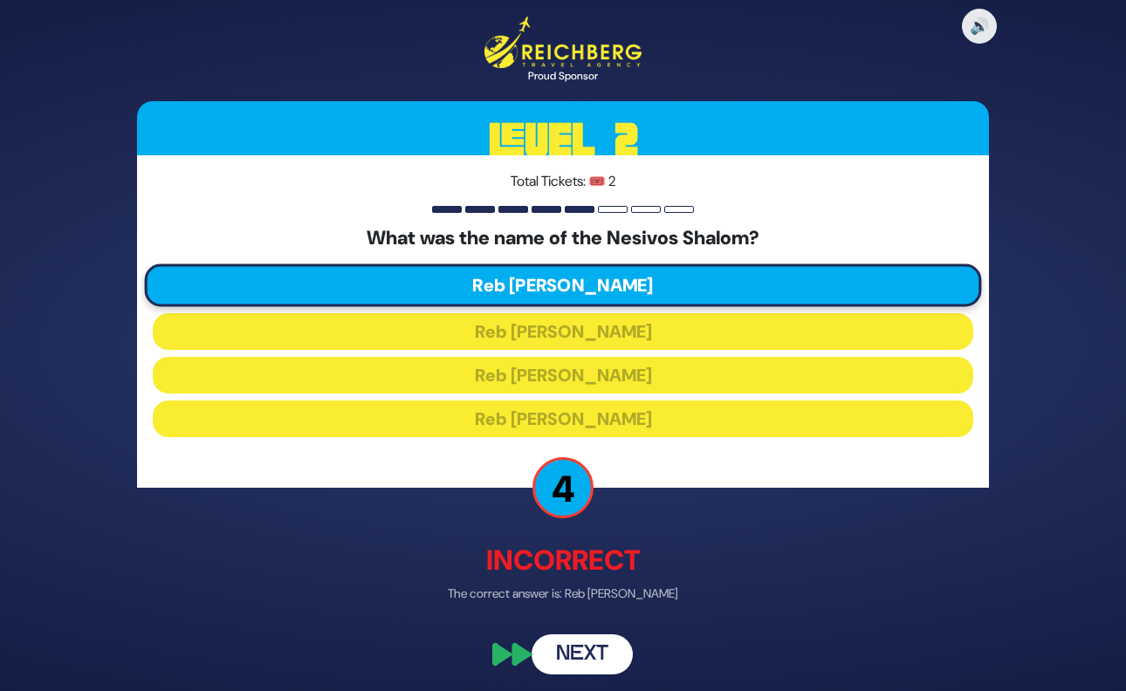
click at [592, 651] on button "Next" at bounding box center [582, 655] width 101 height 40
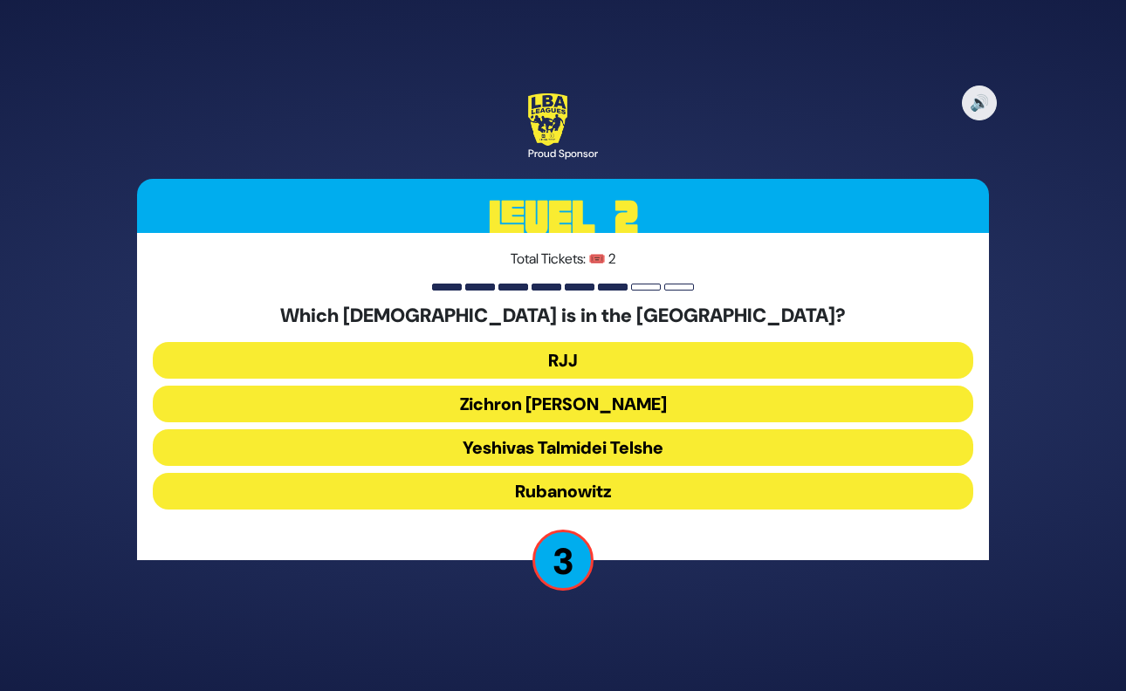
click at [630, 492] on button "Rubanowitz" at bounding box center [563, 491] width 820 height 37
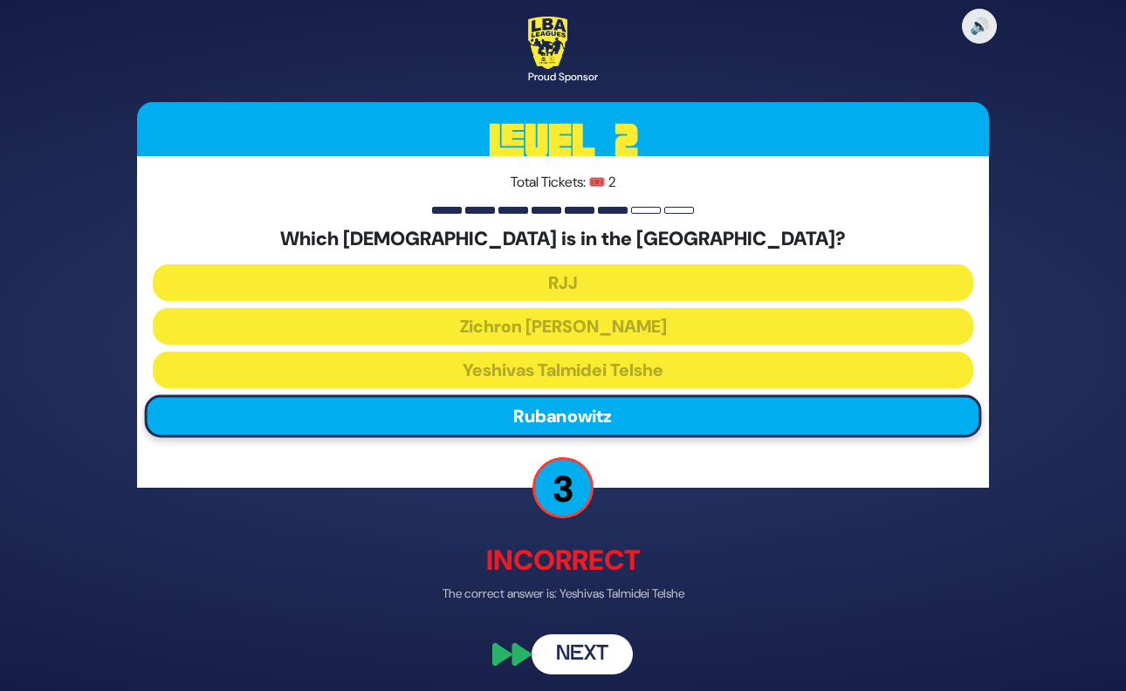
click at [589, 650] on button "Next" at bounding box center [582, 655] width 101 height 40
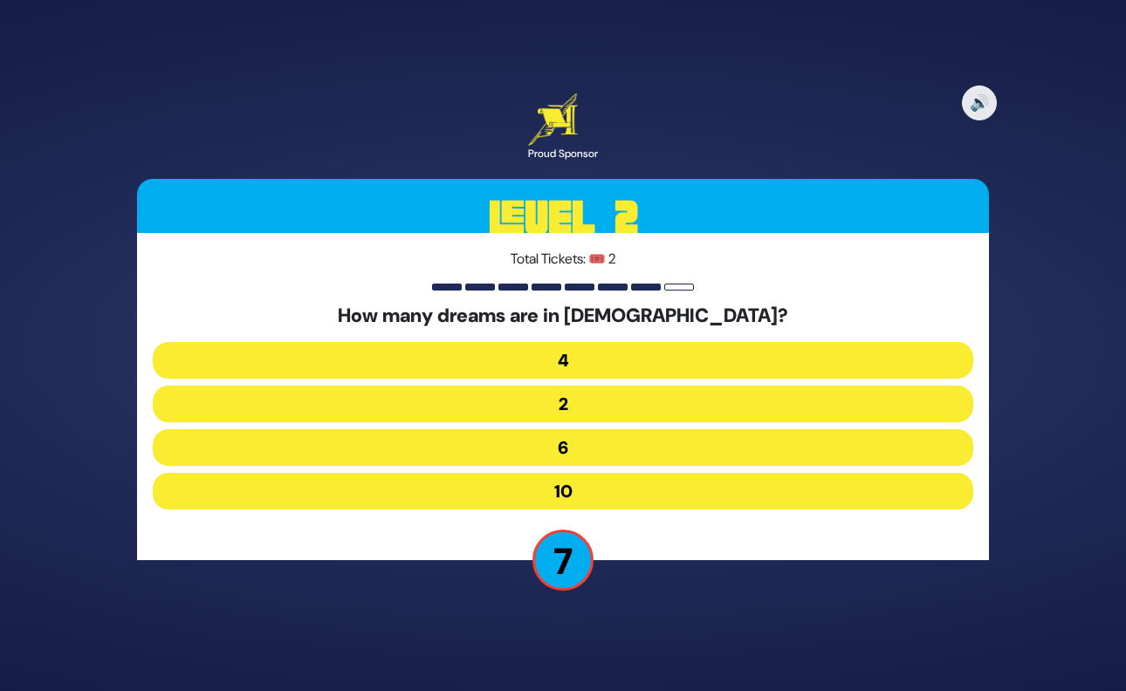
click at [581, 354] on button "4" at bounding box center [563, 360] width 820 height 37
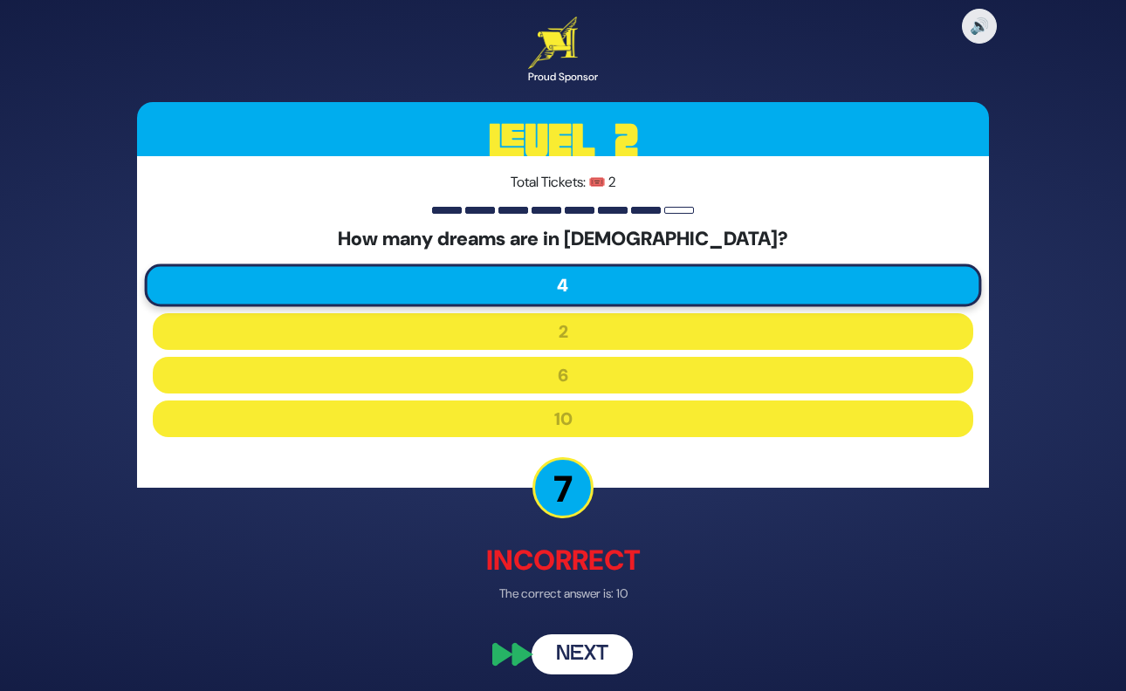
click at [566, 669] on button "Next" at bounding box center [582, 655] width 101 height 40
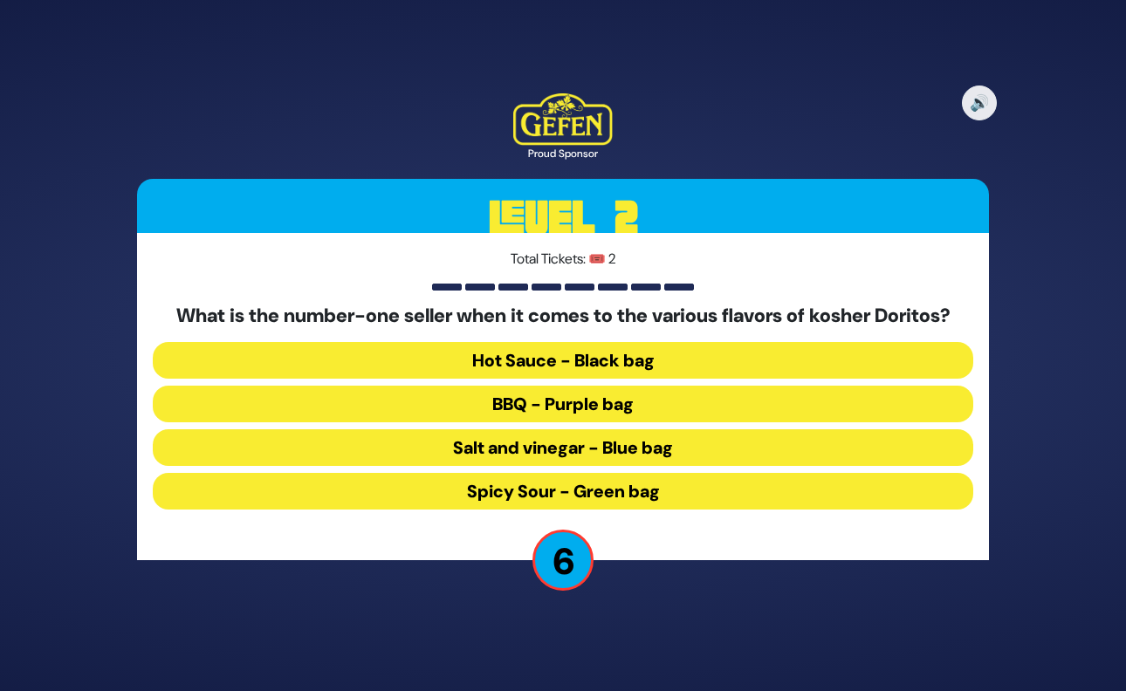
click at [644, 494] on button "Spicy Sour - Green bag" at bounding box center [563, 491] width 820 height 37
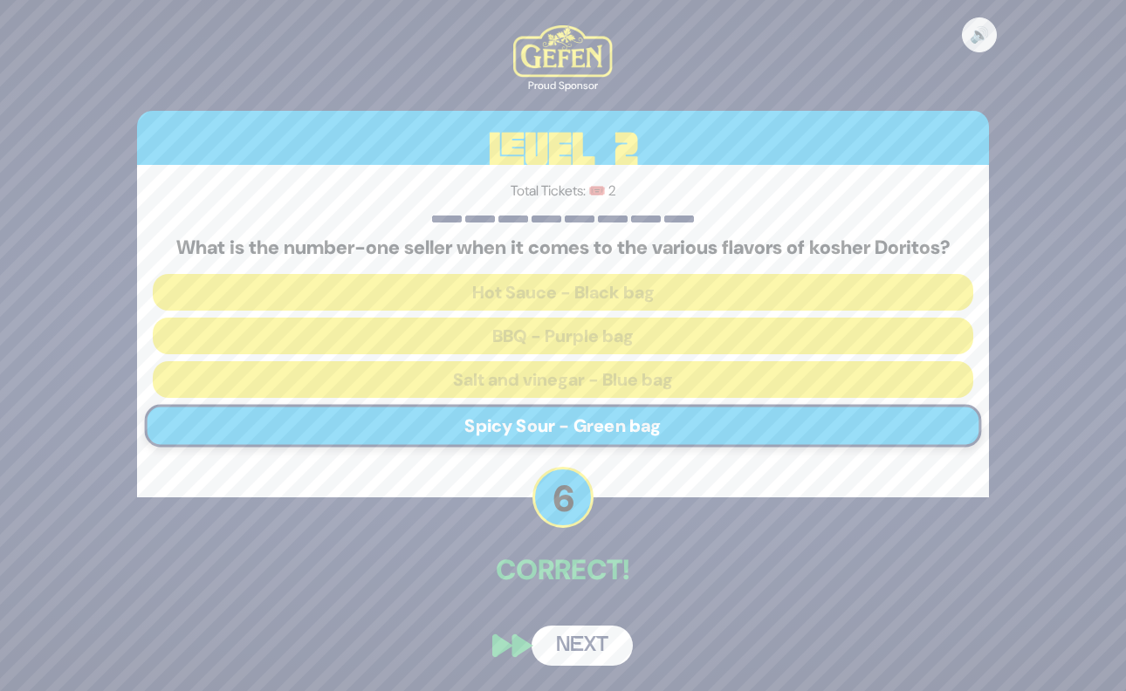
click at [596, 639] on button "Next" at bounding box center [582, 646] width 101 height 40
